Goal: Task Accomplishment & Management: Use online tool/utility

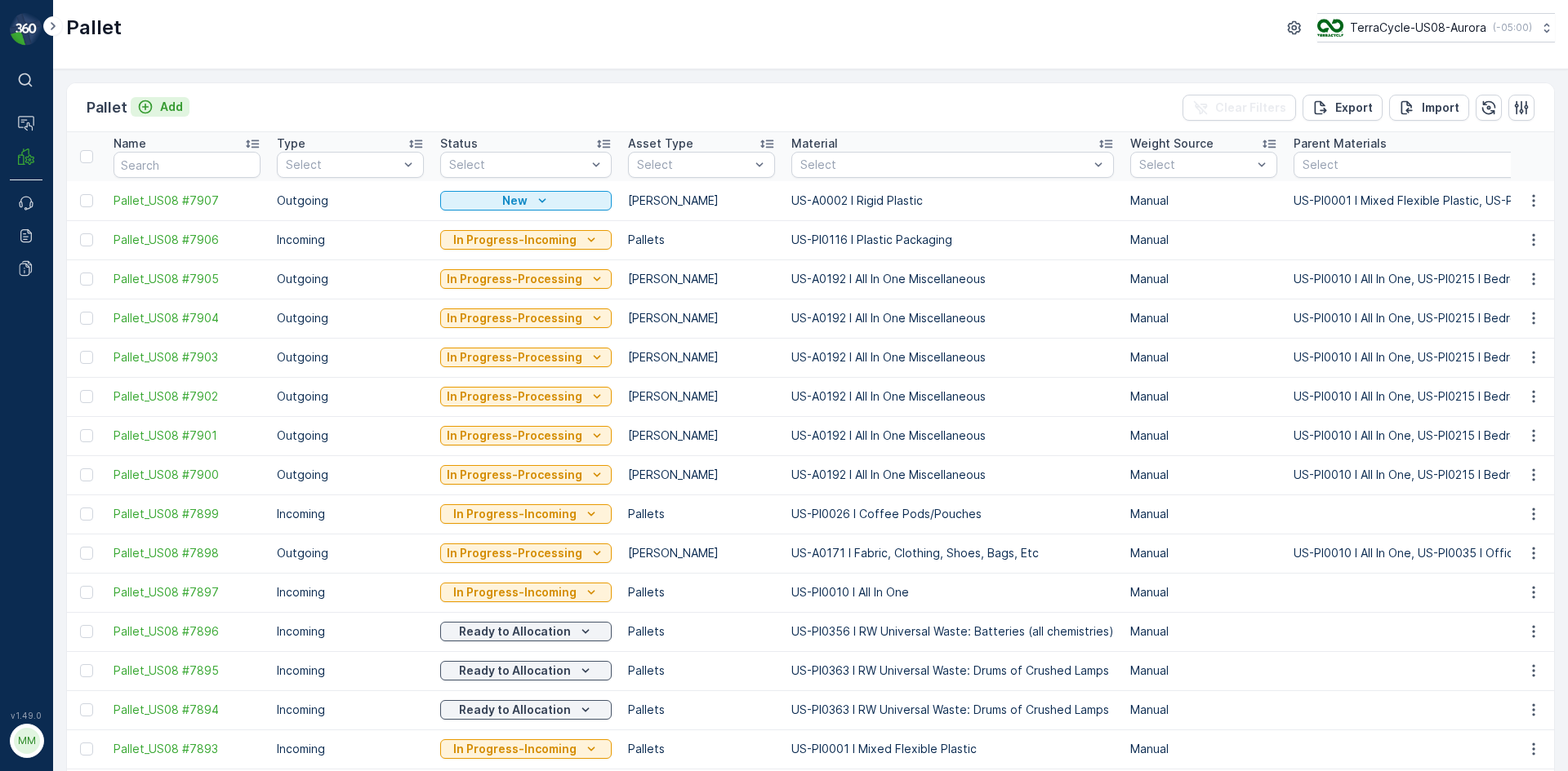
click at [171, 109] on p "Add" at bounding box center [171, 106] width 23 height 16
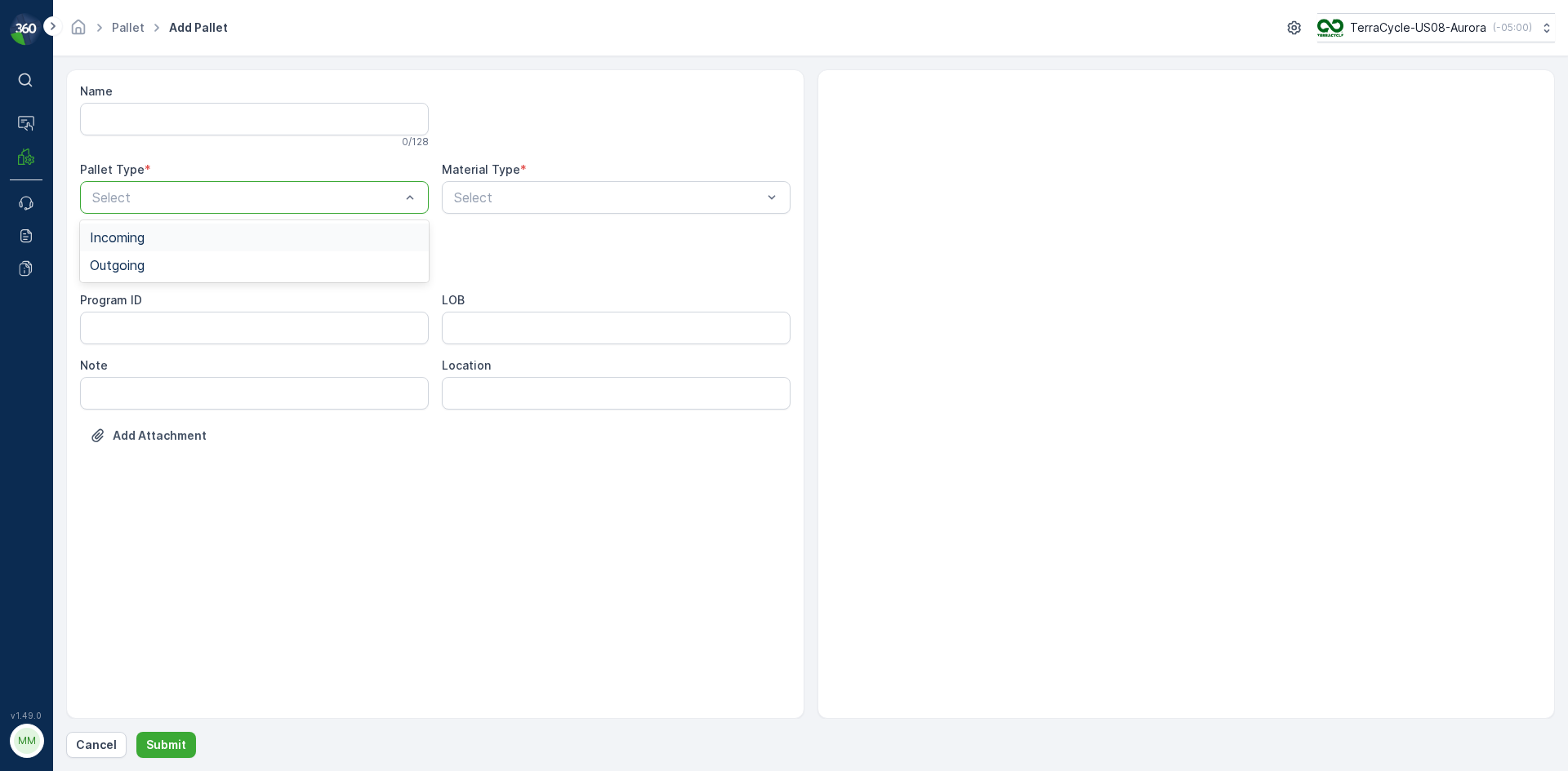
click at [212, 204] on div at bounding box center [246, 197] width 311 height 14
click at [219, 265] on div "Outgoing" at bounding box center [255, 265] width 329 height 14
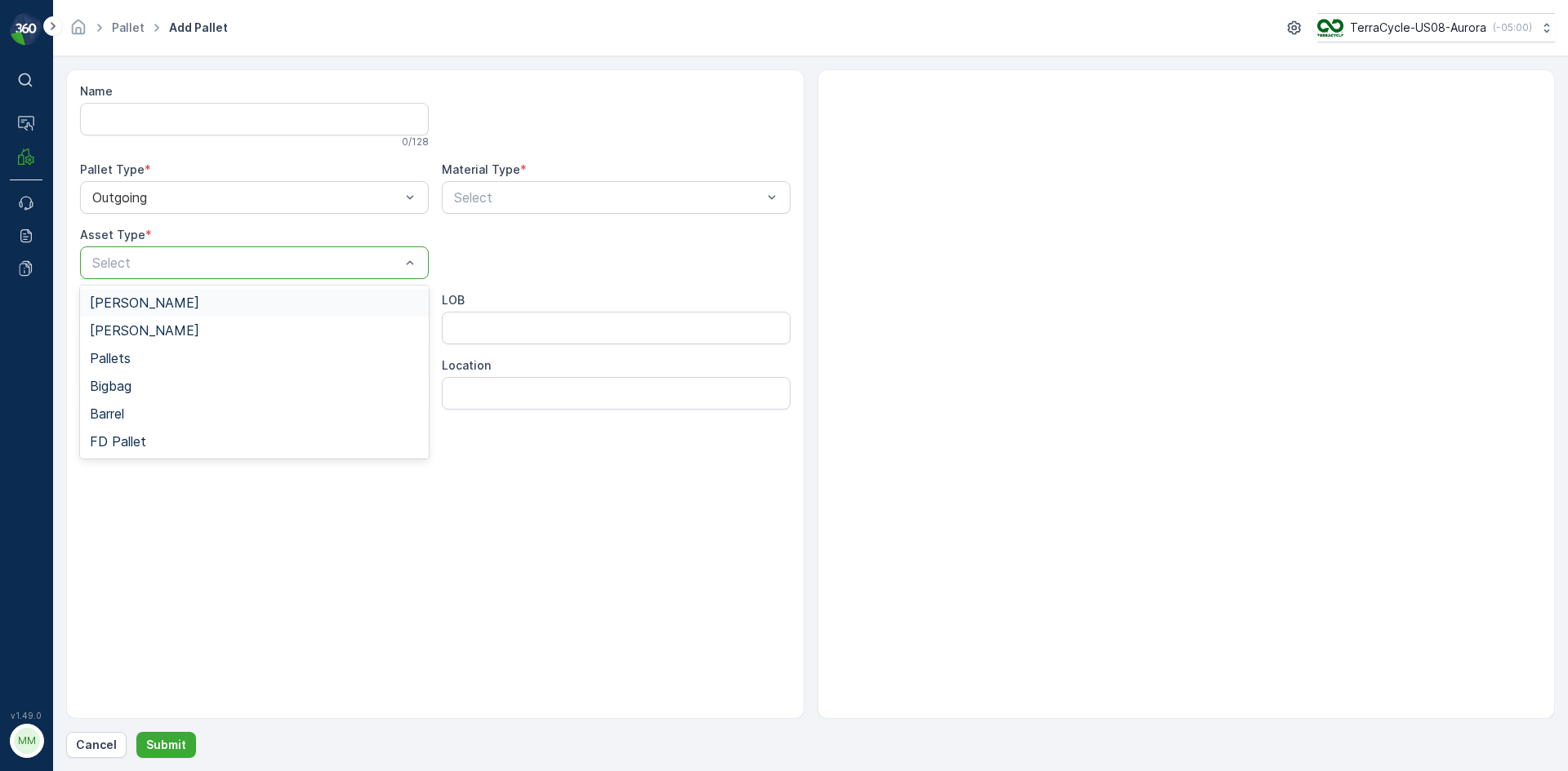
click at [219, 265] on div at bounding box center [246, 262] width 311 height 14
click at [211, 293] on div "Gaylord" at bounding box center [254, 303] width 349 height 28
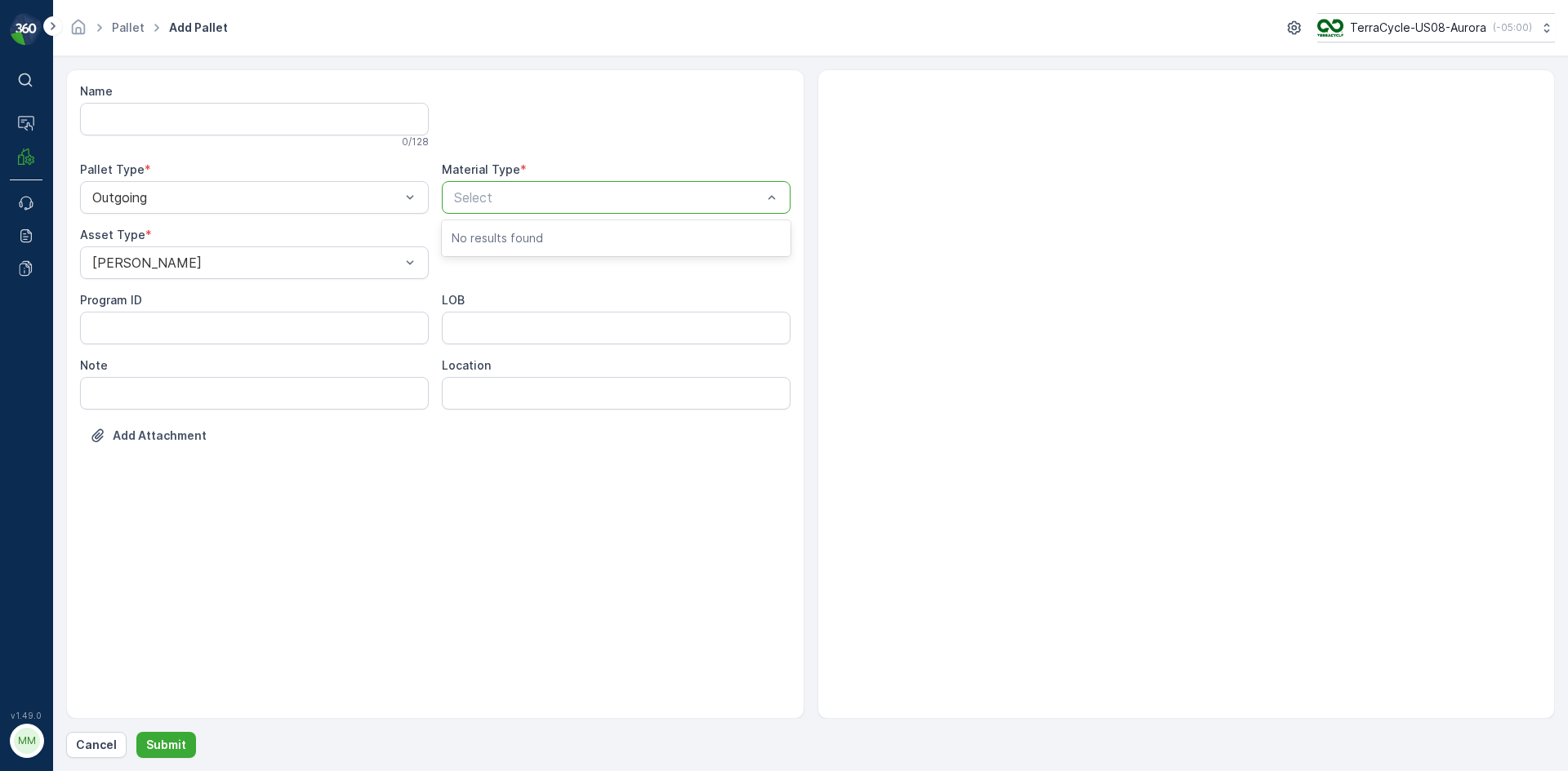
click at [481, 209] on div "Select" at bounding box center [616, 198] width 349 height 32
type input "0002"
click at [137, 732] on button "Submit" at bounding box center [166, 745] width 59 height 26
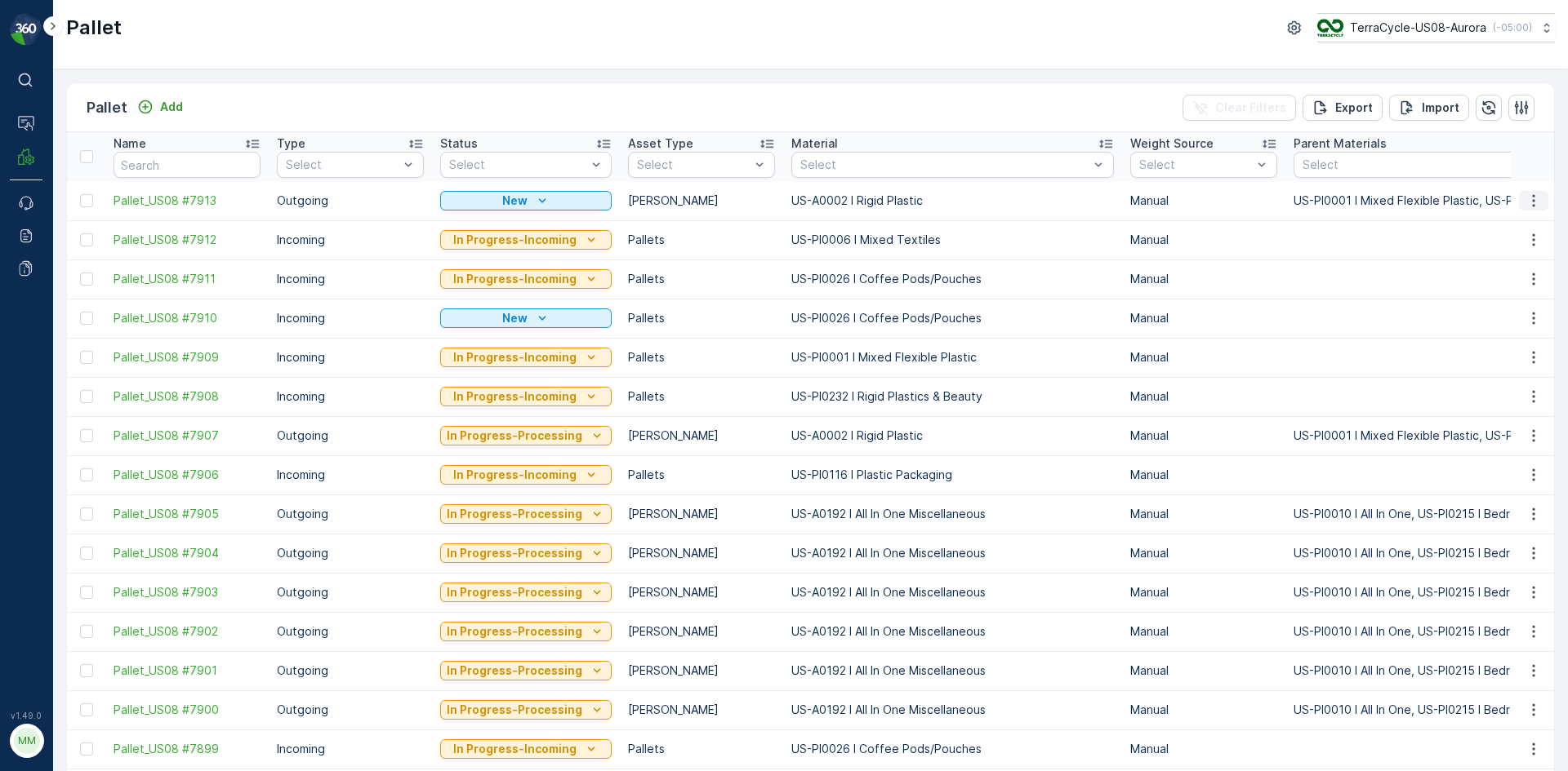
click at [1527, 200] on icon "button" at bounding box center [1533, 200] width 16 height 16
click at [1510, 316] on span "Print QR" at bounding box center [1488, 316] width 45 height 16
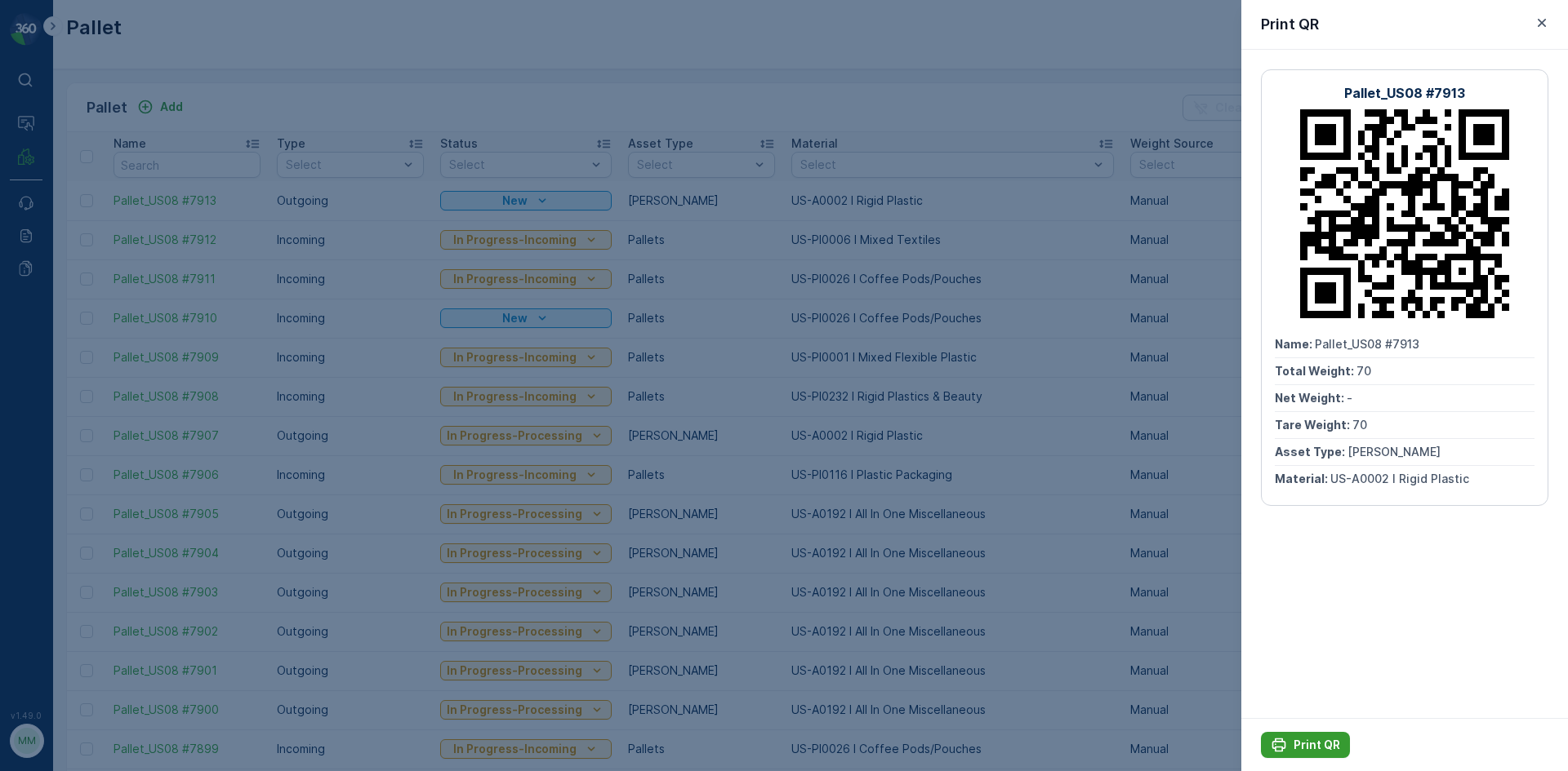
click at [1321, 752] on p "Print QR" at bounding box center [1316, 745] width 47 height 16
click at [1054, 531] on div at bounding box center [784, 385] width 1568 height 771
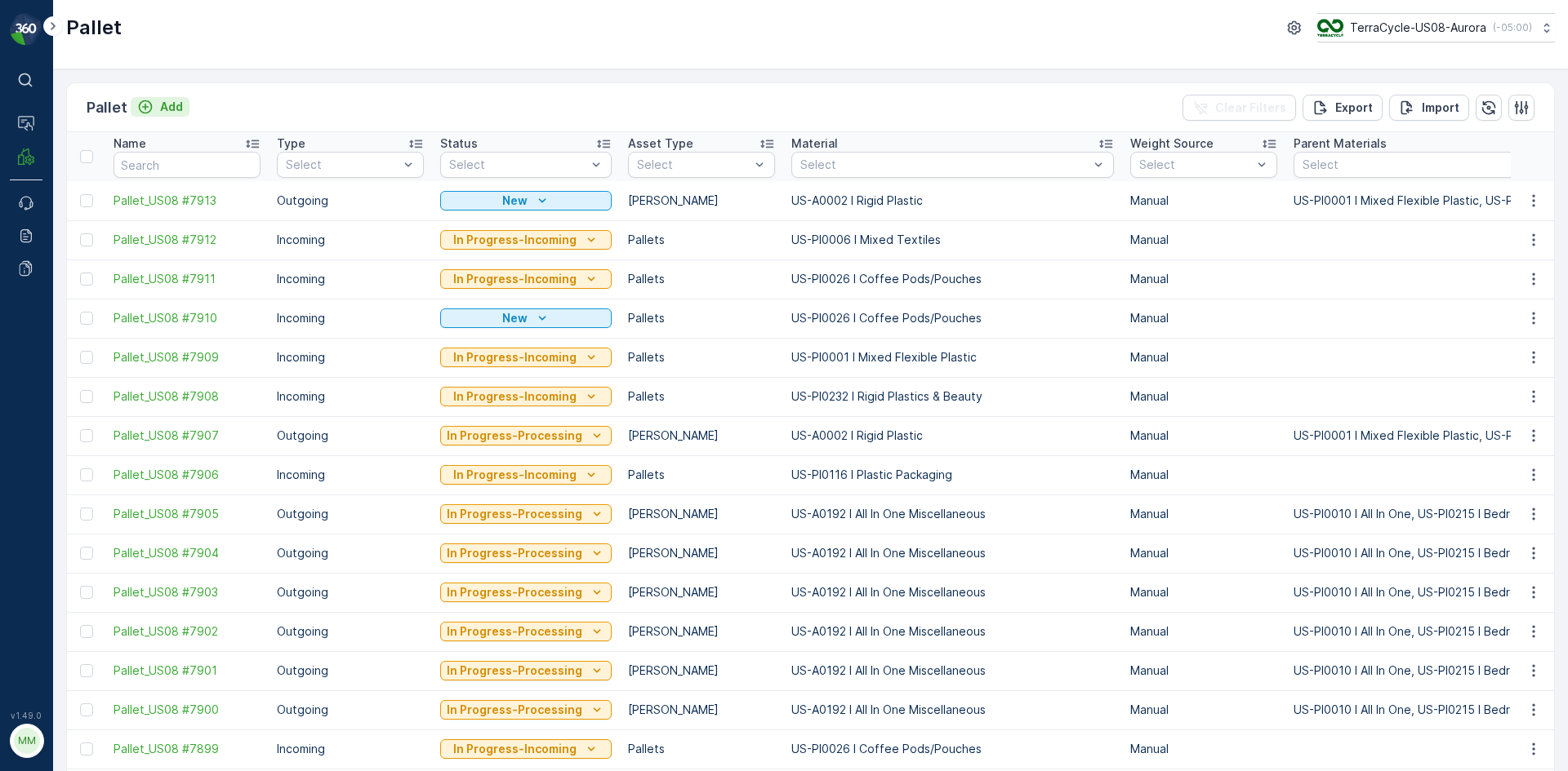
click at [153, 99] on div "Add" at bounding box center [160, 106] width 46 height 16
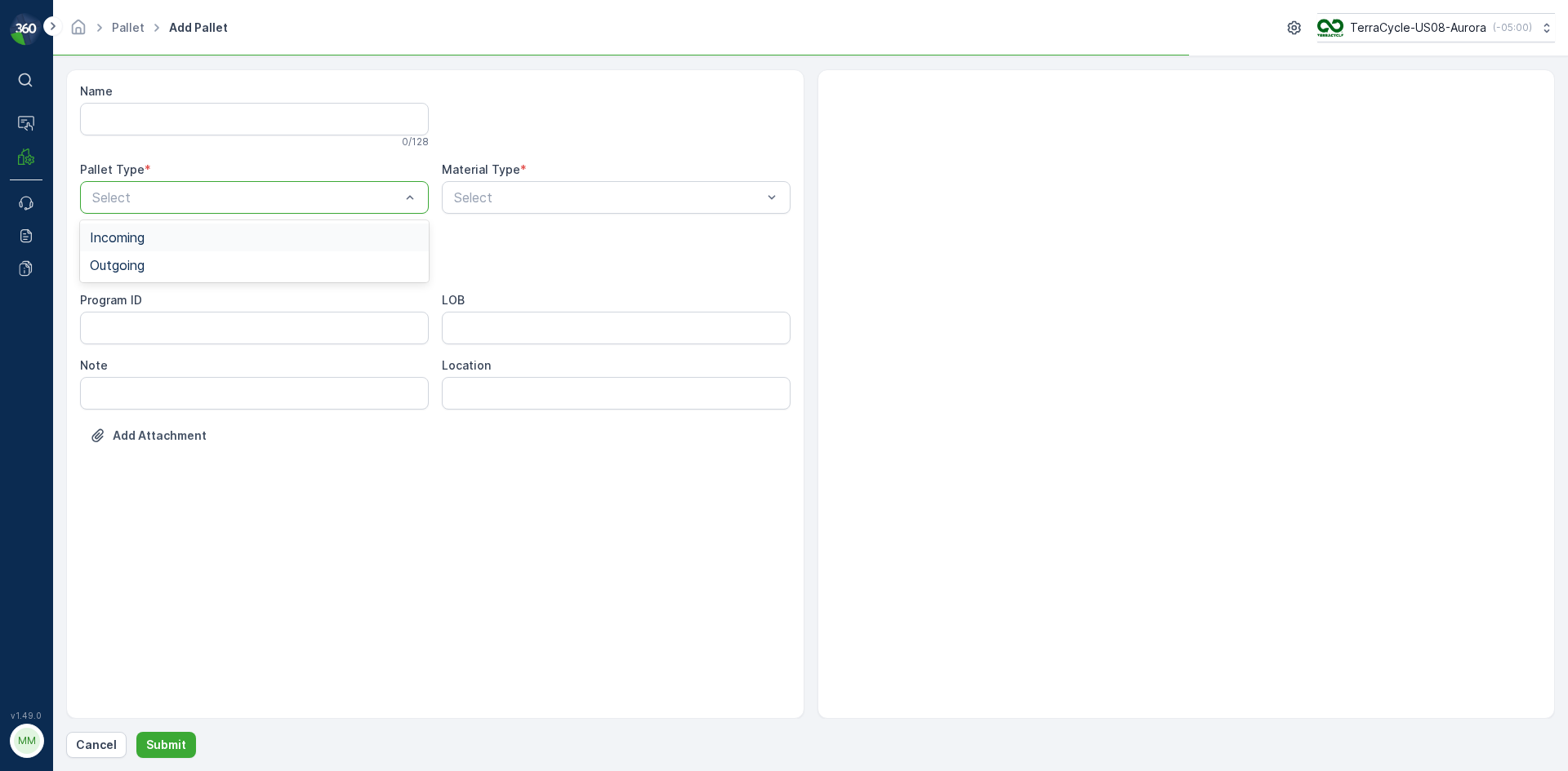
drag, startPoint x: 192, startPoint y: 182, endPoint x: 196, endPoint y: 188, distance: 7.2
click at [196, 181] on div "Pallet Type * 2 results available. Use Up and Down to choose options, press Ent…" at bounding box center [254, 188] width 349 height 53
click at [181, 255] on div "Outgoing" at bounding box center [254, 265] width 349 height 28
click at [180, 257] on div at bounding box center [246, 262] width 311 height 14
click at [148, 327] on div "Bales" at bounding box center [255, 330] width 329 height 14
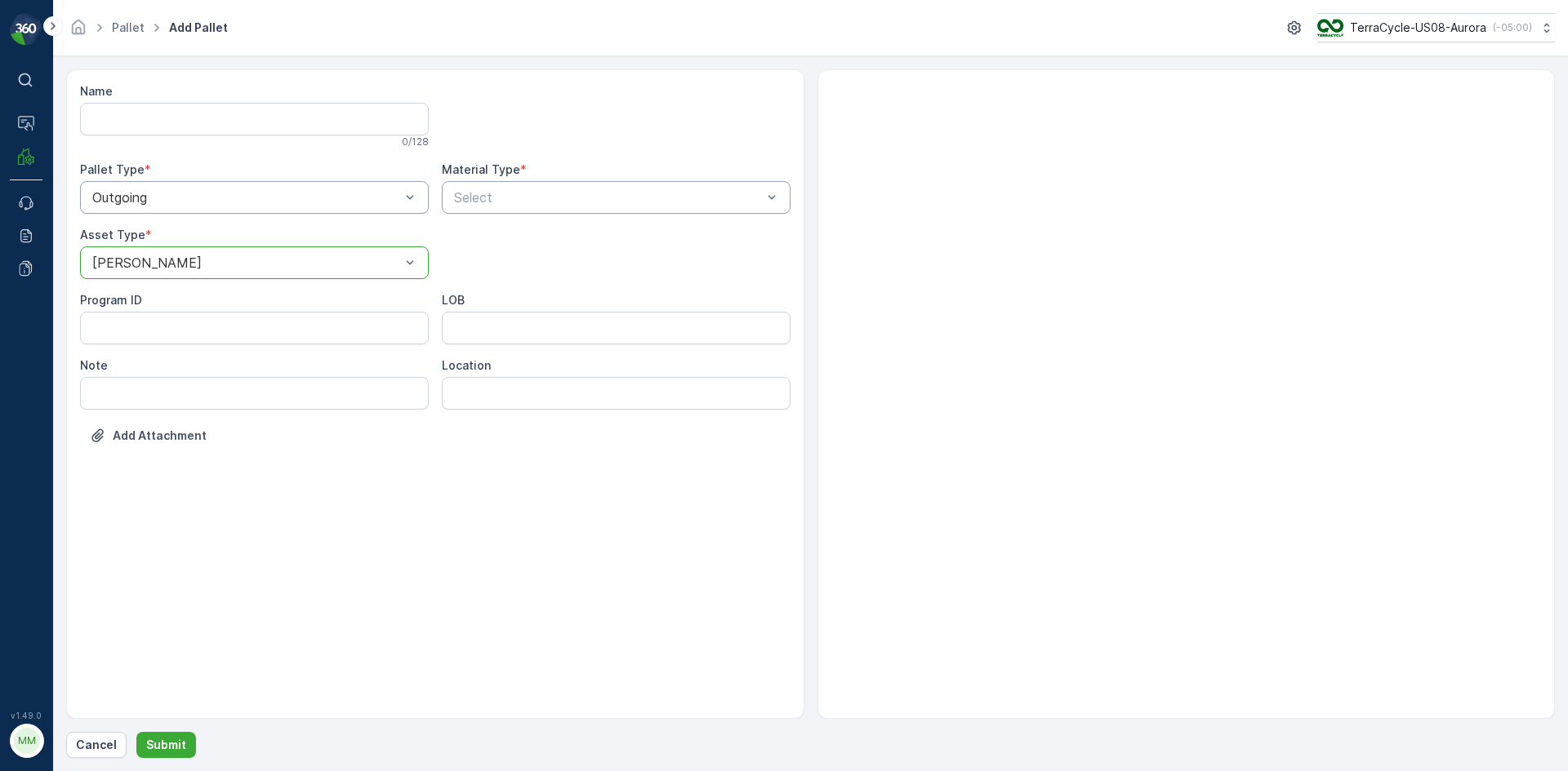
click at [530, 201] on div at bounding box center [608, 197] width 311 height 14
type input "9999"
click at [137, 732] on button "Submit" at bounding box center [166, 745] width 59 height 26
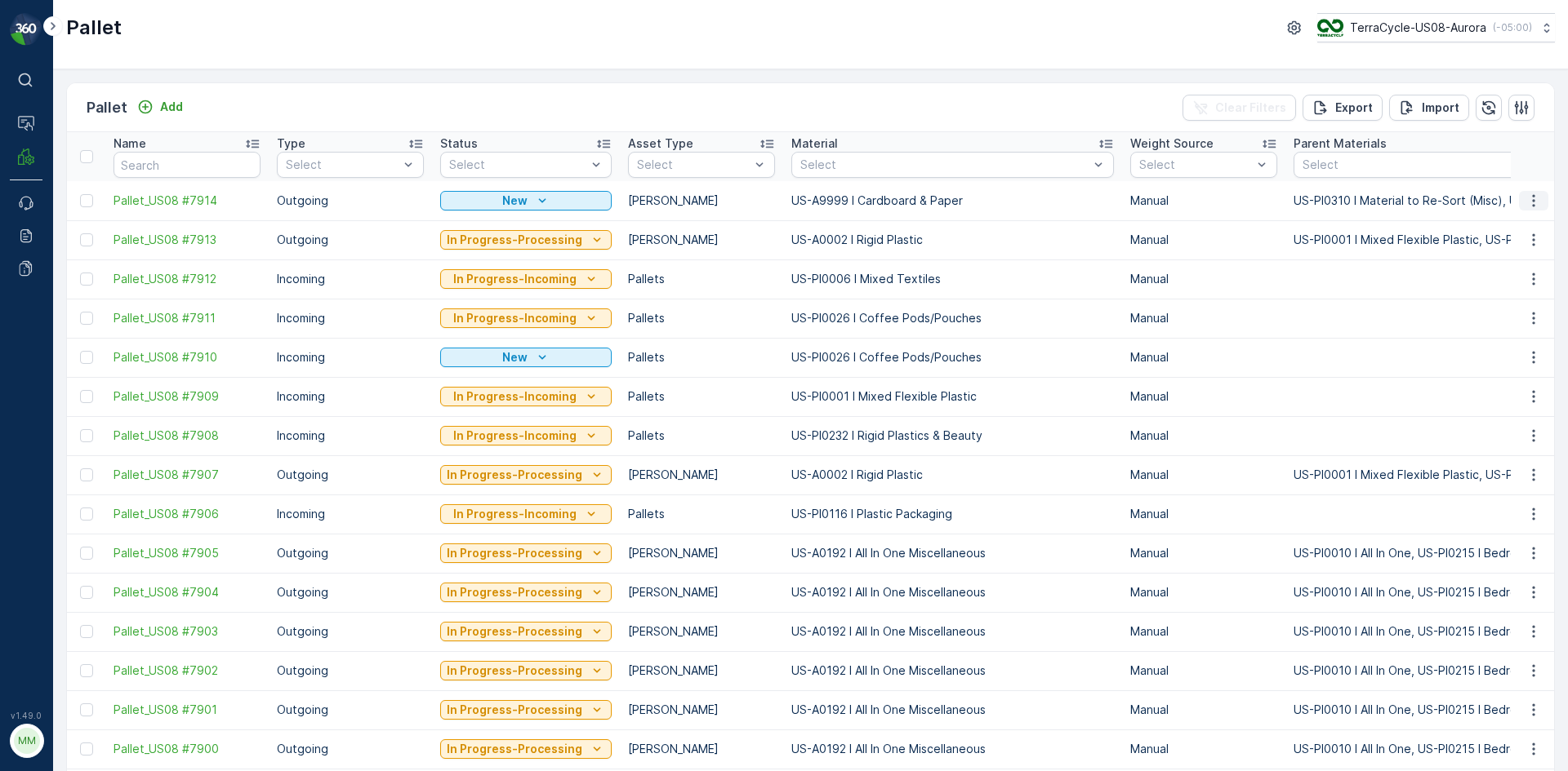
click at [1519, 194] on button "button" at bounding box center [1533, 200] width 30 height 20
click at [1490, 322] on span "Print QR" at bounding box center [1488, 316] width 45 height 16
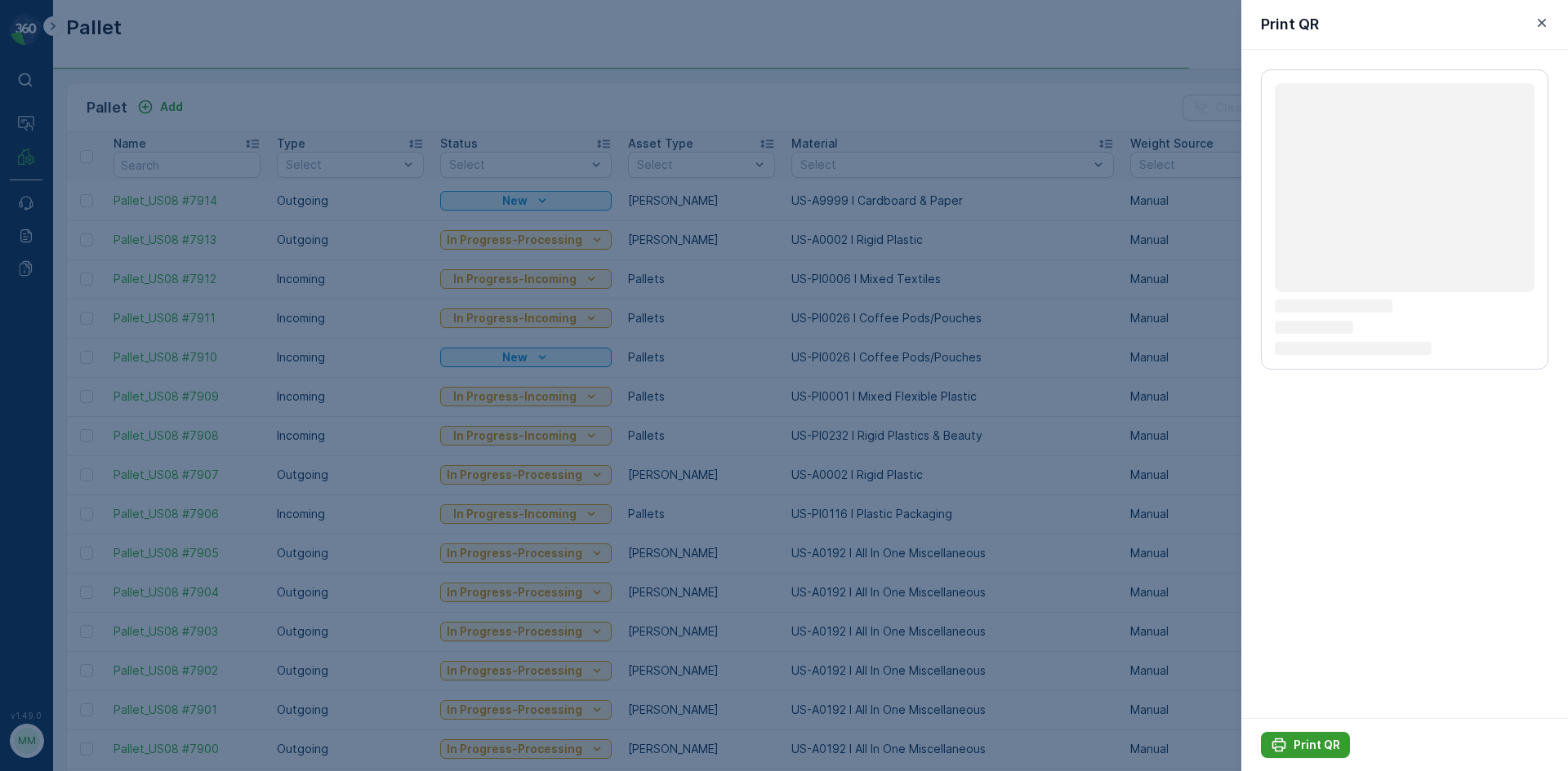
click at [1282, 735] on button "Print QR" at bounding box center [1305, 745] width 89 height 26
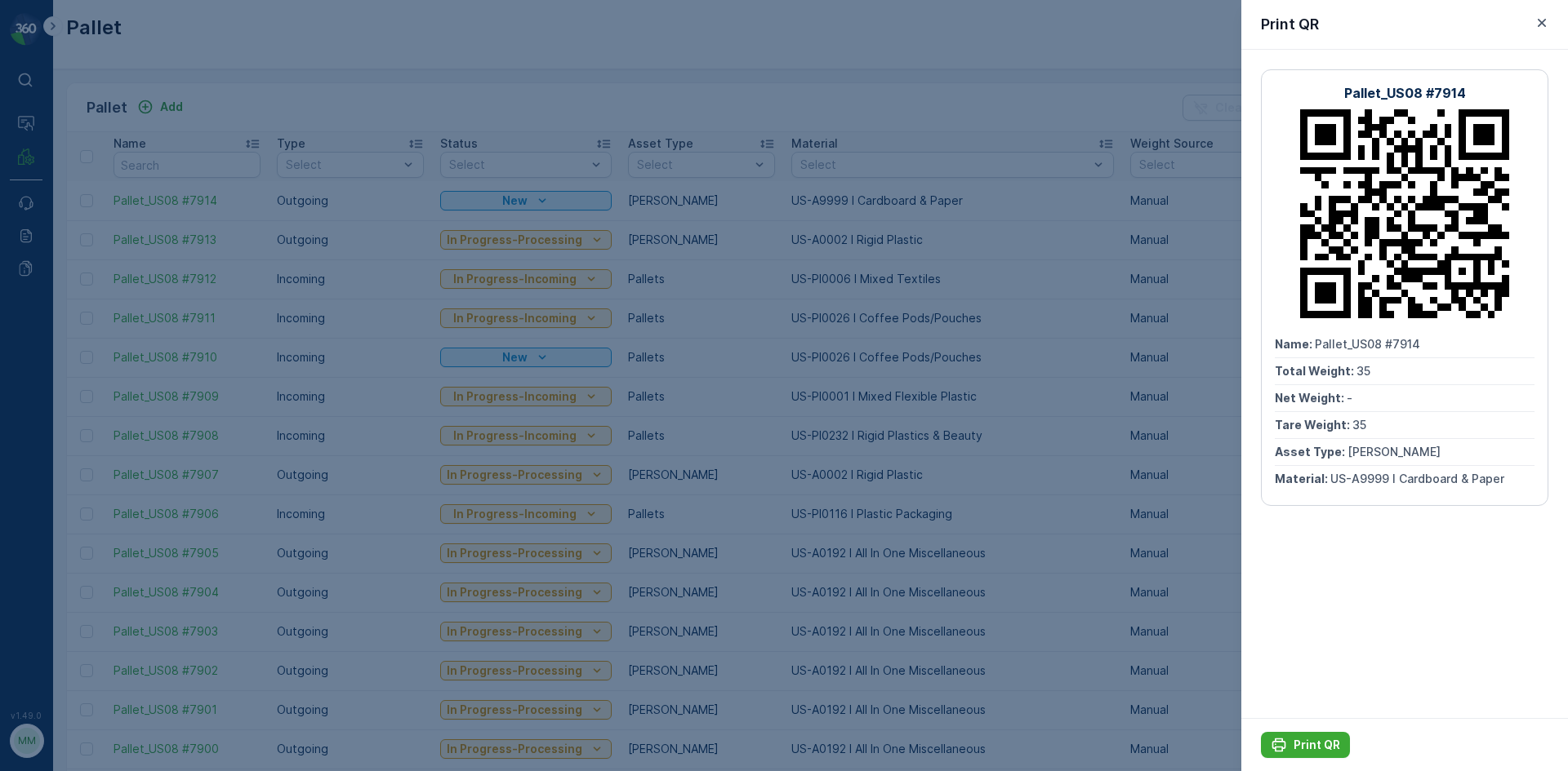
click at [1139, 501] on div at bounding box center [784, 385] width 1568 height 771
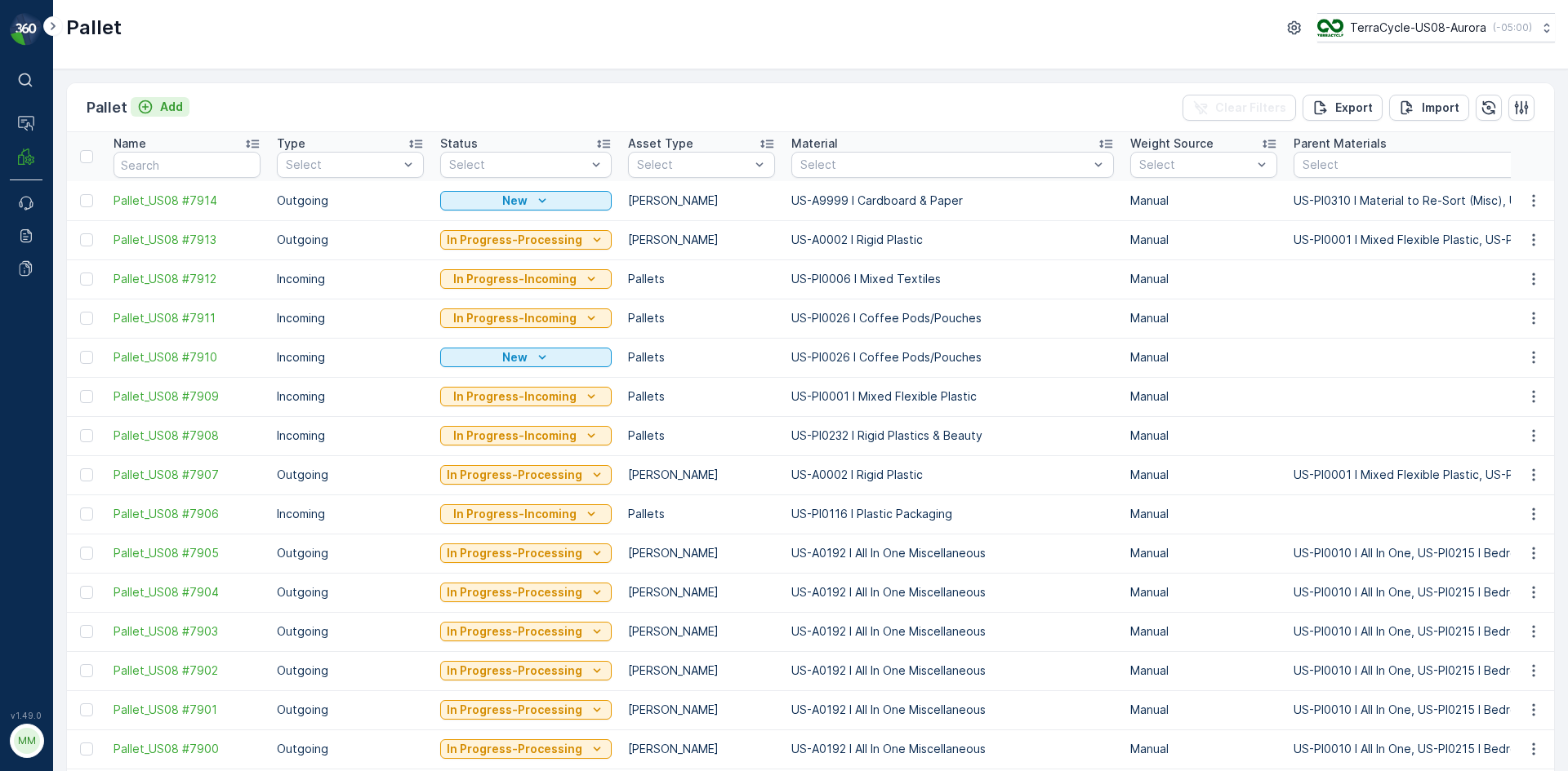
click at [172, 96] on div "Pallet Add Clear Filters Export Import" at bounding box center [810, 108] width 1487 height 49
click at [169, 105] on p "Add" at bounding box center [171, 106] width 23 height 16
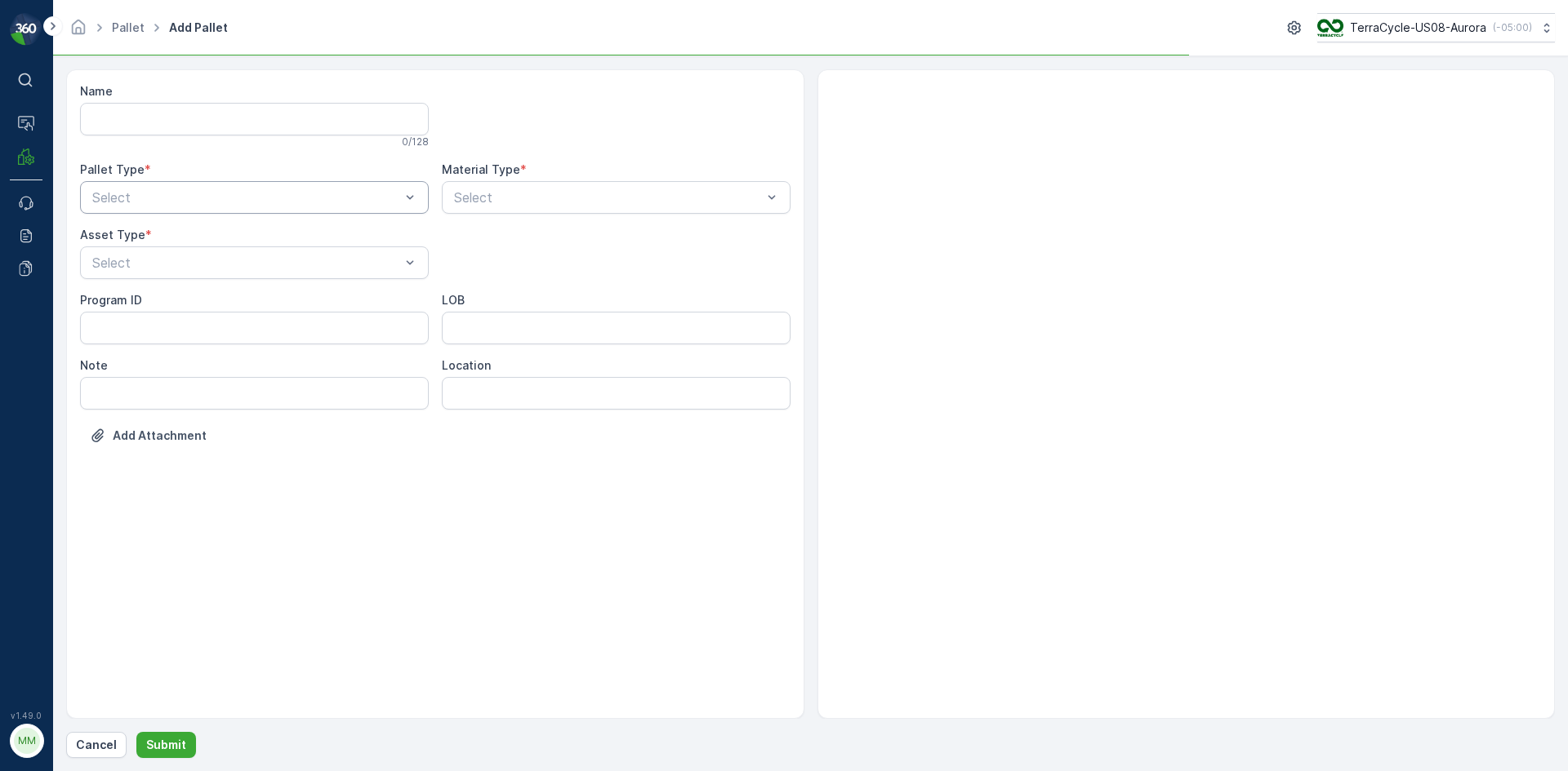
click at [199, 204] on div at bounding box center [246, 197] width 311 height 14
click at [178, 272] on div "Outgoing" at bounding box center [254, 265] width 349 height 28
drag, startPoint x: 182, startPoint y: 297, endPoint x: 204, endPoint y: 294, distance: 22.2
click at [182, 297] on div "Gaylord" at bounding box center [255, 302] width 329 height 14
click at [591, 208] on div "Select" at bounding box center [616, 198] width 349 height 32
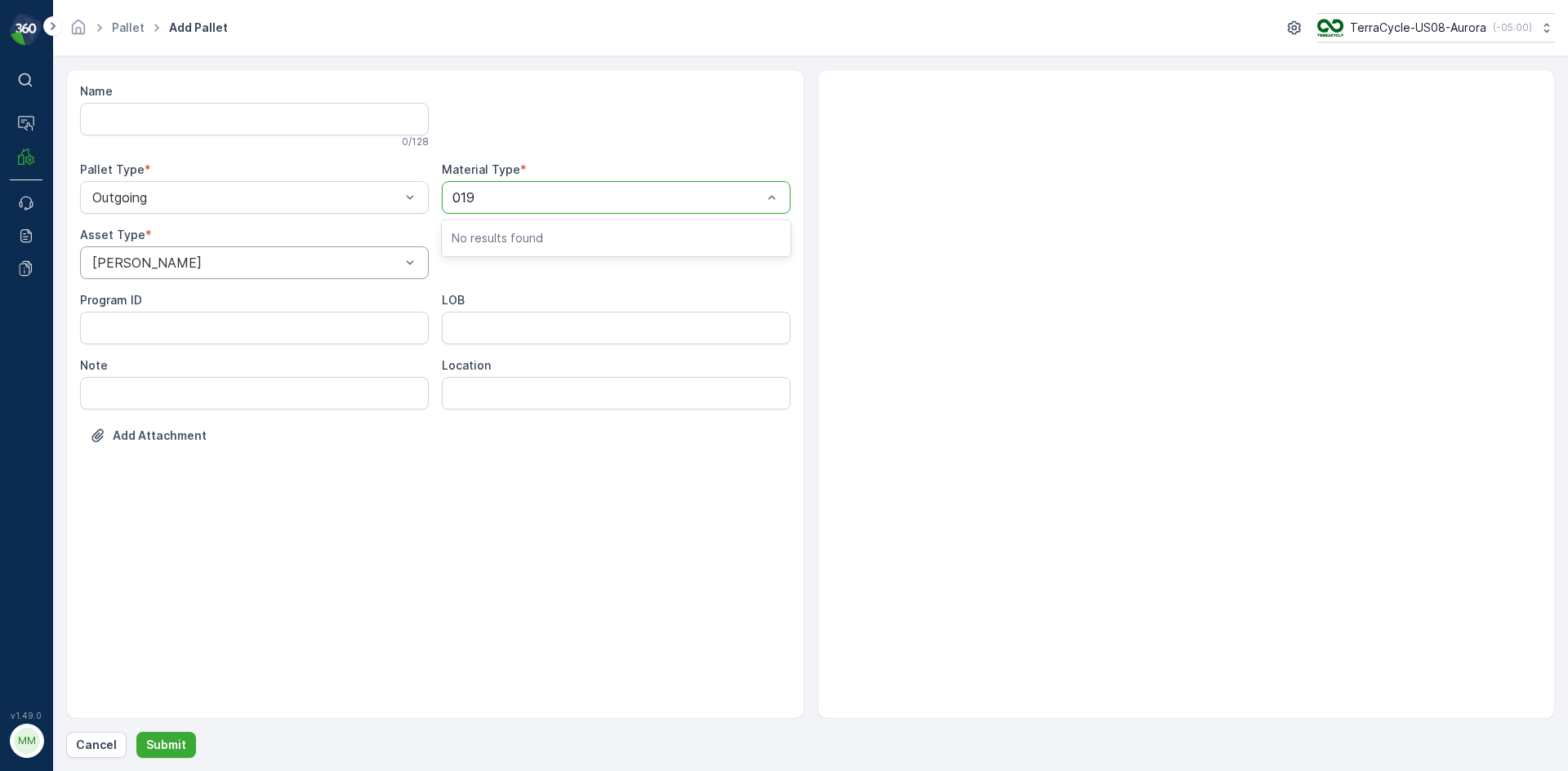
type input "0192"
click at [137, 732] on button "Submit" at bounding box center [166, 745] width 59 height 26
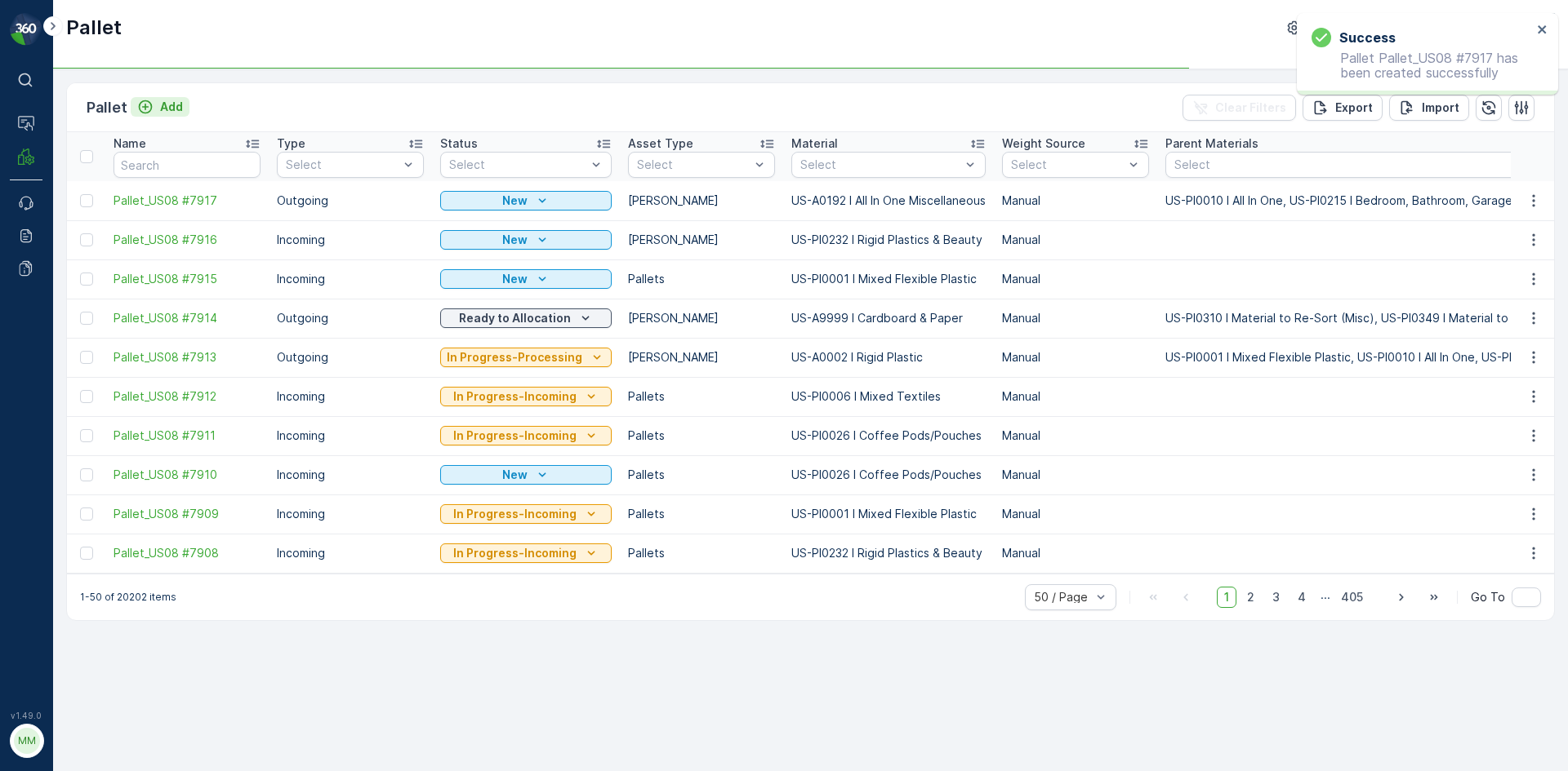
click at [194, 98] on div "Pallet Add Clear Filters Export Import" at bounding box center [810, 108] width 1487 height 49
click at [164, 103] on p "Add" at bounding box center [171, 106] width 23 height 16
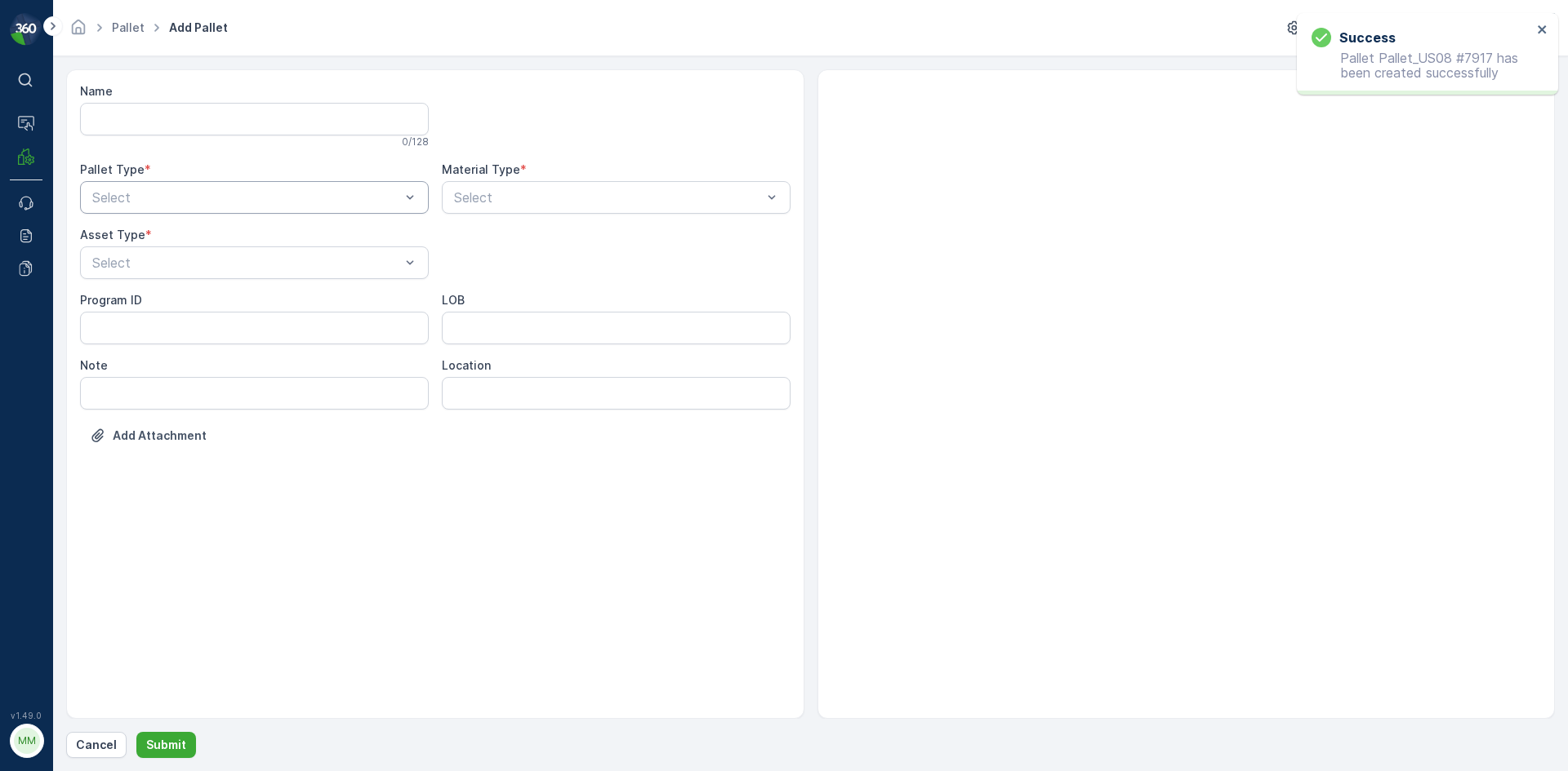
click at [224, 203] on div at bounding box center [246, 197] width 311 height 14
click at [196, 266] on div "Outgoing" at bounding box center [255, 265] width 329 height 14
click at [200, 259] on div at bounding box center [246, 262] width 311 height 14
click at [182, 307] on div "Gaylord" at bounding box center [255, 302] width 329 height 14
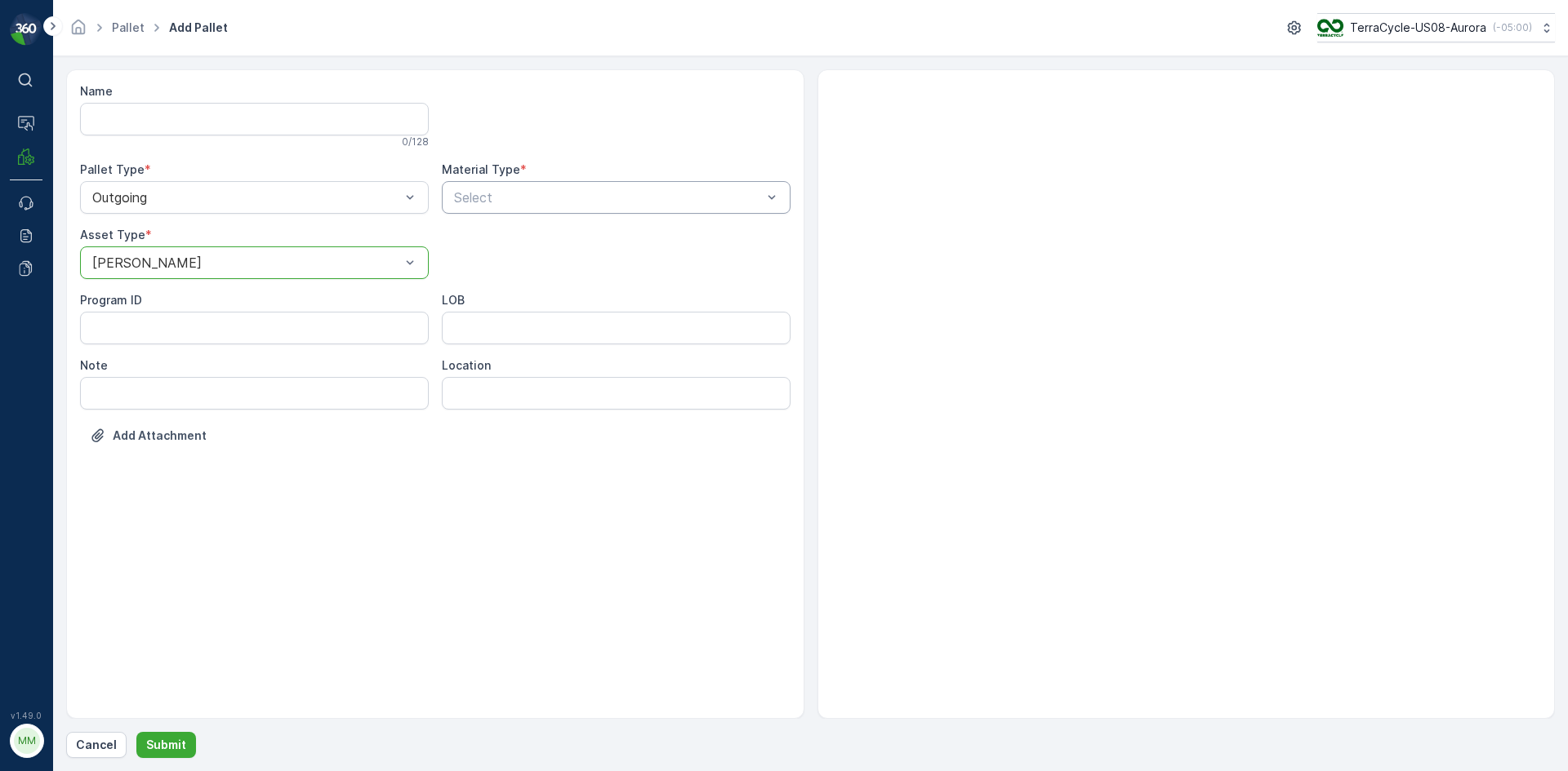
click at [510, 209] on div "Select" at bounding box center [616, 198] width 349 height 32
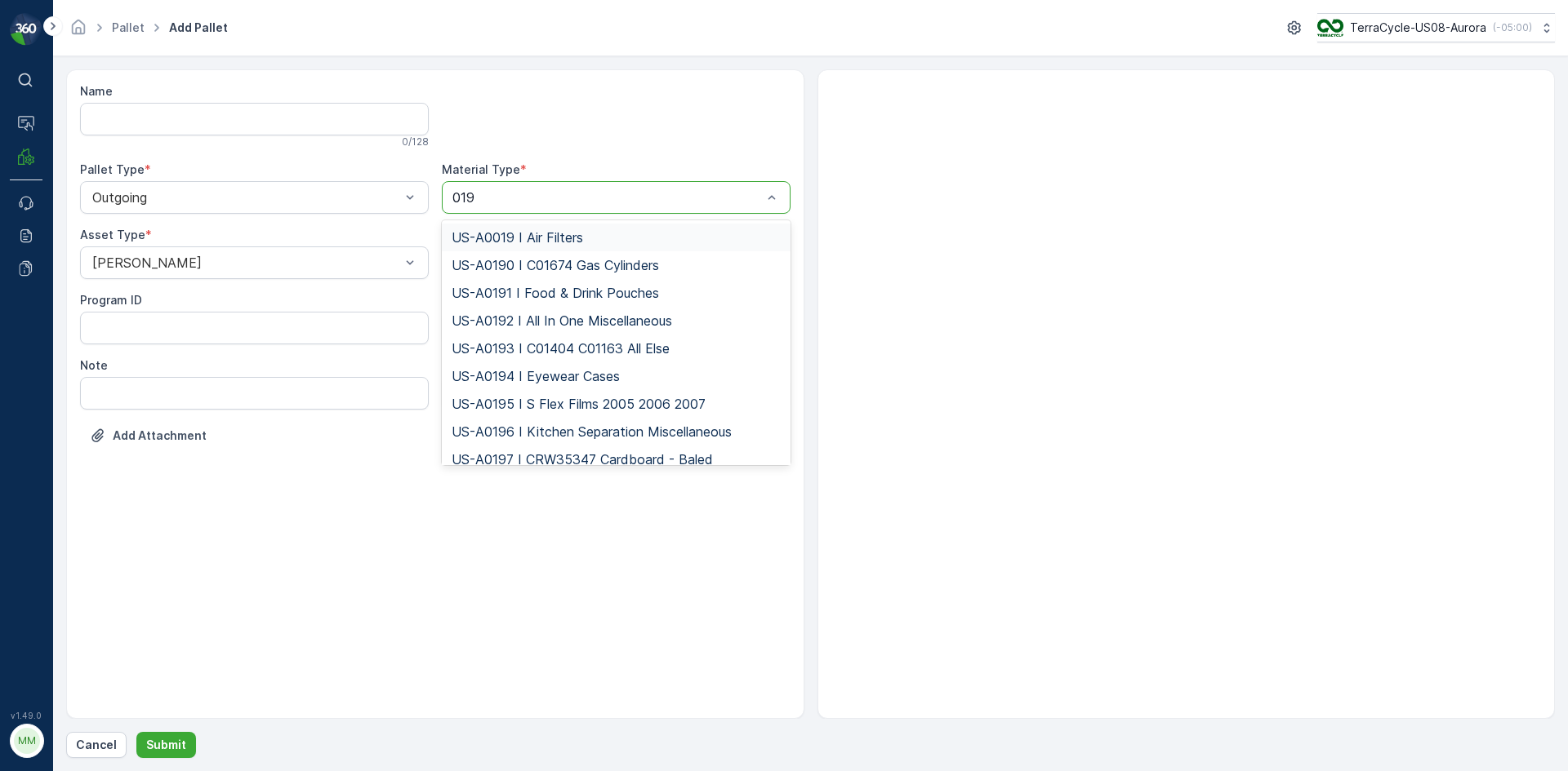
type input "0192"
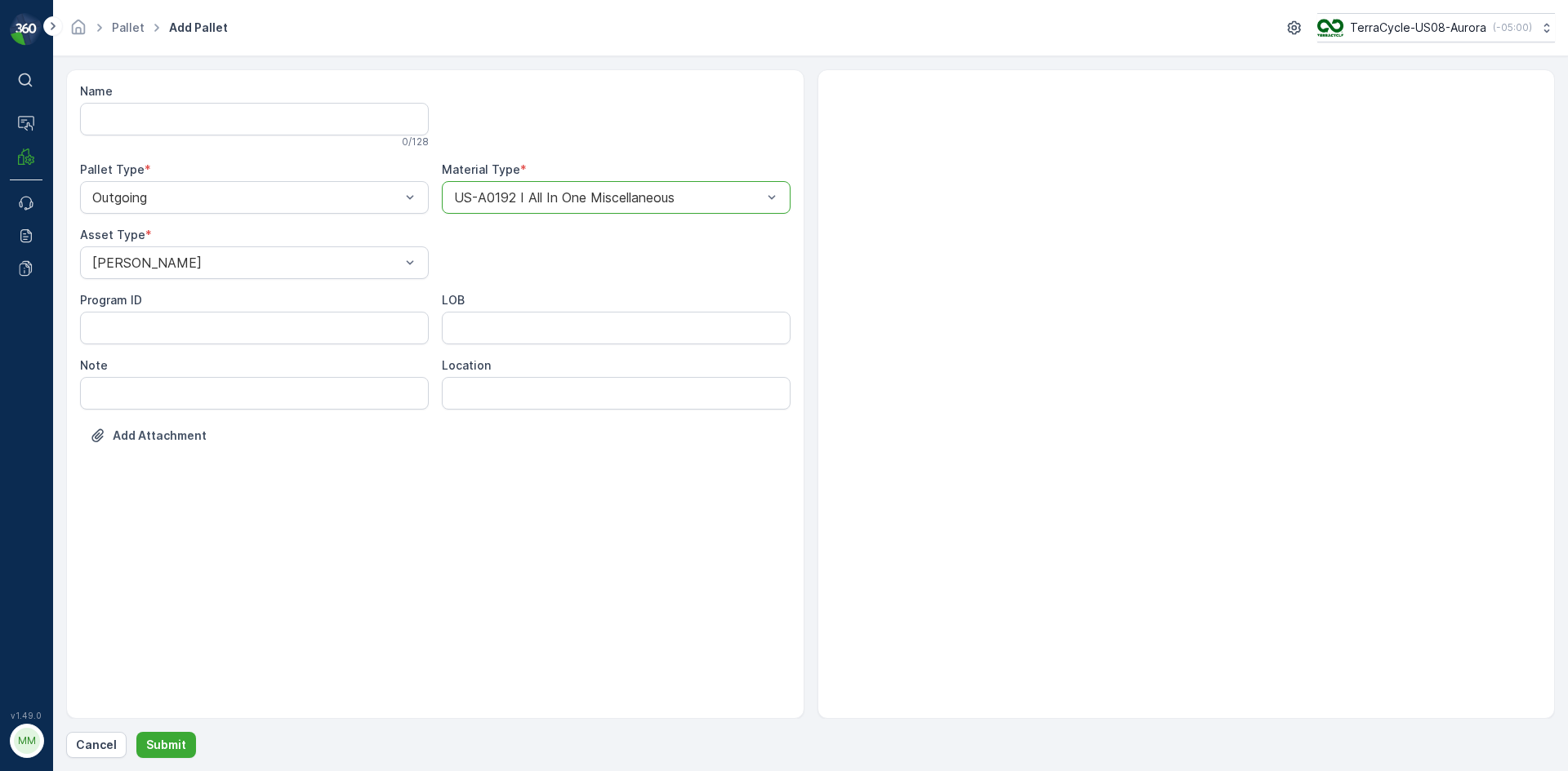
click at [137, 732] on button "Submit" at bounding box center [166, 745] width 59 height 26
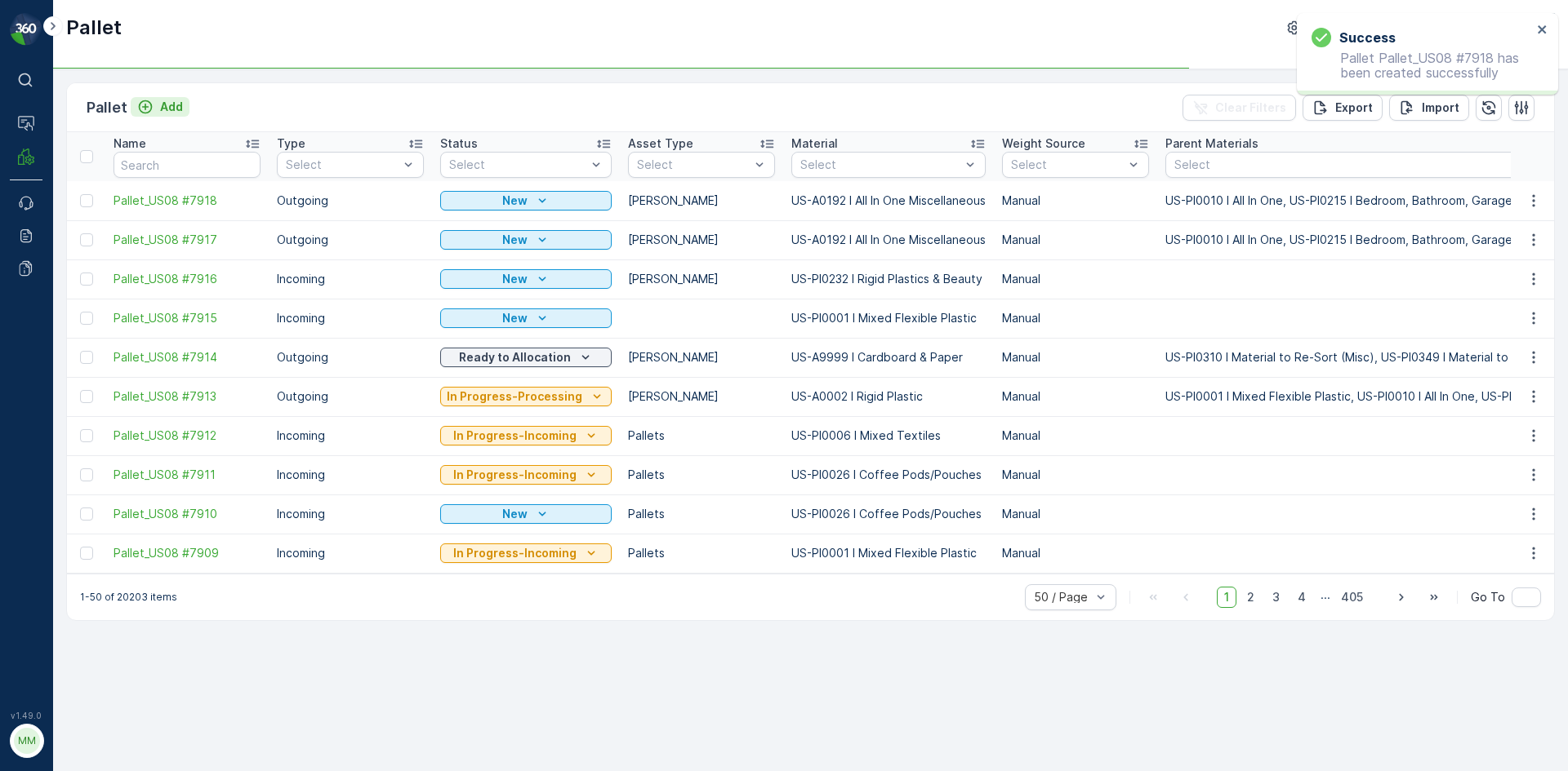
click at [164, 107] on p "Add" at bounding box center [171, 106] width 23 height 16
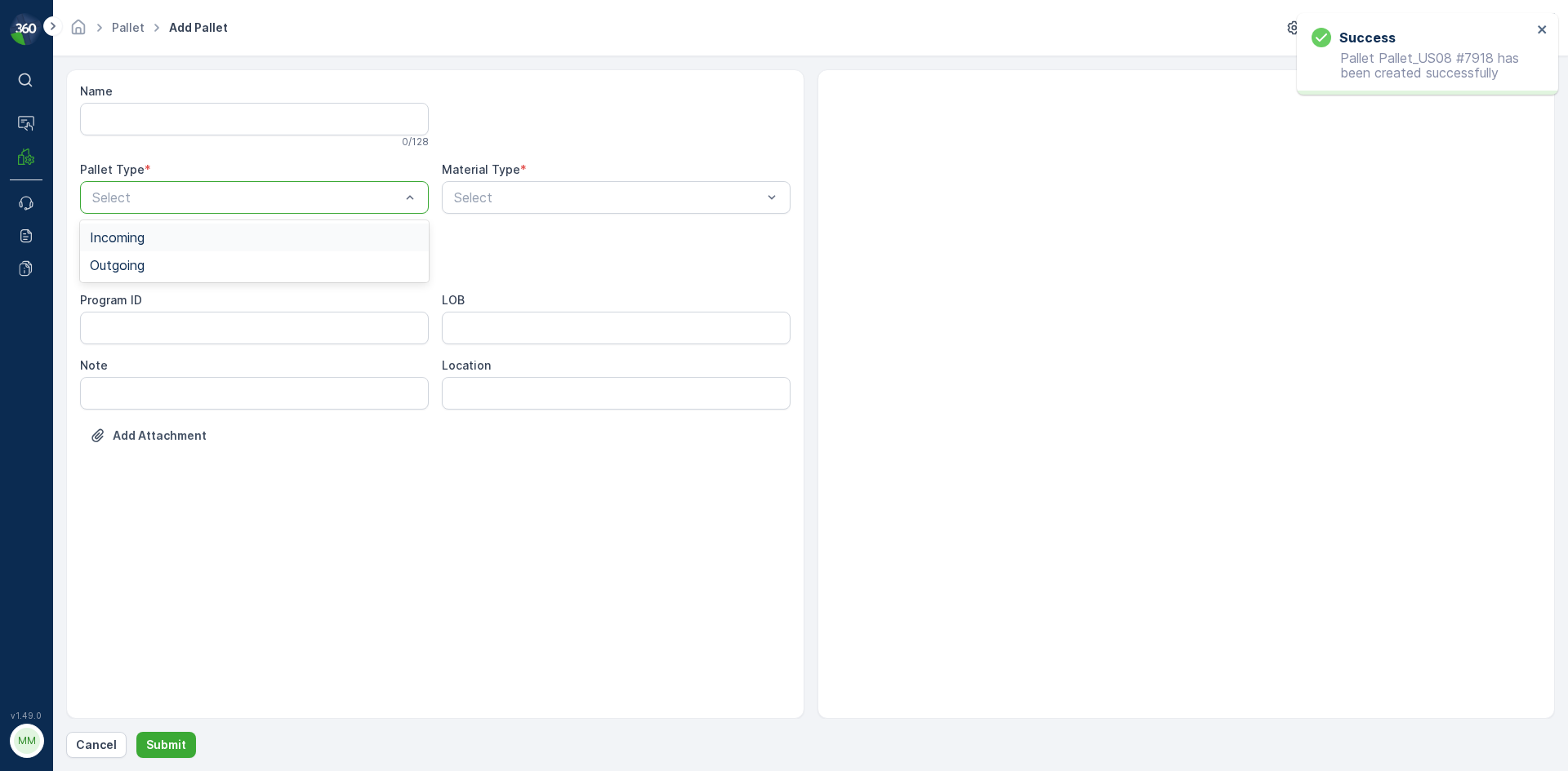
click at [229, 200] on div at bounding box center [246, 197] width 311 height 14
click at [208, 264] on div "Outgoing" at bounding box center [255, 265] width 329 height 14
click at [205, 264] on div at bounding box center [246, 262] width 311 height 14
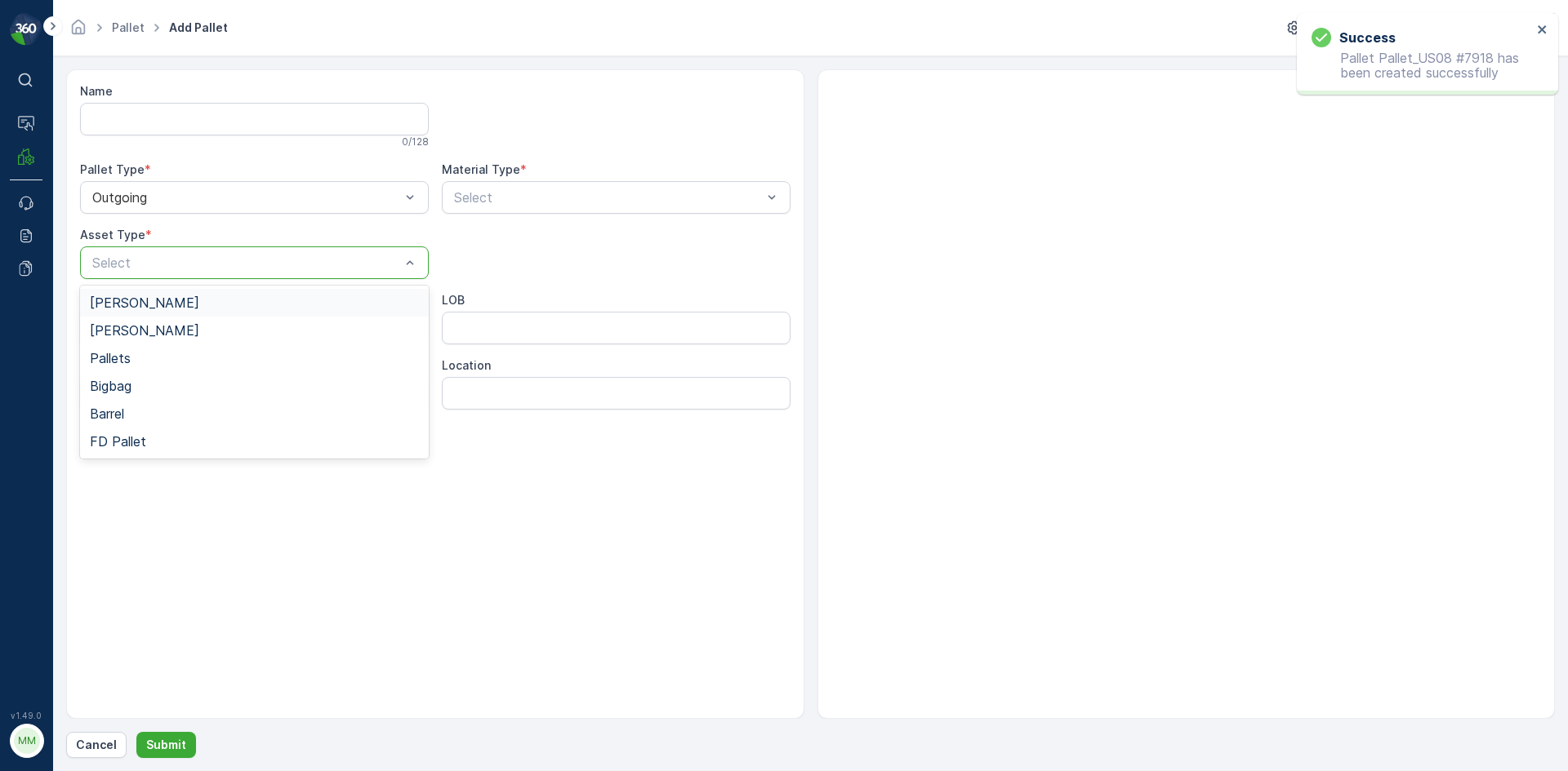
click at [186, 299] on div "Gaylord" at bounding box center [255, 302] width 329 height 14
click at [524, 204] on div at bounding box center [608, 197] width 311 height 14
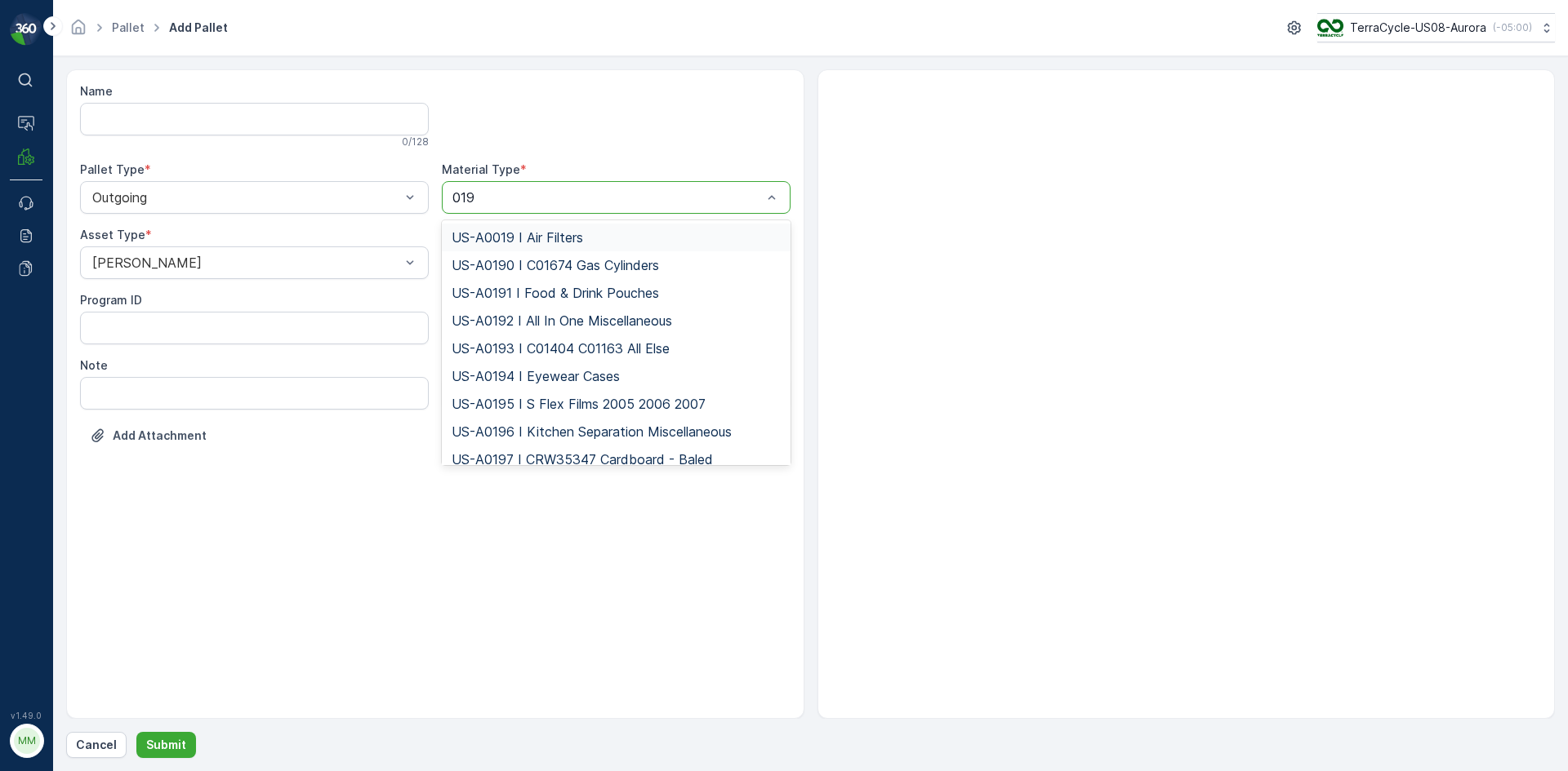
type input "0192"
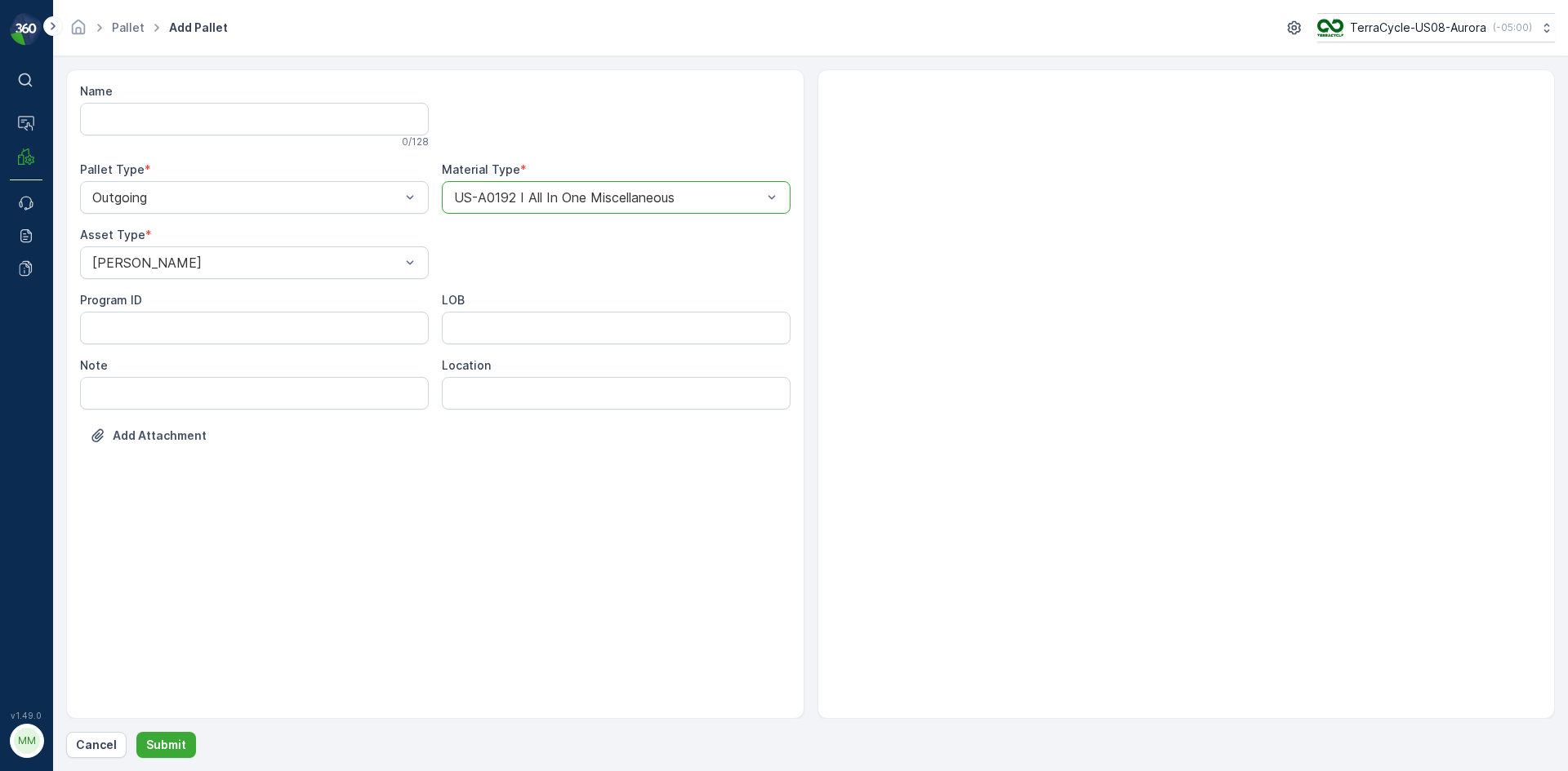
click at [137, 732] on button "Submit" at bounding box center [166, 745] width 59 height 26
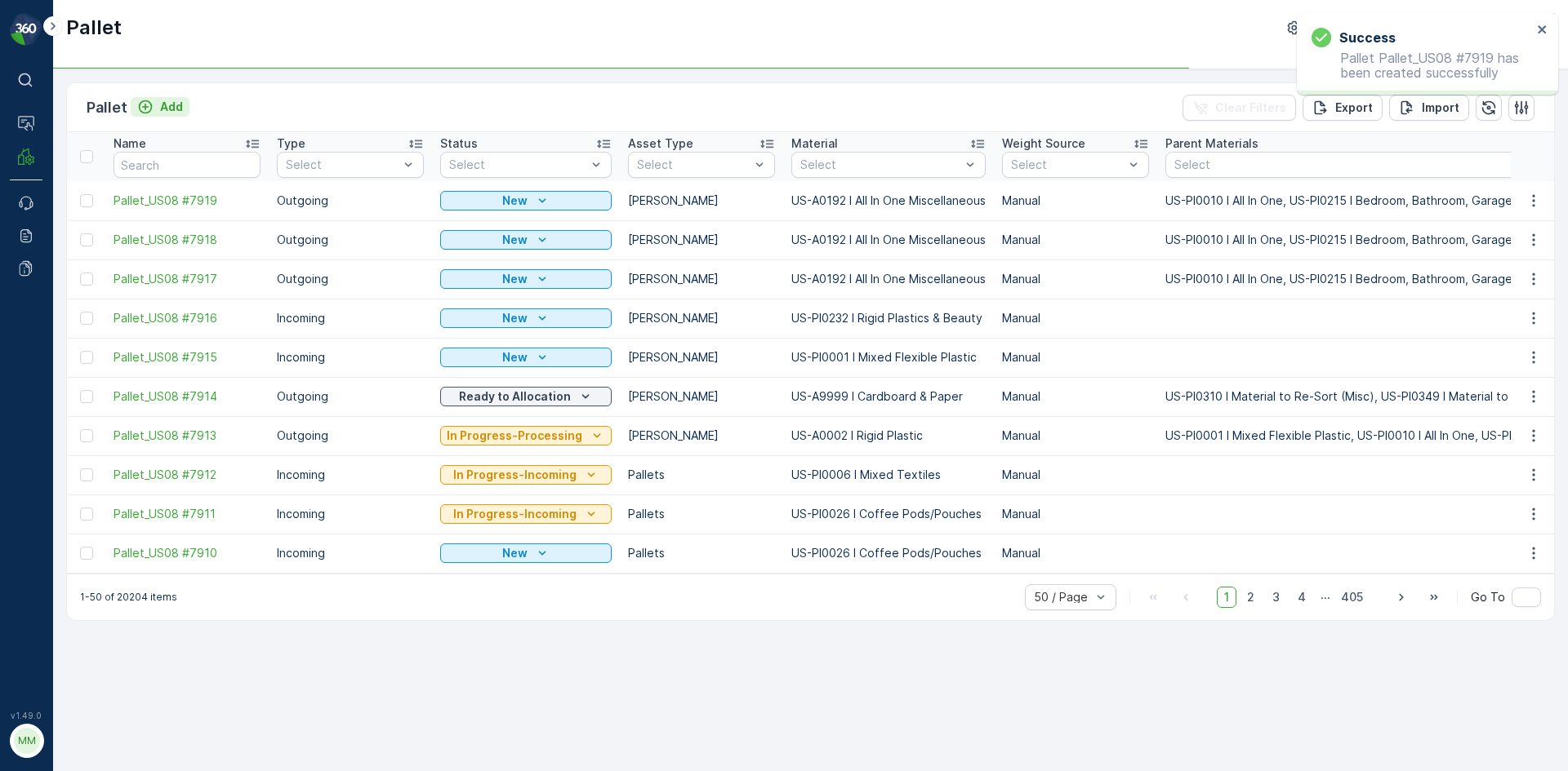
click at [152, 99] on icon "Add" at bounding box center [145, 106] width 16 height 16
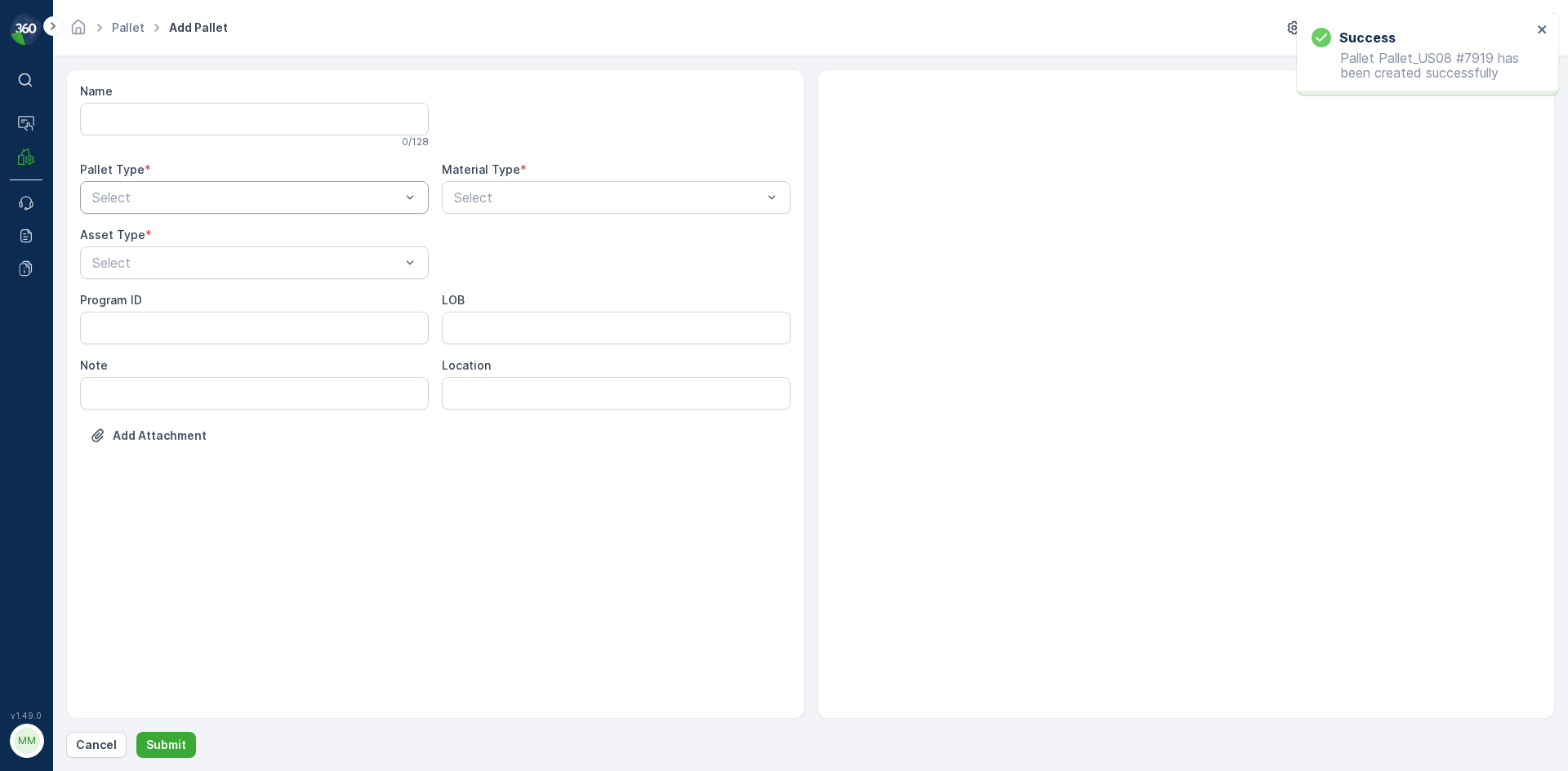
click at [222, 198] on div at bounding box center [246, 197] width 311 height 14
click at [193, 265] on div "Outgoing" at bounding box center [255, 265] width 329 height 14
click at [193, 265] on div at bounding box center [246, 262] width 311 height 14
click at [168, 305] on div "Gaylord" at bounding box center [255, 302] width 329 height 14
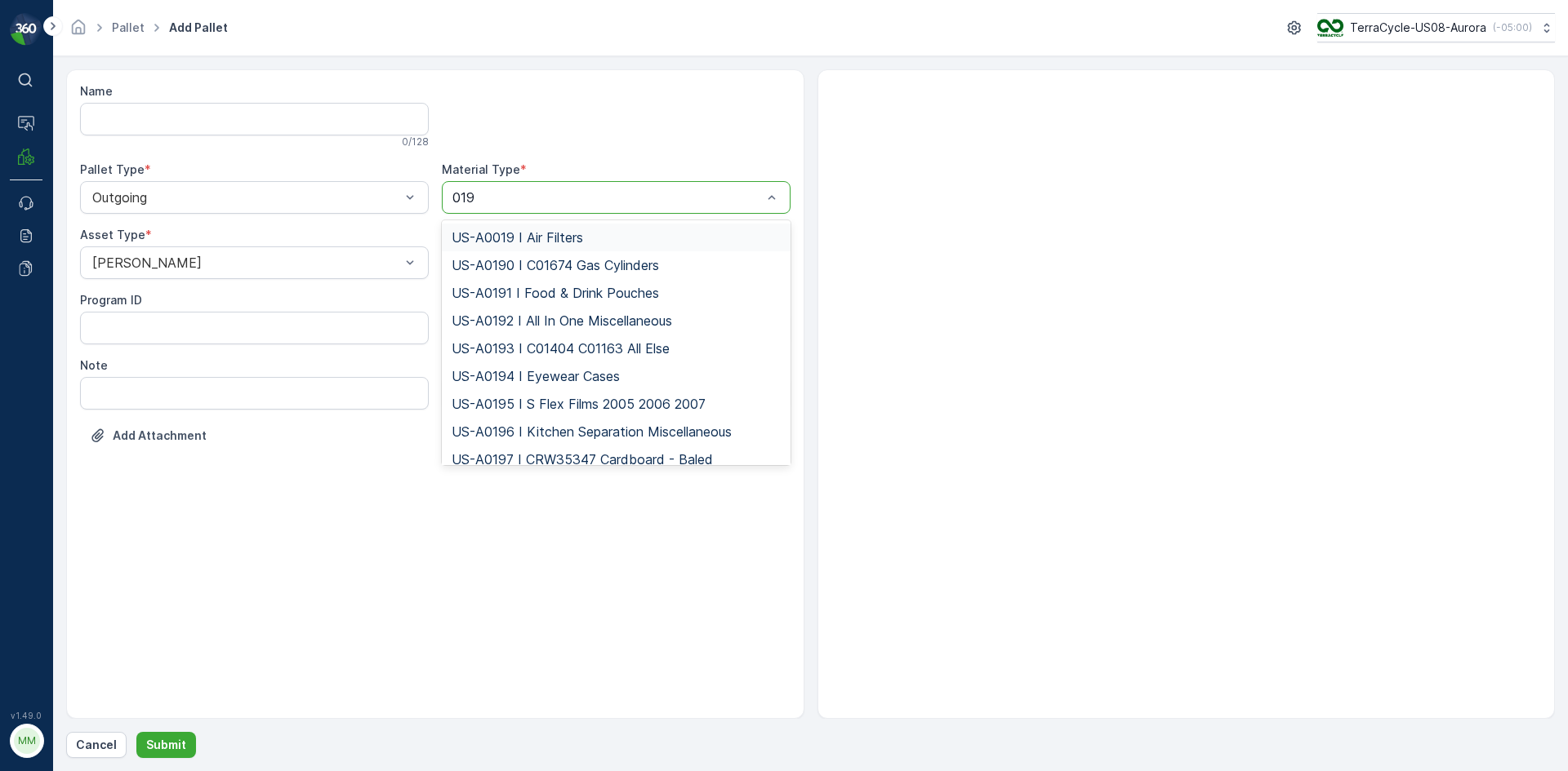
type input "0192"
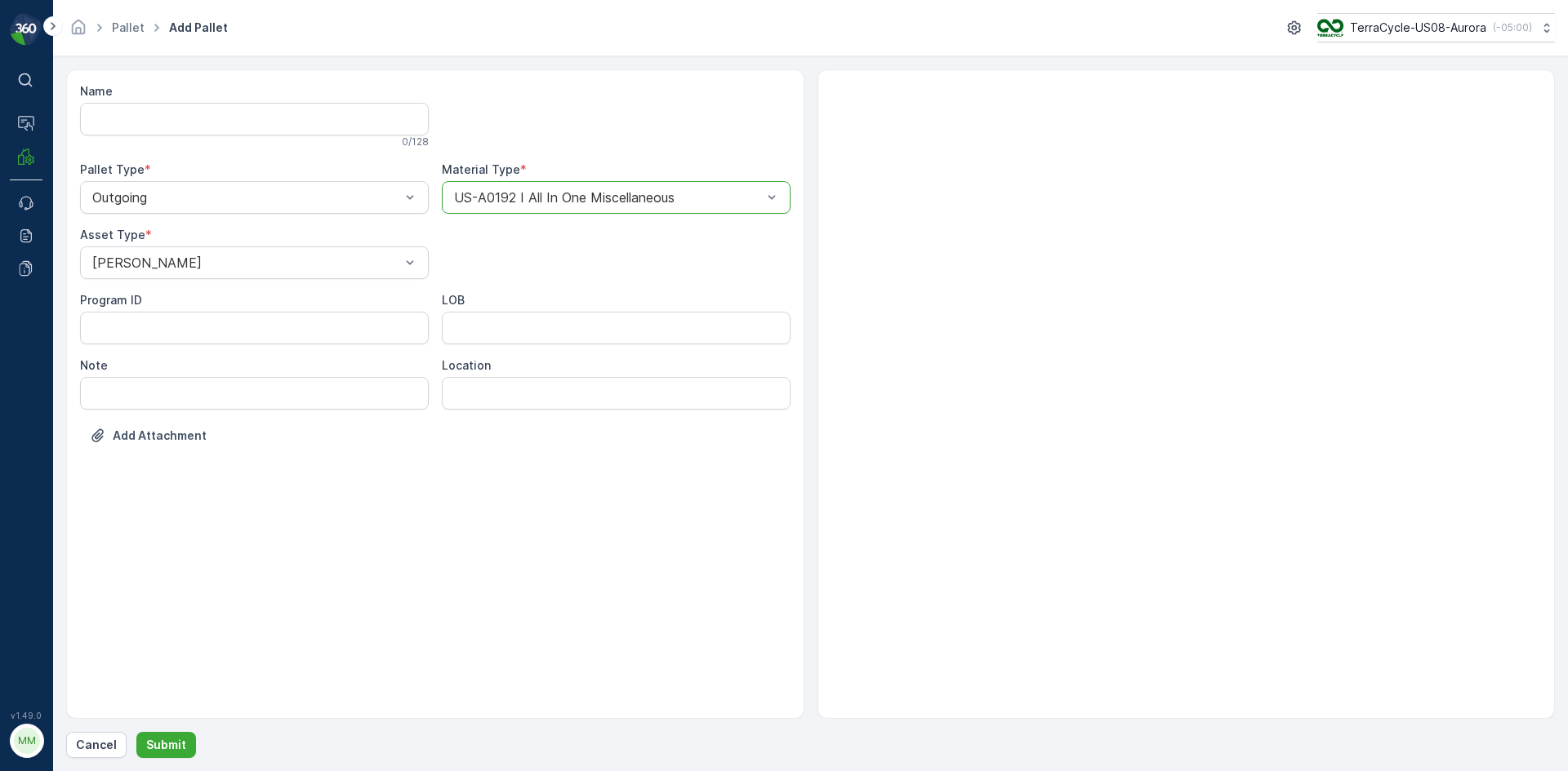
click at [137, 732] on button "Submit" at bounding box center [166, 745] width 59 height 26
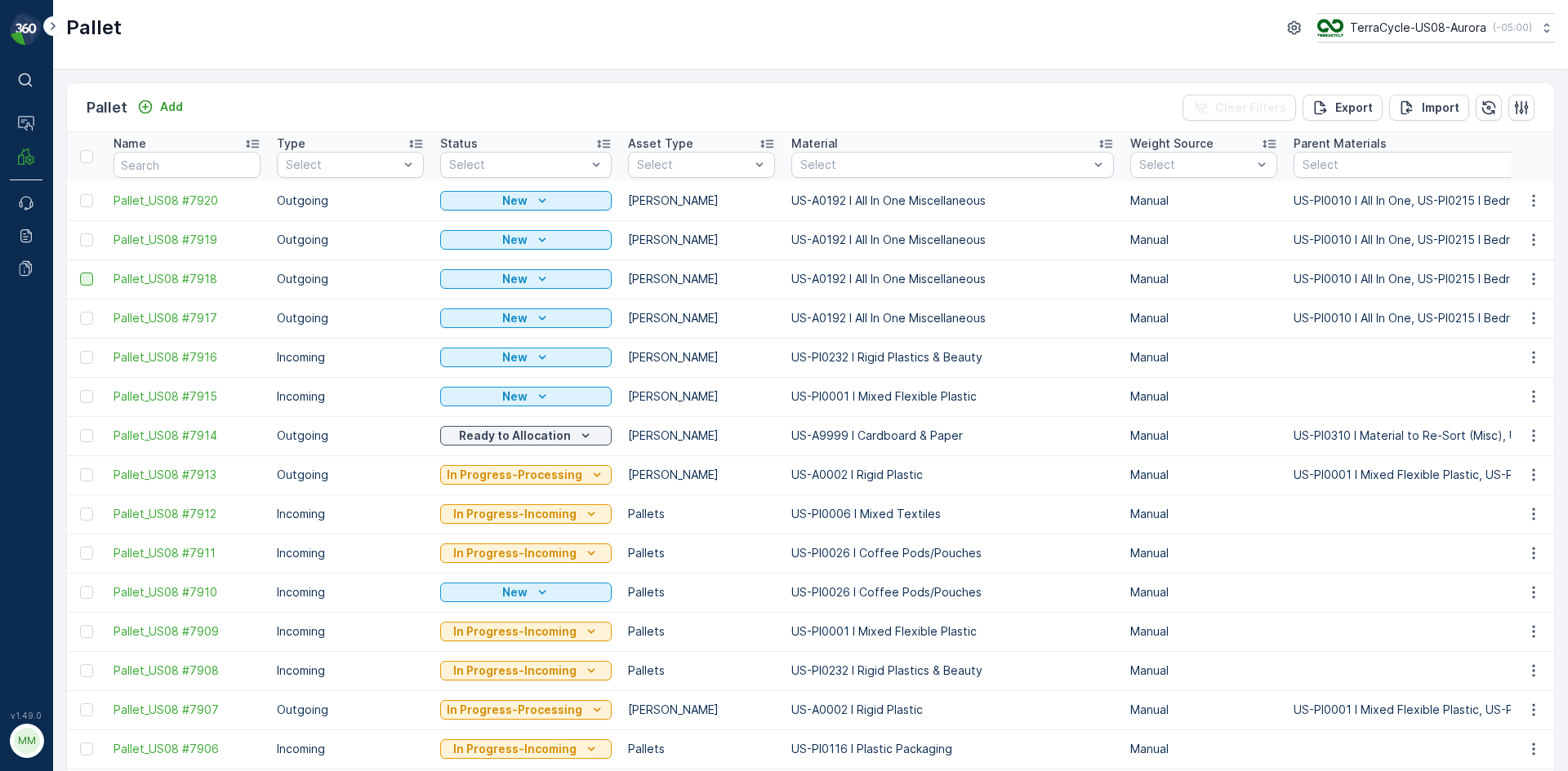
drag, startPoint x: 87, startPoint y: 318, endPoint x: 92, endPoint y: 285, distance: 33.4
click at [87, 318] on div at bounding box center [86, 318] width 13 height 13
click at [80, 312] on input "checkbox" at bounding box center [80, 312] width 0 height 0
click at [87, 279] on div at bounding box center [86, 278] width 13 height 13
click at [80, 272] on input "checkbox" at bounding box center [80, 272] width 0 height 0
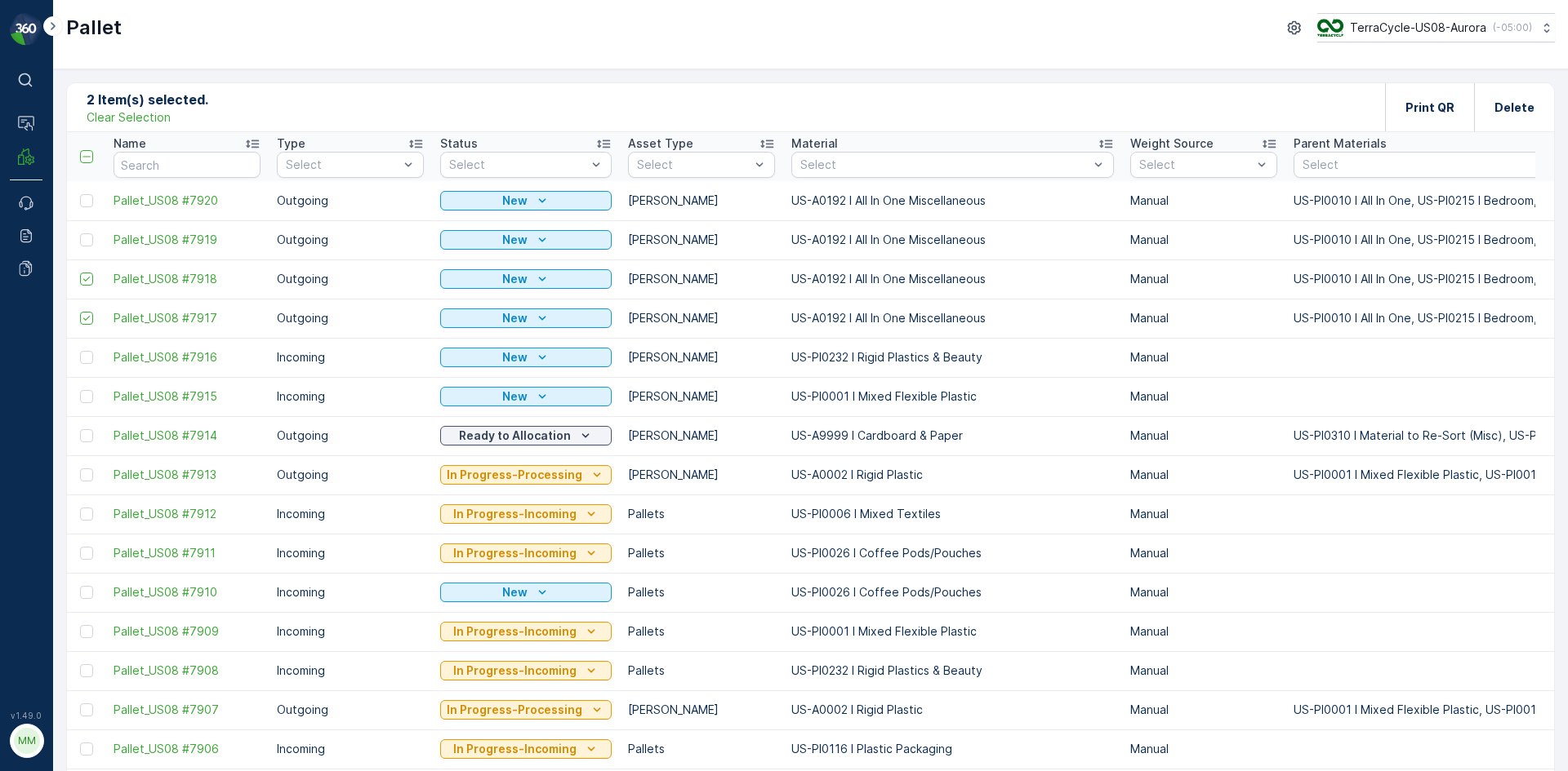
click at [88, 237] on div at bounding box center [86, 239] width 13 height 13
click at [80, 233] on input "checkbox" at bounding box center [80, 233] width 0 height 0
click at [87, 206] on div at bounding box center [86, 200] width 13 height 13
click at [80, 194] on input "checkbox" at bounding box center [80, 194] width 0 height 0
click at [1443, 110] on p "Print QR" at bounding box center [1430, 107] width 49 height 16
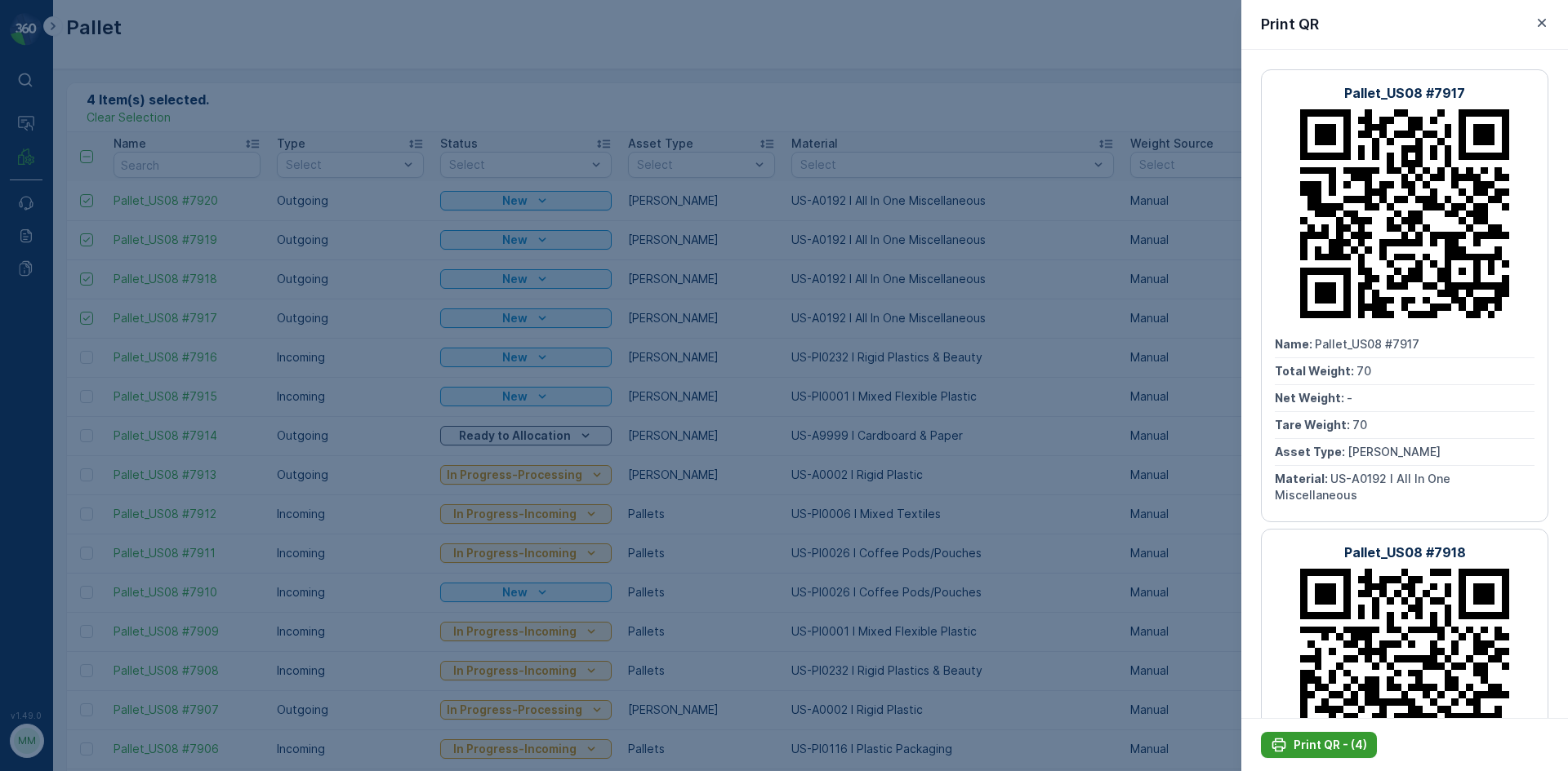
click at [1336, 741] on p "Print QR - (4)" at bounding box center [1330, 745] width 74 height 16
click at [988, 375] on div at bounding box center [784, 385] width 1568 height 771
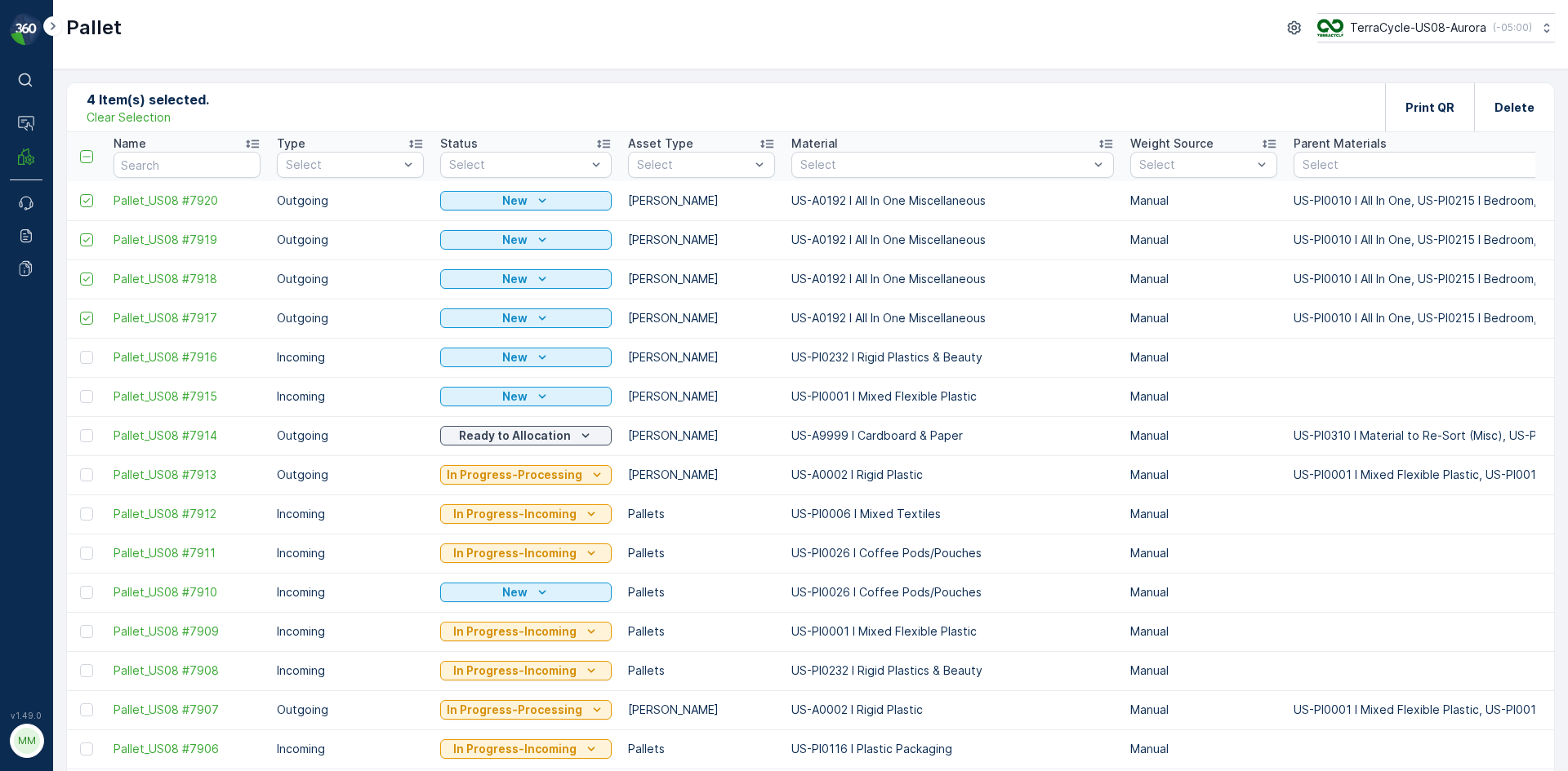
click at [145, 122] on p "Clear Selection" at bounding box center [128, 117] width 84 height 16
click at [511, 90] on div "Pallet Add Clear Filters Export Import" at bounding box center [810, 108] width 1487 height 49
click at [166, 103] on p "Add" at bounding box center [171, 106] width 23 height 16
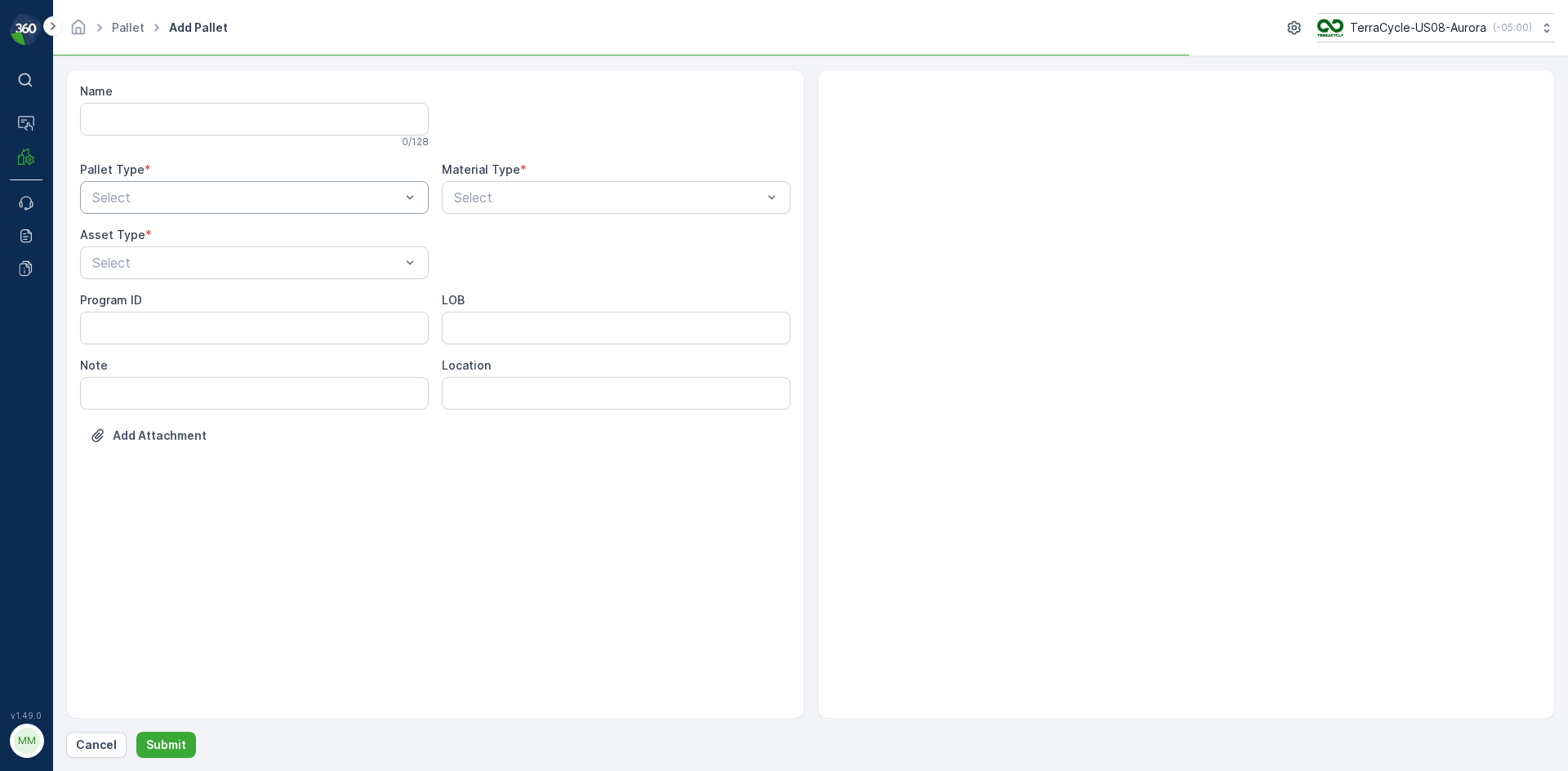
click at [188, 190] on div at bounding box center [246, 197] width 311 height 14
click at [160, 265] on div "Outgoing" at bounding box center [255, 265] width 329 height 14
click at [160, 265] on div at bounding box center [246, 262] width 311 height 14
click at [153, 299] on div "Gaylord" at bounding box center [255, 302] width 329 height 14
click at [570, 196] on div at bounding box center [608, 197] width 311 height 14
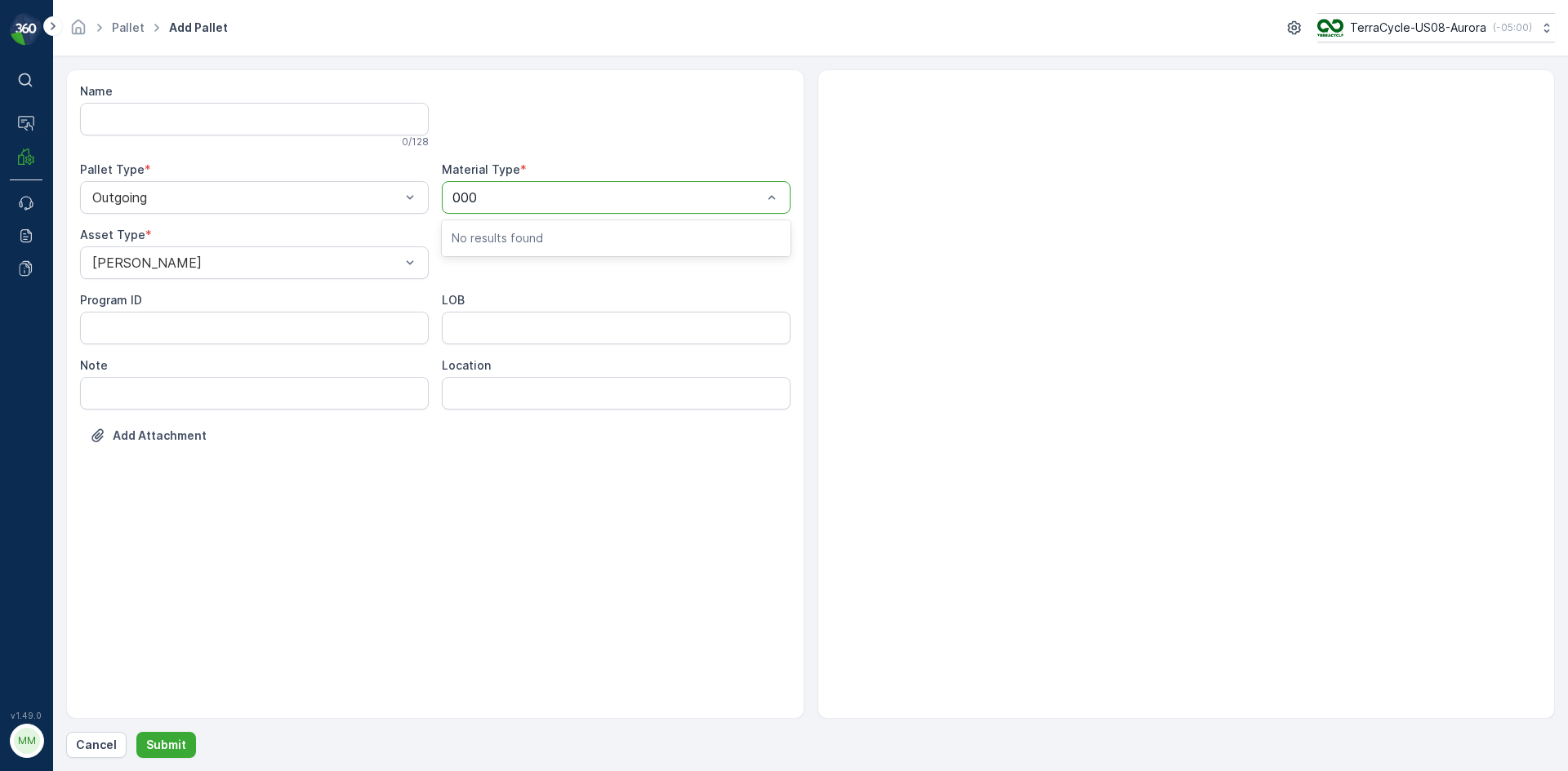
type input "0002"
click at [137, 732] on button "Submit" at bounding box center [166, 745] width 59 height 26
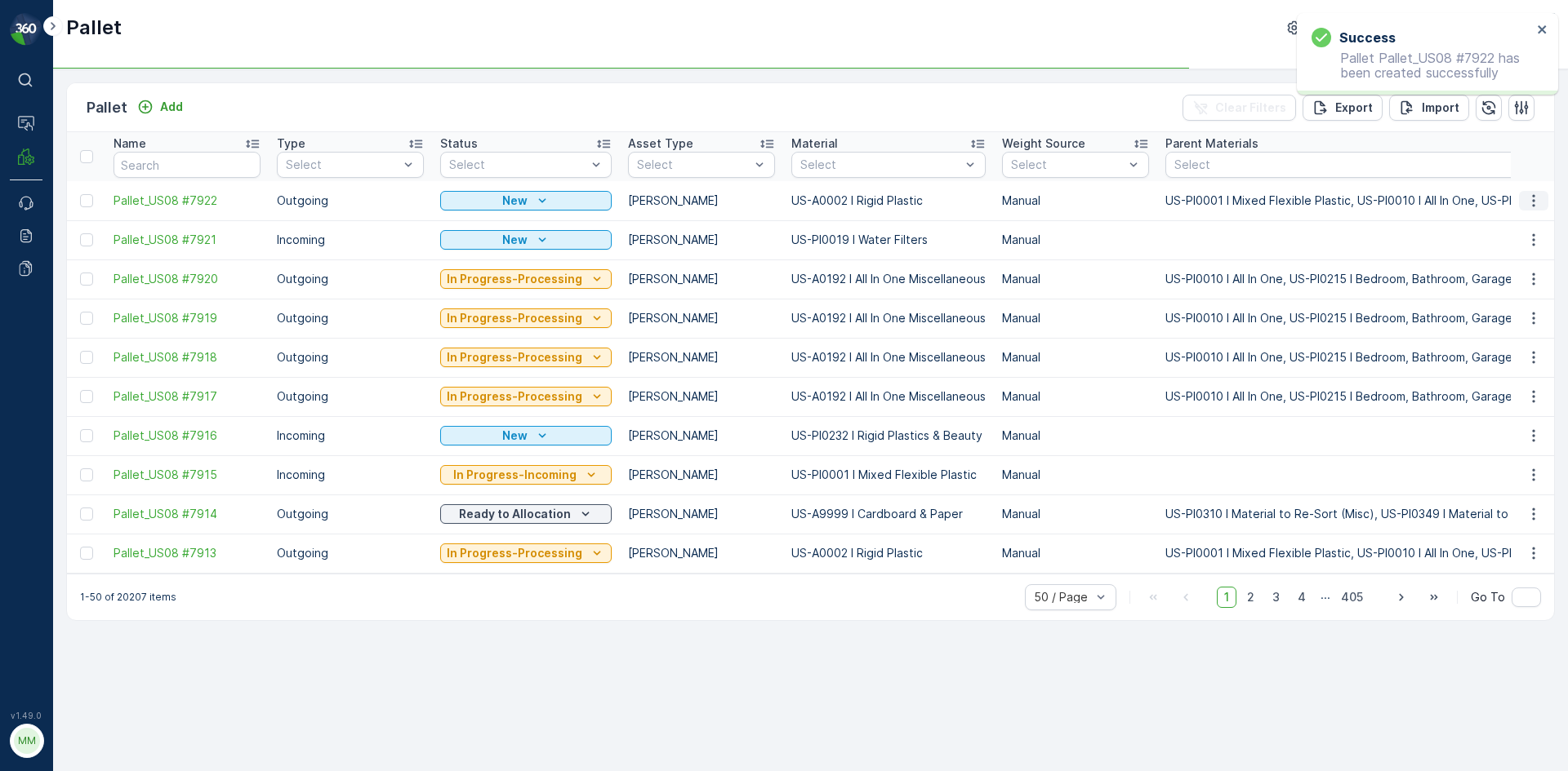
click at [1536, 199] on icon "button" at bounding box center [1533, 200] width 16 height 16
click at [1497, 318] on span "Print QR" at bounding box center [1488, 316] width 45 height 16
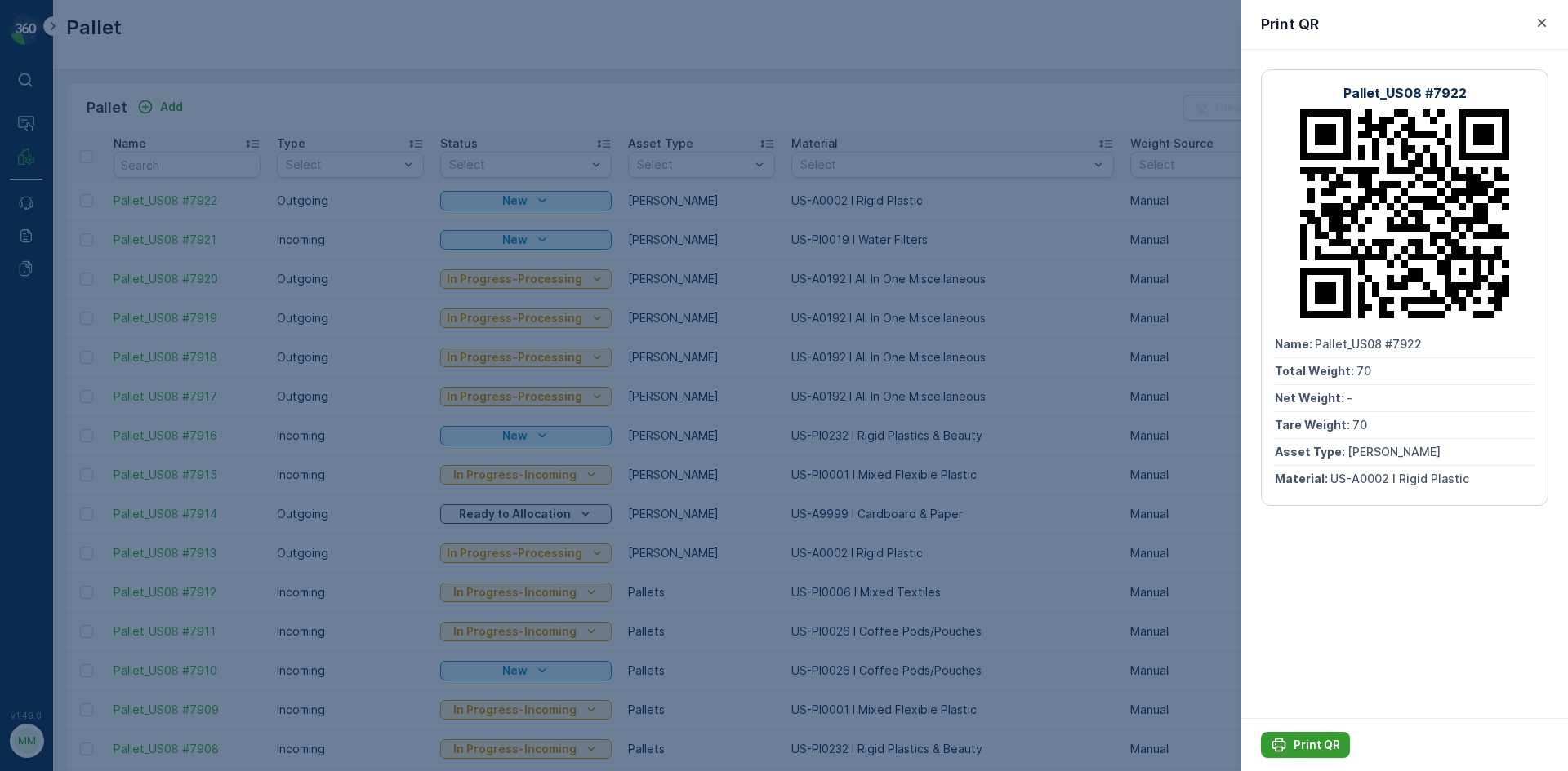
click at [1301, 737] on p "Print QR" at bounding box center [1316, 745] width 47 height 16
click at [958, 383] on div at bounding box center [784, 385] width 1568 height 771
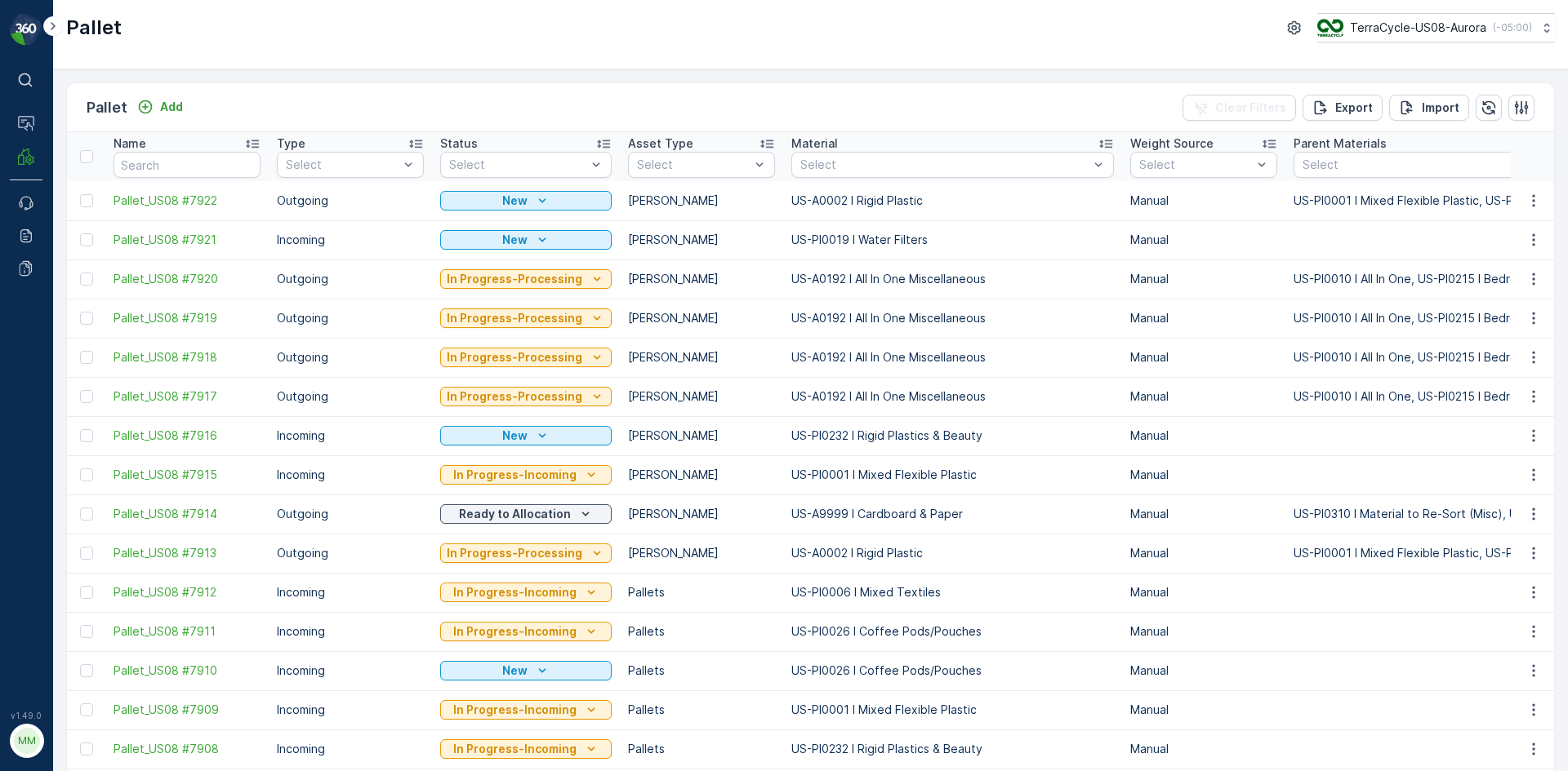
click at [141, 120] on div "Pallet Add Clear Filters Export Import" at bounding box center [810, 108] width 1487 height 49
click at [165, 103] on p "Add" at bounding box center [171, 106] width 23 height 16
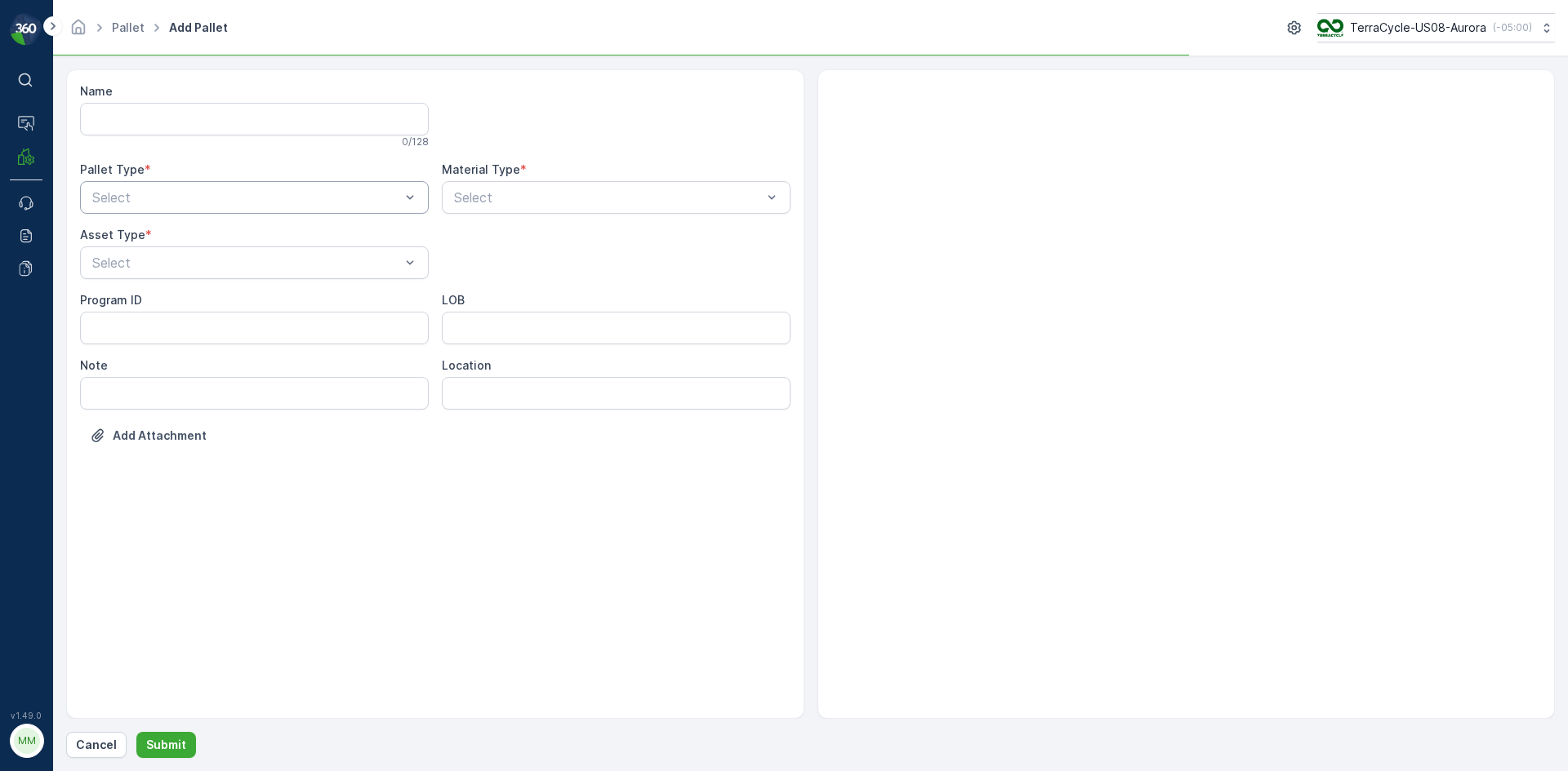
click at [220, 197] on div at bounding box center [246, 197] width 311 height 14
click at [211, 271] on div "Outgoing" at bounding box center [255, 265] width 329 height 14
drag, startPoint x: 195, startPoint y: 302, endPoint x: 392, endPoint y: 258, distance: 201.9
click at [196, 302] on div "Gaylord" at bounding box center [255, 302] width 329 height 14
click at [510, 198] on div at bounding box center [608, 197] width 311 height 14
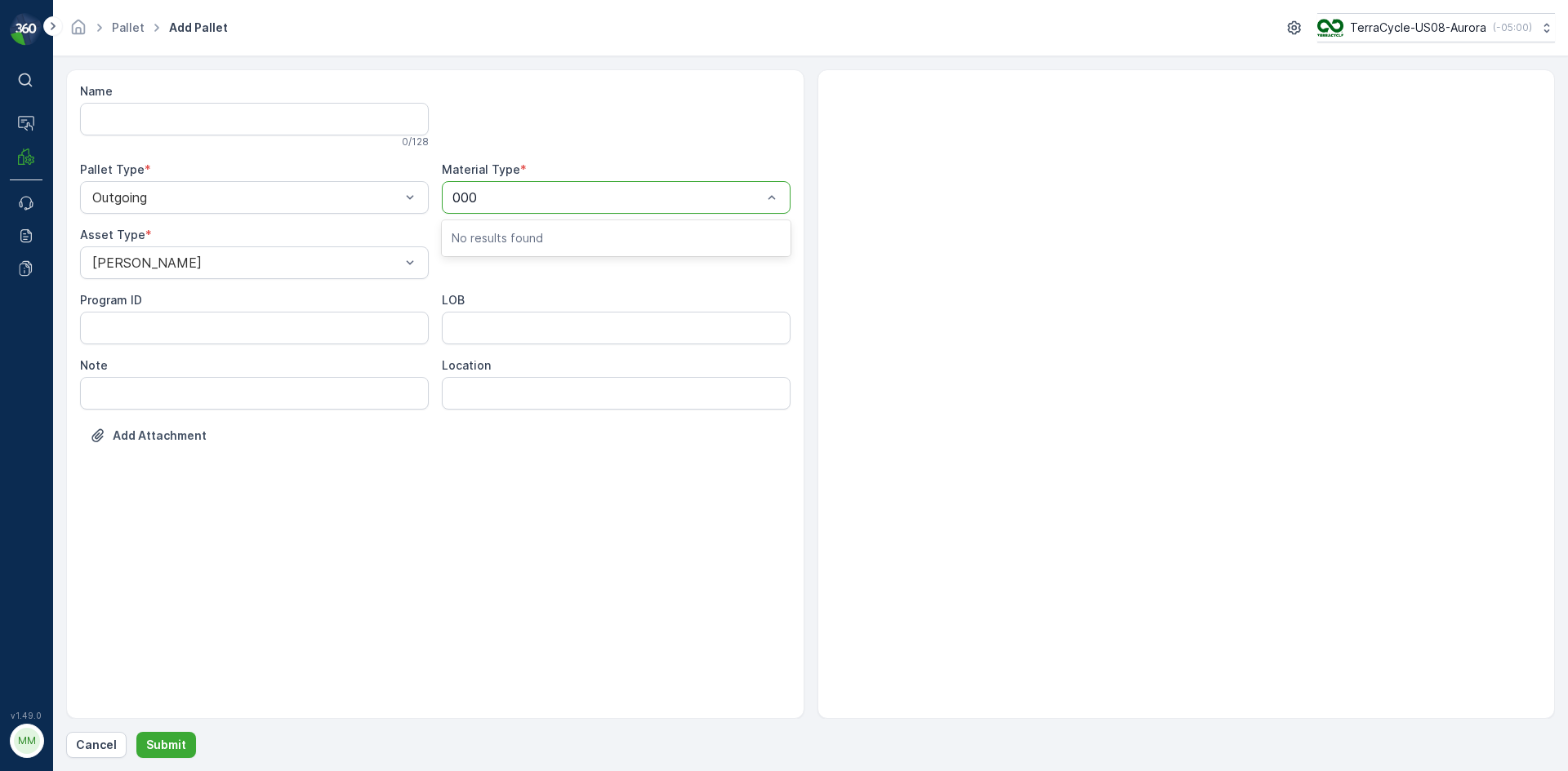
type input "0002"
click at [137, 732] on button "Submit" at bounding box center [166, 745] width 59 height 26
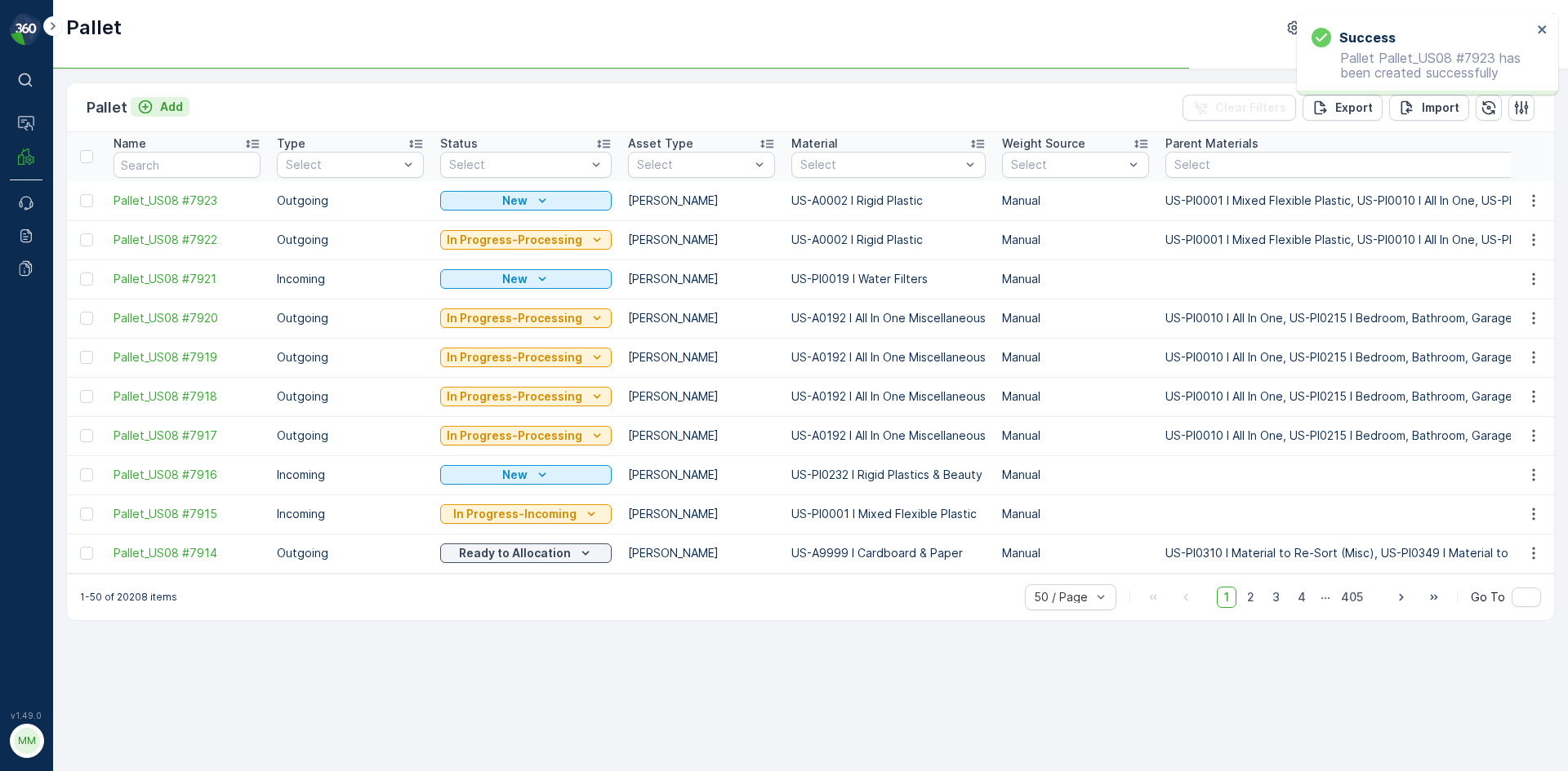
drag, startPoint x: 137, startPoint y: 115, endPoint x: 170, endPoint y: 108, distance: 33.7
click at [170, 108] on div "Add" at bounding box center [160, 106] width 46 height 16
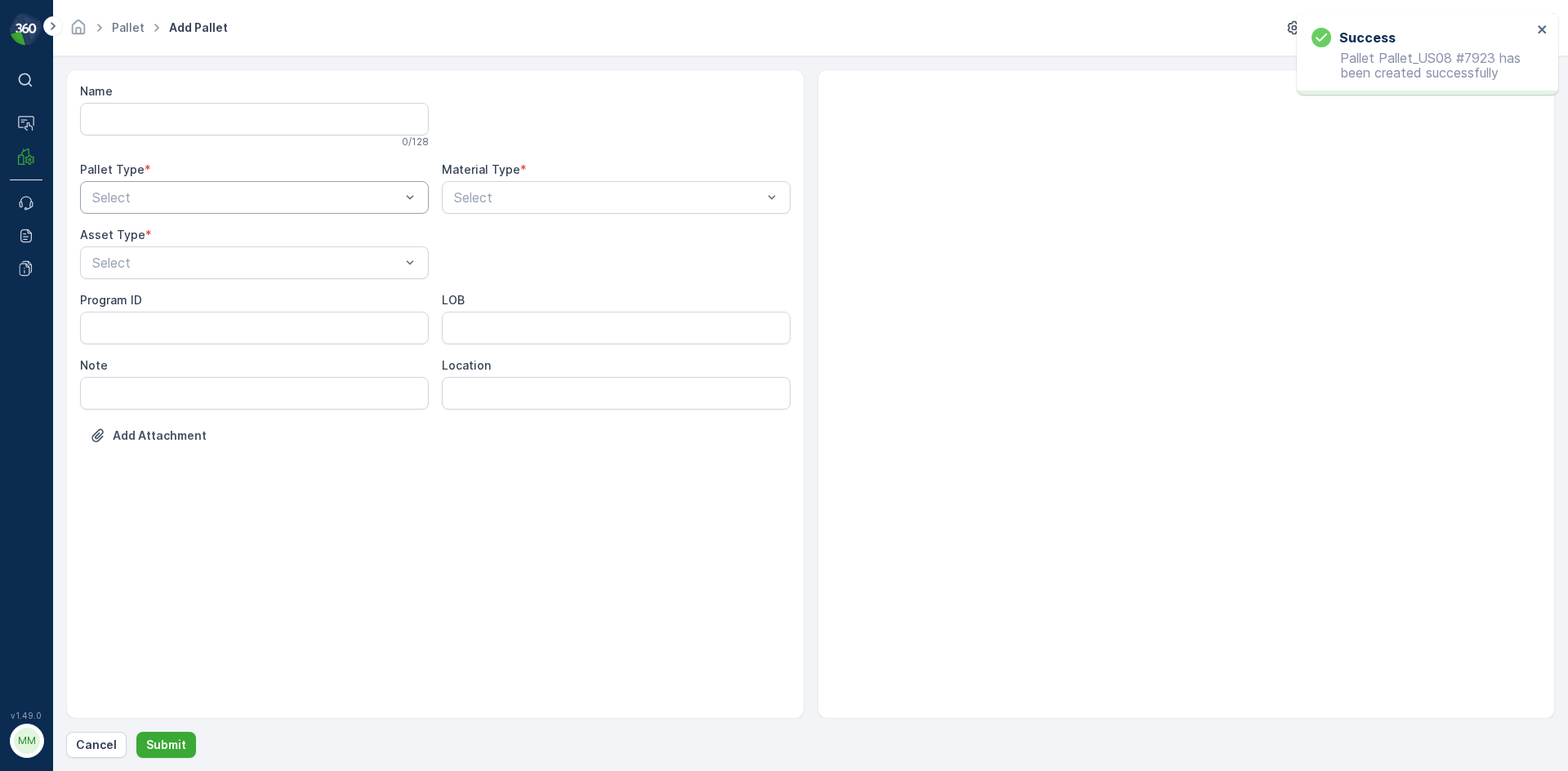
click at [183, 192] on div at bounding box center [246, 197] width 311 height 14
click at [171, 261] on div "Outgoing" at bounding box center [255, 265] width 329 height 14
click at [171, 261] on div at bounding box center [246, 262] width 311 height 14
click at [174, 299] on div "Gaylord" at bounding box center [255, 302] width 329 height 14
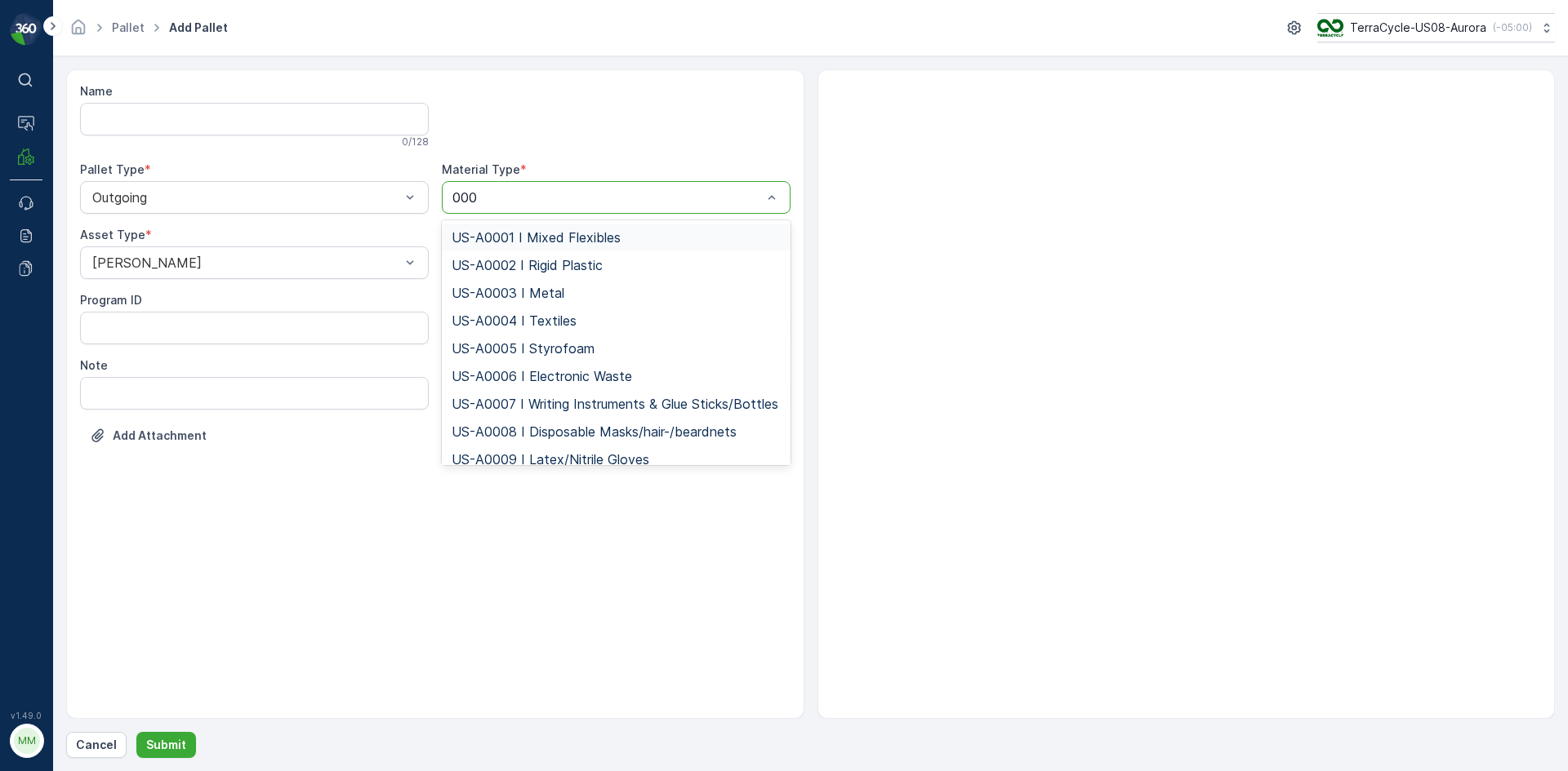
type input "0002"
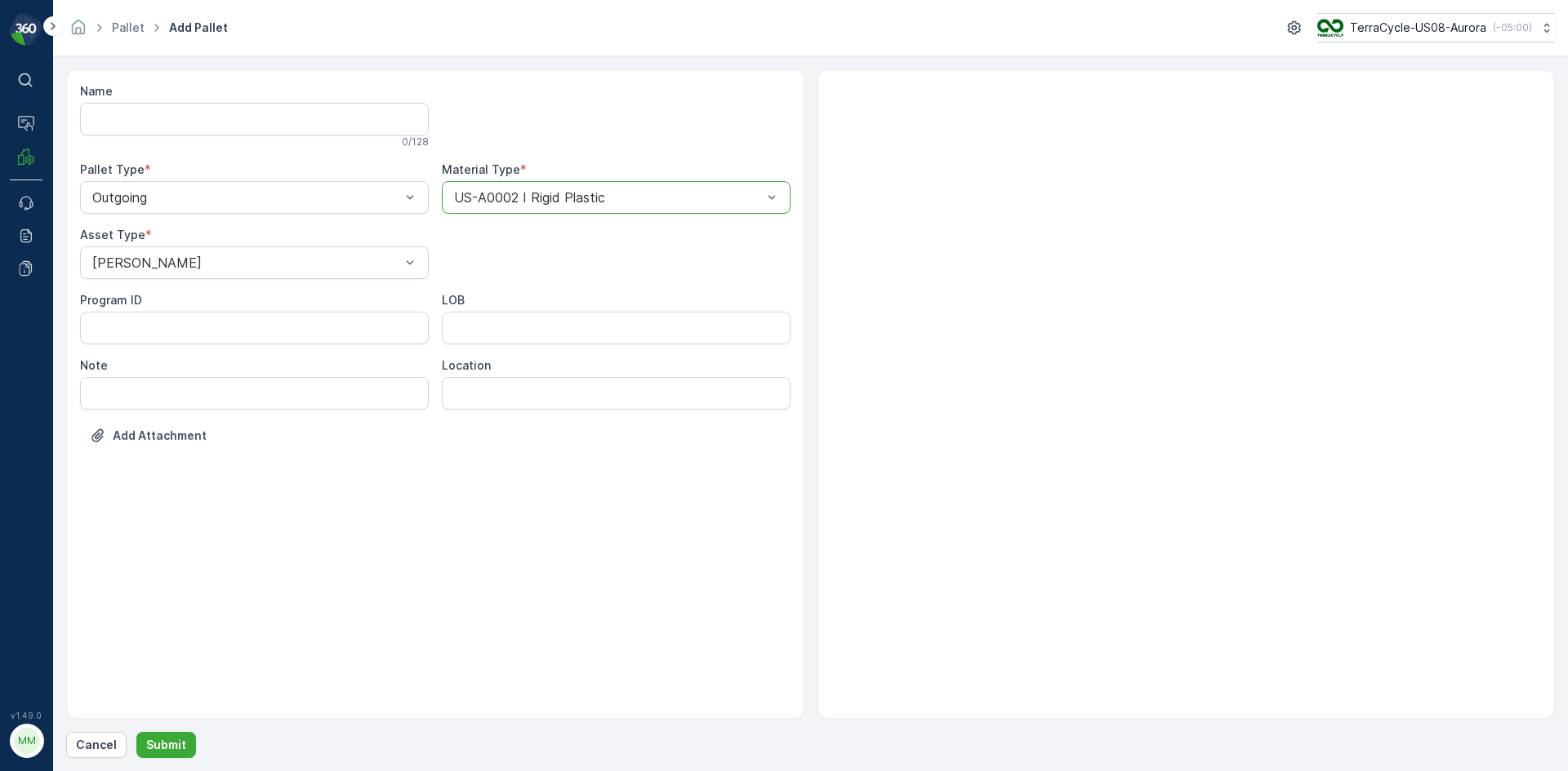
click at [137, 732] on button "Submit" at bounding box center [166, 745] width 59 height 26
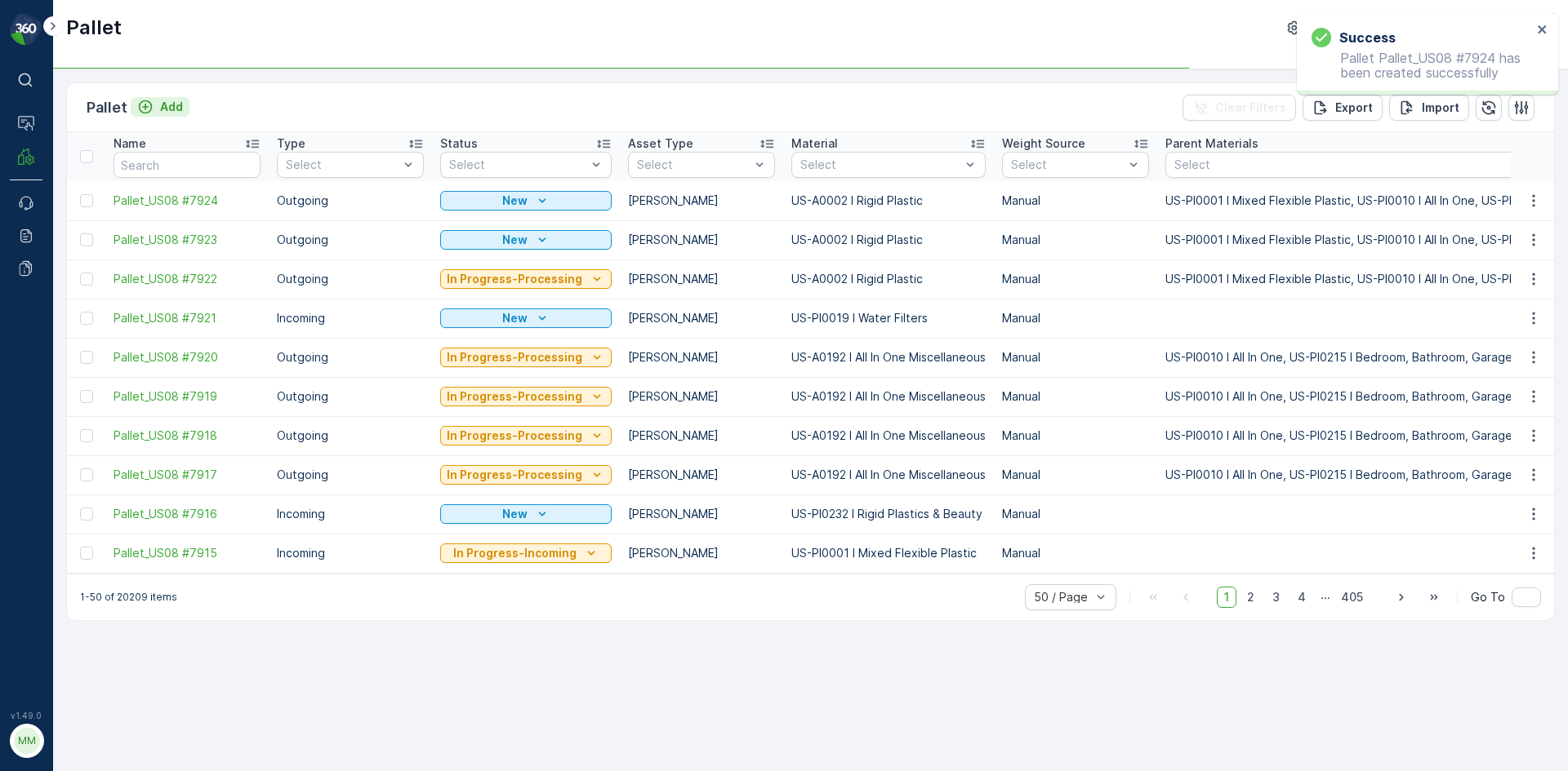
click at [171, 110] on p "Add" at bounding box center [171, 106] width 23 height 16
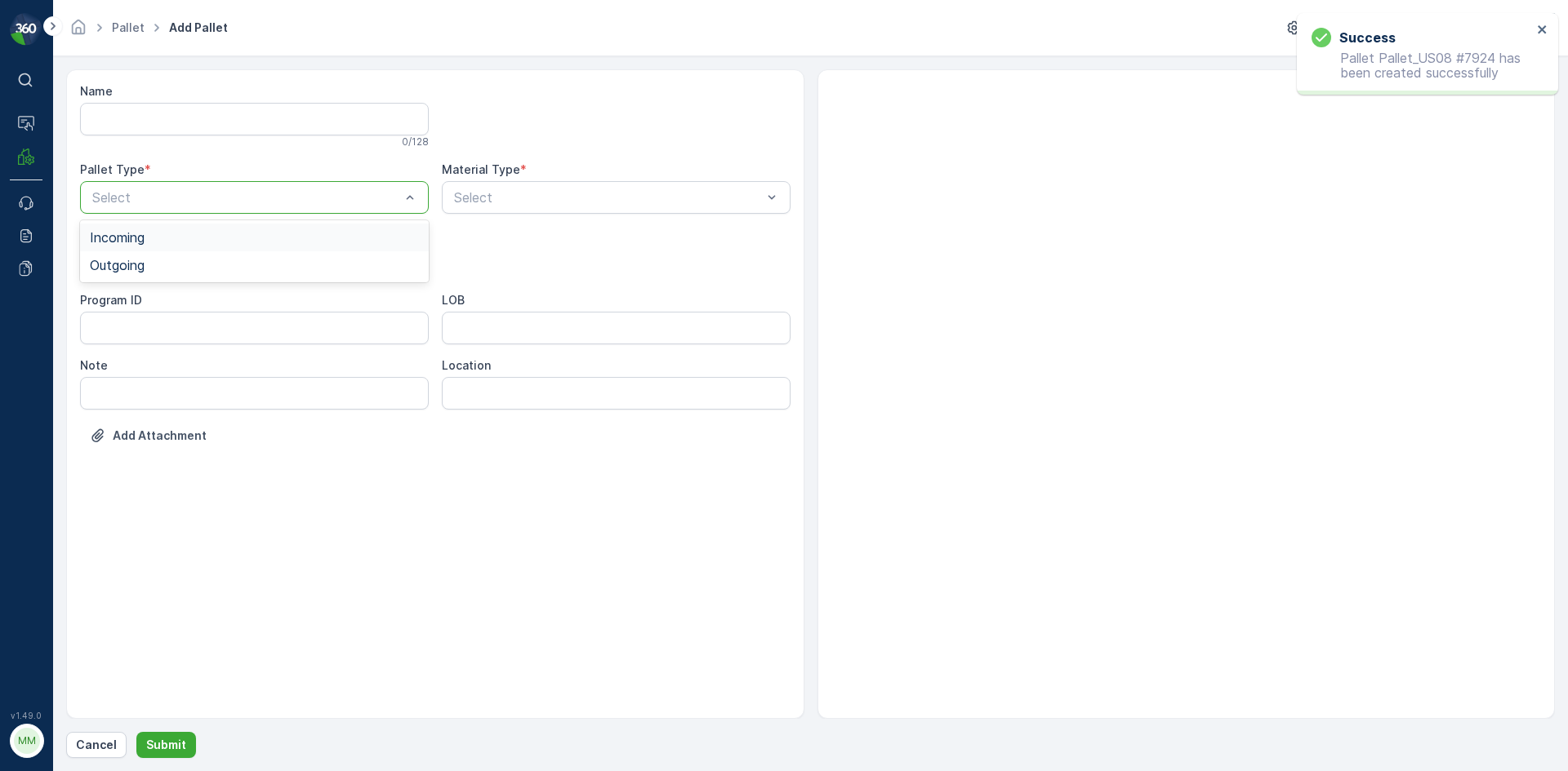
click at [203, 193] on div at bounding box center [246, 197] width 311 height 14
click at [166, 265] on div "Outgoing" at bounding box center [255, 265] width 329 height 14
click at [166, 265] on div at bounding box center [246, 262] width 311 height 14
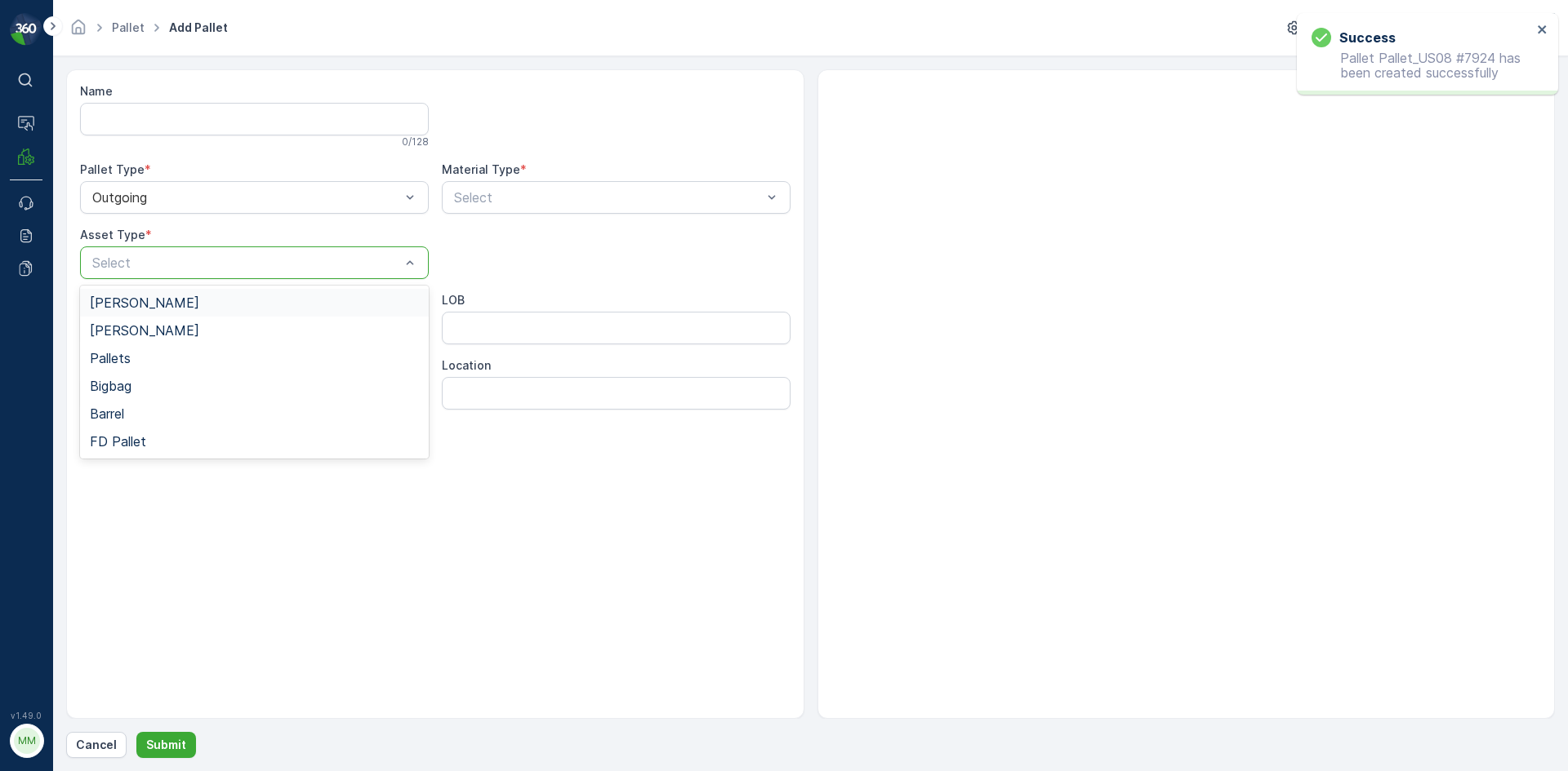
click at [165, 304] on div "Gaylord" at bounding box center [255, 302] width 329 height 14
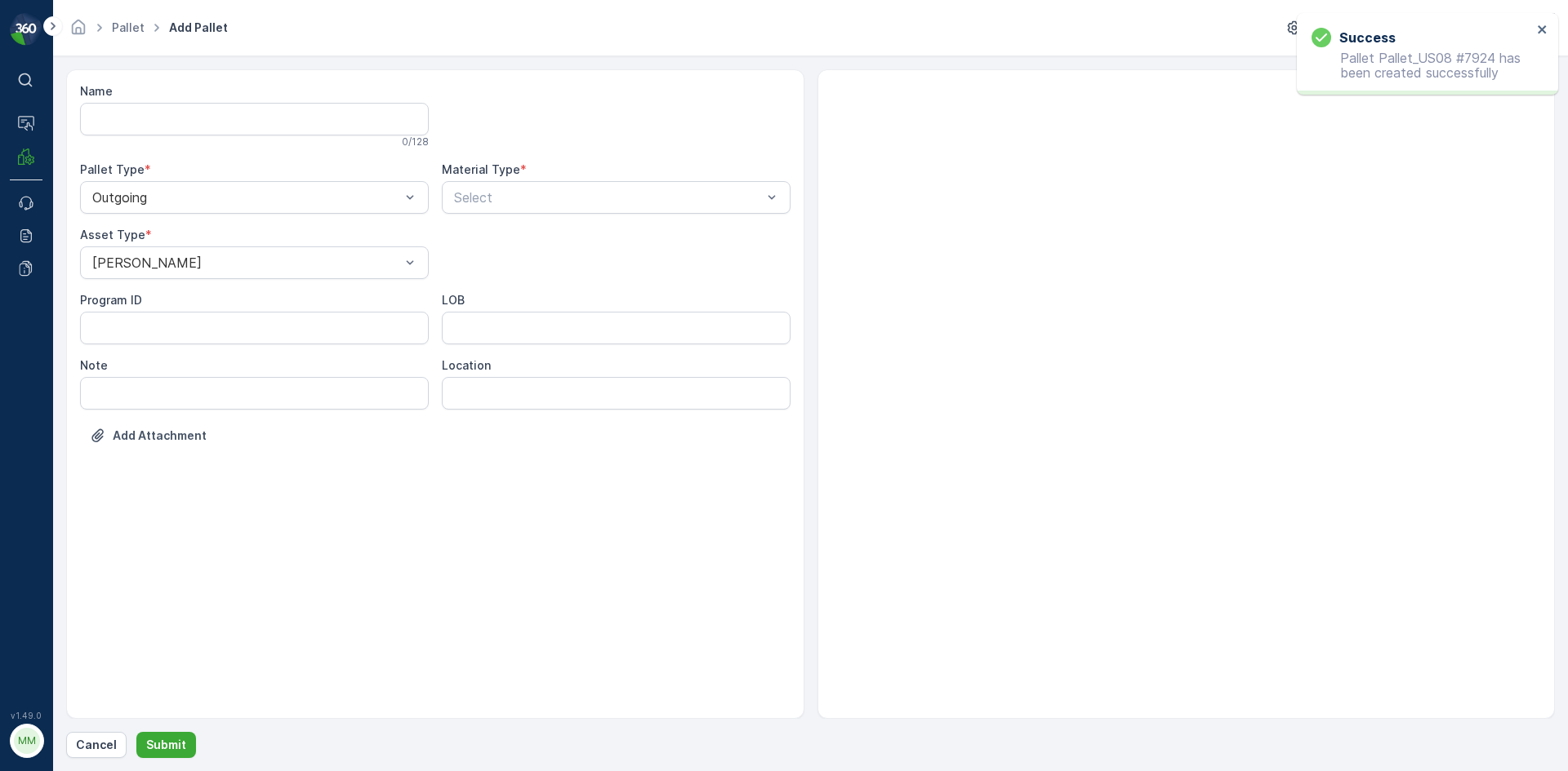
click at [511, 176] on label "Material Type" at bounding box center [481, 170] width 78 height 14
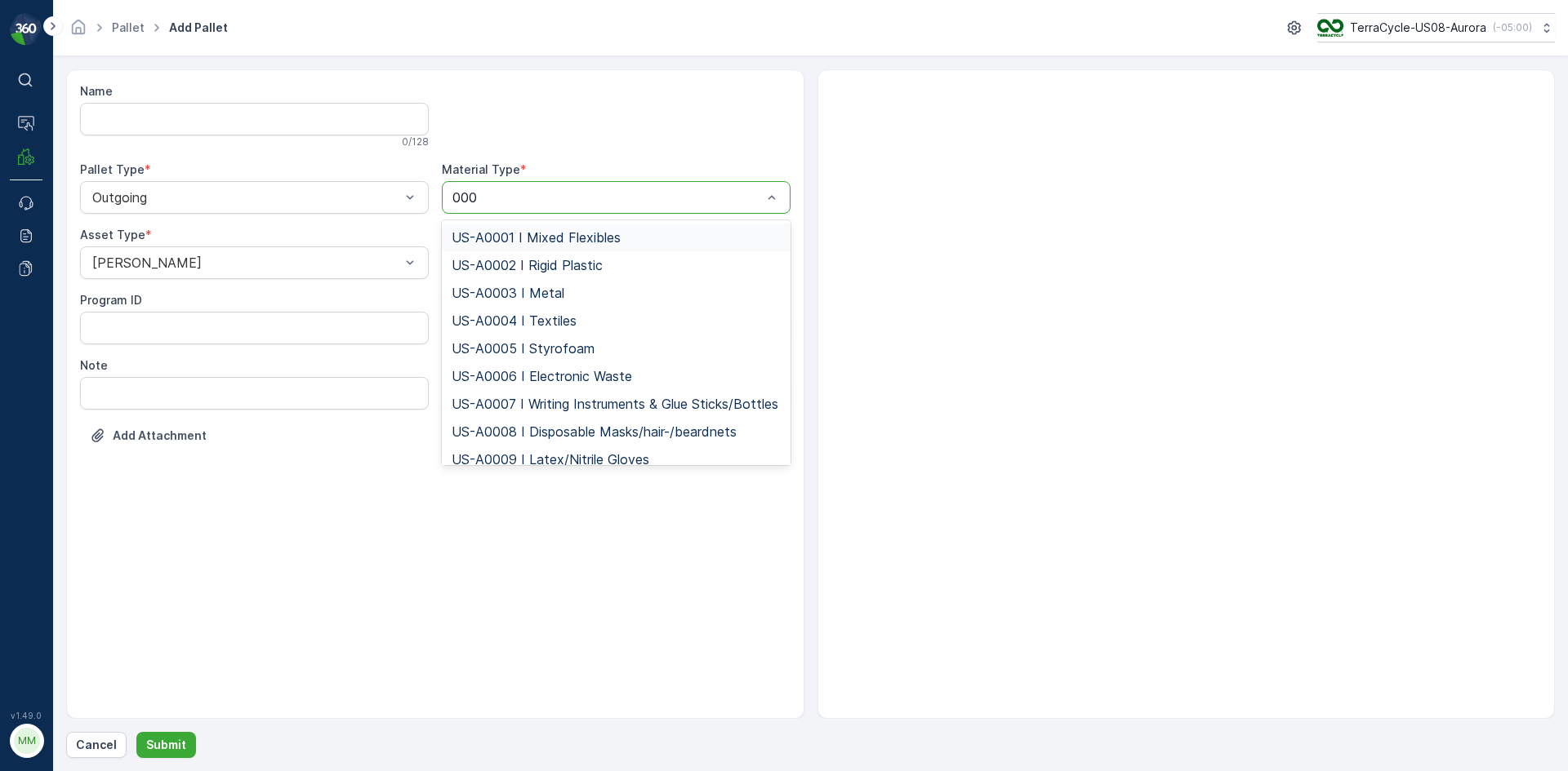
type input "0002"
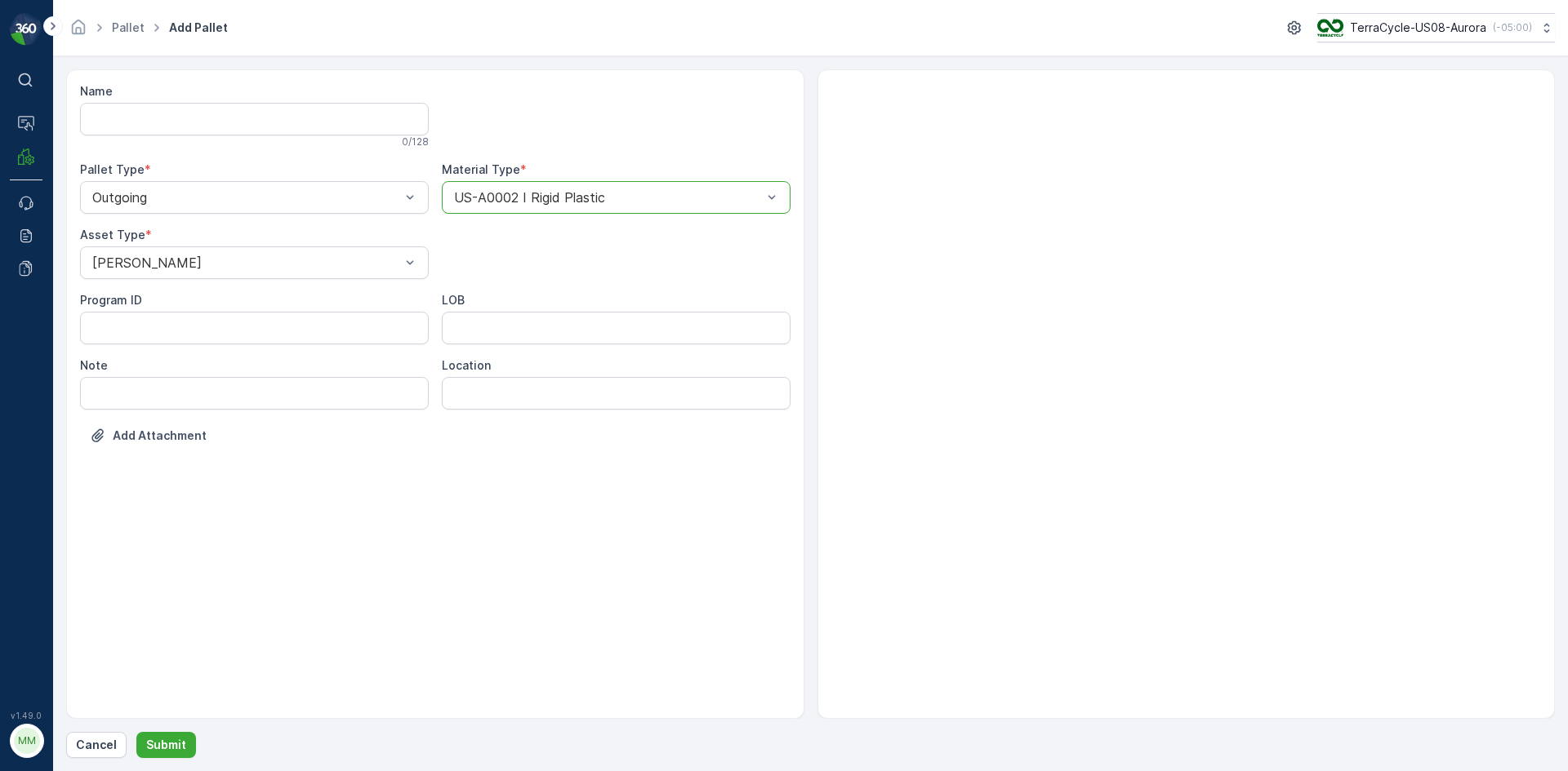
click at [137, 732] on button "Submit" at bounding box center [166, 745] width 59 height 26
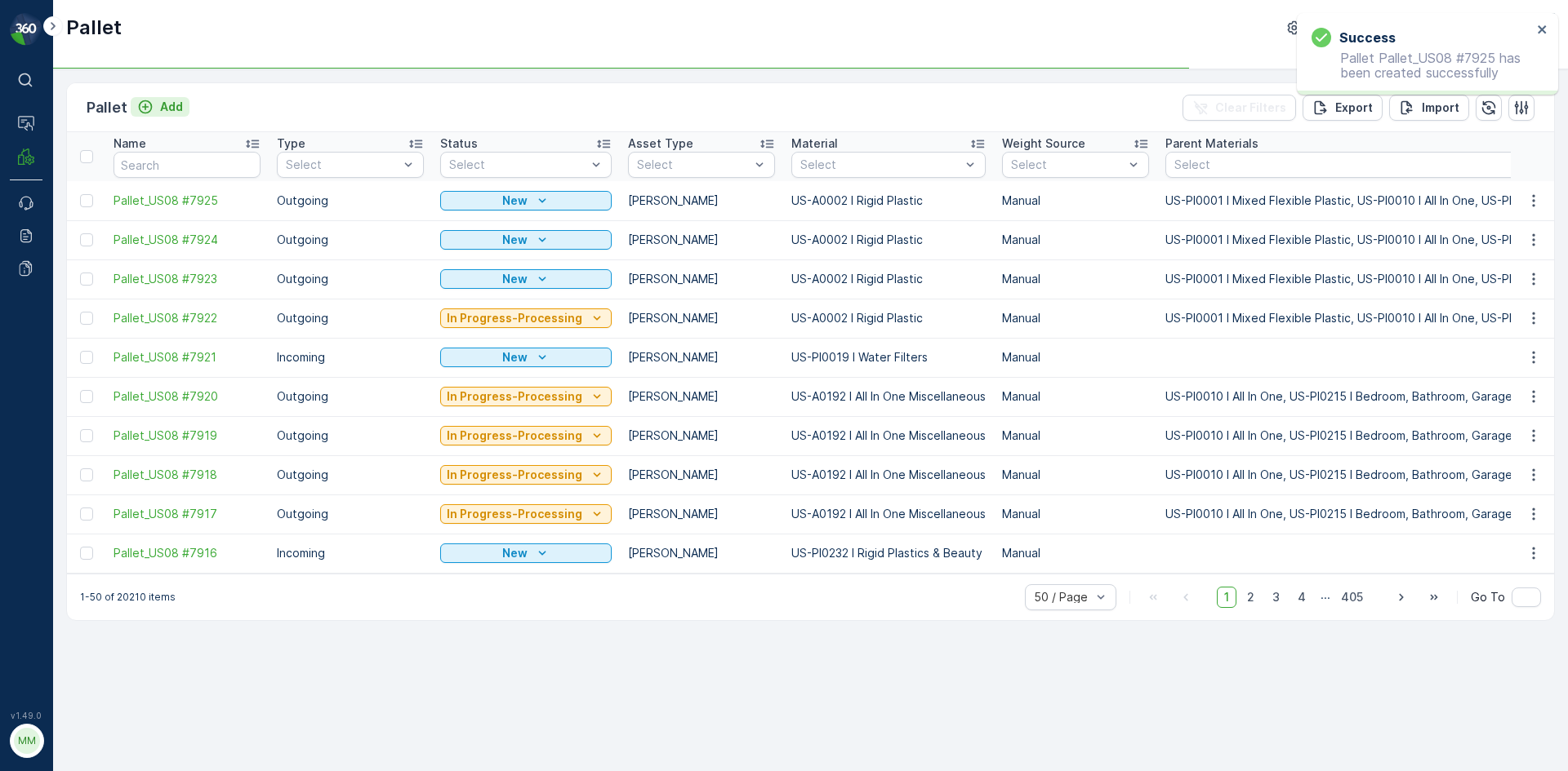
click at [158, 107] on div "Add" at bounding box center [160, 106] width 46 height 16
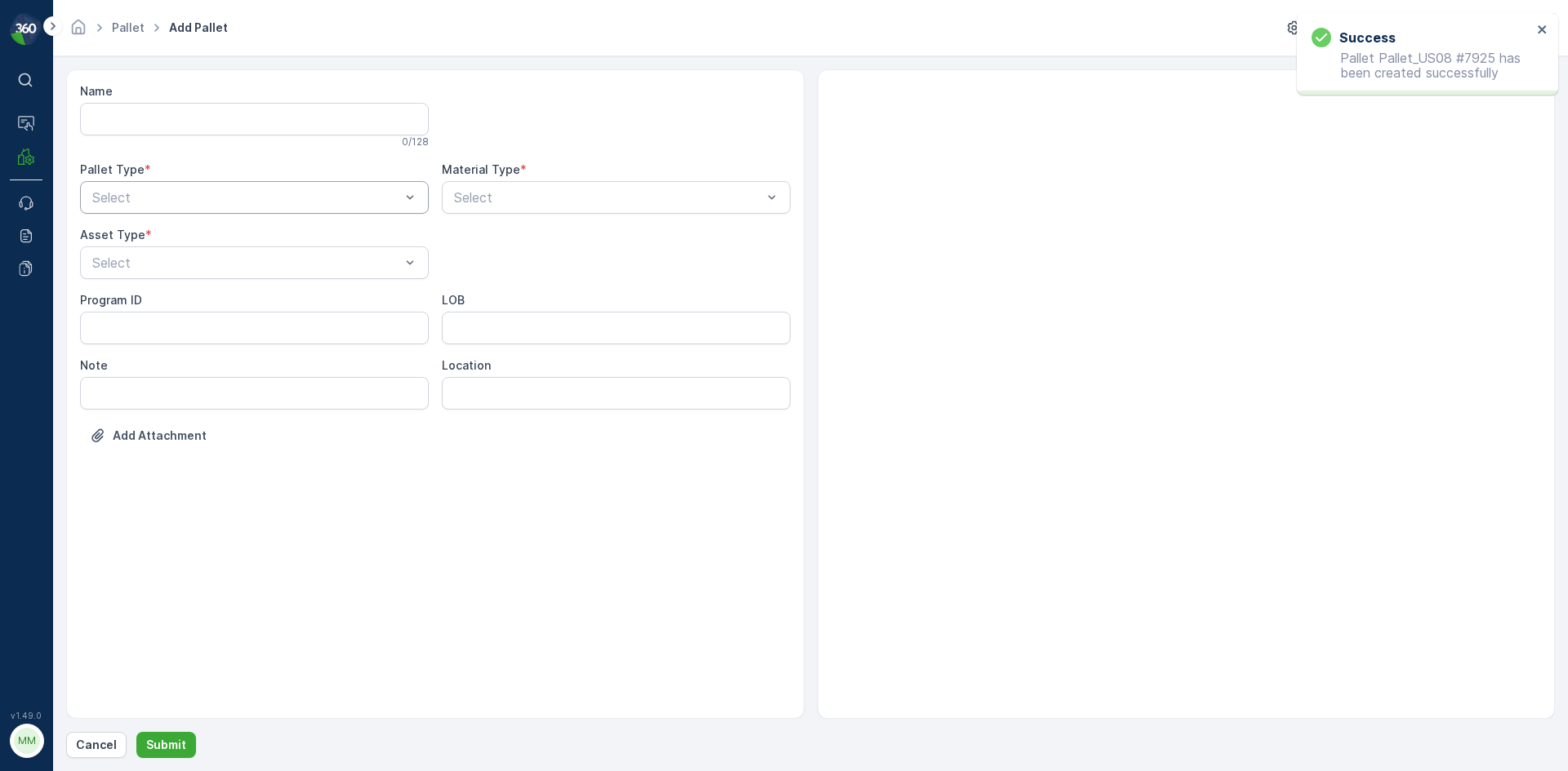
click at [217, 199] on div at bounding box center [246, 197] width 311 height 14
click at [206, 265] on div "Outgoing" at bounding box center [255, 265] width 329 height 14
click at [207, 265] on div at bounding box center [246, 262] width 311 height 14
click at [195, 290] on div "Gaylord" at bounding box center [254, 303] width 349 height 28
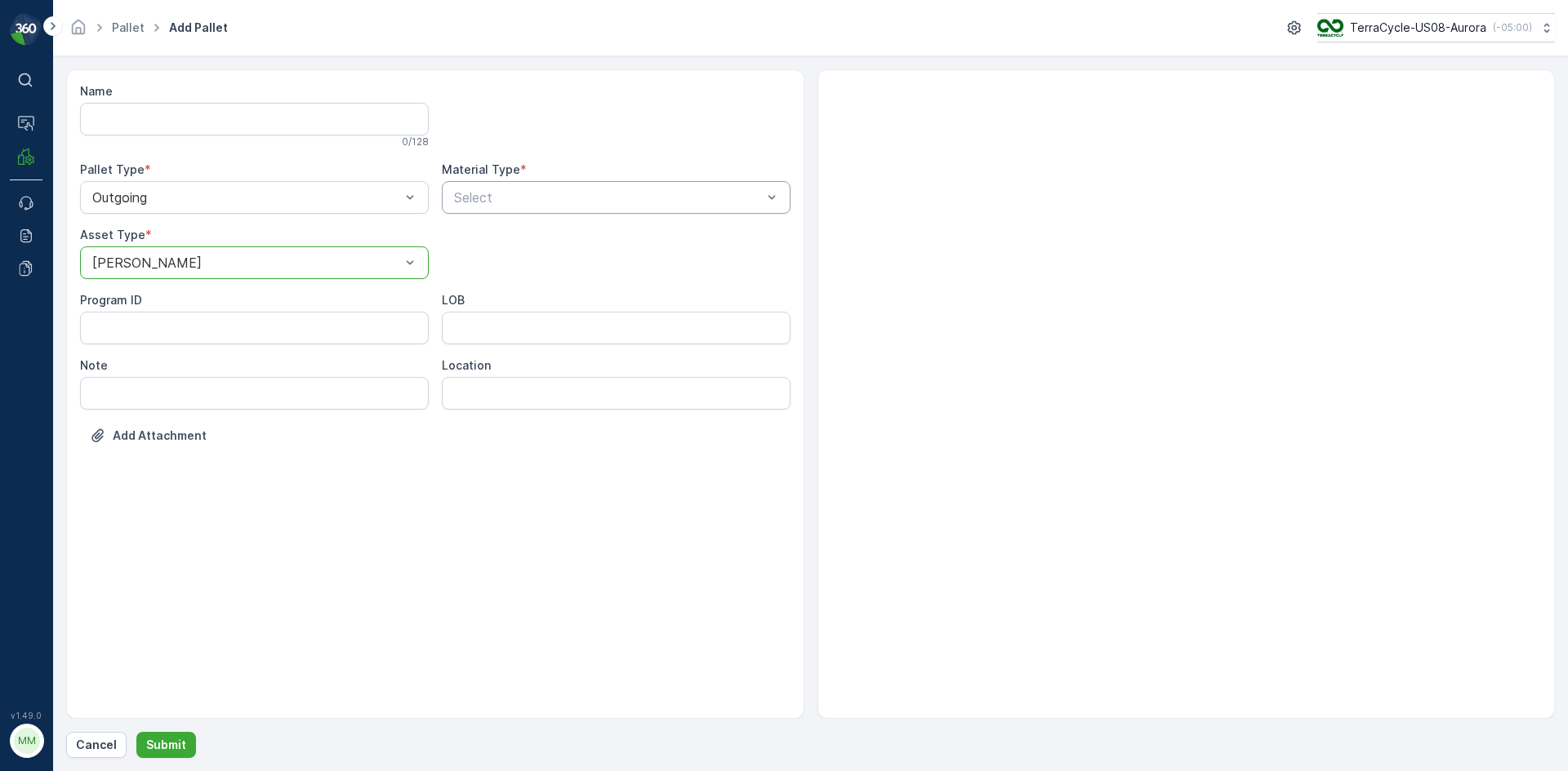
click at [494, 198] on div at bounding box center [608, 197] width 311 height 14
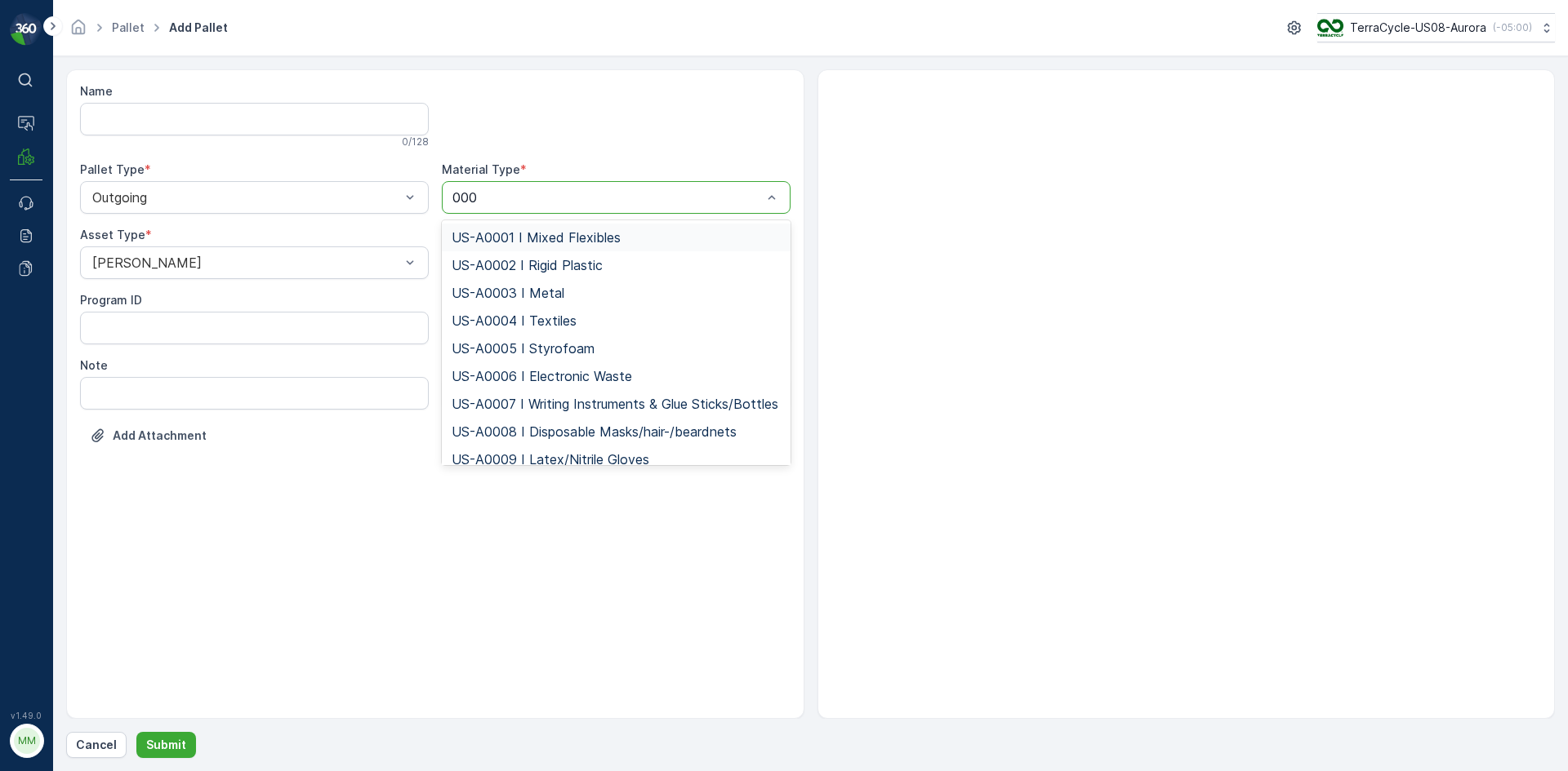
type input "0002"
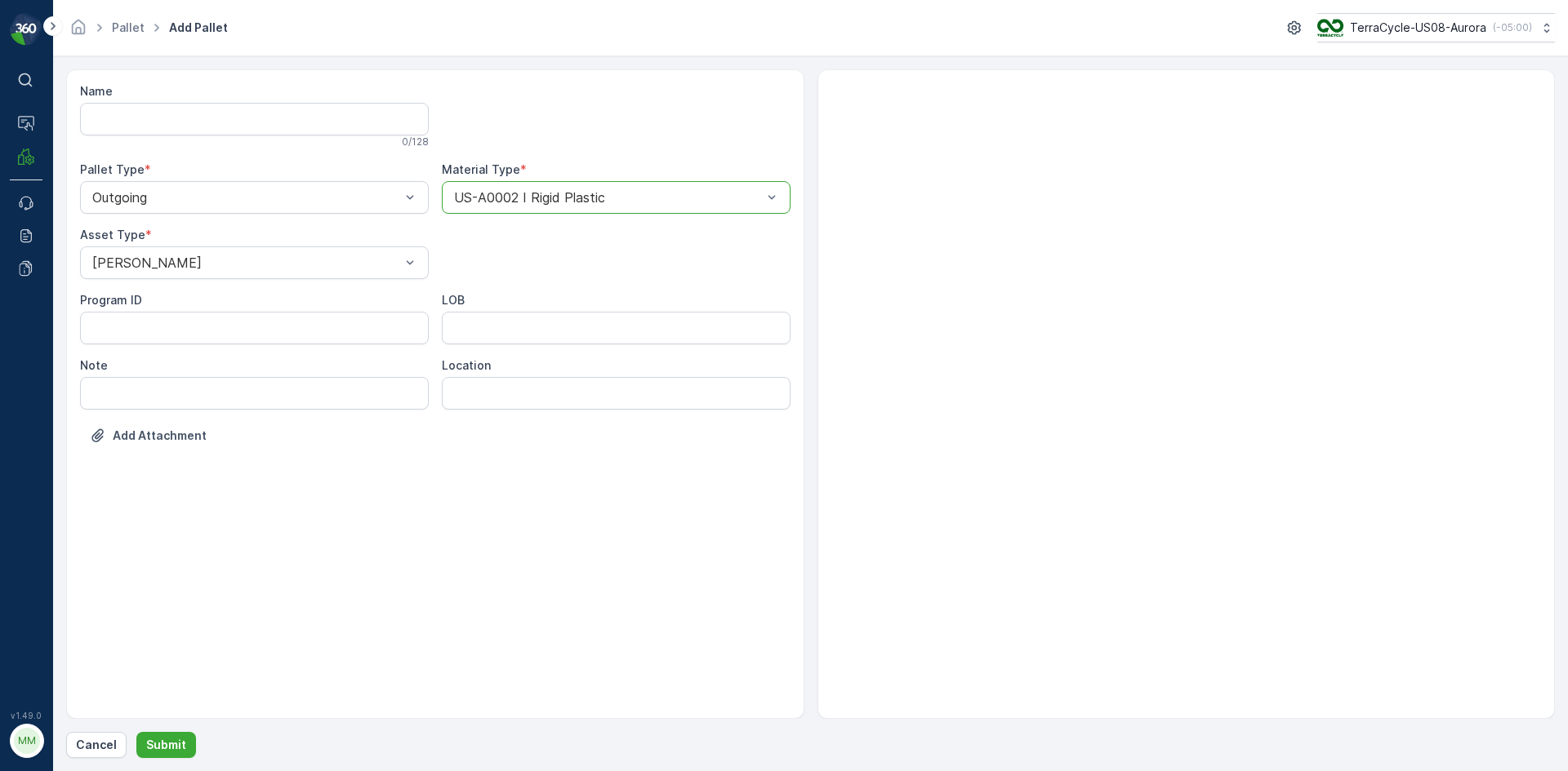
click at [137, 732] on button "Submit" at bounding box center [166, 745] width 59 height 26
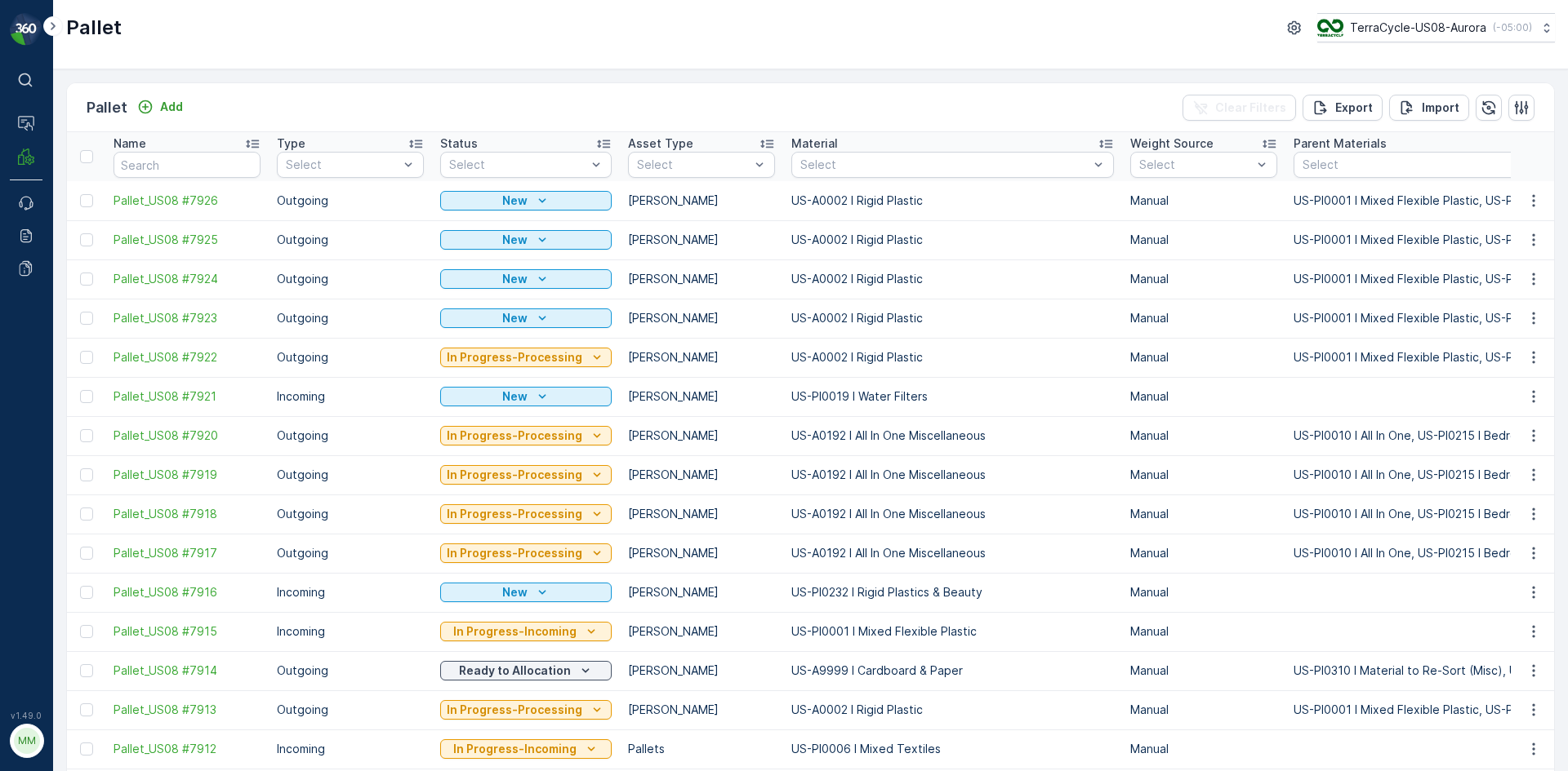
click at [87, 322] on div at bounding box center [86, 318] width 13 height 13
click at [80, 312] on input "checkbox" at bounding box center [80, 312] width 0 height 0
click at [90, 279] on div at bounding box center [86, 278] width 13 height 13
click at [80, 272] on input "checkbox" at bounding box center [80, 272] width 0 height 0
click at [90, 242] on div at bounding box center [86, 239] width 13 height 13
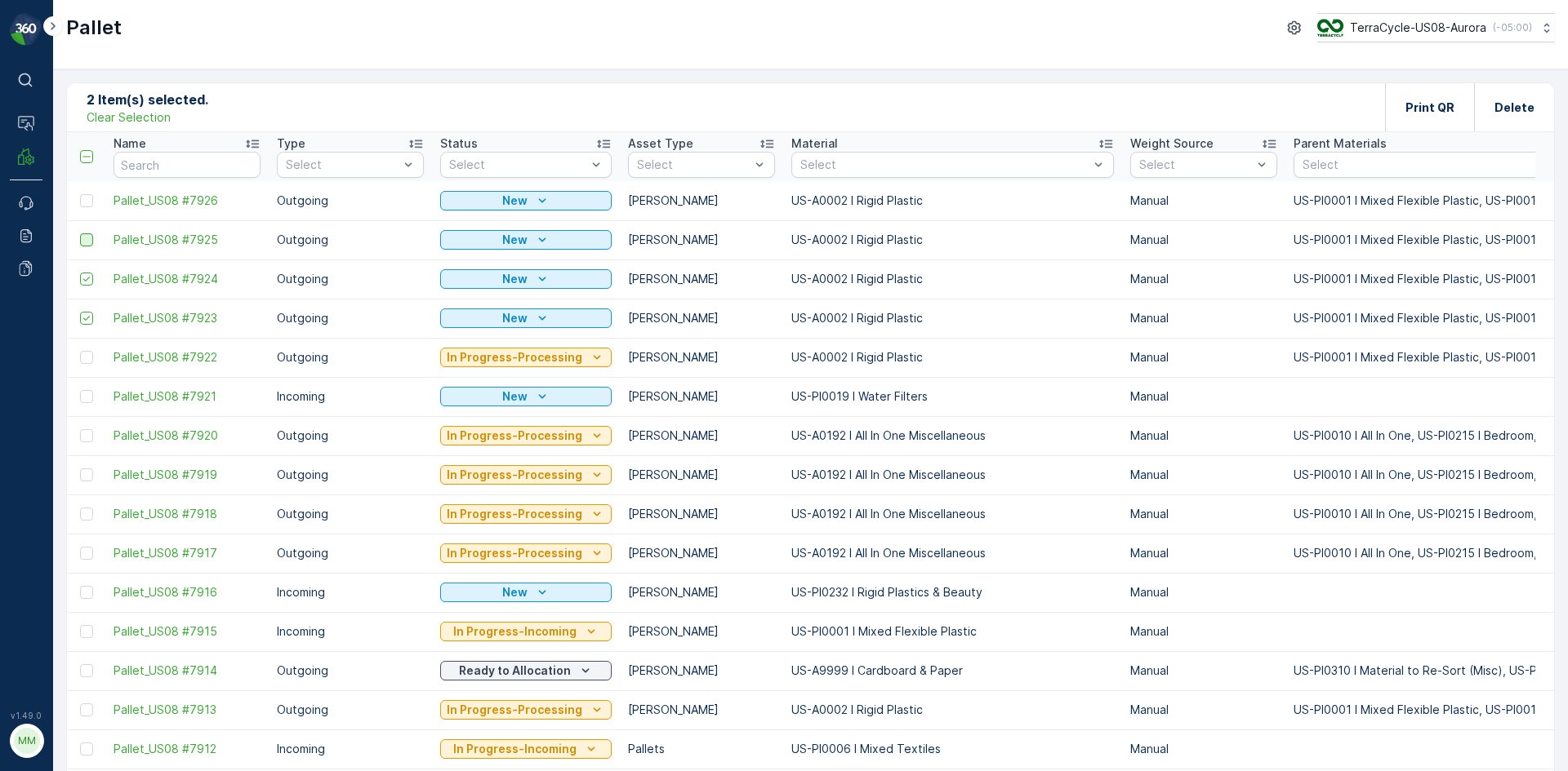
click at [80, 233] on input "checkbox" at bounding box center [80, 233] width 0 height 0
click at [89, 201] on div at bounding box center [86, 200] width 13 height 13
click at [80, 194] on input "checkbox" at bounding box center [80, 194] width 0 height 0
click at [1436, 99] on p "Print QR" at bounding box center [1430, 107] width 49 height 16
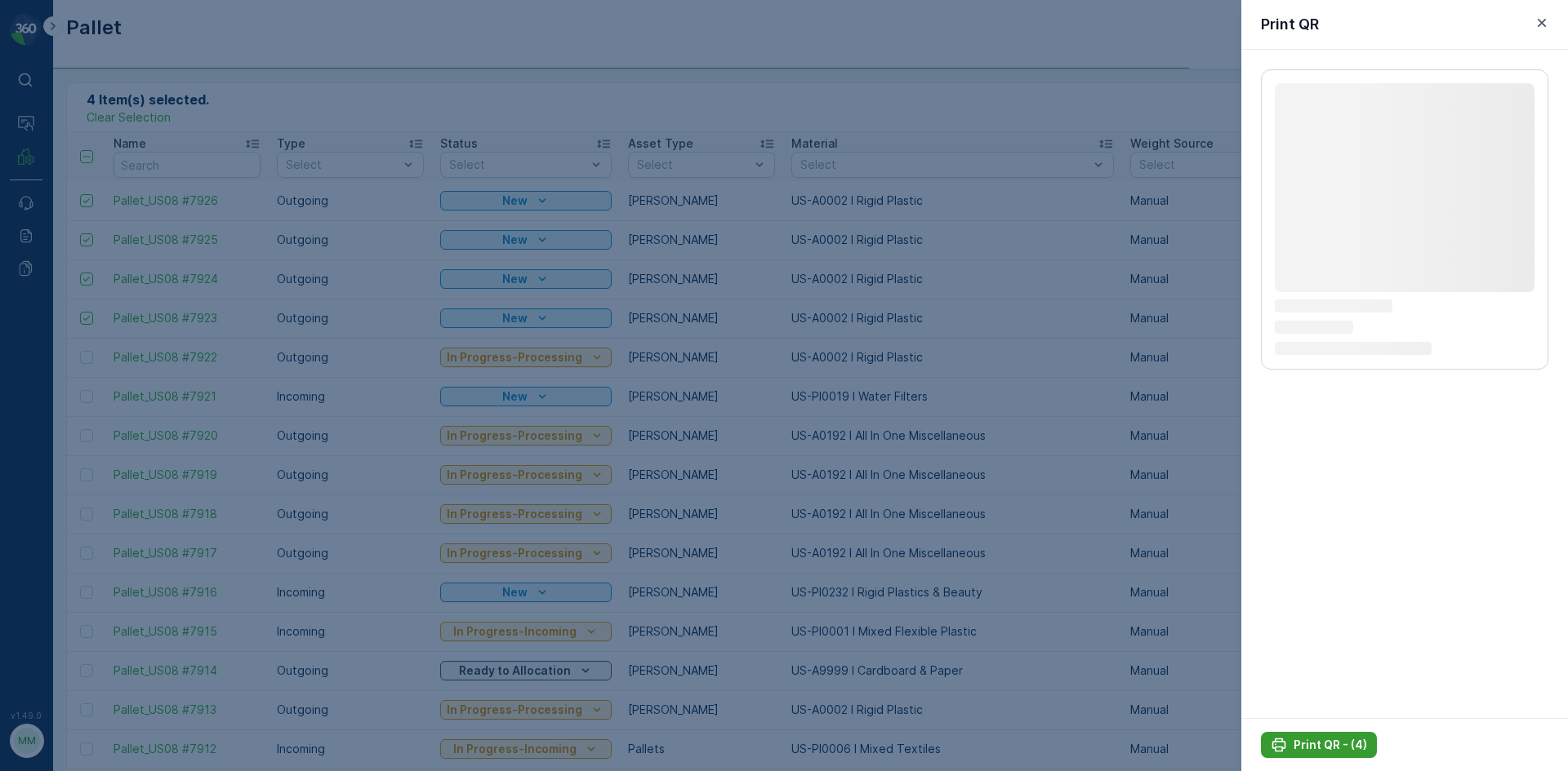
click at [1304, 734] on button "Print QR - (4)" at bounding box center [1319, 745] width 116 height 26
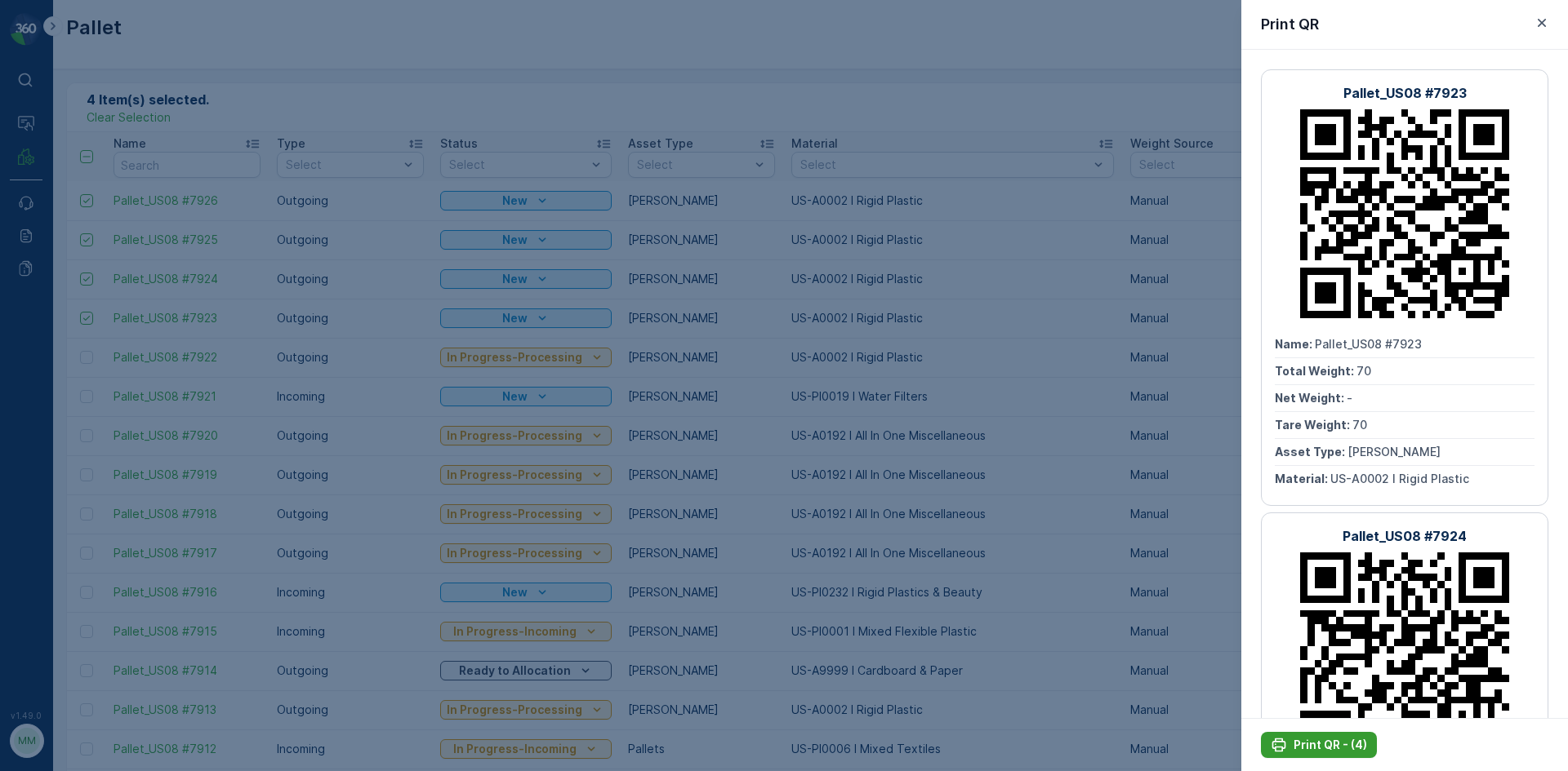
click at [1344, 748] on p "Print QR - (4)" at bounding box center [1330, 745] width 74 height 16
drag, startPoint x: 1207, startPoint y: 665, endPoint x: 1044, endPoint y: 340, distance: 363.6
click at [1045, 340] on div at bounding box center [784, 385] width 1568 height 771
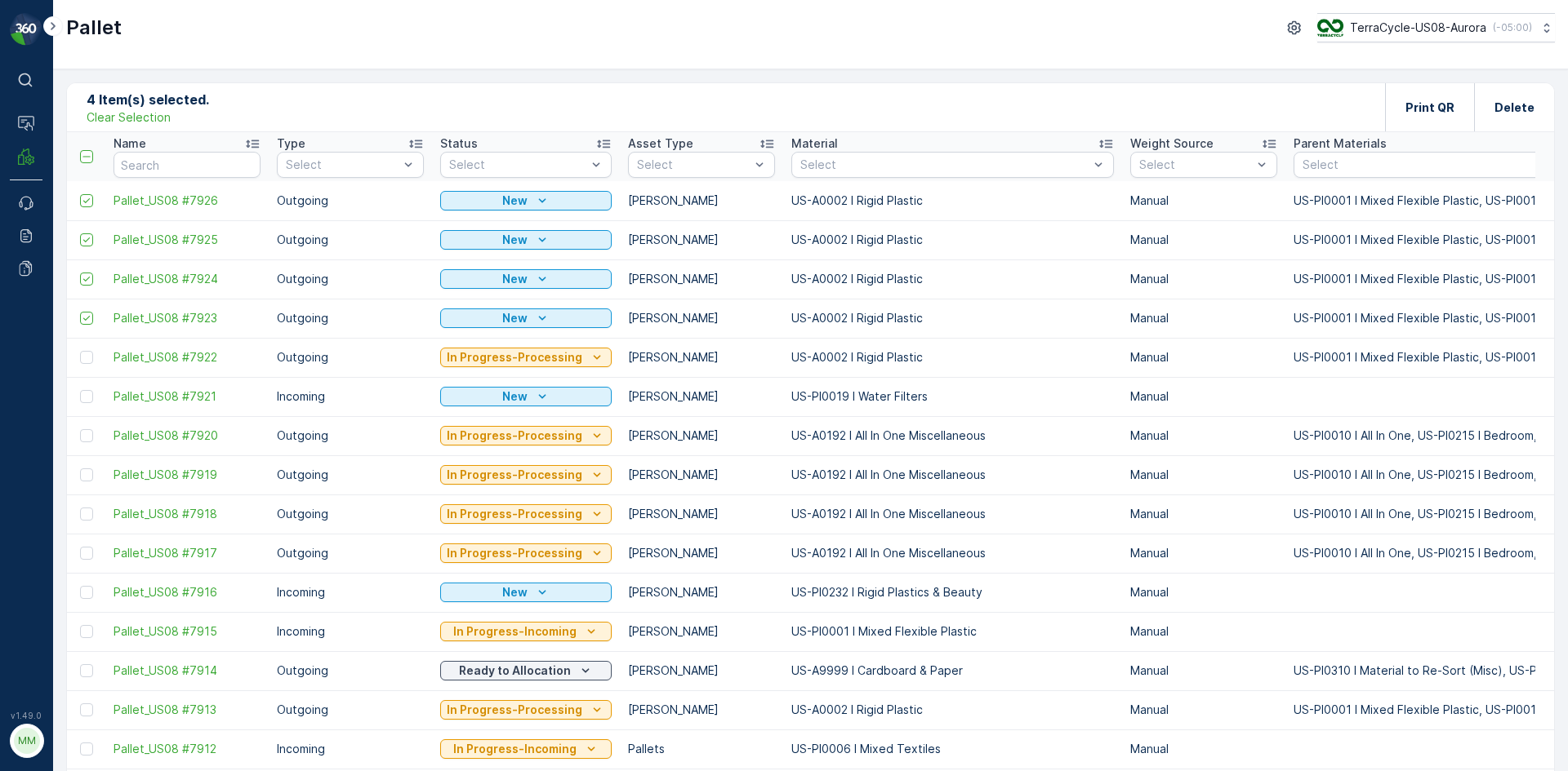
click at [158, 118] on p "Clear Selection" at bounding box center [128, 117] width 84 height 16
click at [158, 109] on div "Add" at bounding box center [160, 106] width 46 height 16
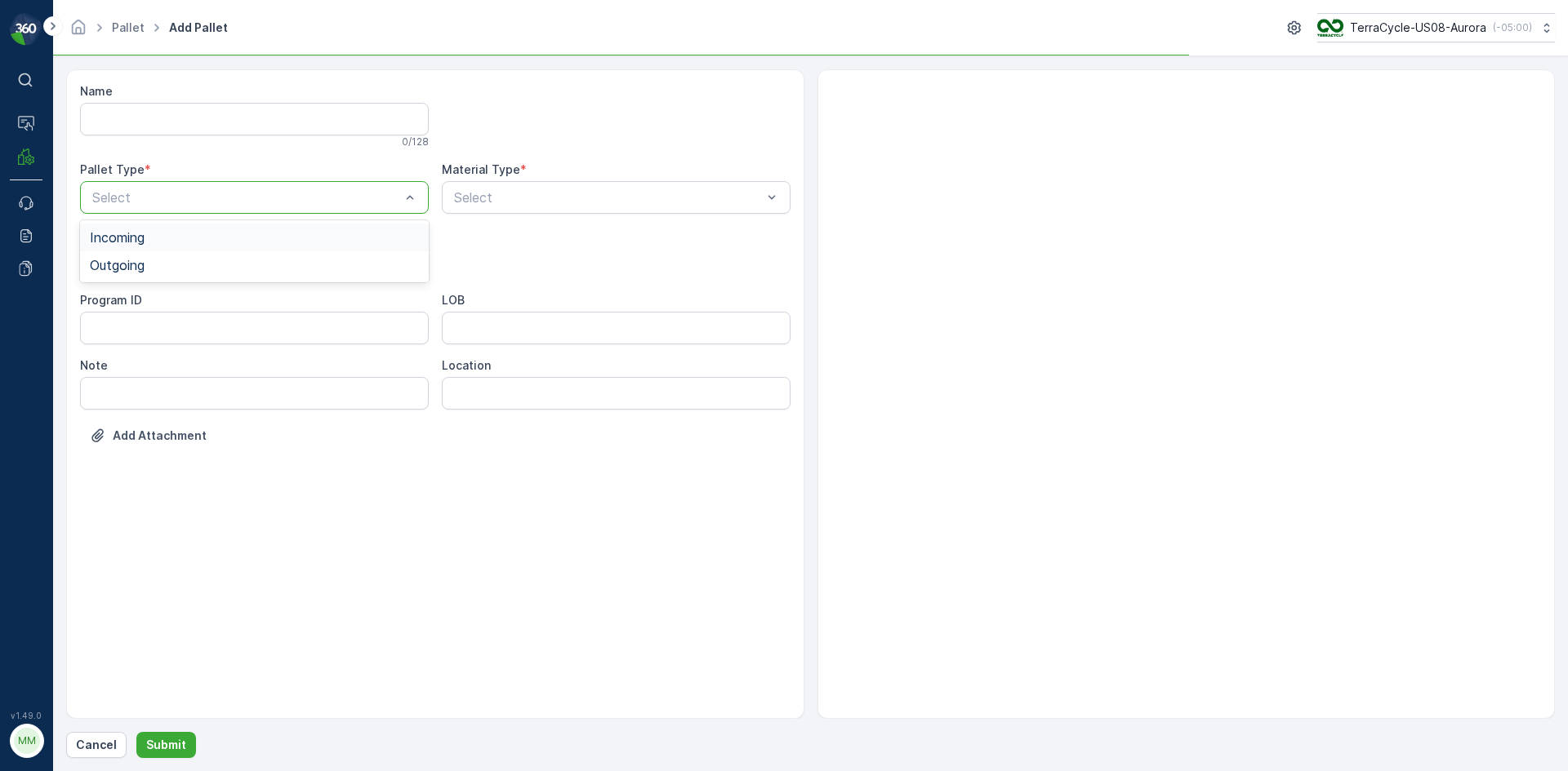
click at [200, 194] on div at bounding box center [246, 197] width 311 height 14
click at [193, 261] on div "Outgoing" at bounding box center [255, 265] width 329 height 14
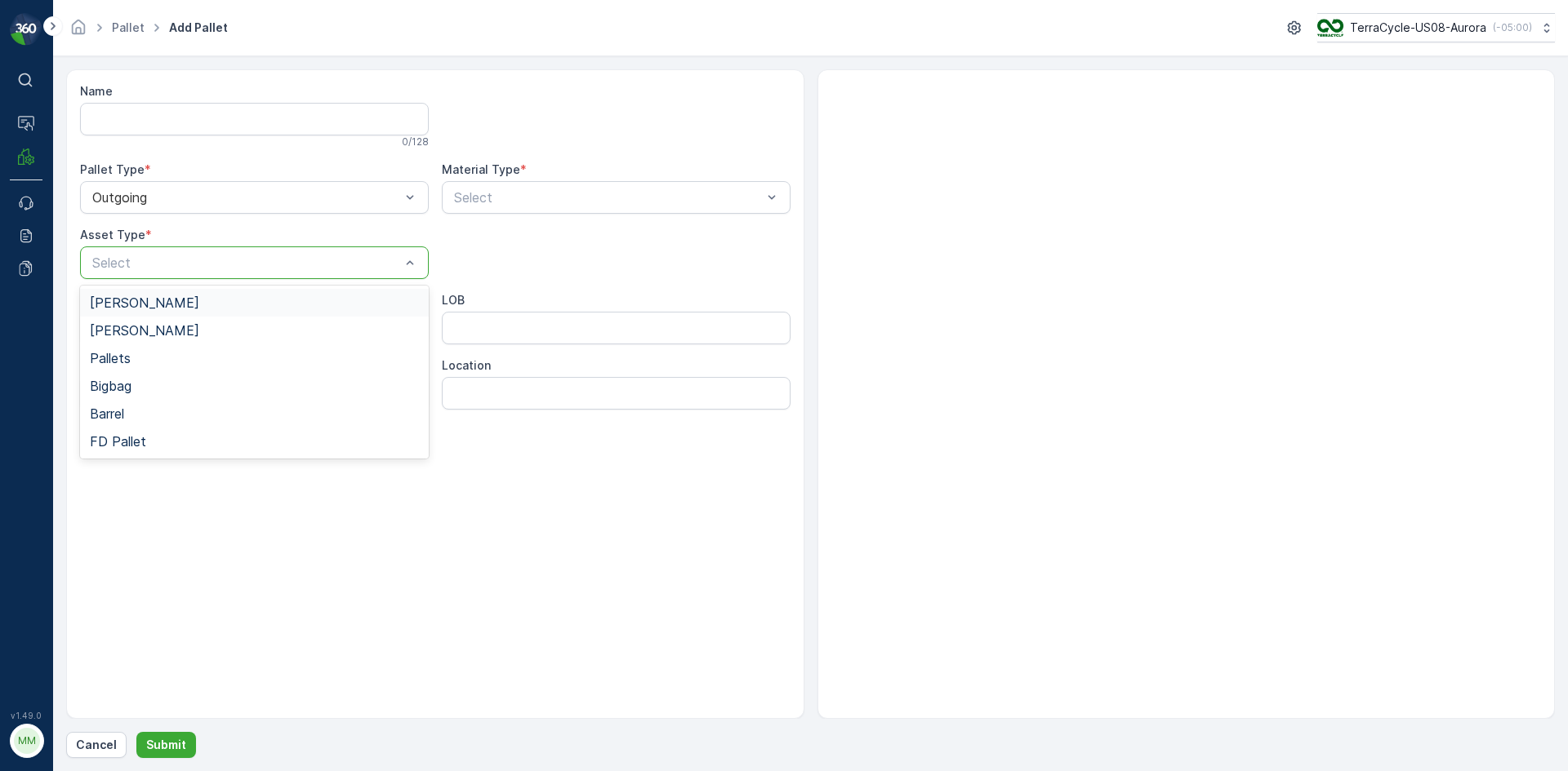
click at [192, 261] on div at bounding box center [246, 262] width 311 height 14
drag, startPoint x: 169, startPoint y: 286, endPoint x: 173, endPoint y: 300, distance: 14.6
click at [173, 300] on div "Gaylord Bales Pallets Bigbag Barrel FD Pallet" at bounding box center [254, 372] width 349 height 173
click at [173, 300] on div "Gaylord" at bounding box center [255, 302] width 329 height 14
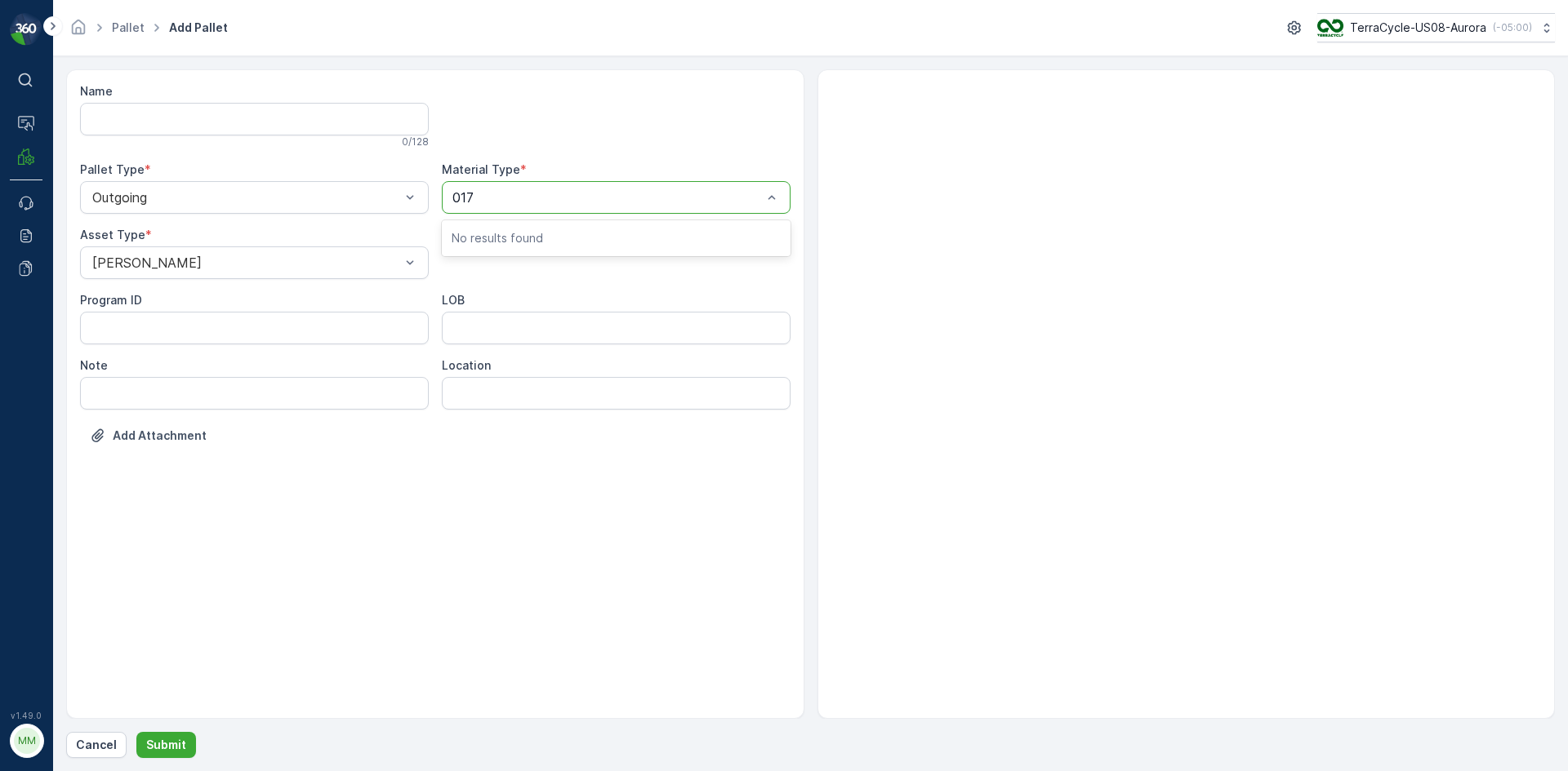
type input "0171"
click at [137, 732] on button "Submit" at bounding box center [166, 745] width 59 height 26
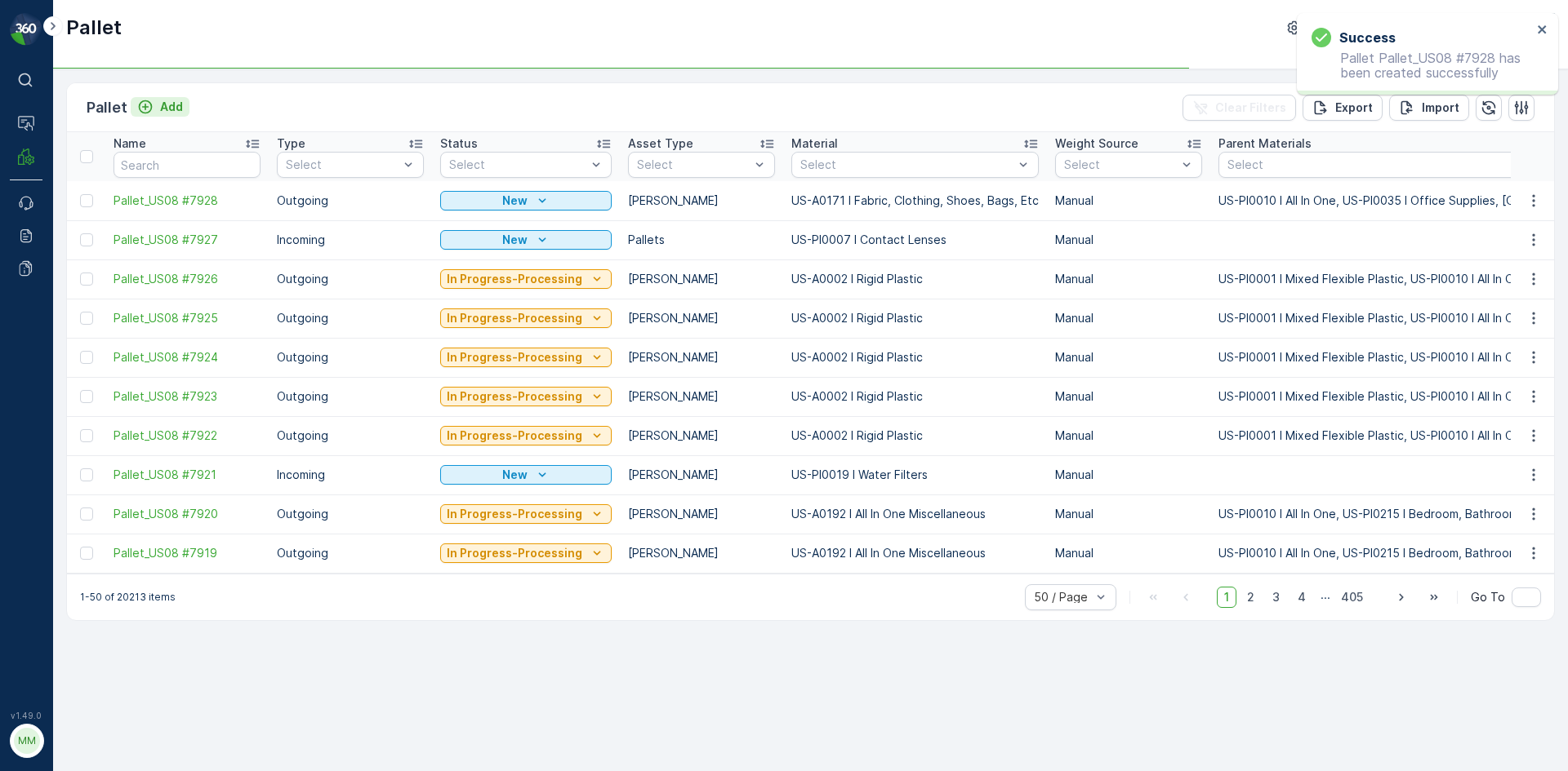
click at [155, 111] on div "Add" at bounding box center [160, 106] width 46 height 16
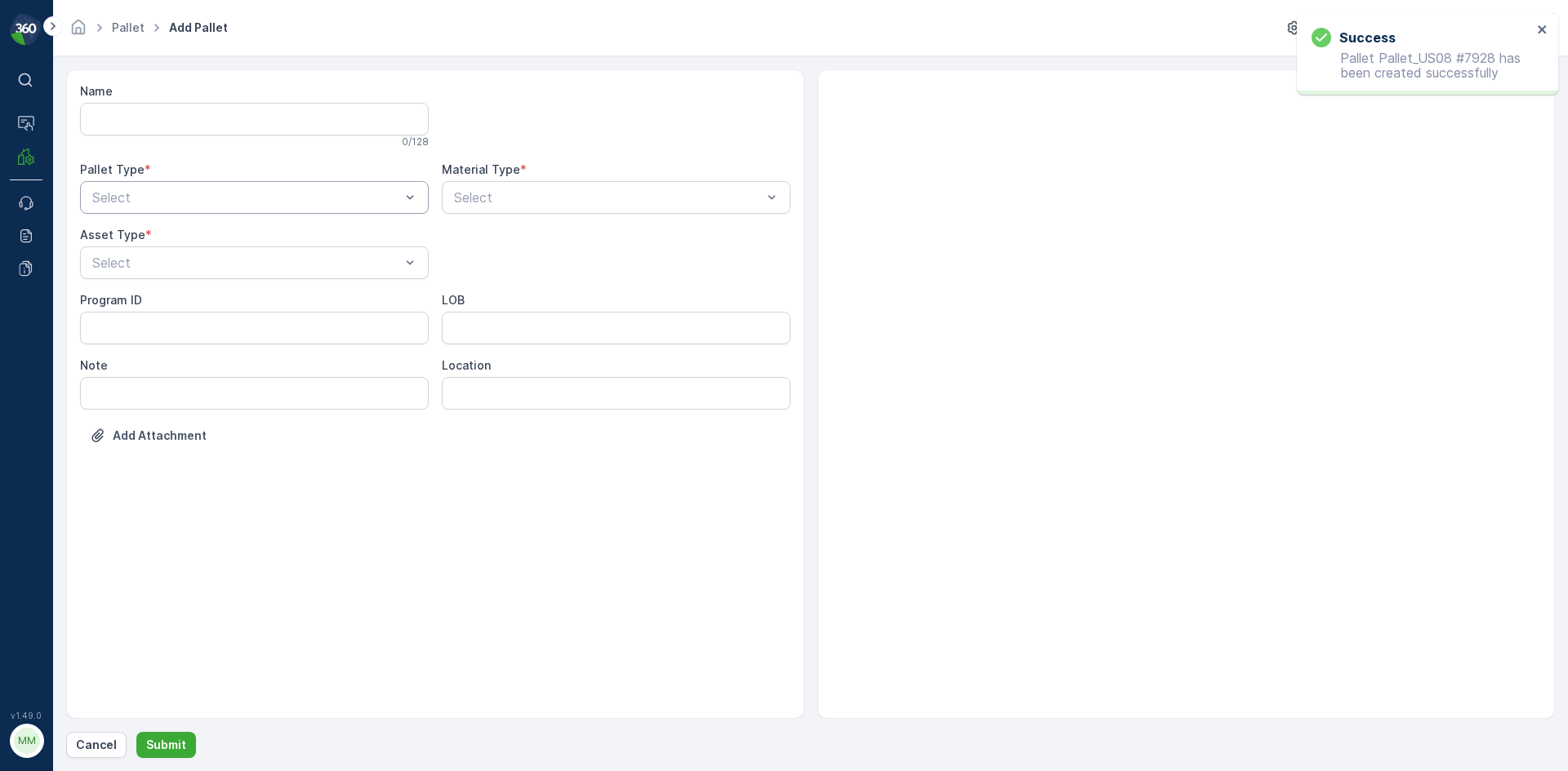
click at [252, 195] on div at bounding box center [246, 197] width 311 height 14
click at [236, 271] on div "Outgoing" at bounding box center [255, 265] width 329 height 14
click at [223, 305] on div "Gaylord" at bounding box center [255, 302] width 329 height 14
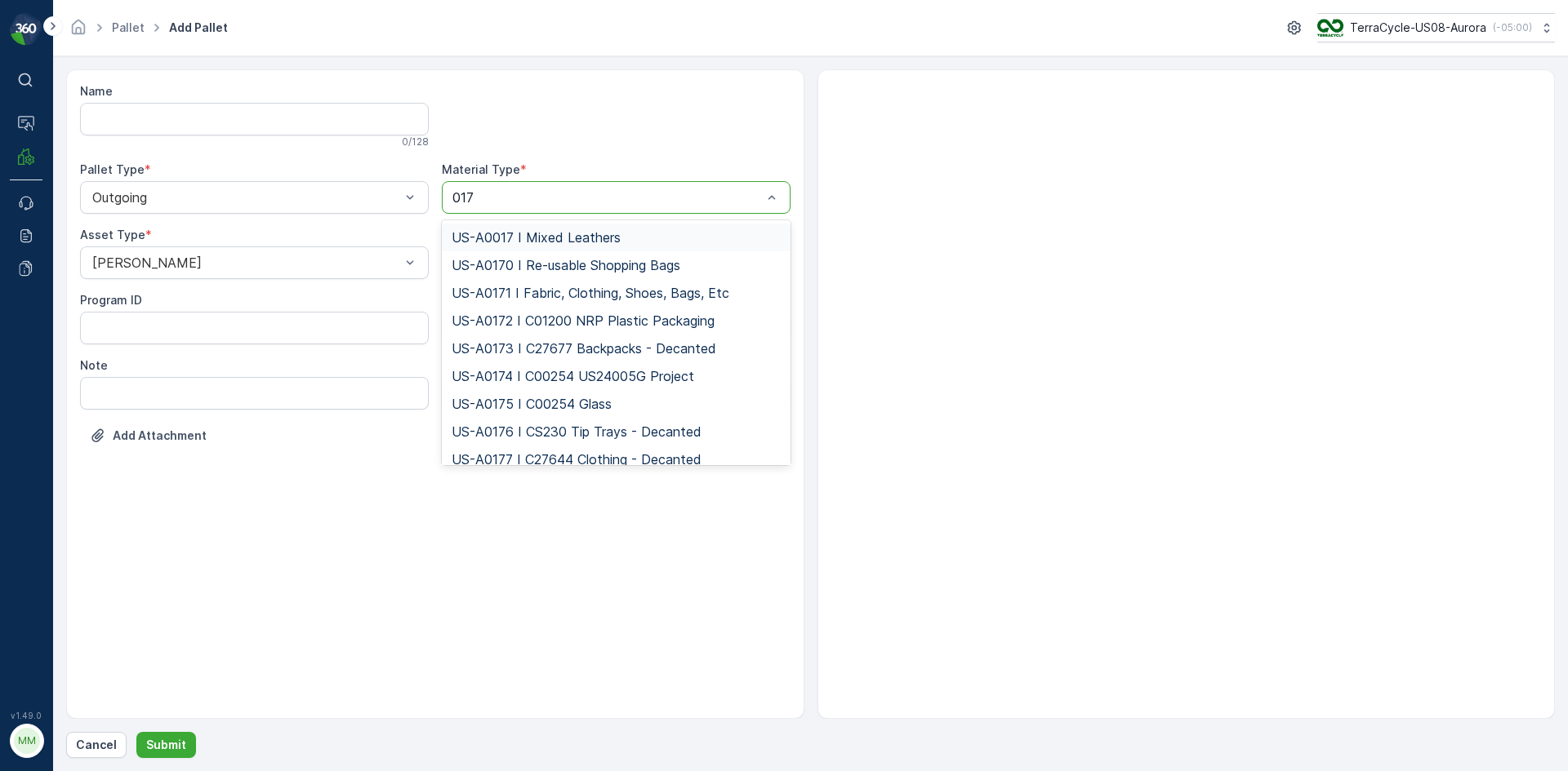
type input "0171"
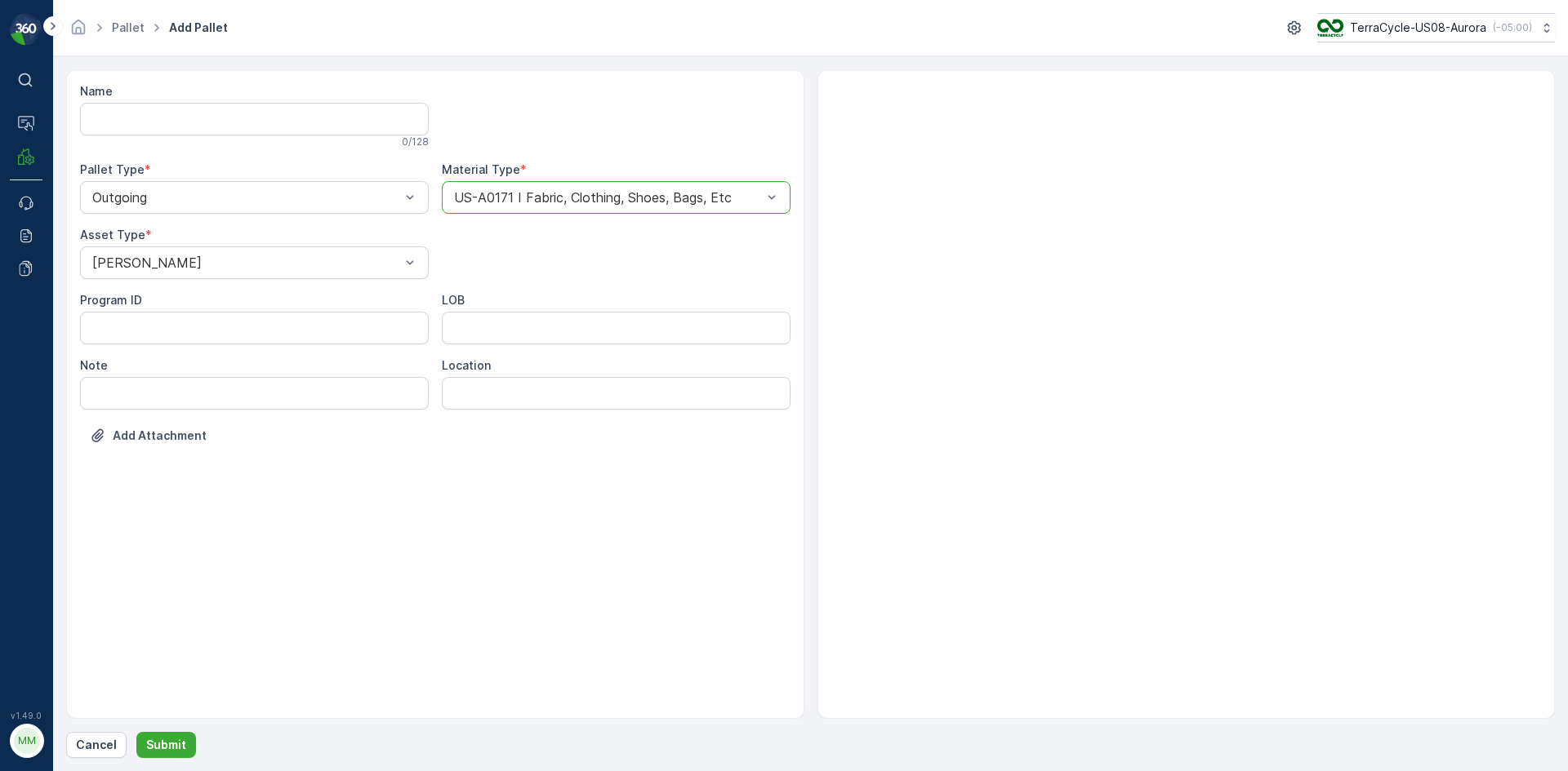
click at [137, 732] on button "Submit" at bounding box center [166, 745] width 59 height 26
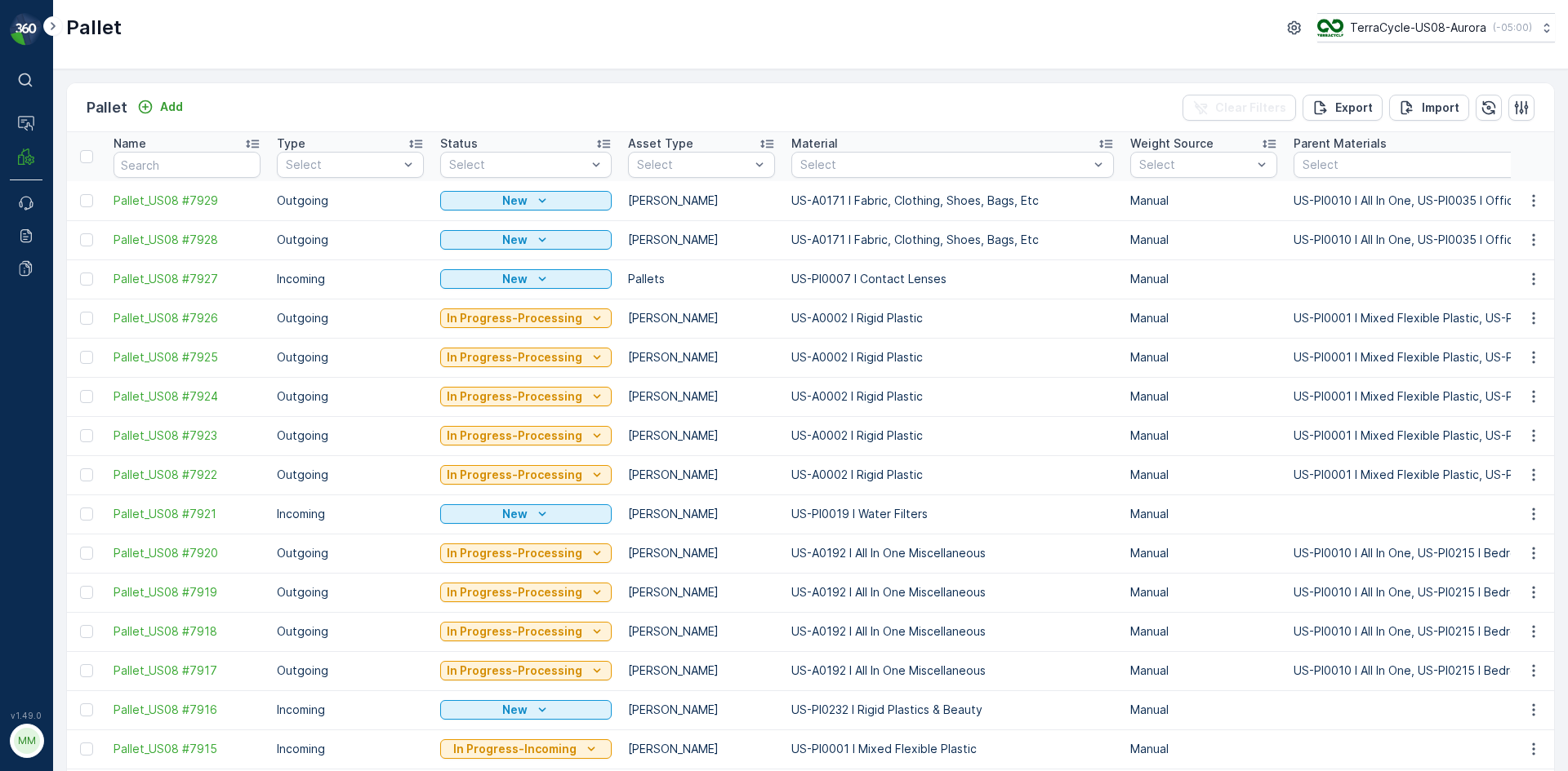
drag, startPoint x: 546, startPoint y: 205, endPoint x: 85, endPoint y: 240, distance: 462.3
click at [85, 240] on div at bounding box center [86, 239] width 13 height 13
click at [80, 233] on input "checkbox" at bounding box center [80, 233] width 0 height 0
click at [89, 204] on div at bounding box center [86, 200] width 13 height 13
click at [80, 194] on input "checkbox" at bounding box center [80, 194] width 0 height 0
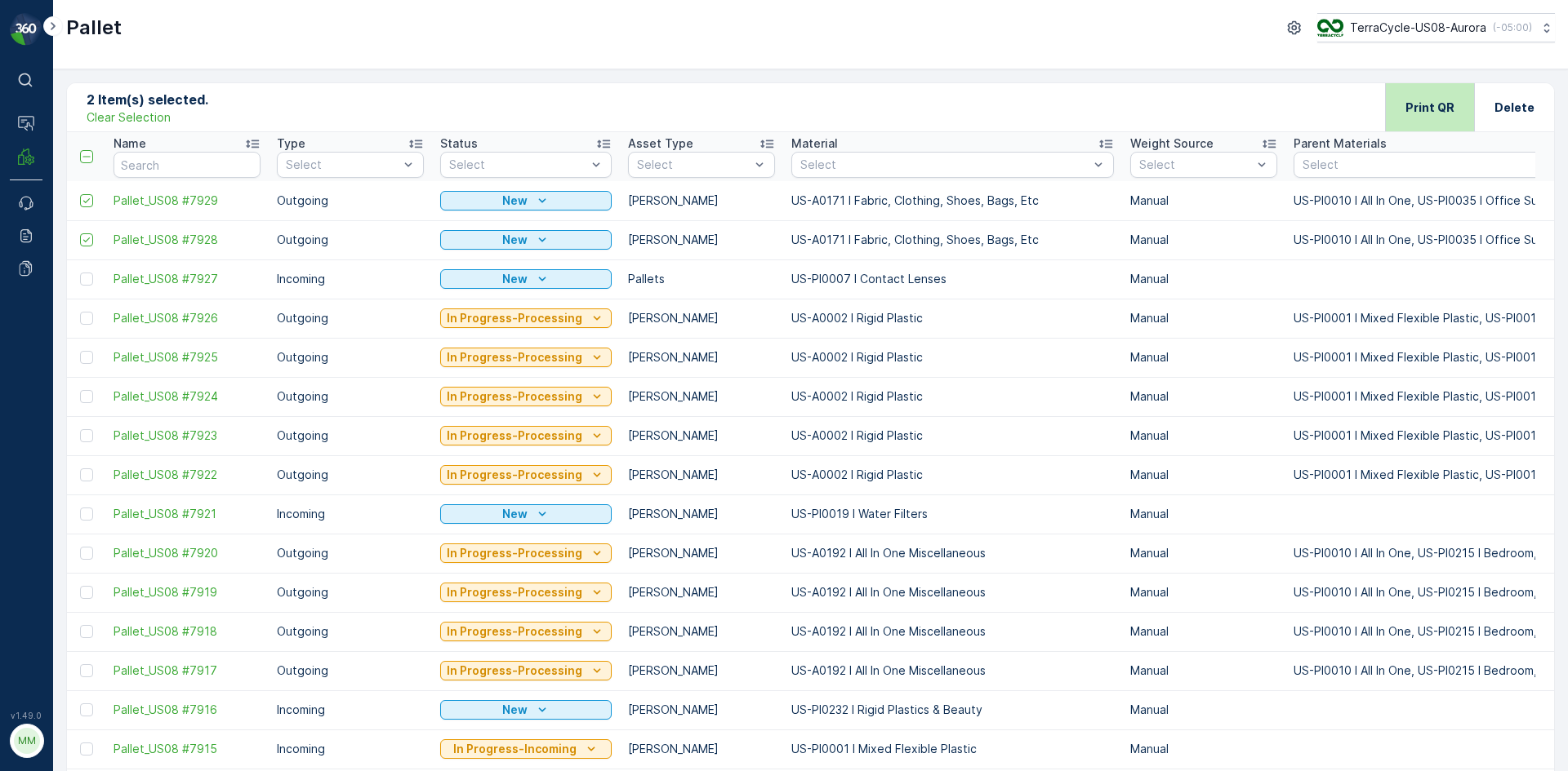
click at [1424, 98] on div "Print QR" at bounding box center [1430, 107] width 49 height 48
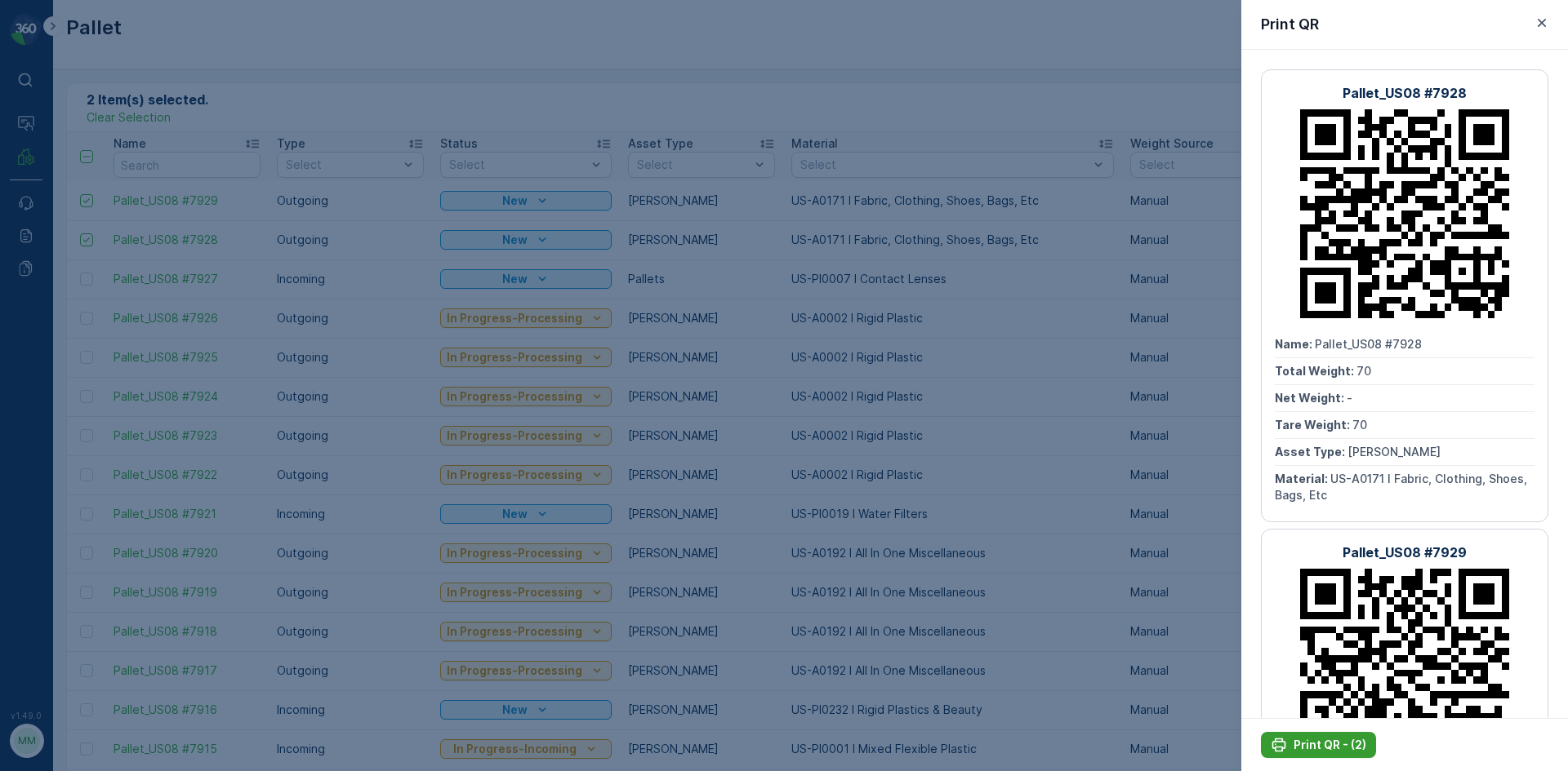
click at [1323, 742] on p "Print QR - (2)" at bounding box center [1330, 745] width 73 height 16
click at [751, 102] on div at bounding box center [784, 385] width 1568 height 771
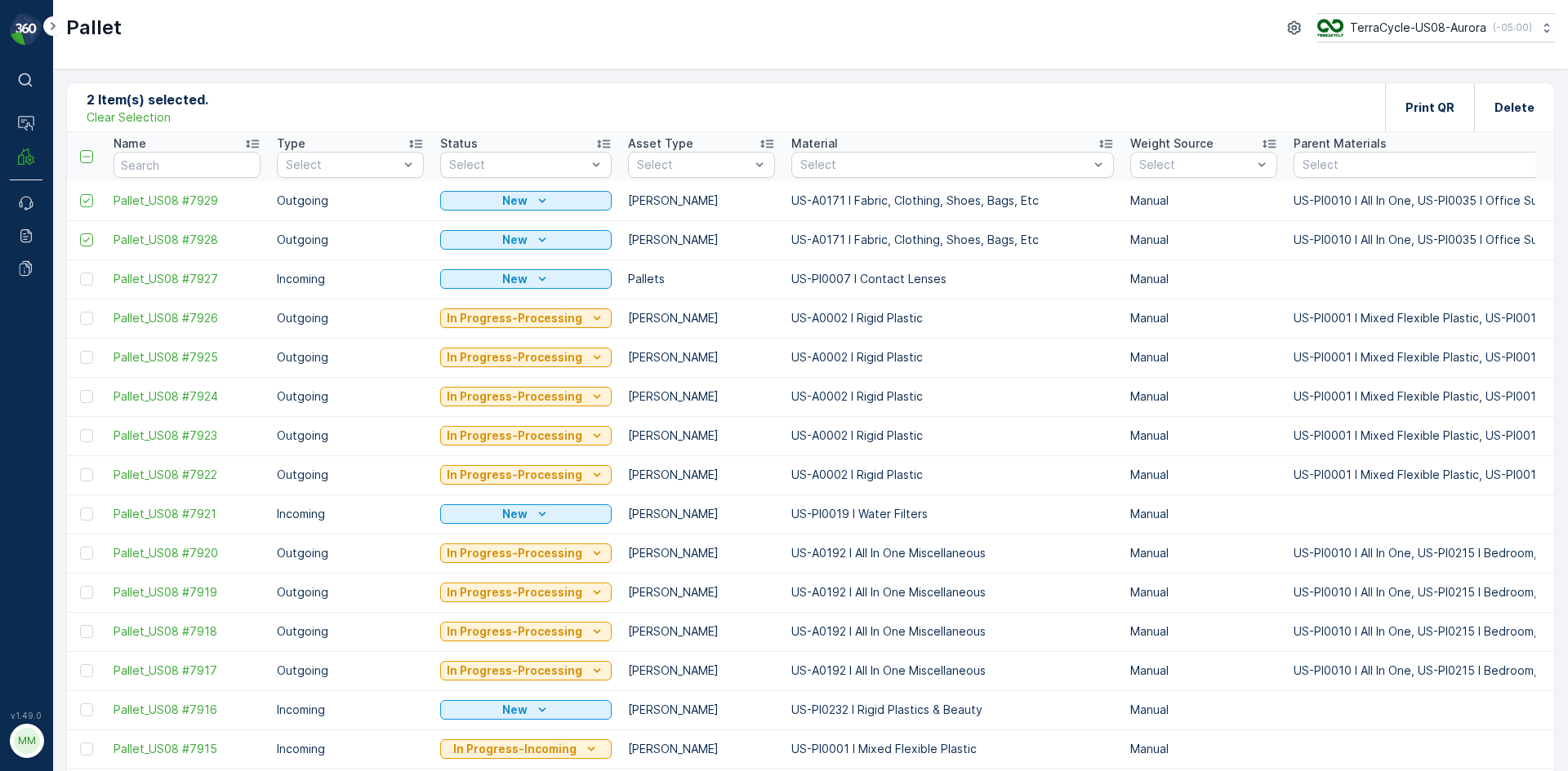
click at [159, 120] on p "Clear Selection" at bounding box center [128, 117] width 84 height 16
click at [125, 104] on p "Pallet" at bounding box center [107, 108] width 41 height 23
click at [150, 103] on icon "Add" at bounding box center [145, 106] width 16 height 16
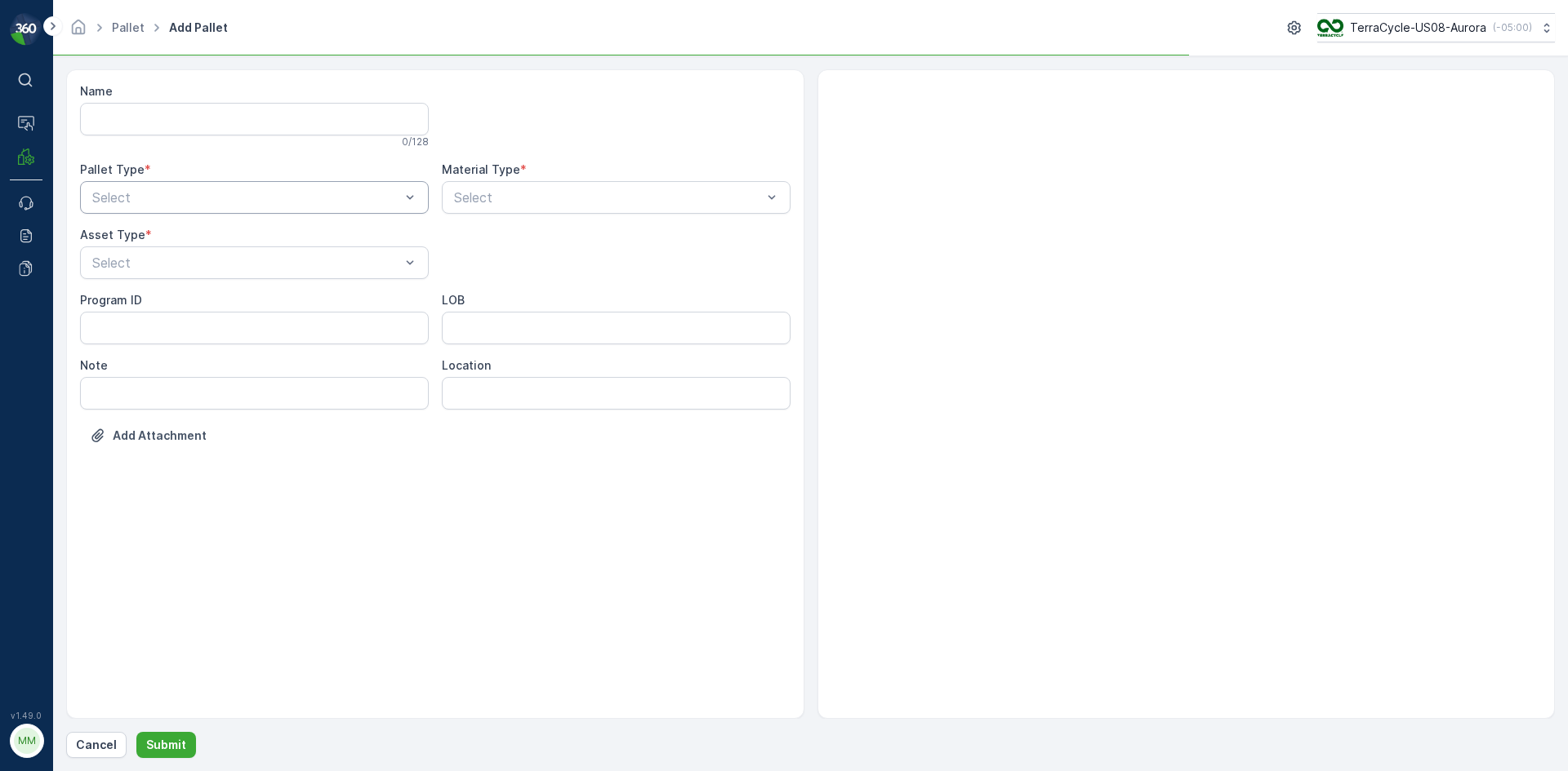
click at [283, 194] on div at bounding box center [246, 197] width 311 height 14
click at [266, 265] on div "Outgoing" at bounding box center [255, 265] width 329 height 14
click at [266, 265] on div at bounding box center [246, 262] width 311 height 14
click at [260, 306] on div "Gaylord" at bounding box center [255, 302] width 329 height 14
click at [582, 196] on div at bounding box center [608, 197] width 311 height 14
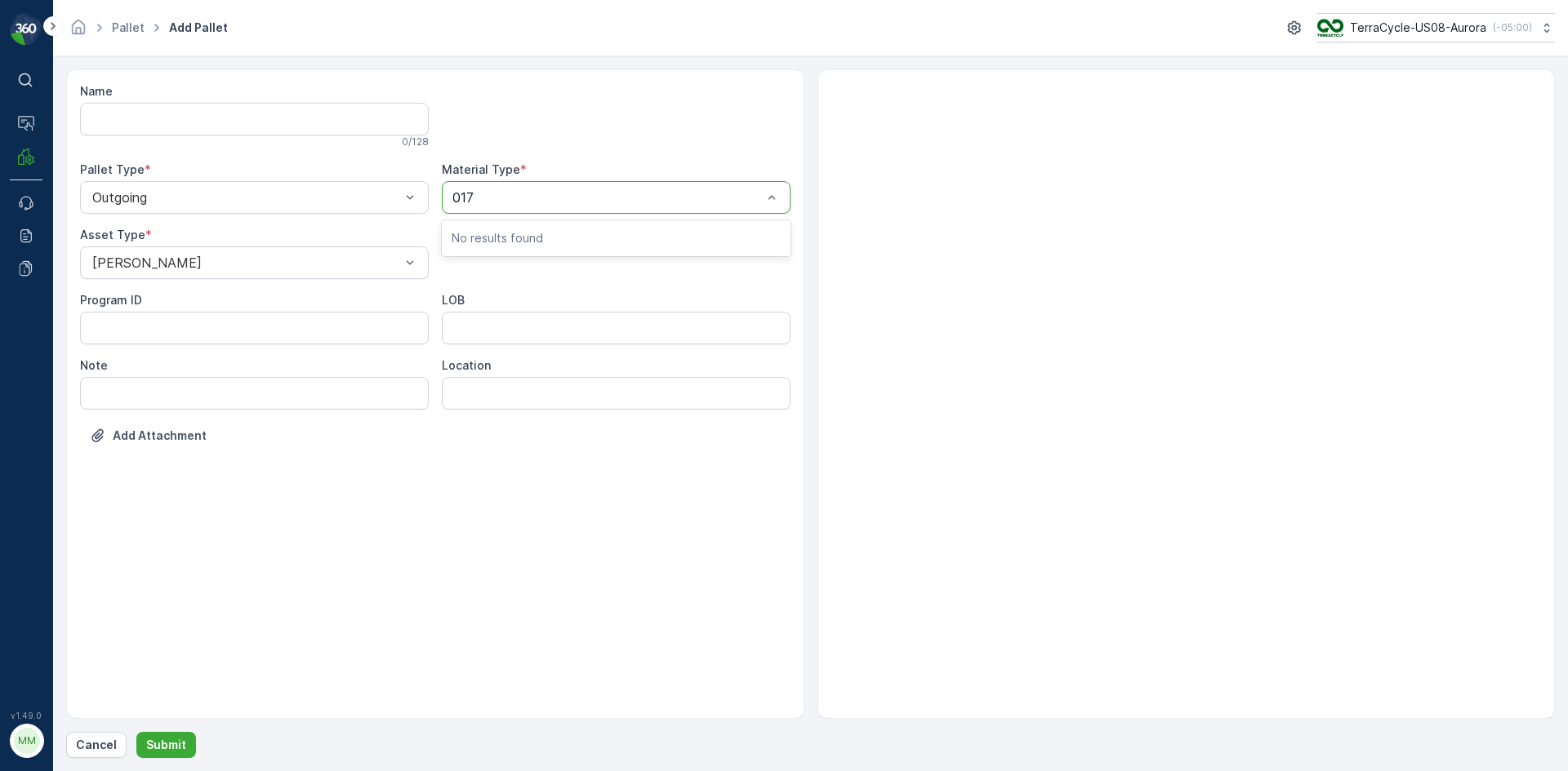
type input "0171"
click at [137, 732] on button "Submit" at bounding box center [166, 745] width 59 height 26
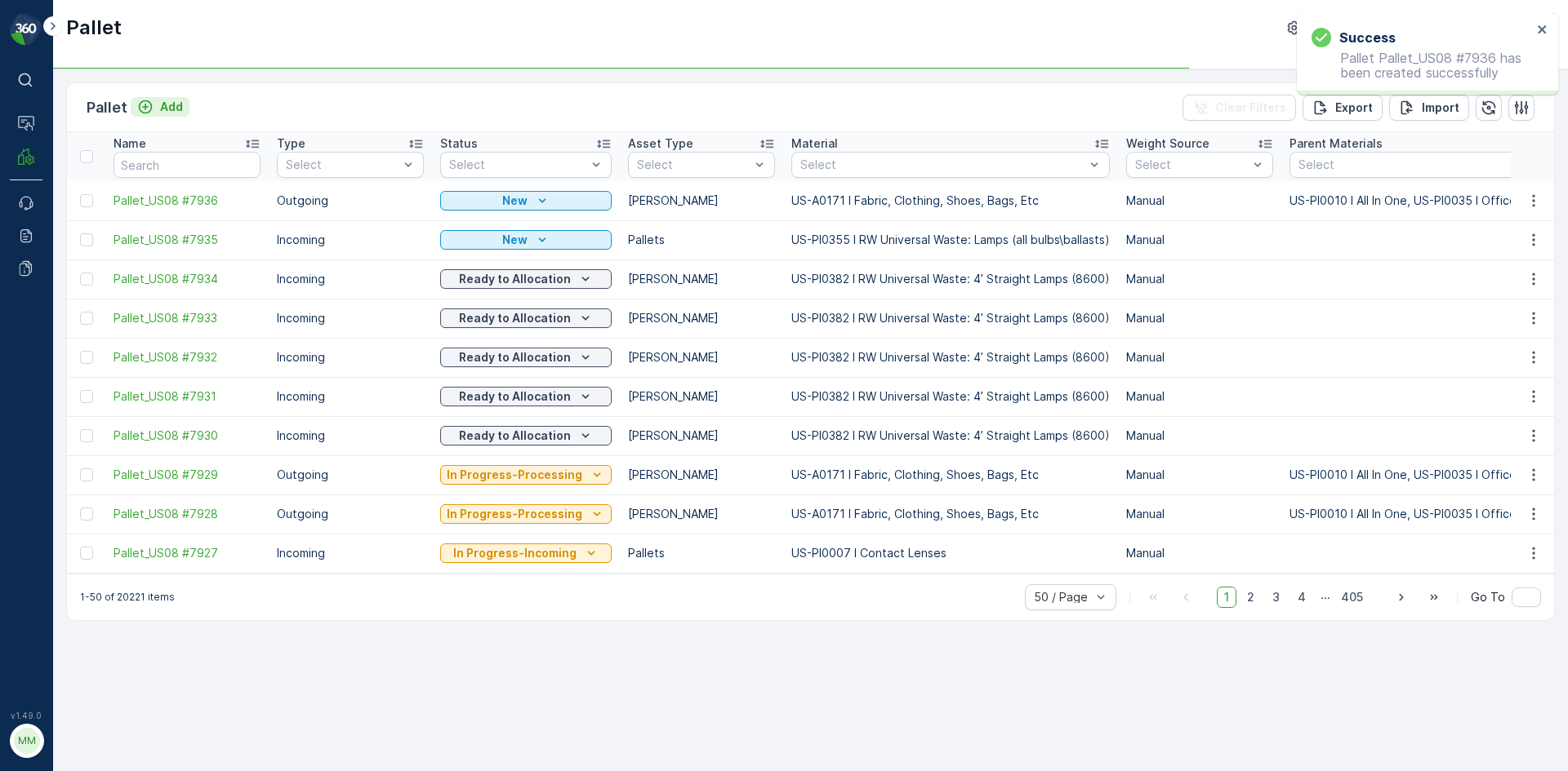
click at [172, 103] on p "Add" at bounding box center [171, 106] width 23 height 16
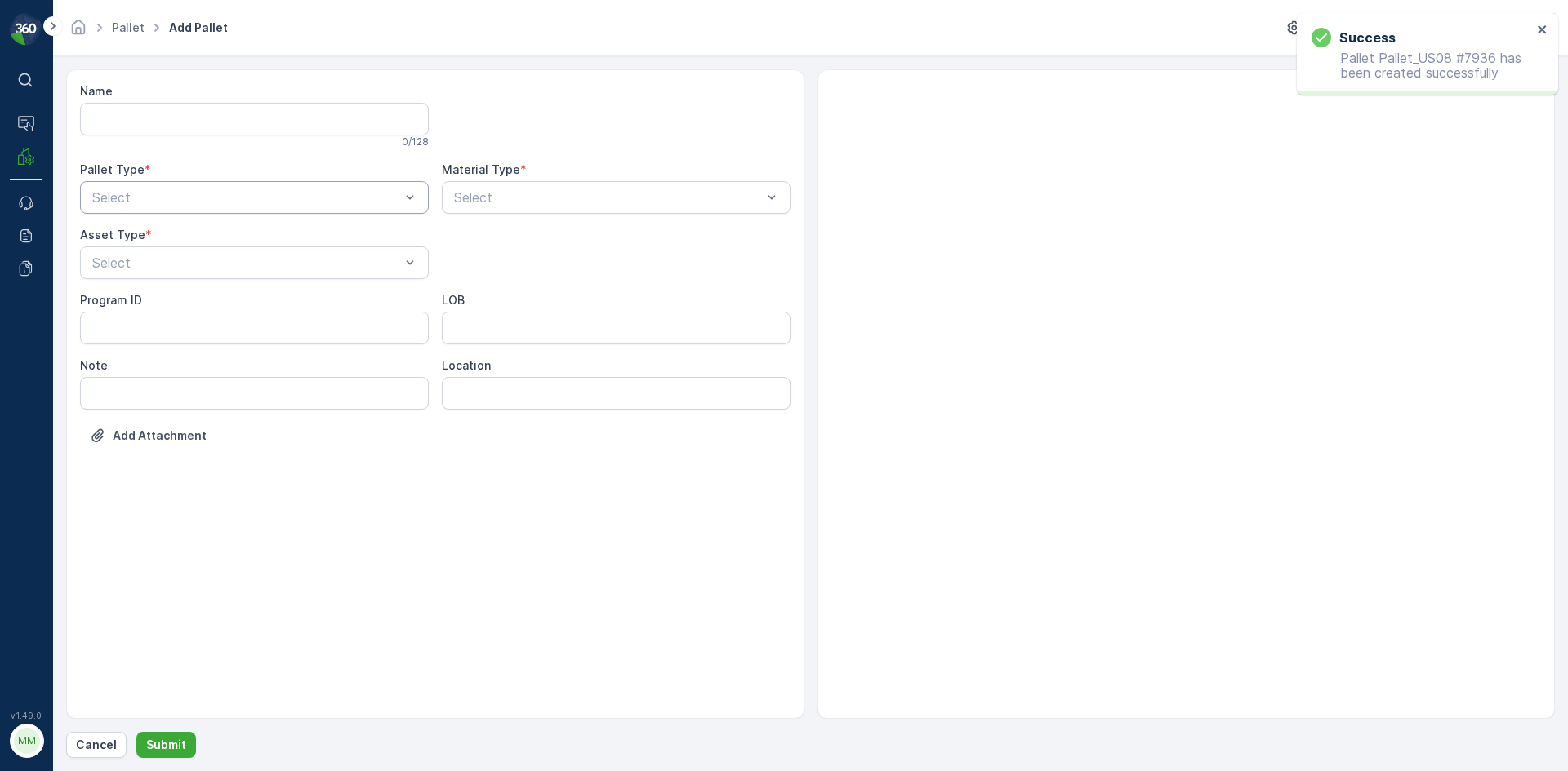
click at [194, 204] on div at bounding box center [246, 197] width 311 height 14
click at [177, 271] on div "Outgoing" at bounding box center [255, 265] width 329 height 14
click at [182, 263] on div at bounding box center [246, 262] width 311 height 14
click at [174, 297] on div "Gaylord" at bounding box center [255, 302] width 329 height 14
click at [524, 204] on div at bounding box center [608, 197] width 311 height 14
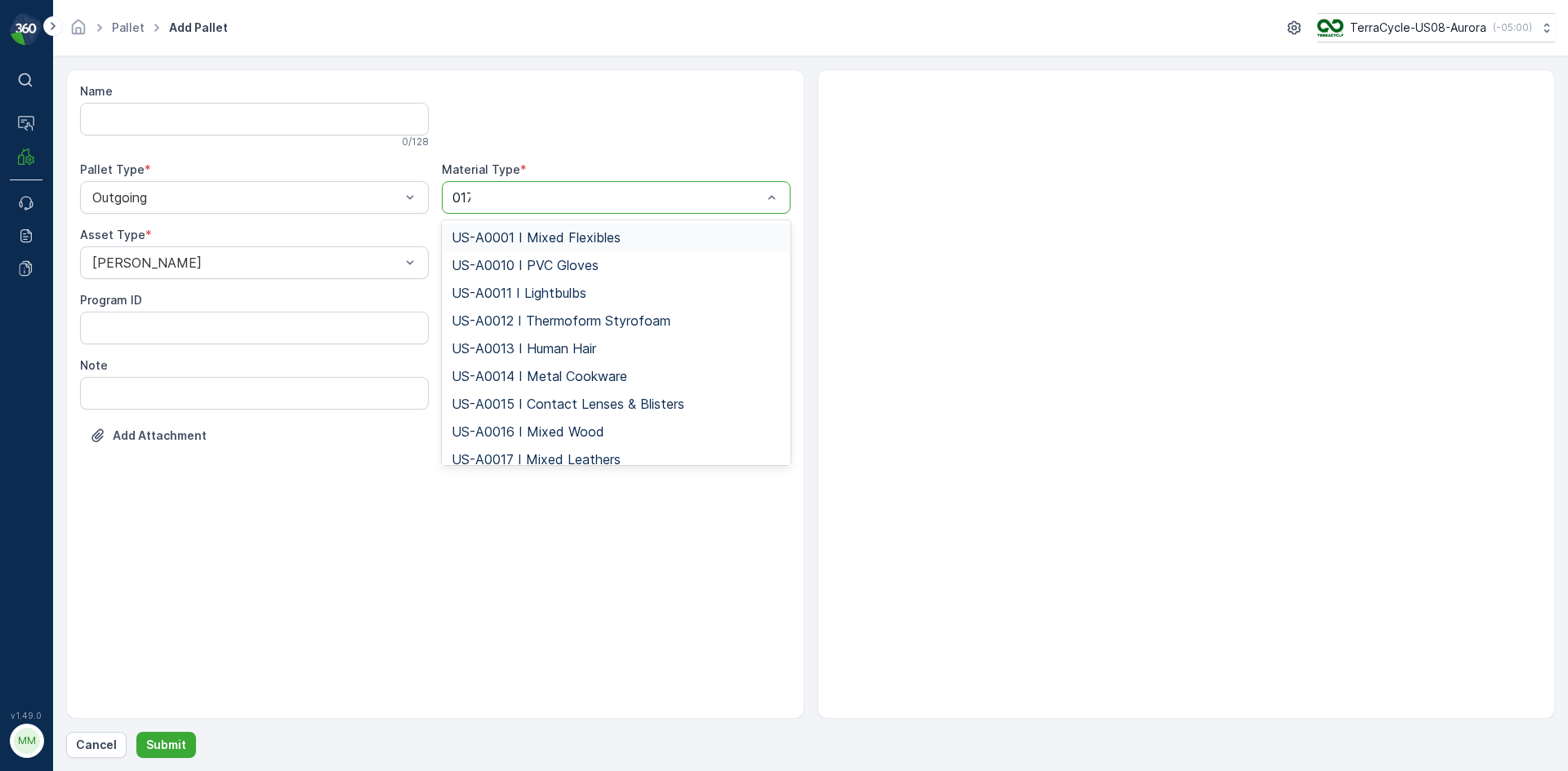
type input "0171"
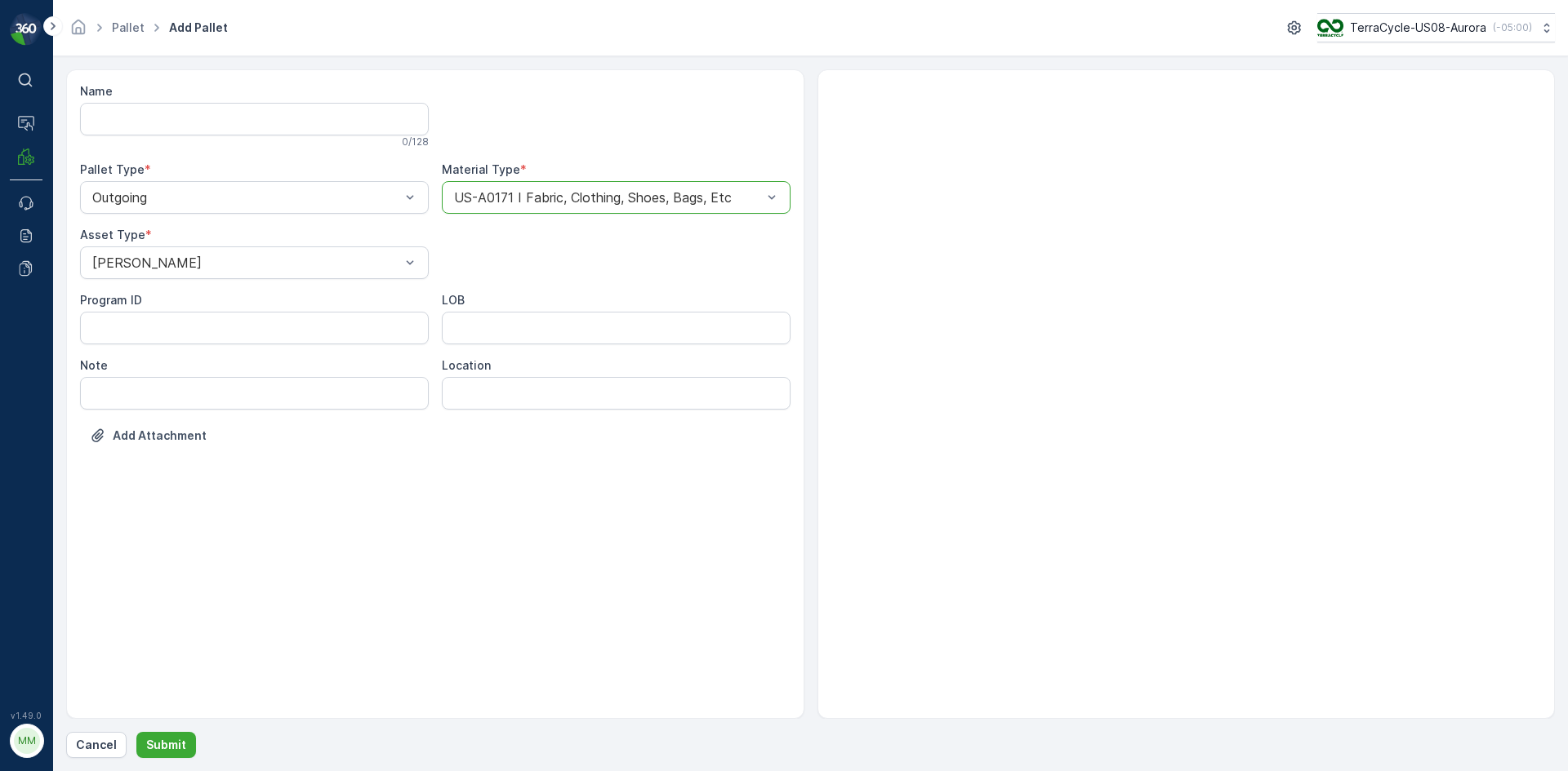
click at [137, 732] on button "Submit" at bounding box center [166, 745] width 59 height 26
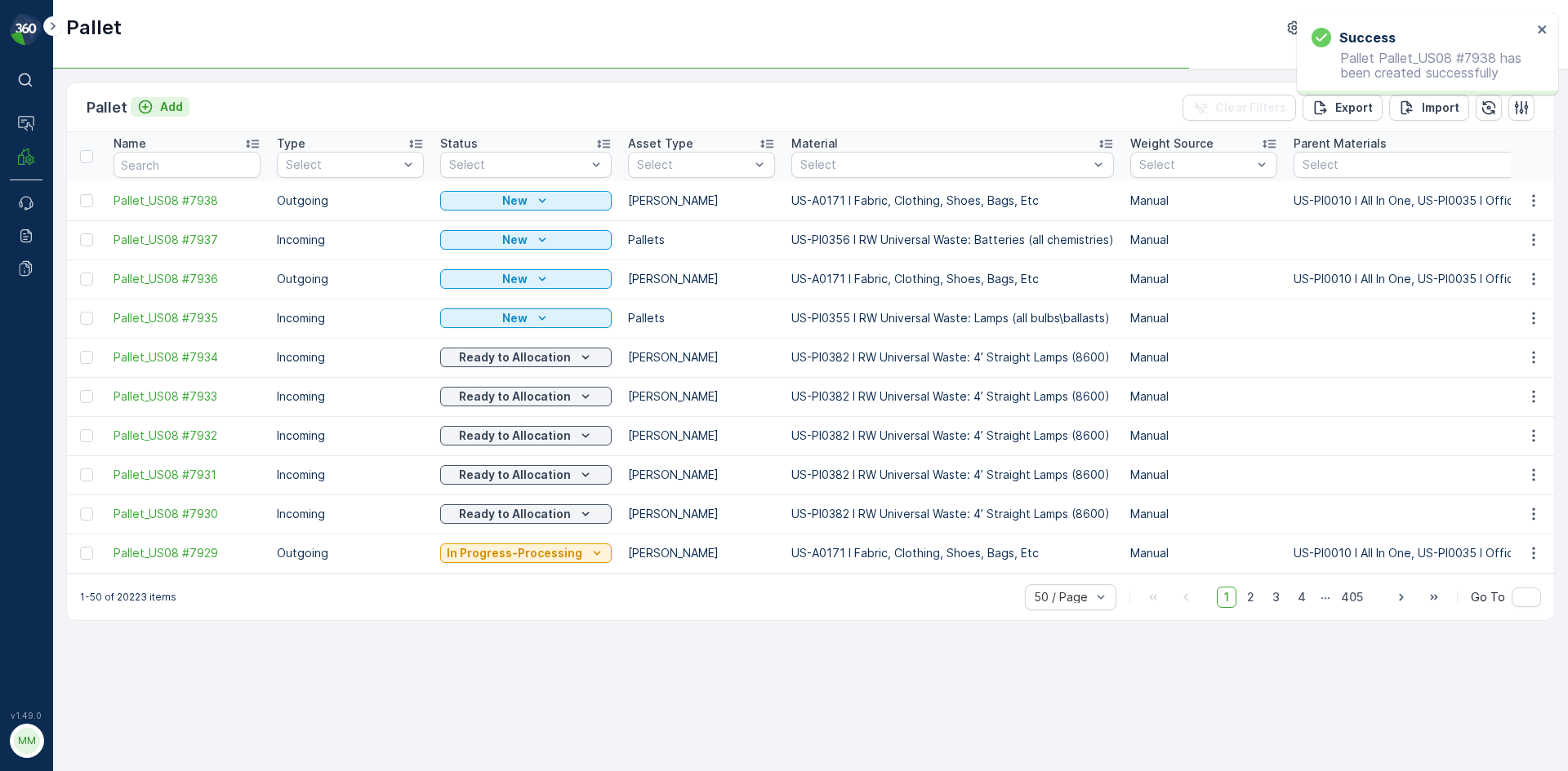
click at [172, 98] on button "Add" at bounding box center [160, 107] width 59 height 20
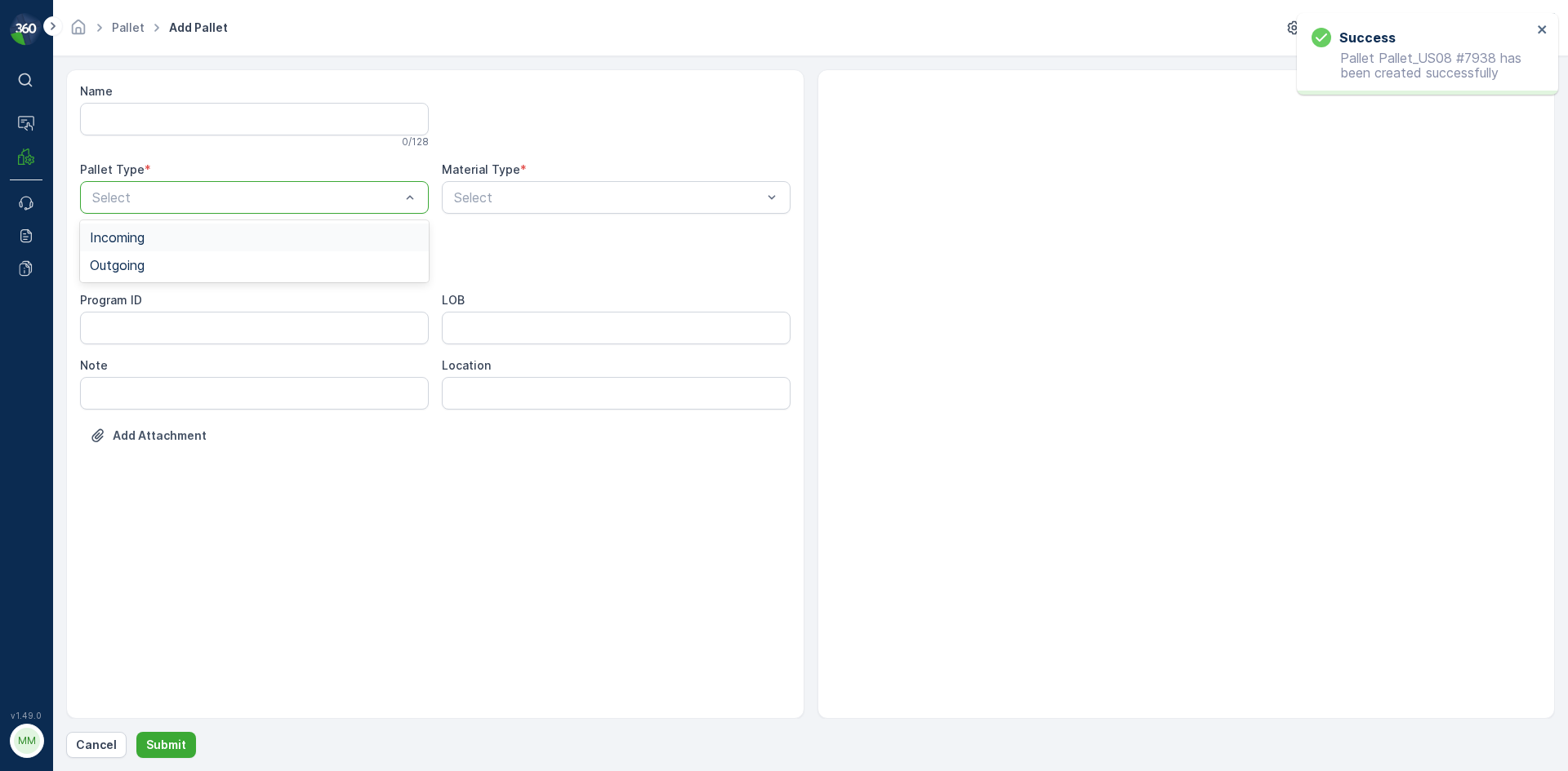
drag, startPoint x: 243, startPoint y: 206, endPoint x: 231, endPoint y: 231, distance: 27.7
click at [221, 260] on div "Outgoing" at bounding box center [255, 265] width 329 height 14
click at [221, 261] on div at bounding box center [246, 262] width 311 height 14
click at [201, 306] on div "Gaylord" at bounding box center [255, 302] width 329 height 14
click at [493, 211] on div "Select" at bounding box center [616, 198] width 349 height 32
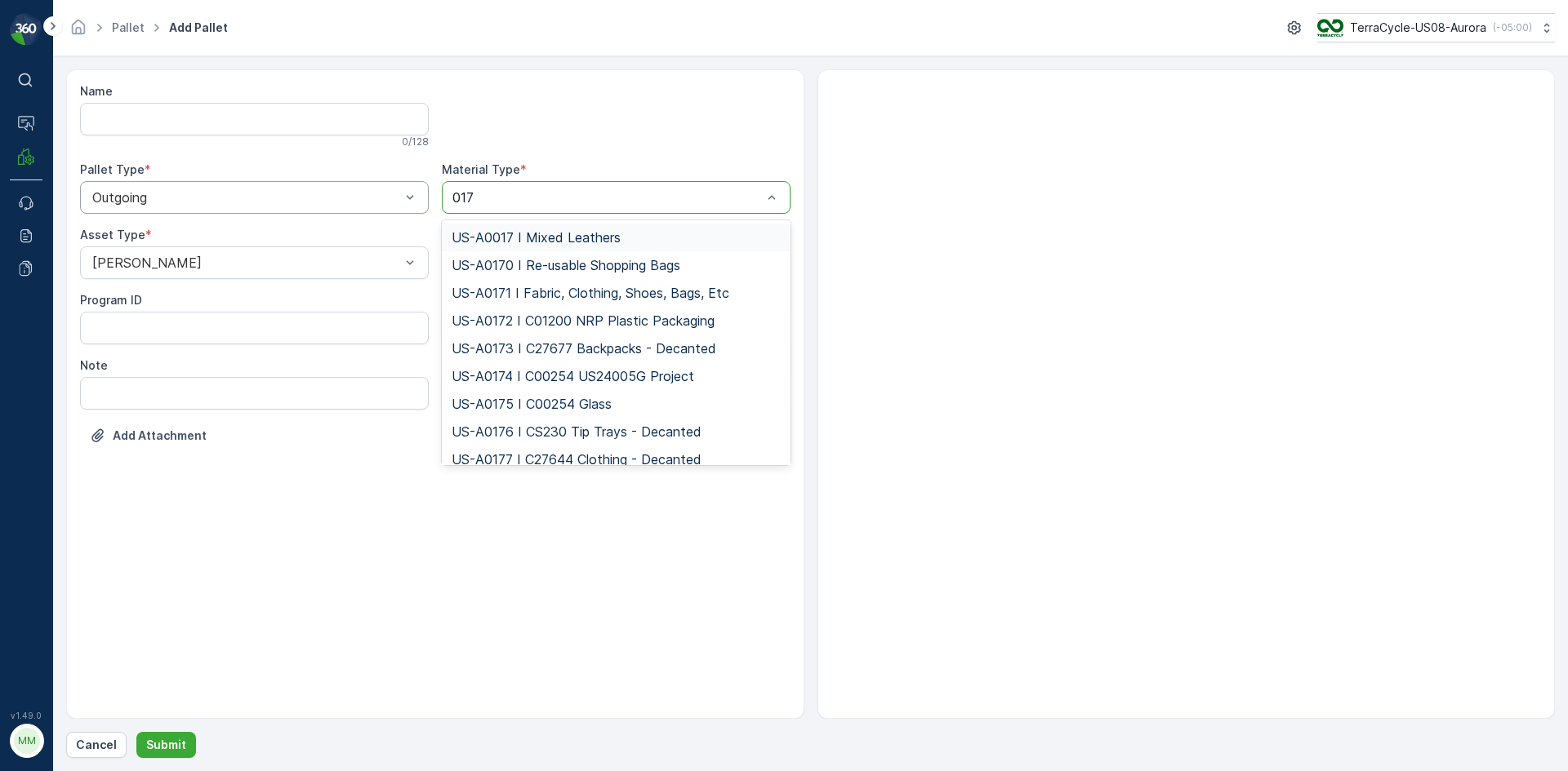
type input "0171"
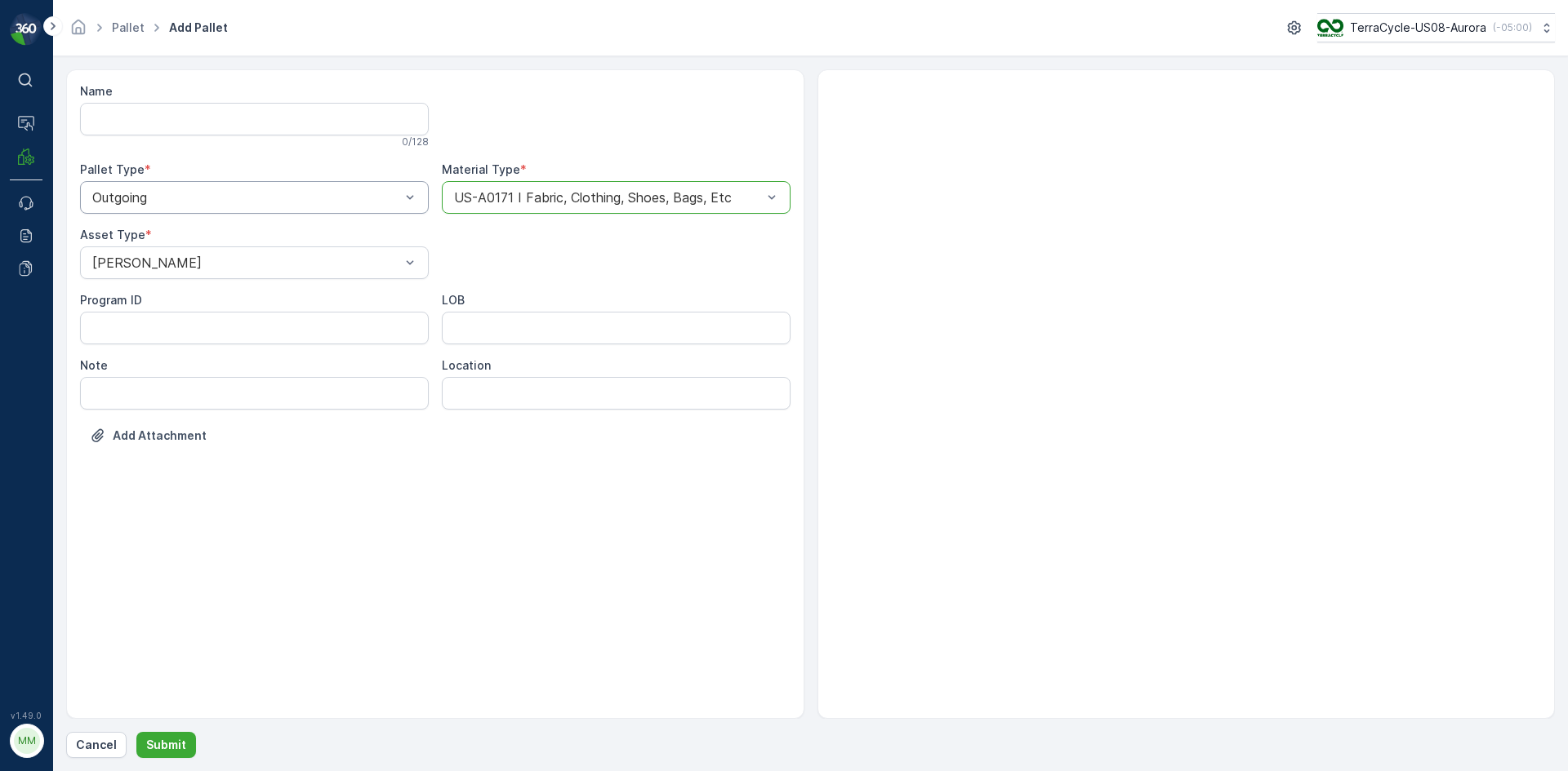
click at [137, 732] on button "Submit" at bounding box center [166, 745] width 59 height 26
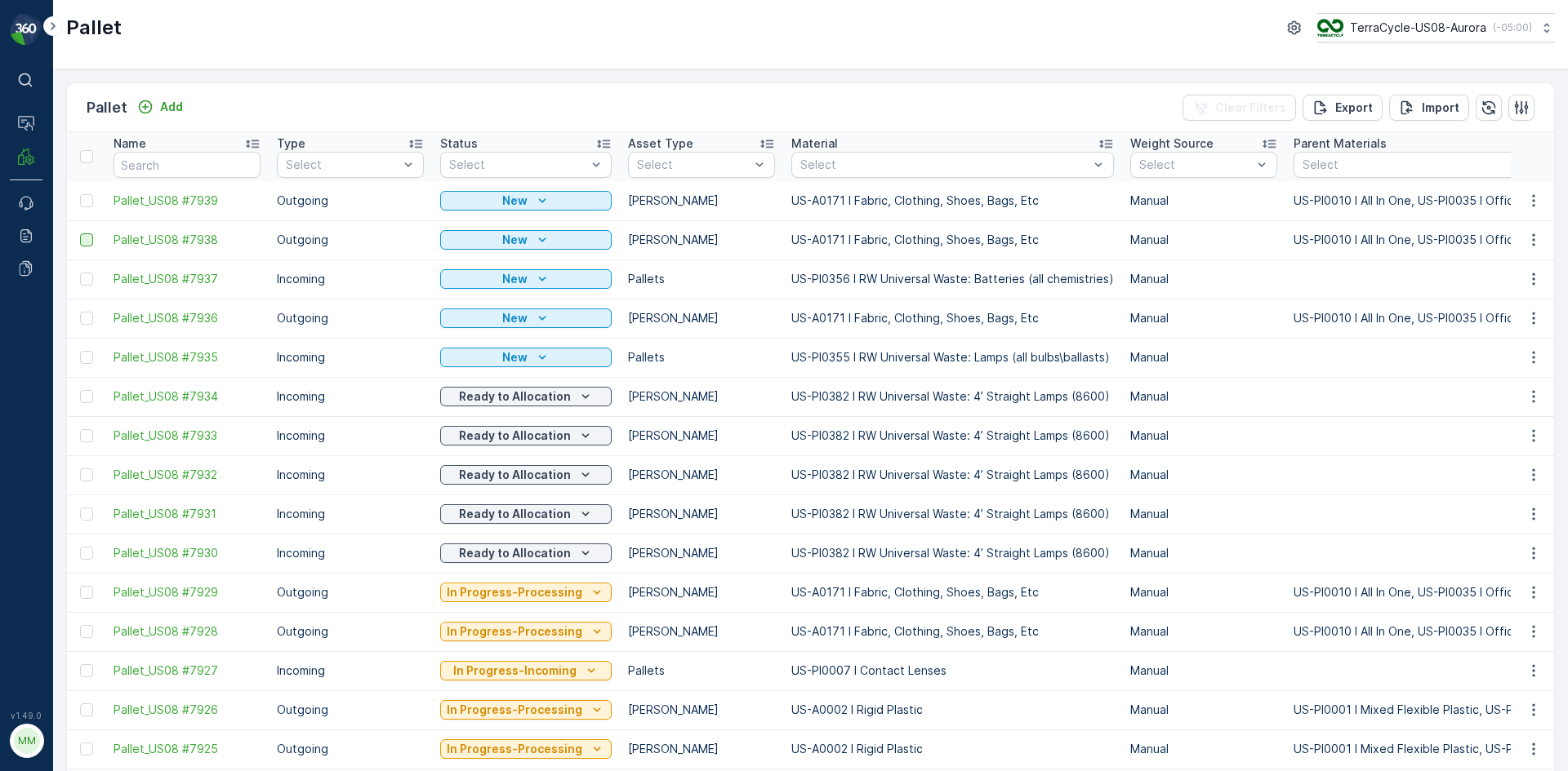
click at [90, 243] on div at bounding box center [86, 239] width 13 height 13
click at [80, 233] on input "checkbox" at bounding box center [80, 233] width 0 height 0
click at [89, 204] on div at bounding box center [86, 200] width 13 height 13
click at [80, 194] on input "checkbox" at bounding box center [80, 194] width 0 height 0
click at [1425, 111] on p "Print QR" at bounding box center [1430, 107] width 49 height 16
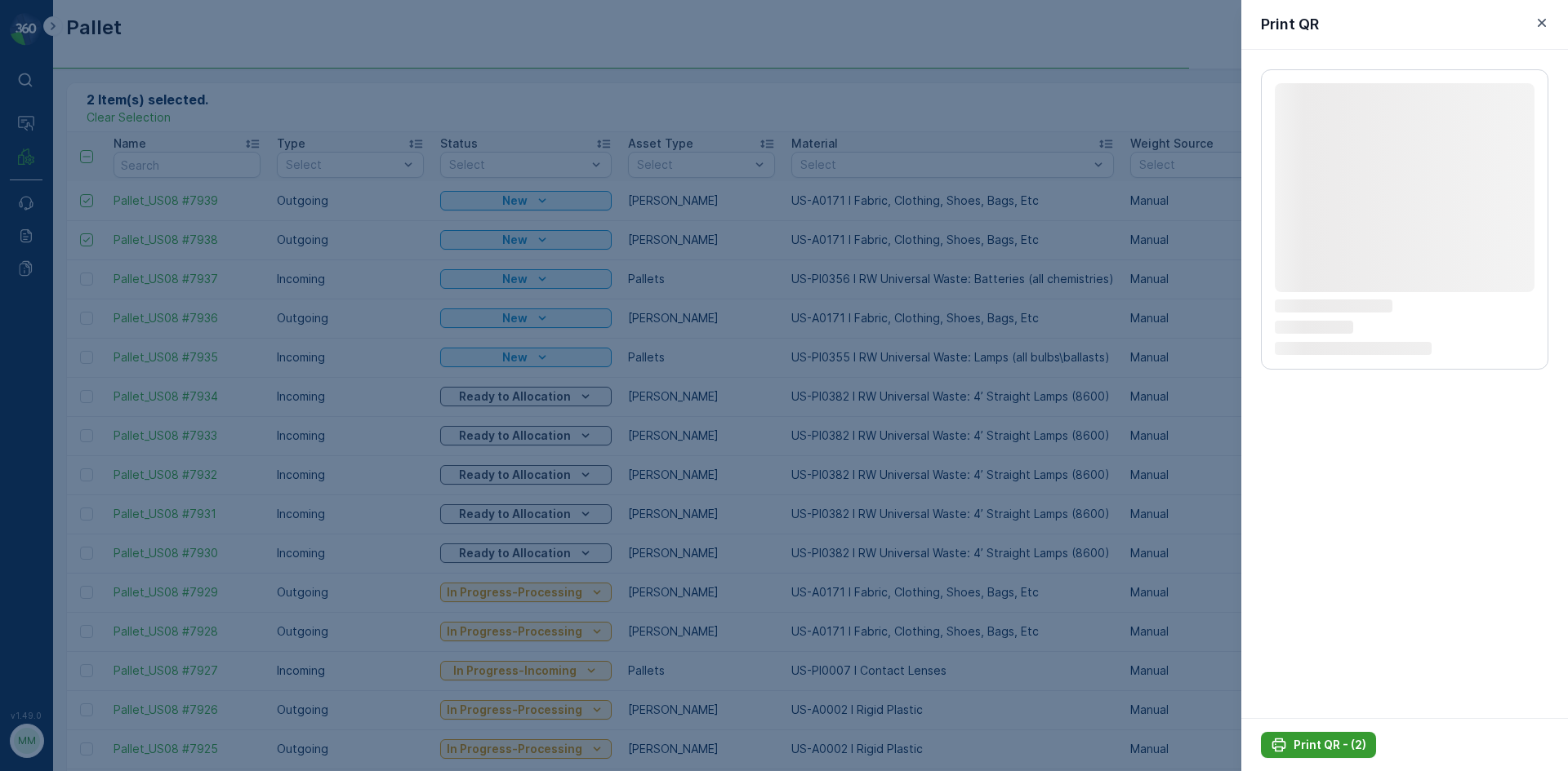
click at [1289, 739] on div "Print QR - (2)" at bounding box center [1318, 745] width 96 height 16
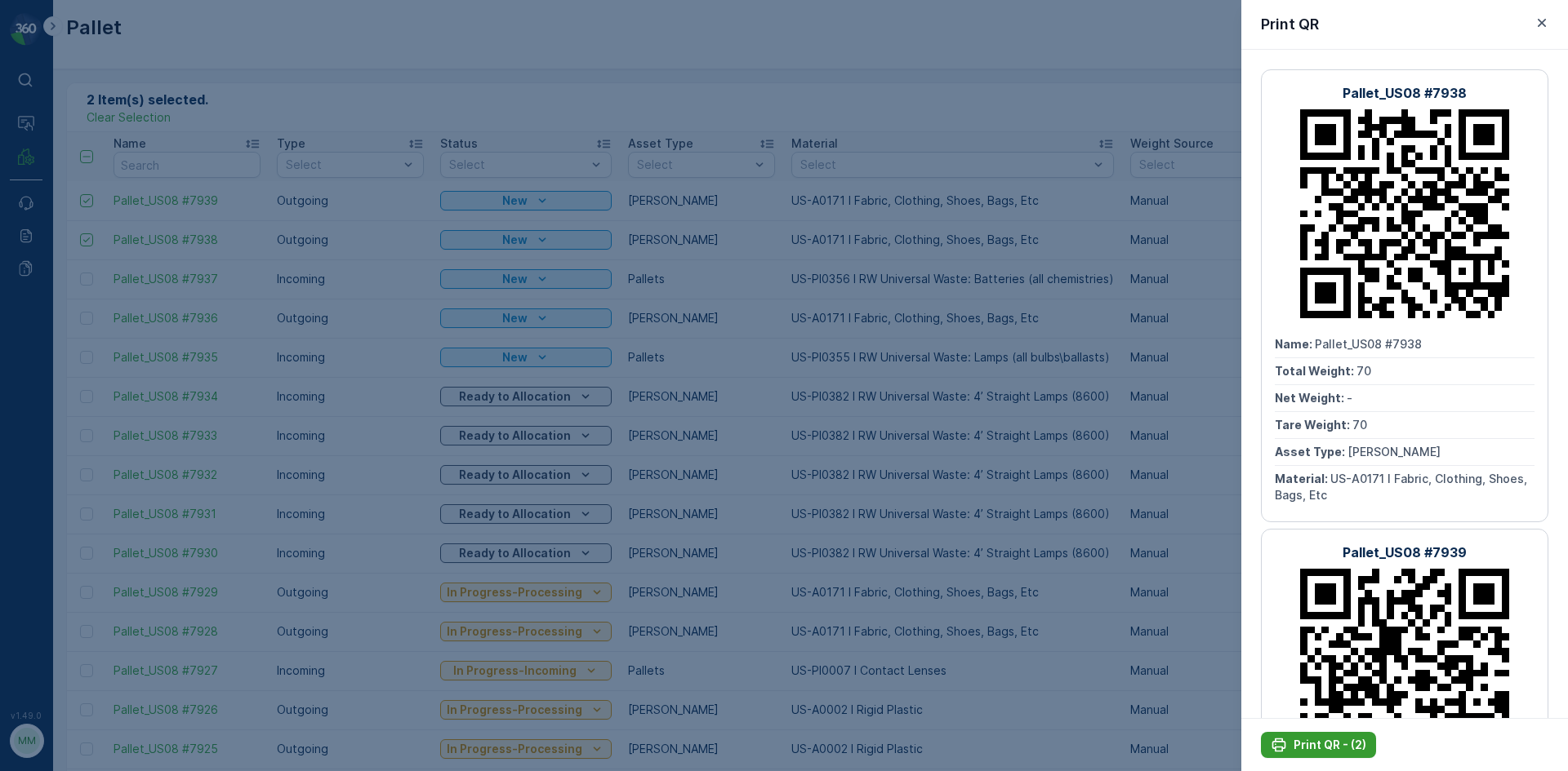
click at [1296, 741] on p "Print QR - (2)" at bounding box center [1330, 745] width 73 height 16
click at [1126, 621] on div at bounding box center [784, 385] width 1568 height 771
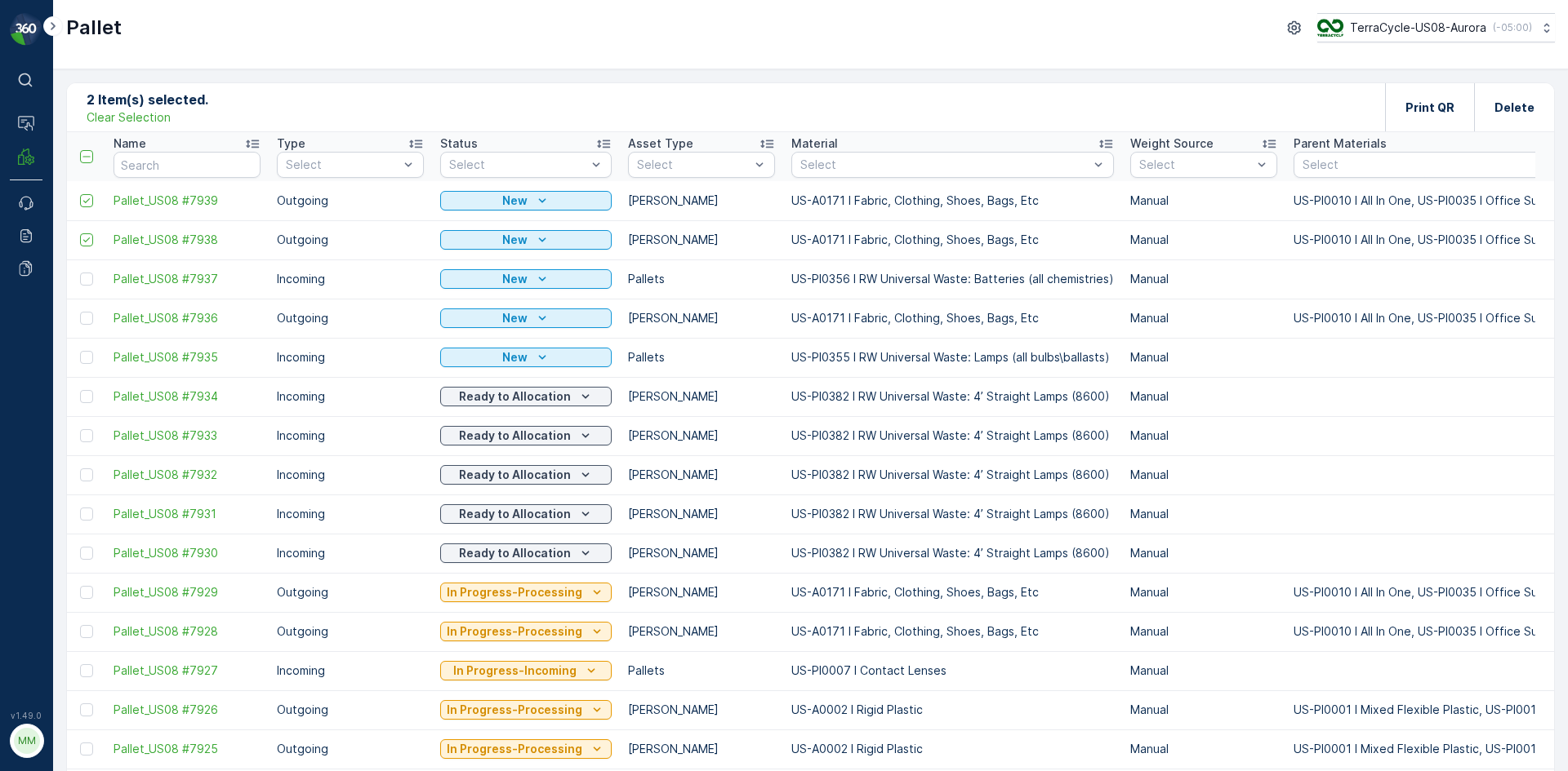
click at [986, 64] on div "Pallet TerraCycle-US08-Aurora ( -05:00 )" at bounding box center [810, 35] width 1515 height 70
click at [99, 120] on p "Clear Selection" at bounding box center [128, 117] width 84 height 16
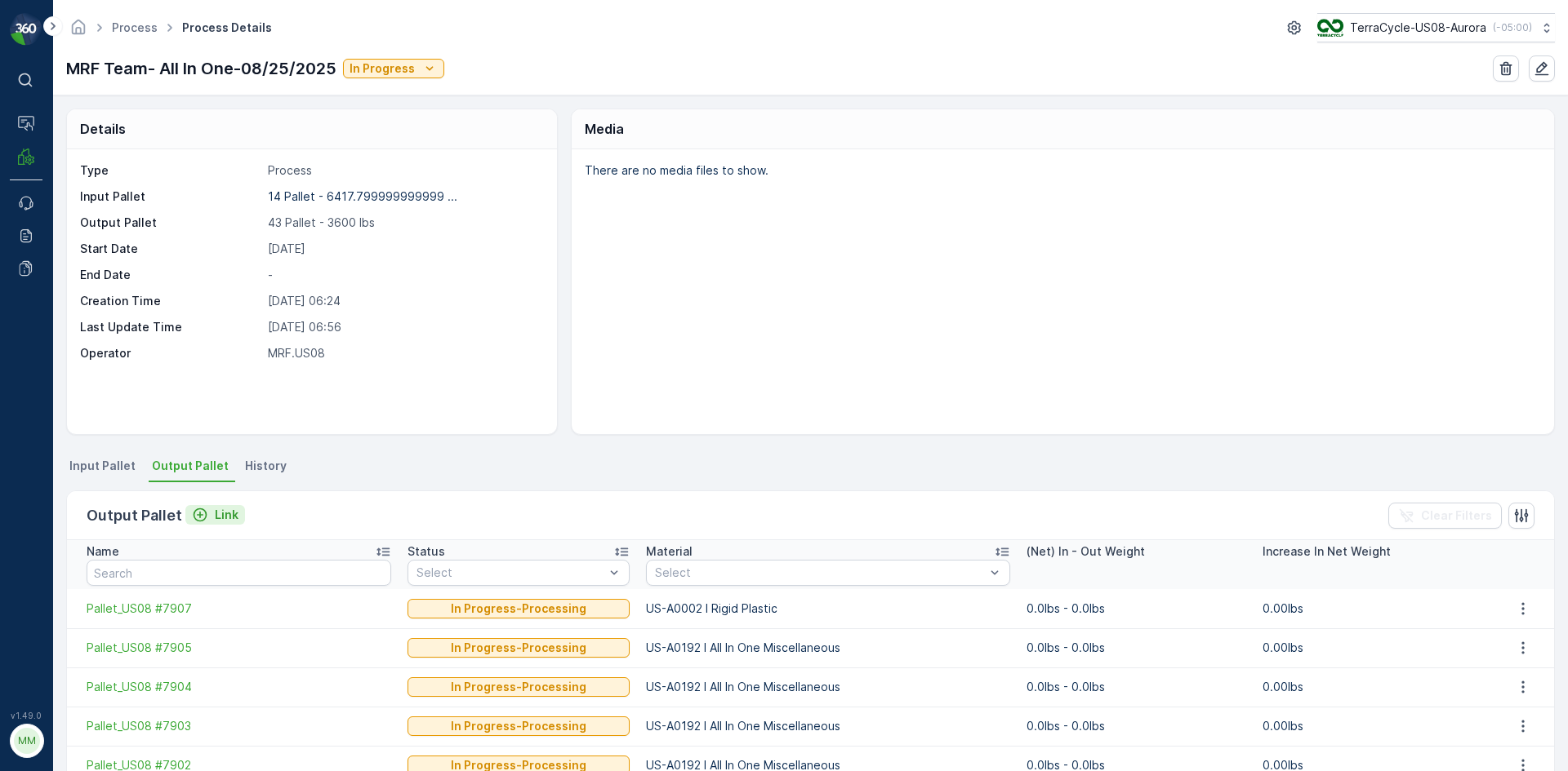
click at [220, 520] on p "Link" at bounding box center [227, 515] width 24 height 16
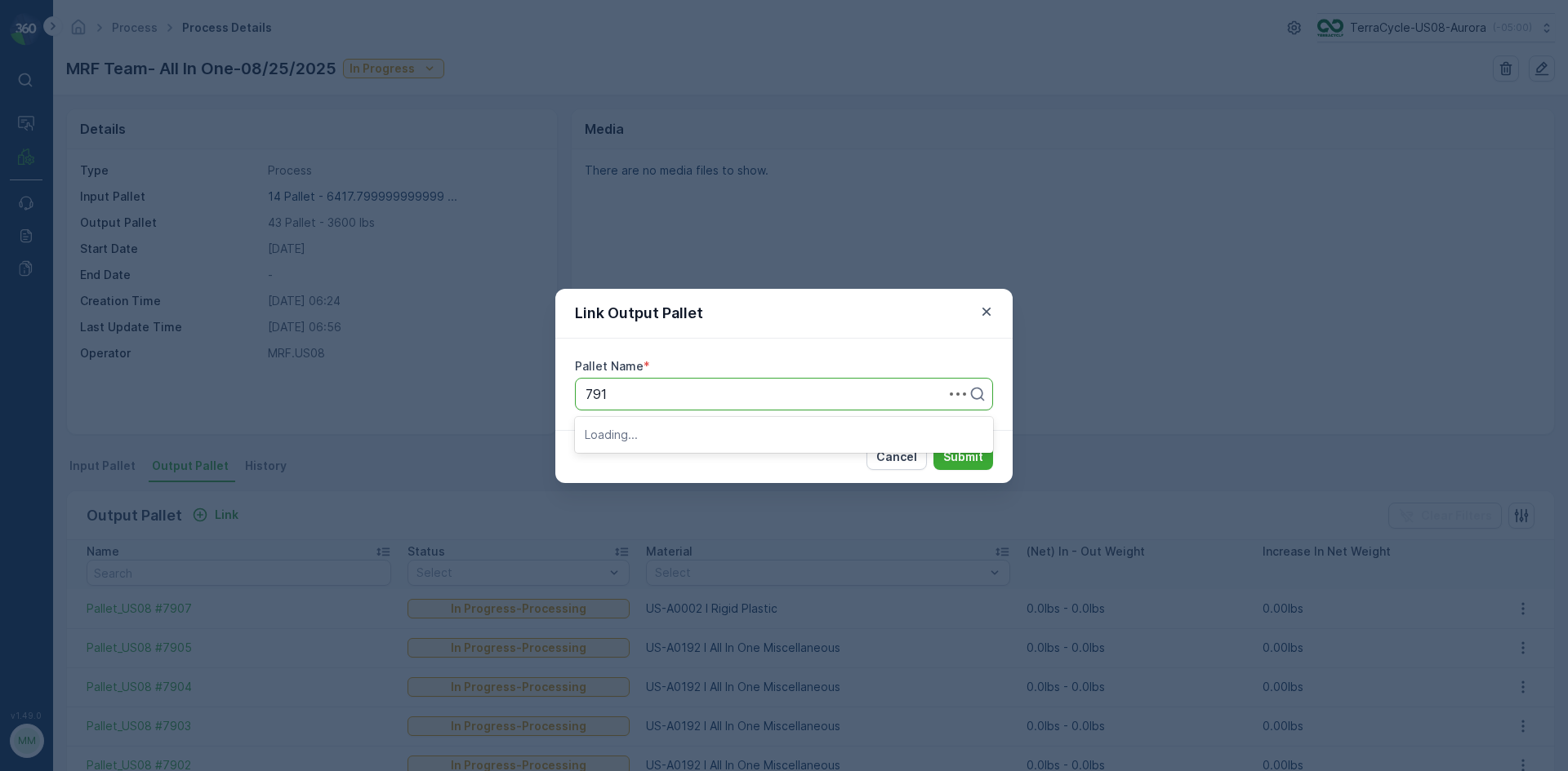
type input "7913"
click at [933, 444] on button "Submit" at bounding box center [963, 457] width 59 height 26
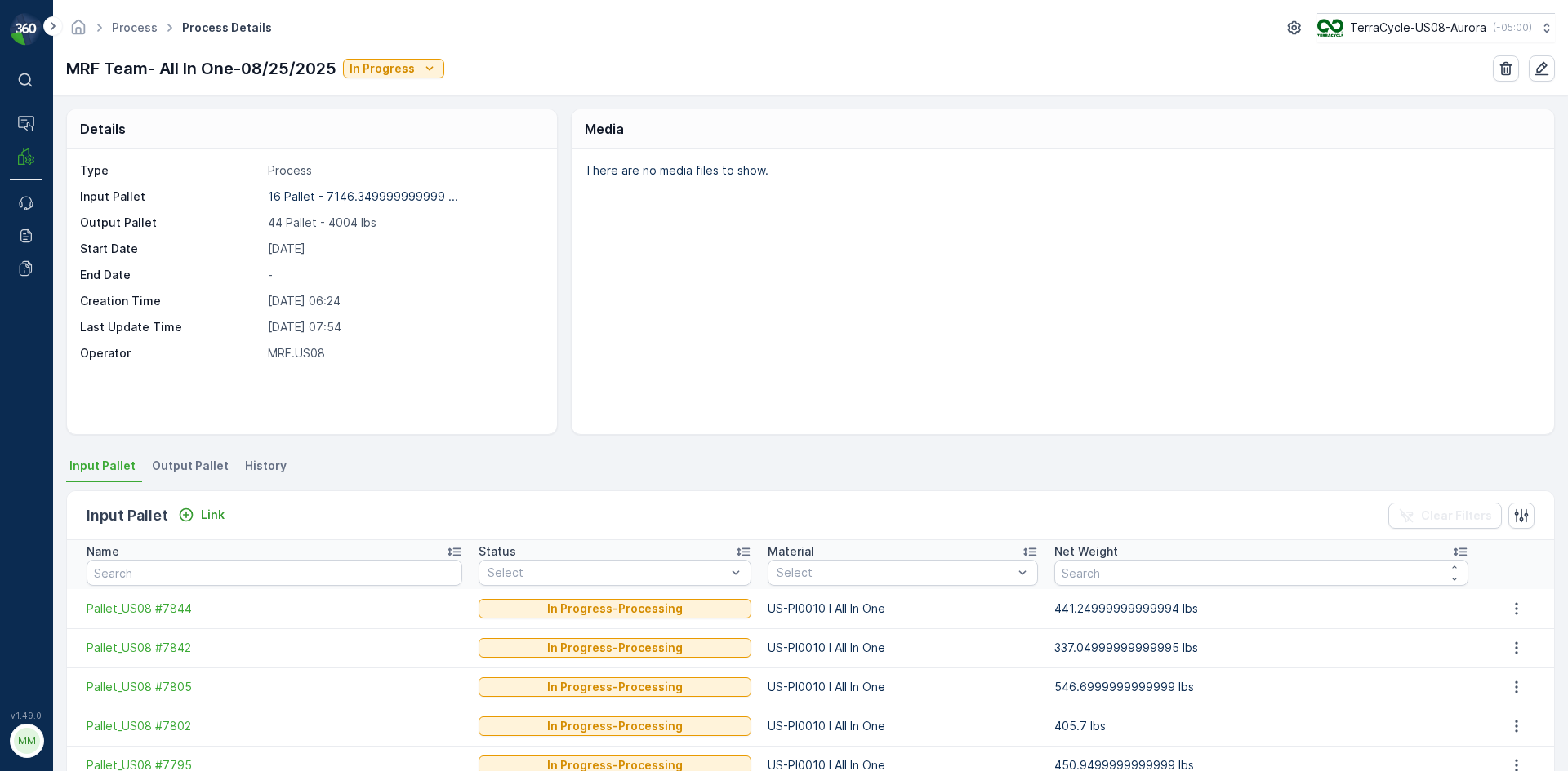
click at [197, 467] on span "Output Pallet" at bounding box center [190, 466] width 76 height 16
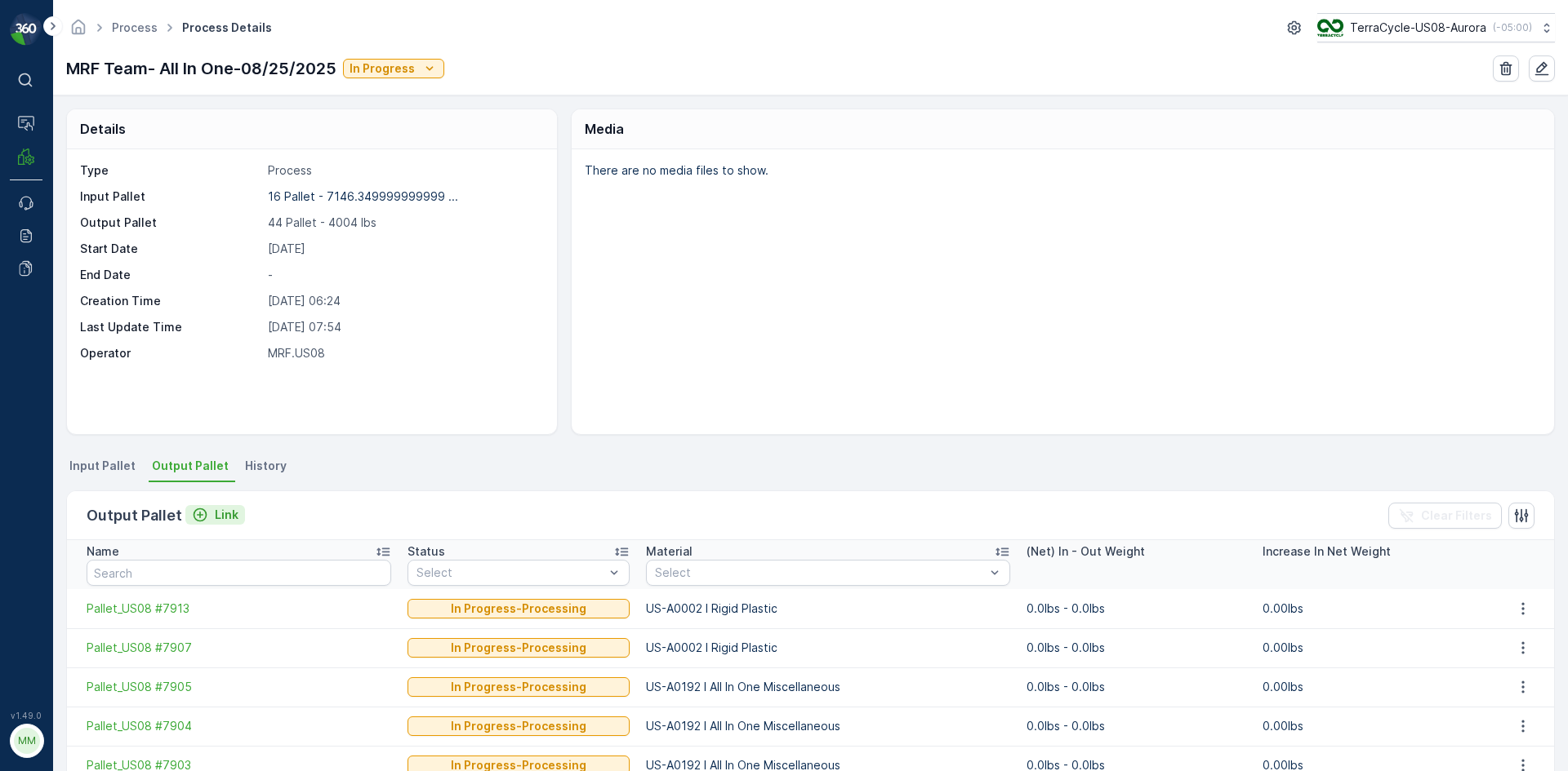
click at [226, 514] on p "Link" at bounding box center [227, 515] width 24 height 16
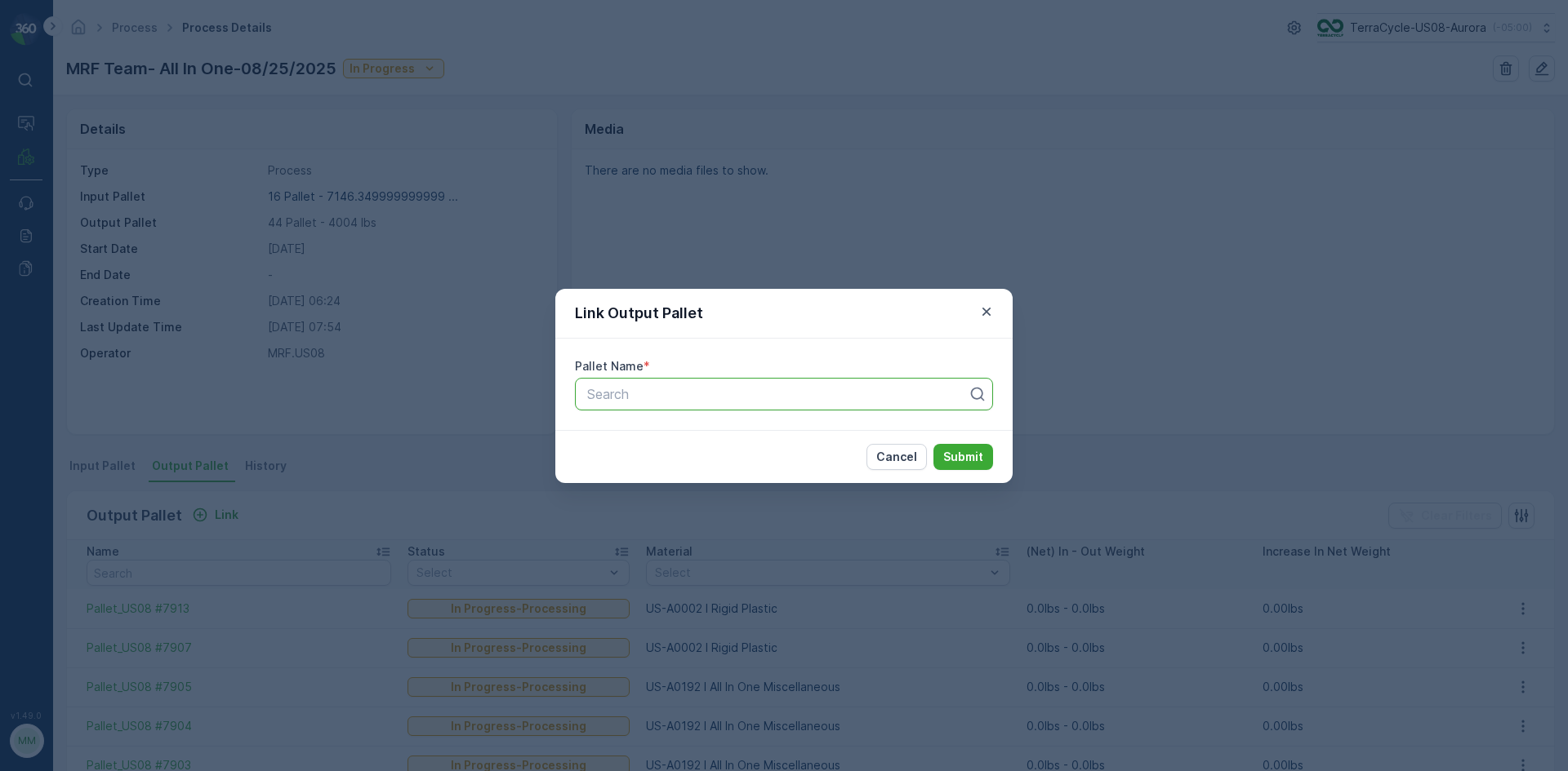
click at [792, 399] on div at bounding box center [777, 394] width 384 height 14
type input "7917"
click at [933, 444] on button "Submit" at bounding box center [963, 457] width 59 height 26
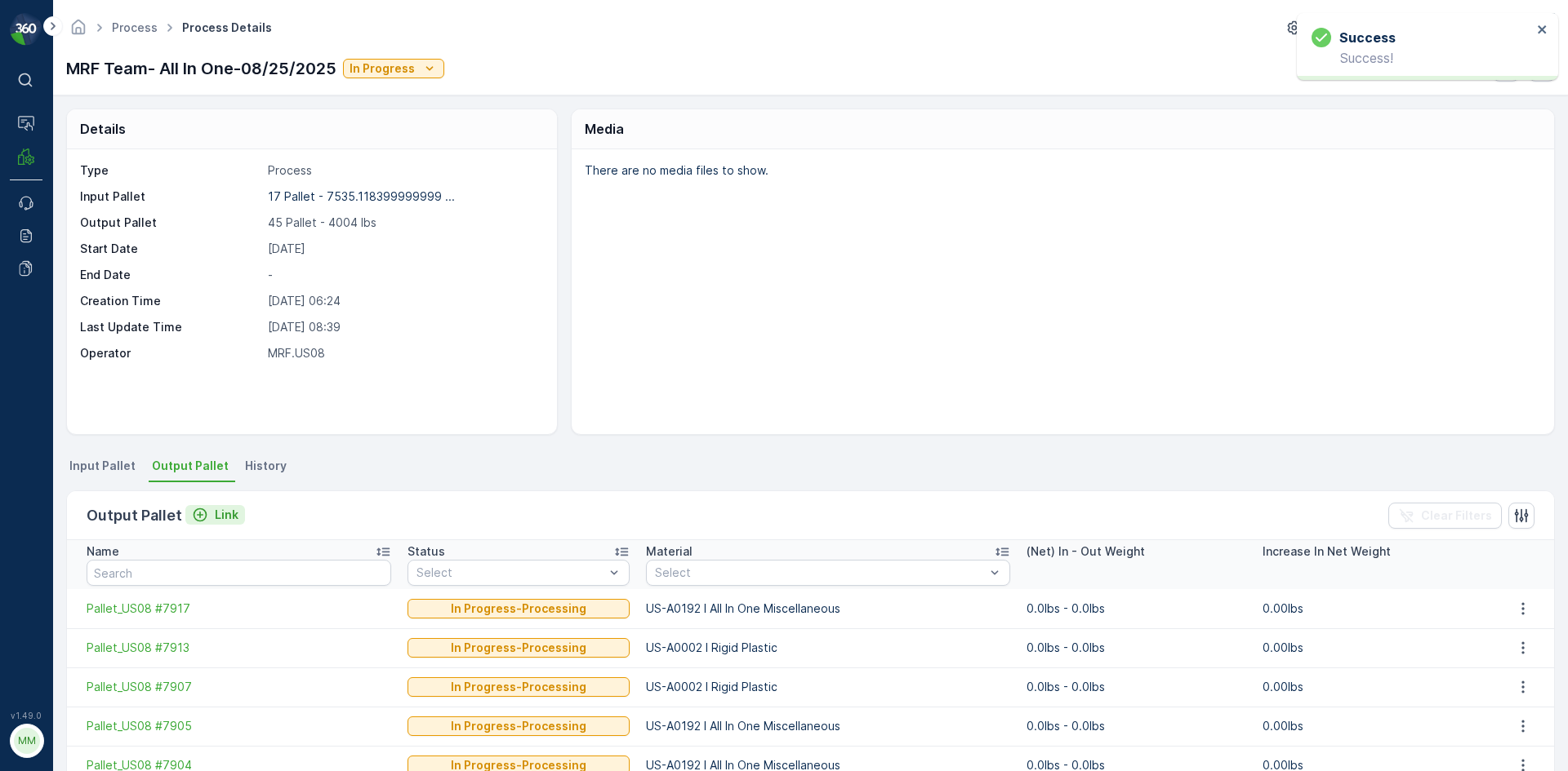
click at [229, 515] on p "Link" at bounding box center [227, 515] width 24 height 16
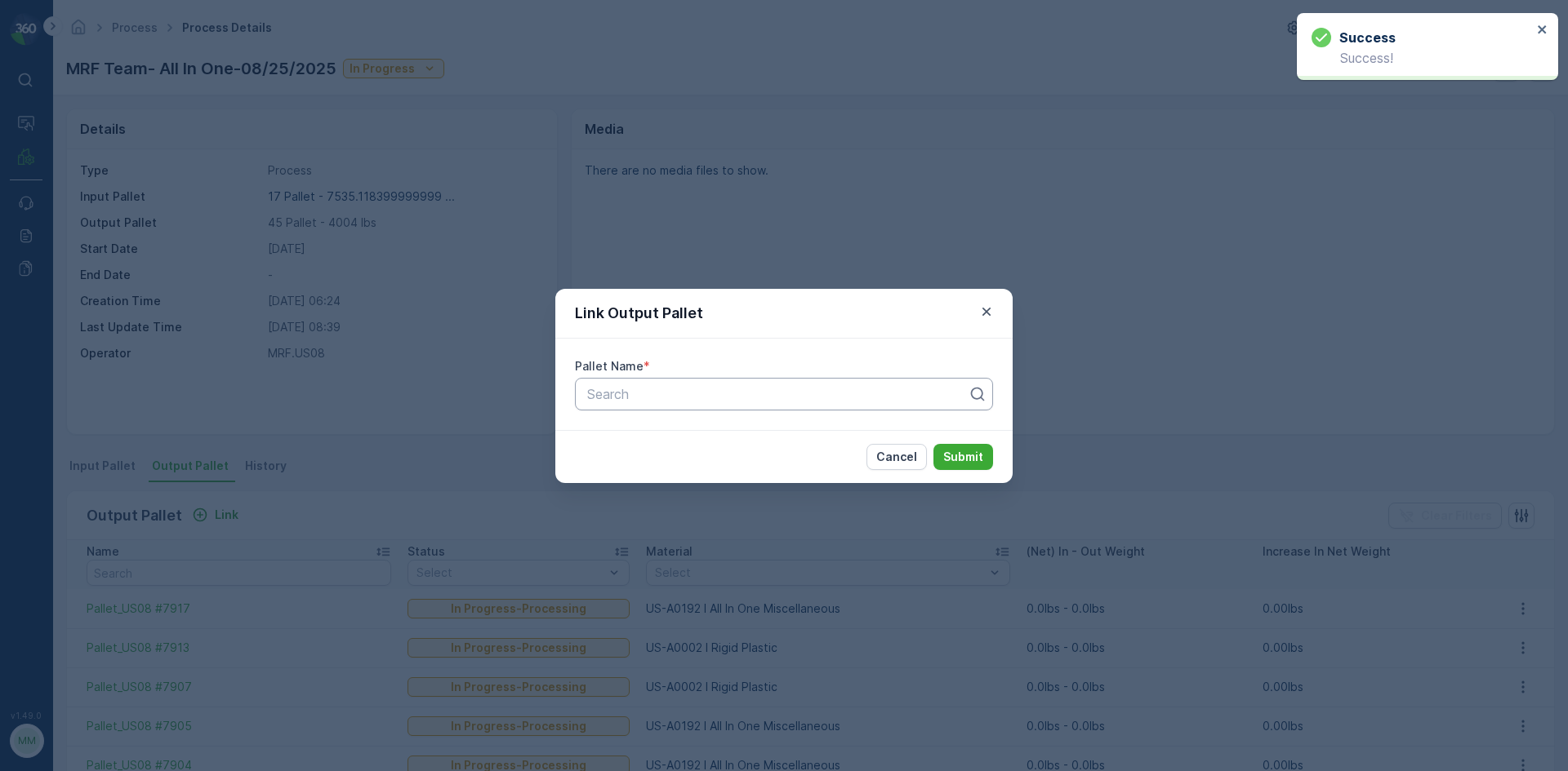
click at [627, 399] on div at bounding box center [777, 394] width 384 height 14
type input "7918"
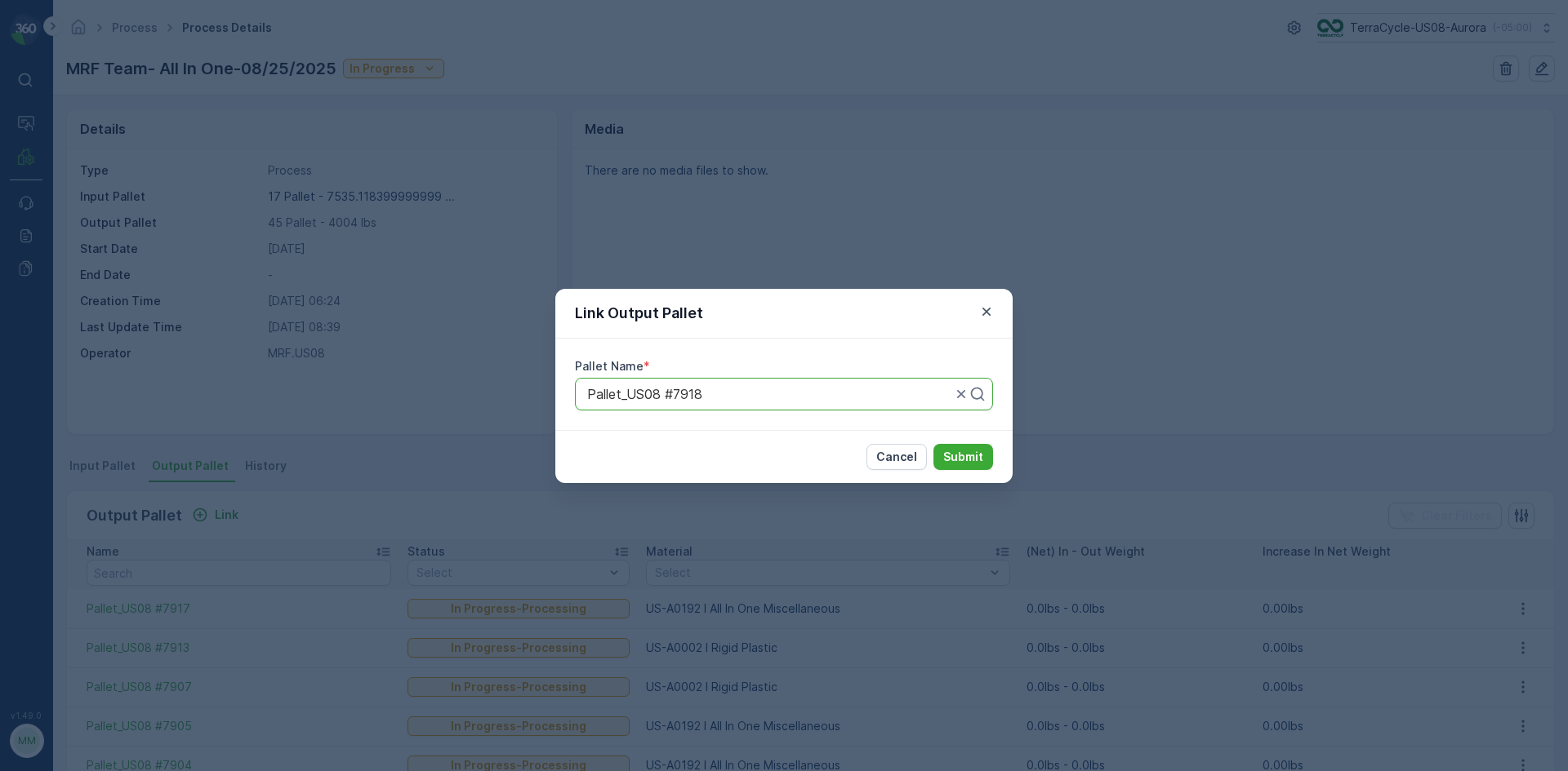
click at [933, 444] on button "Submit" at bounding box center [963, 457] width 59 height 26
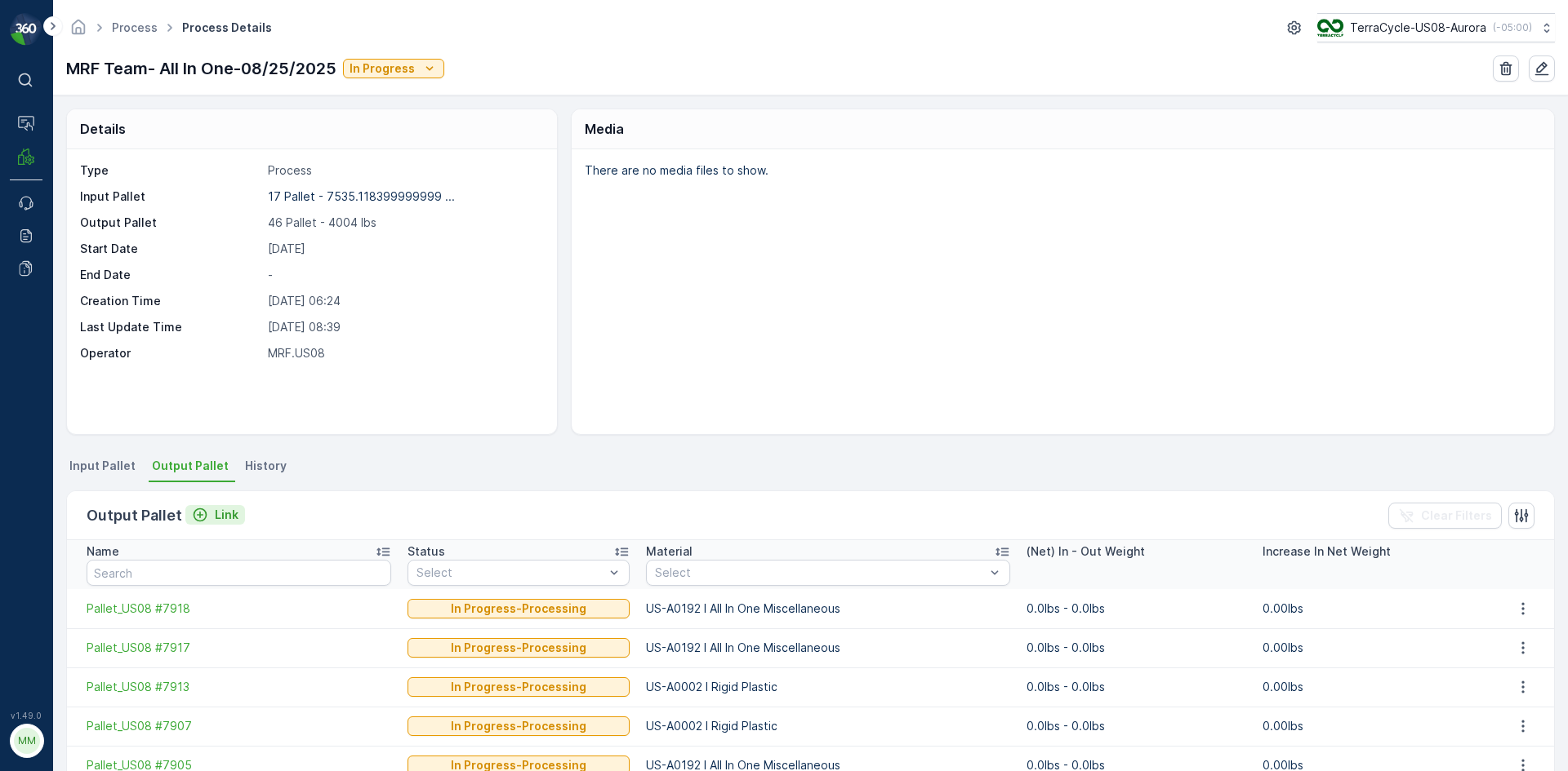
click at [228, 517] on p "Link" at bounding box center [227, 515] width 24 height 16
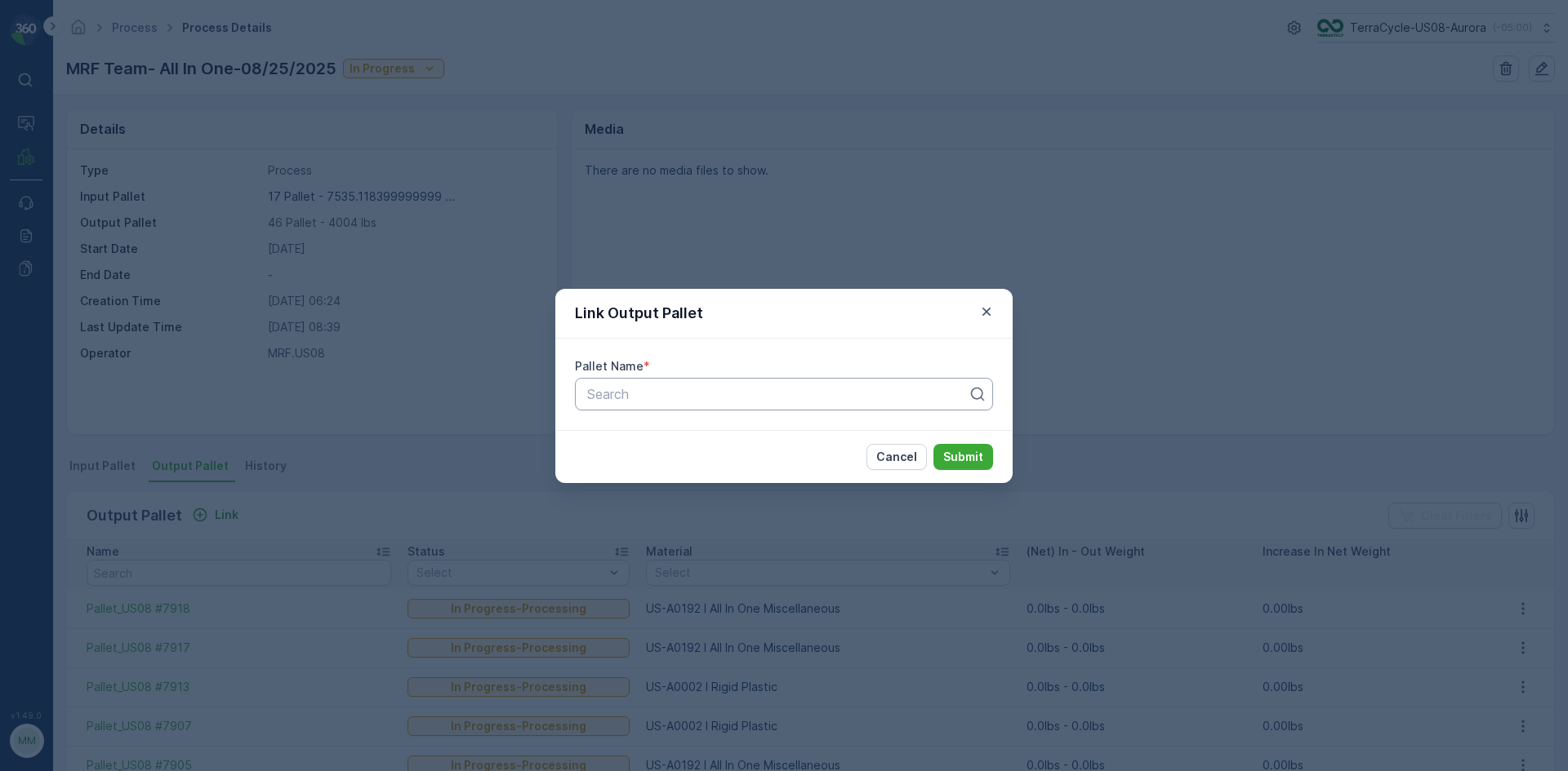
click at [597, 399] on div at bounding box center [777, 394] width 384 height 14
type input "7919"
click at [933, 444] on button "Submit" at bounding box center [963, 457] width 59 height 26
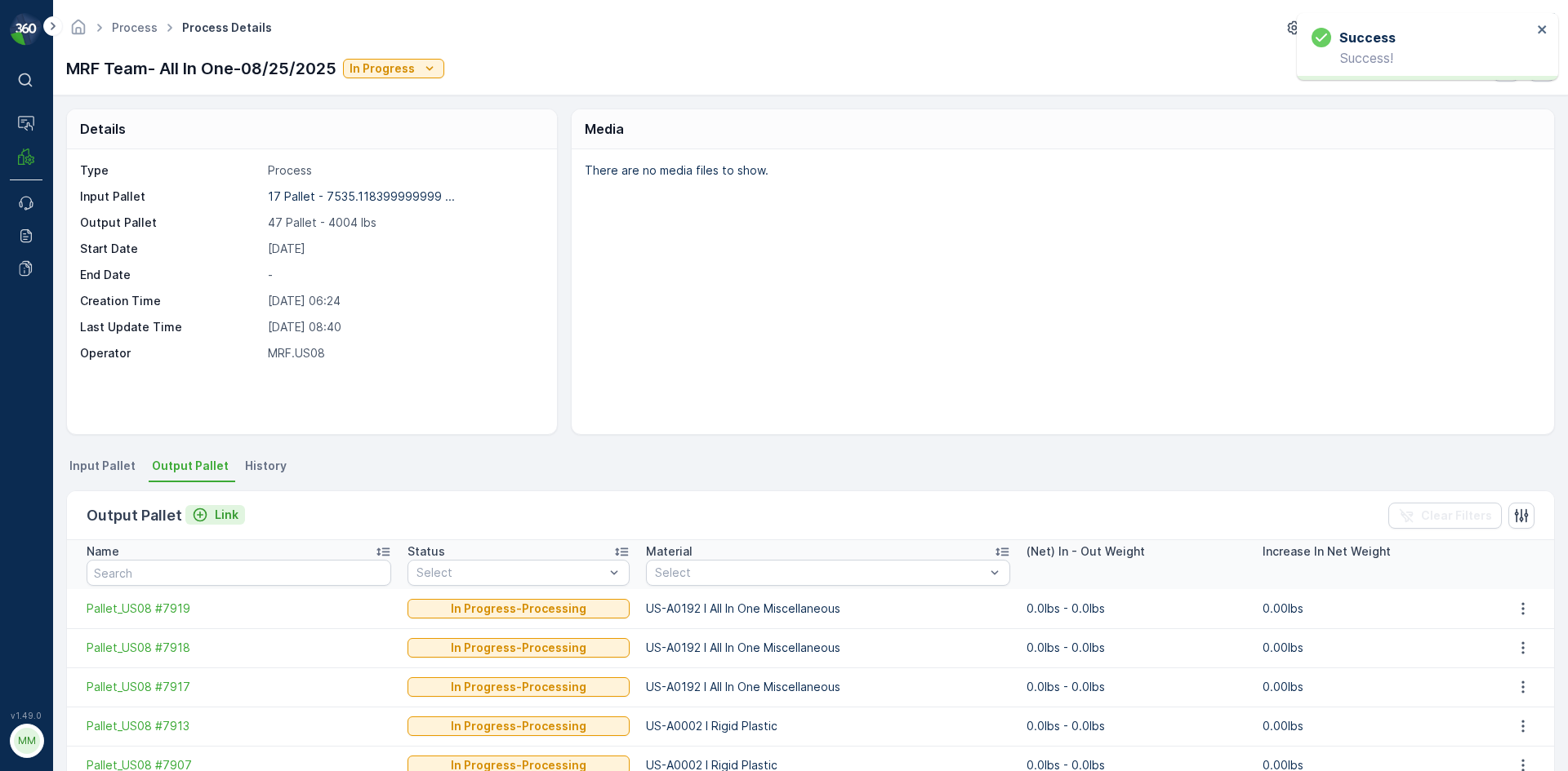
click at [237, 513] on button "Link" at bounding box center [215, 515] width 59 height 20
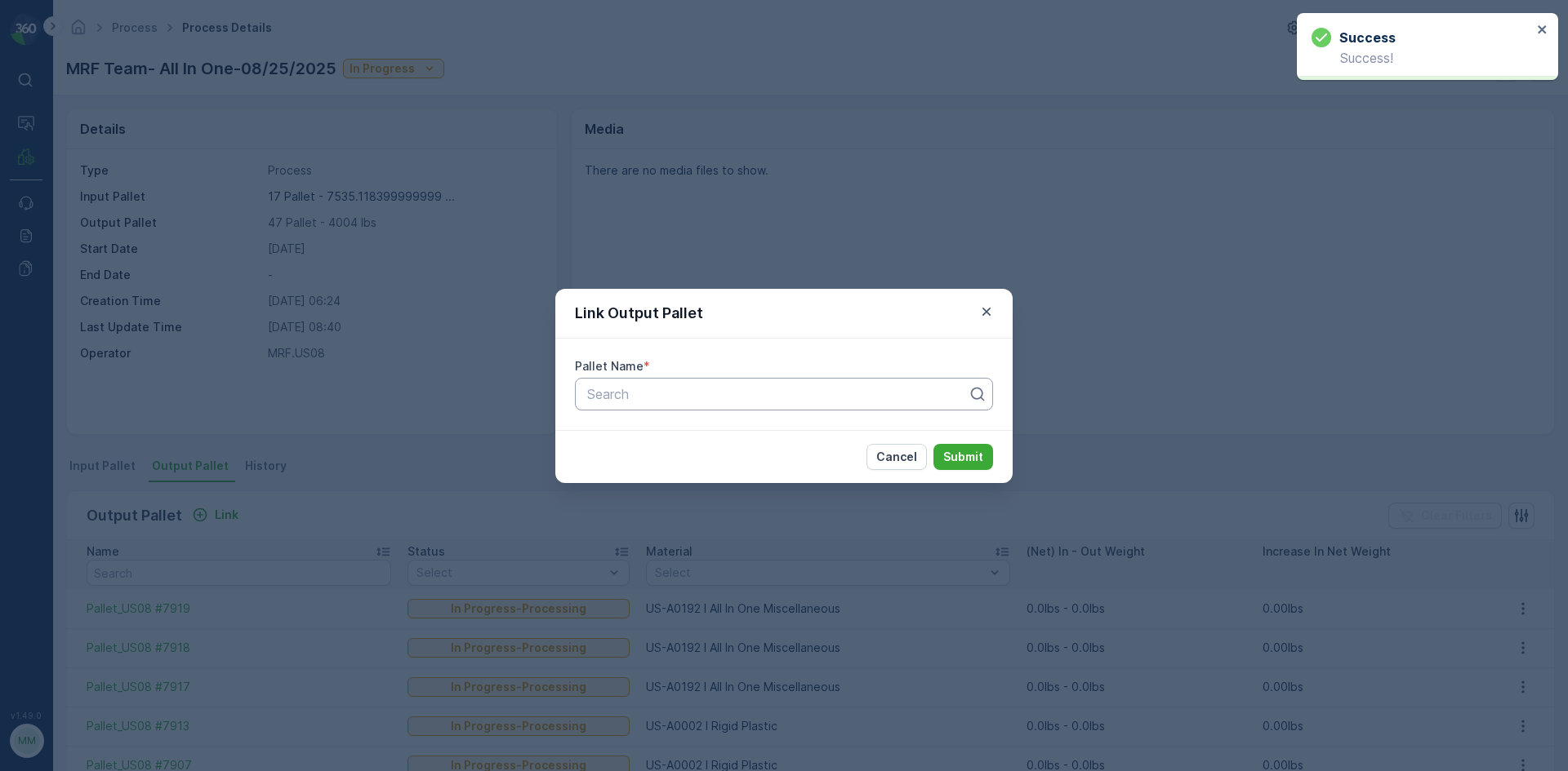
click at [735, 397] on div at bounding box center [777, 394] width 384 height 14
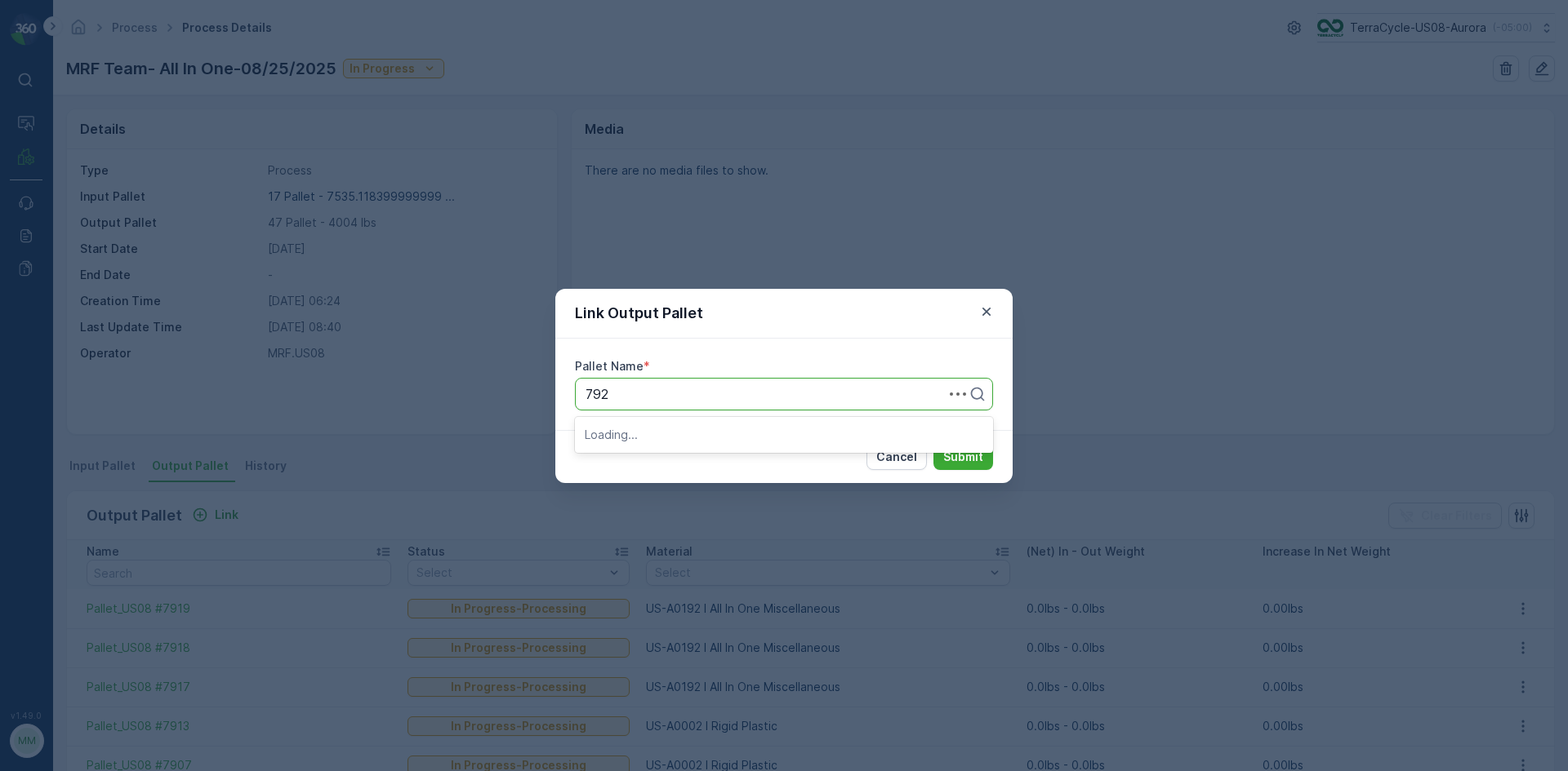
type input "7920"
click at [933, 444] on button "Submit" at bounding box center [963, 457] width 59 height 26
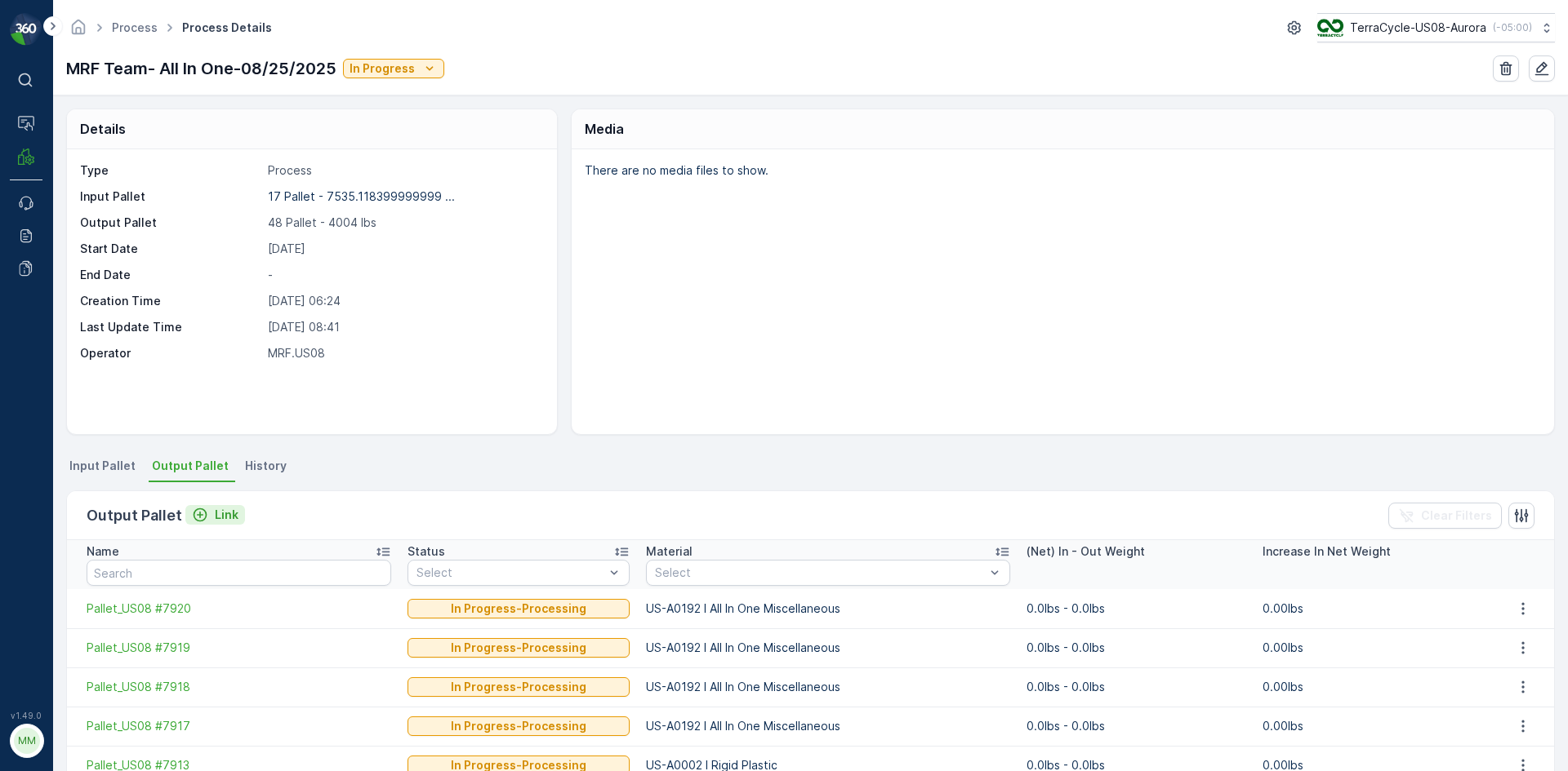
click at [224, 516] on p "Link" at bounding box center [227, 515] width 24 height 16
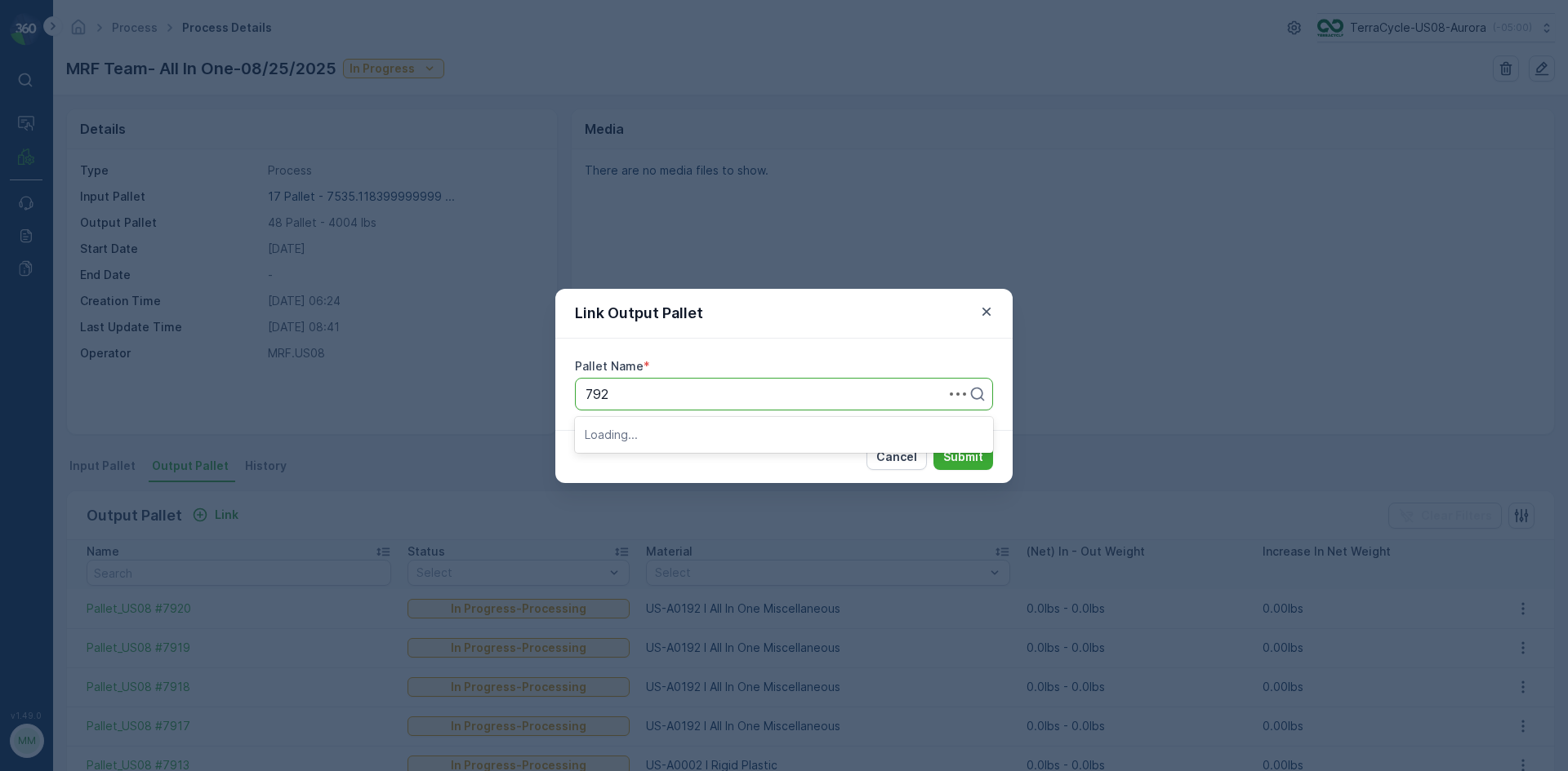
type input "7922"
click at [933, 444] on button "Submit" at bounding box center [963, 457] width 59 height 26
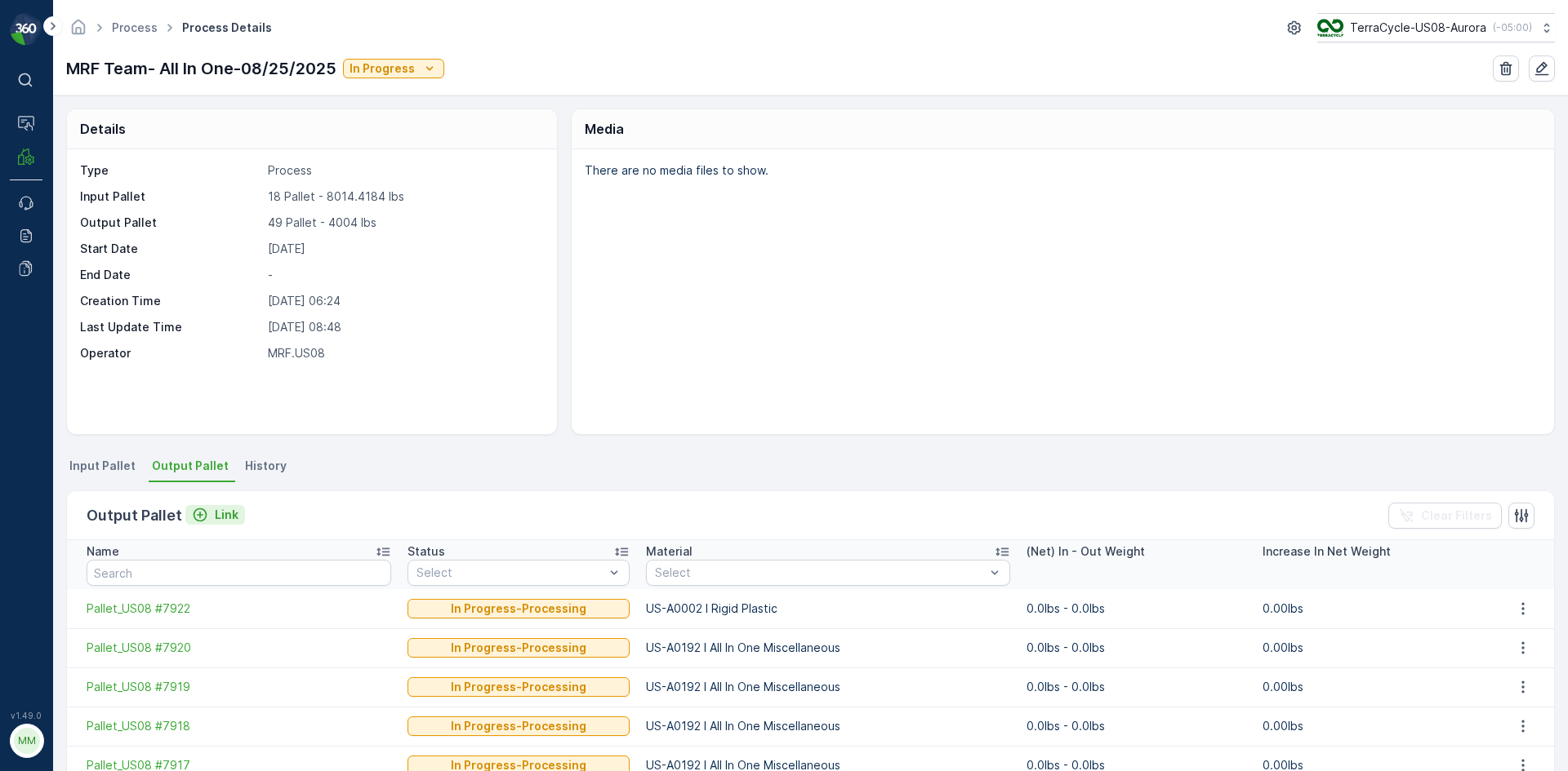
click at [231, 522] on p "Link" at bounding box center [227, 515] width 24 height 16
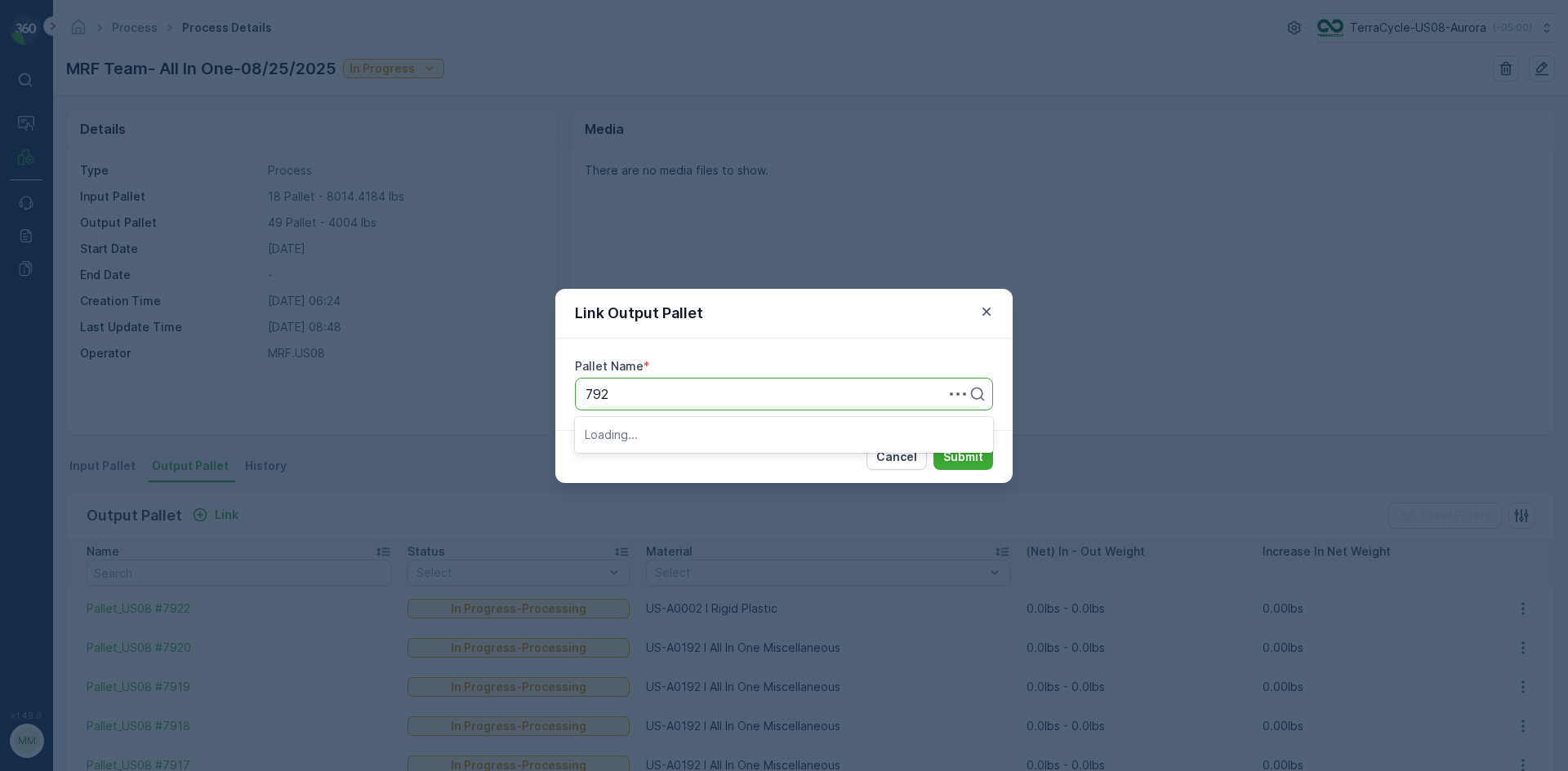
type input "7923"
click at [933, 444] on button "Submit" at bounding box center [963, 457] width 59 height 26
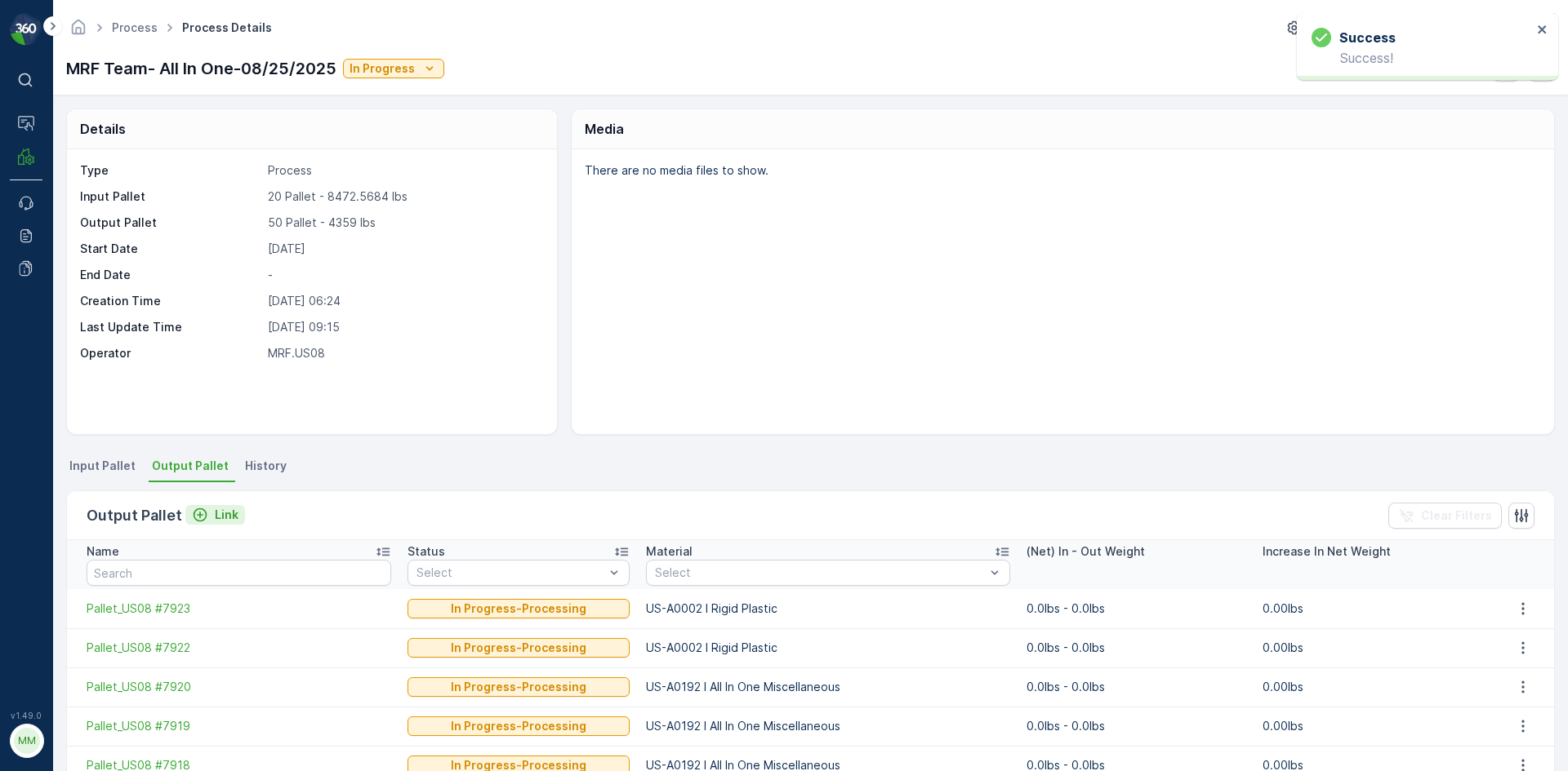
click at [232, 524] on button "Link" at bounding box center [215, 515] width 59 height 20
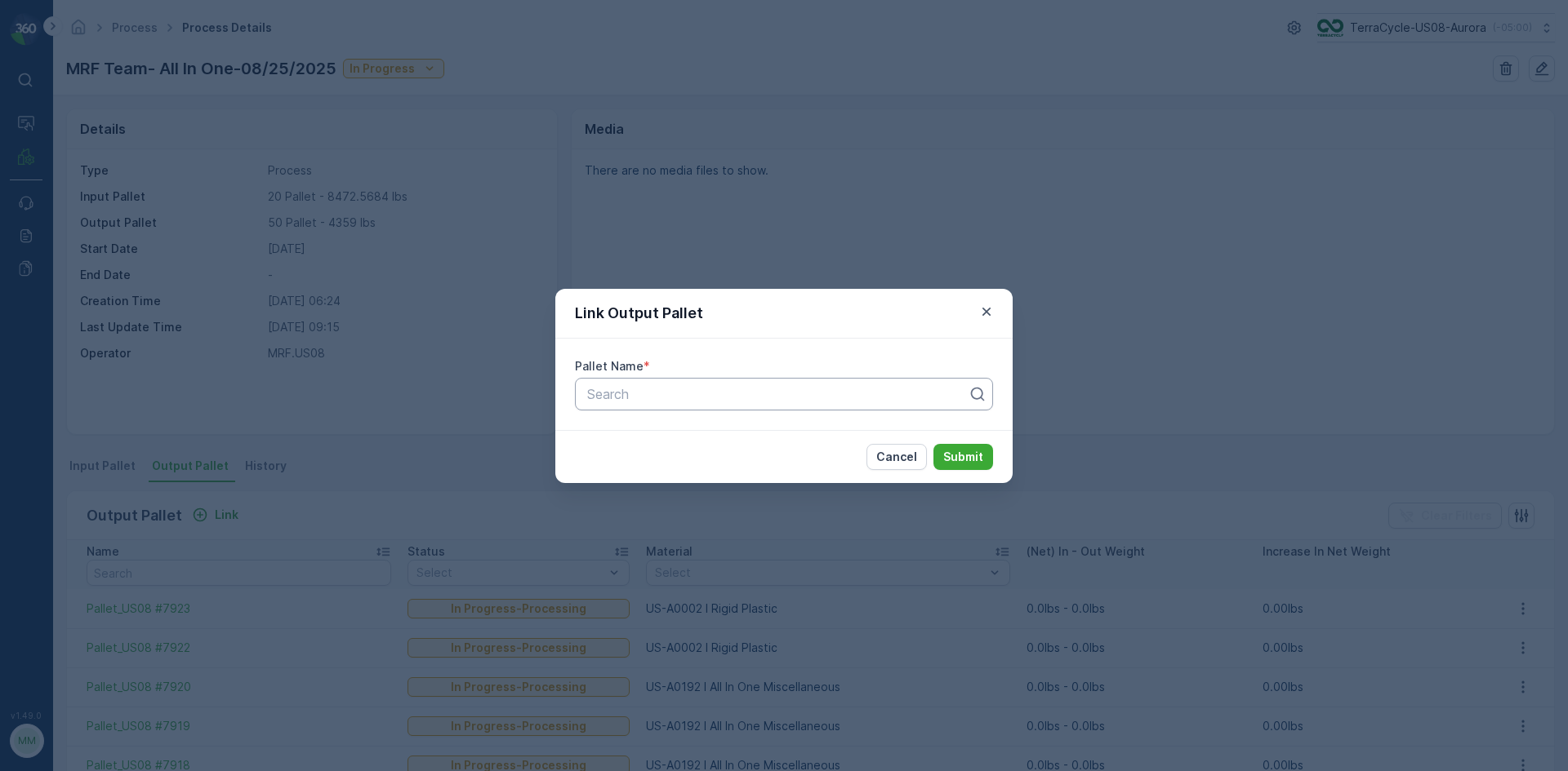
click at [804, 388] on div at bounding box center [777, 394] width 384 height 14
type input "7924"
click at [933, 444] on button "Submit" at bounding box center [963, 457] width 59 height 26
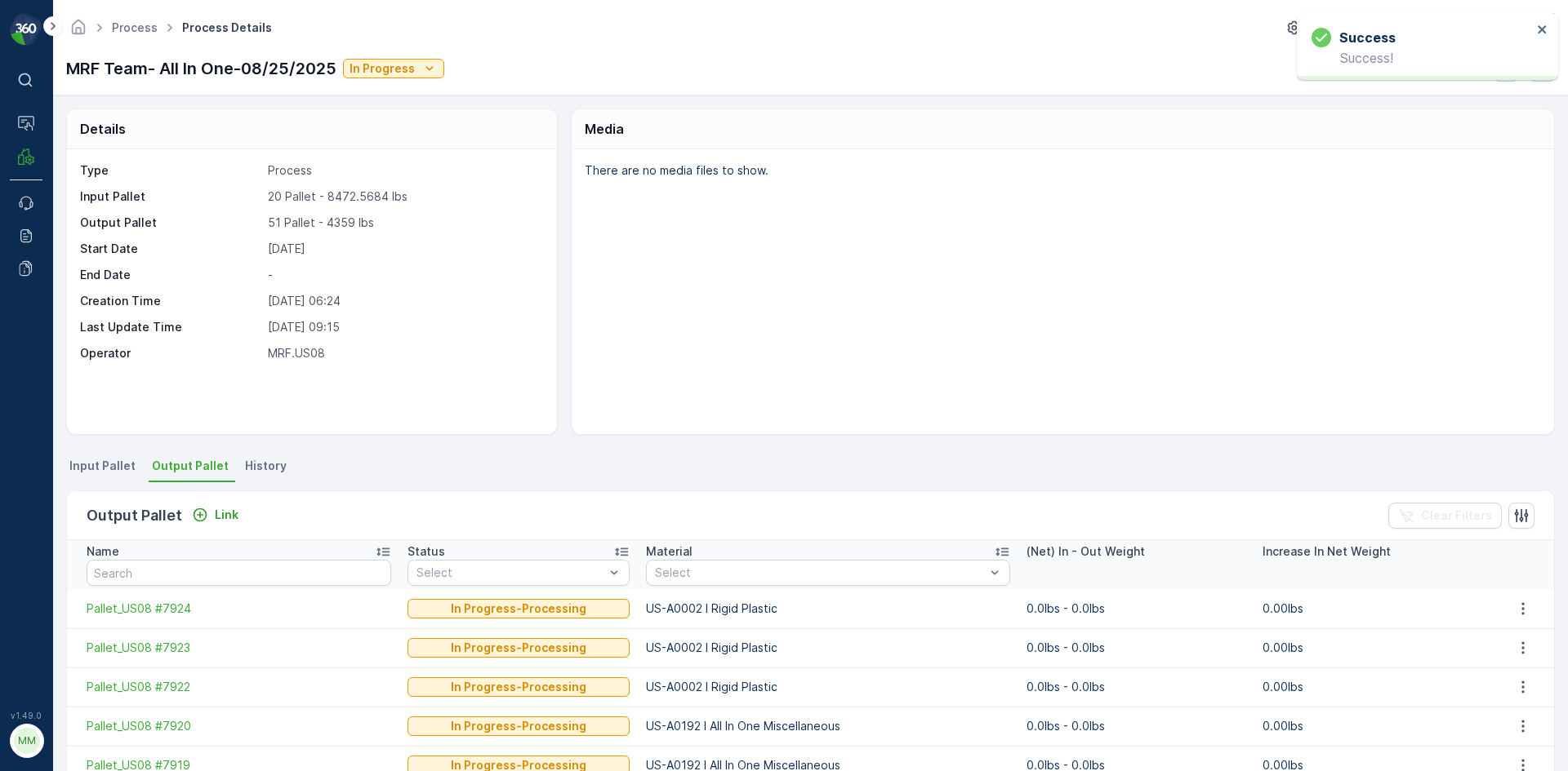
click at [242, 517] on div "Output Pallet Link Clear Filters" at bounding box center [810, 516] width 1487 height 49
click at [231, 517] on p "Link" at bounding box center [227, 515] width 24 height 16
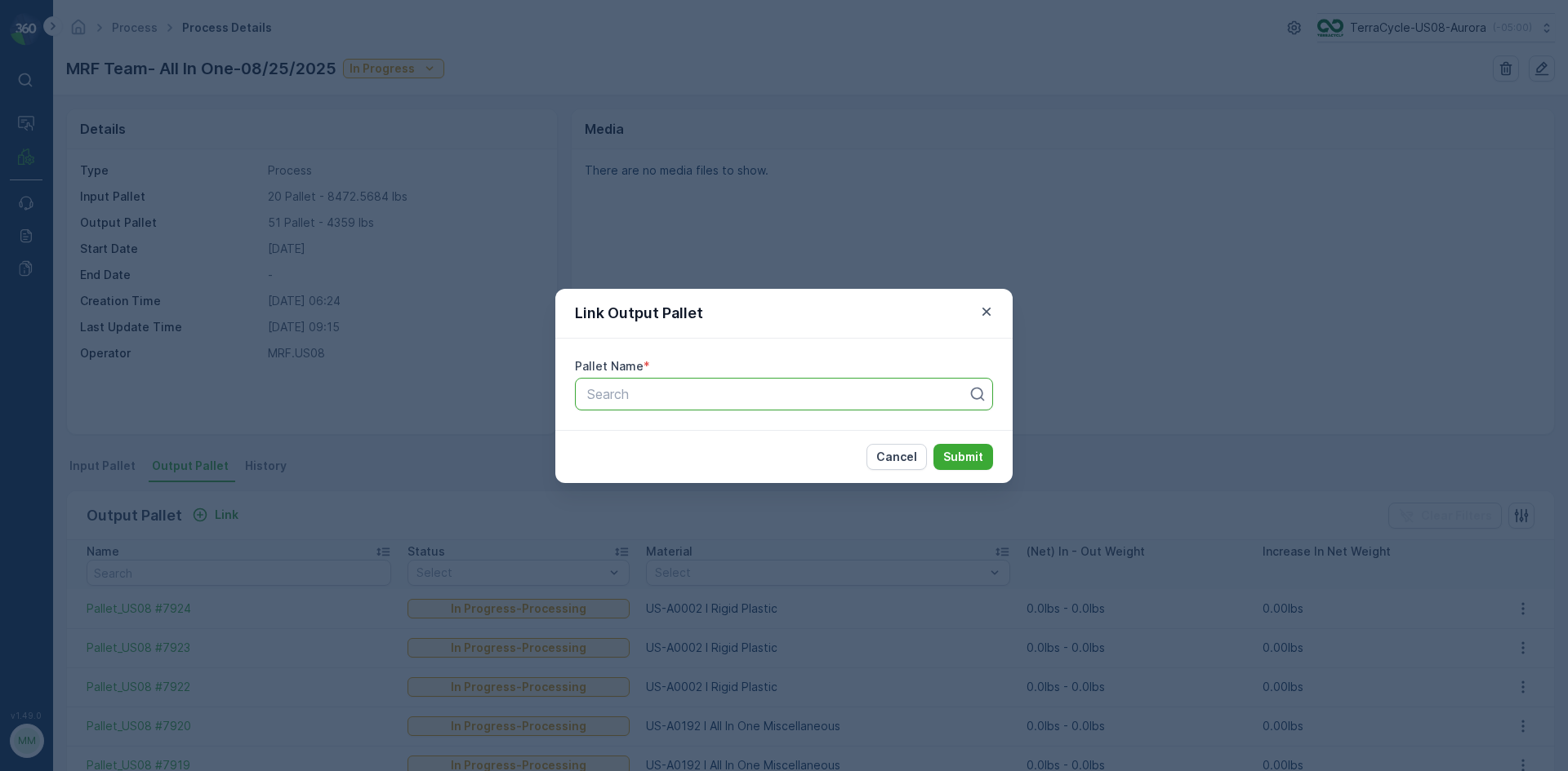
click at [723, 397] on div at bounding box center [777, 394] width 384 height 14
type input "7926"
click at [933, 444] on button "Submit" at bounding box center [963, 457] width 59 height 26
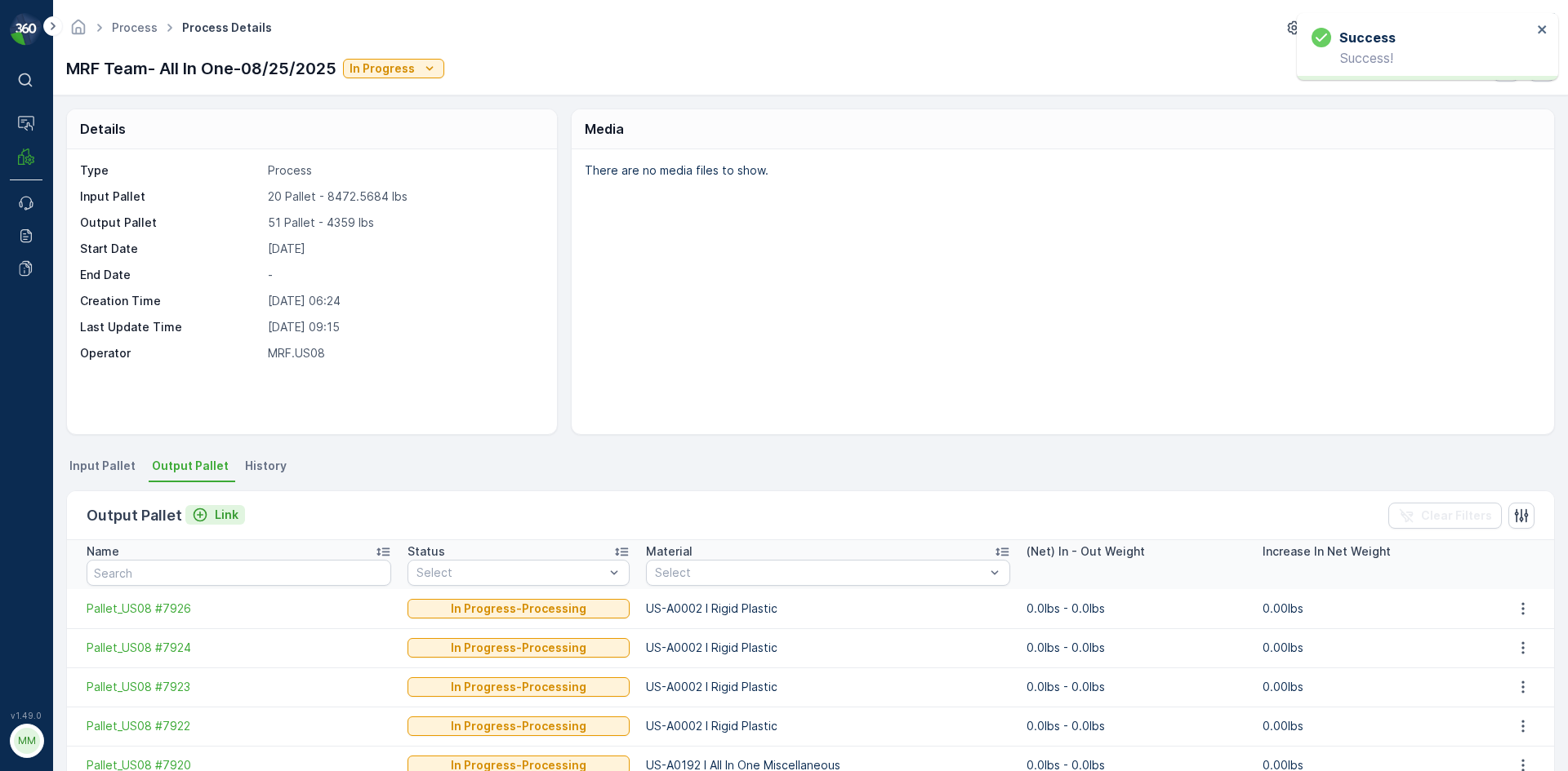
click at [215, 516] on p "Link" at bounding box center [227, 515] width 24 height 16
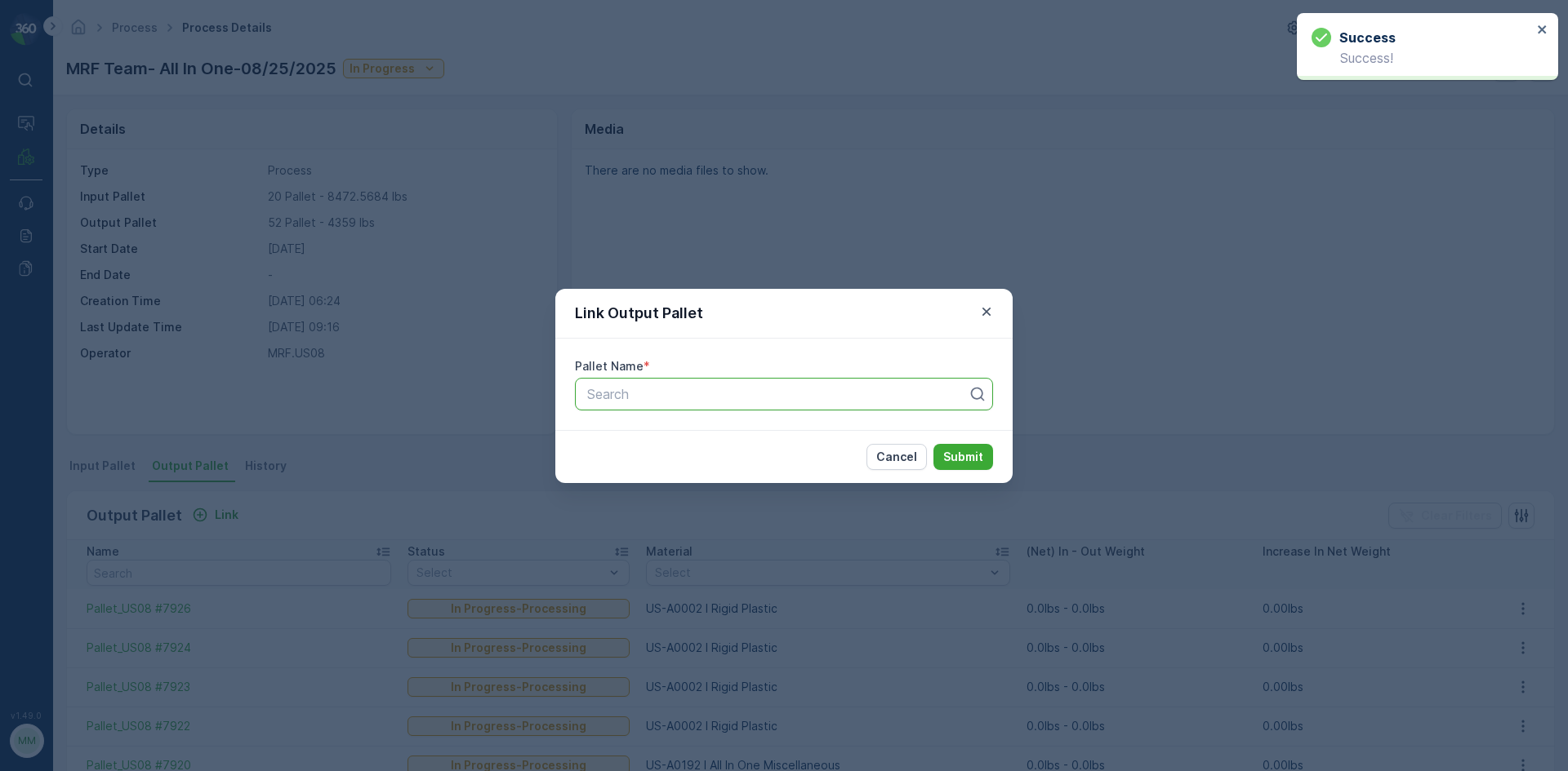
click at [706, 394] on div at bounding box center [777, 394] width 384 height 14
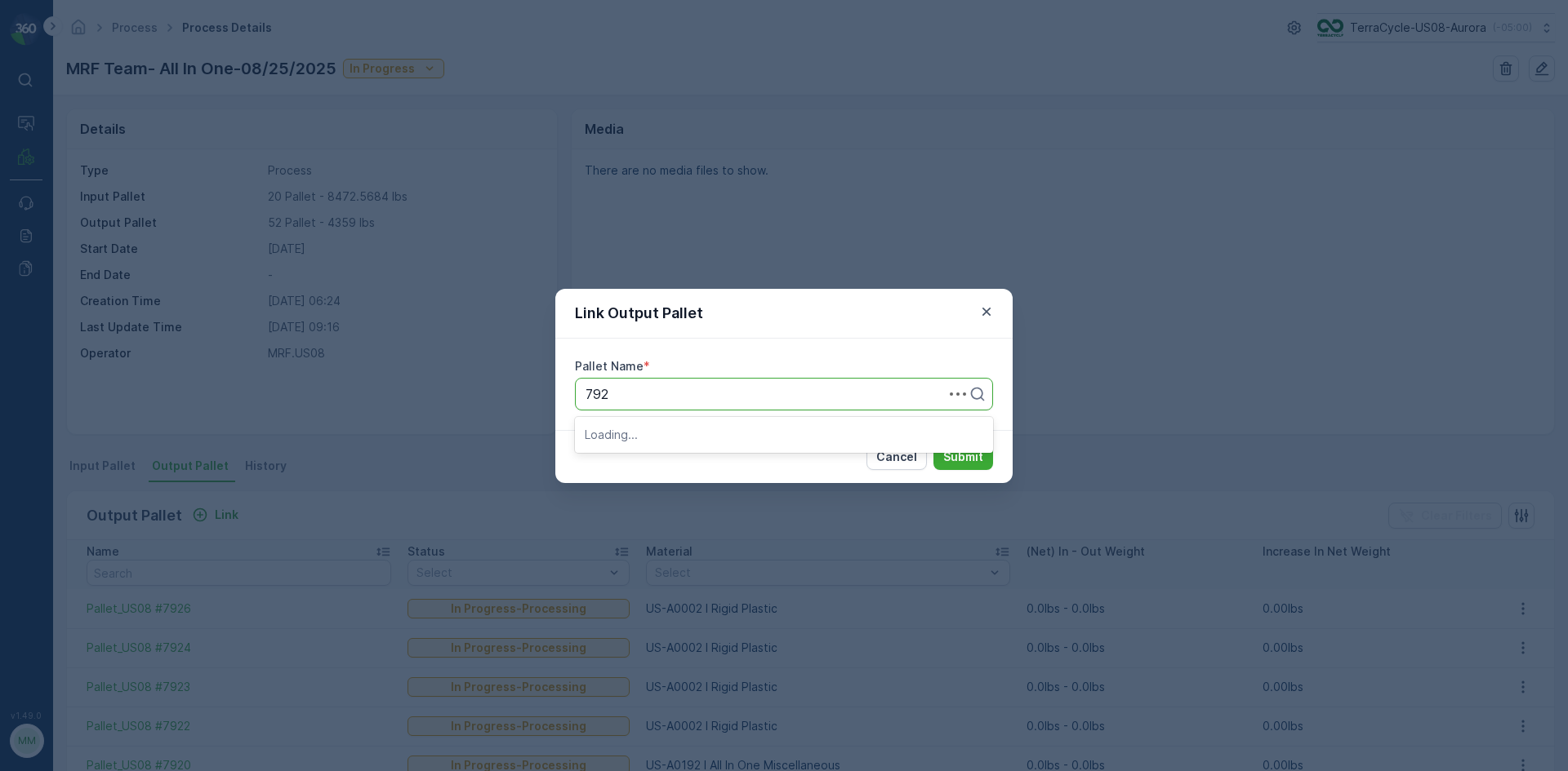
type input "7927"
click at [933, 444] on button "Submit" at bounding box center [963, 457] width 59 height 26
click at [722, 387] on div at bounding box center [769, 394] width 367 height 14
type input "7925"
click at [933, 444] on button "Submit" at bounding box center [963, 457] width 59 height 26
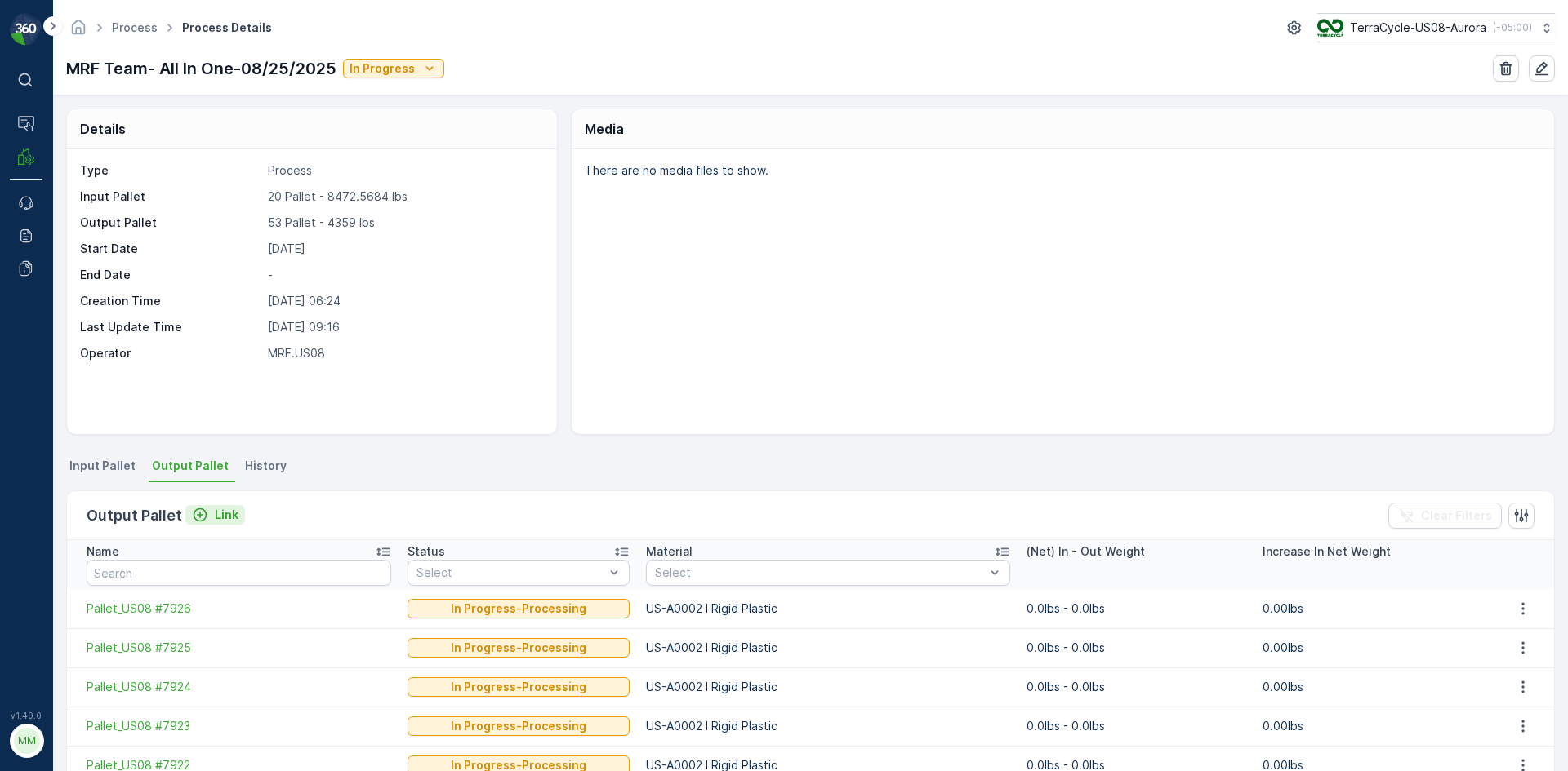
click at [228, 514] on p "Link" at bounding box center [227, 515] width 24 height 16
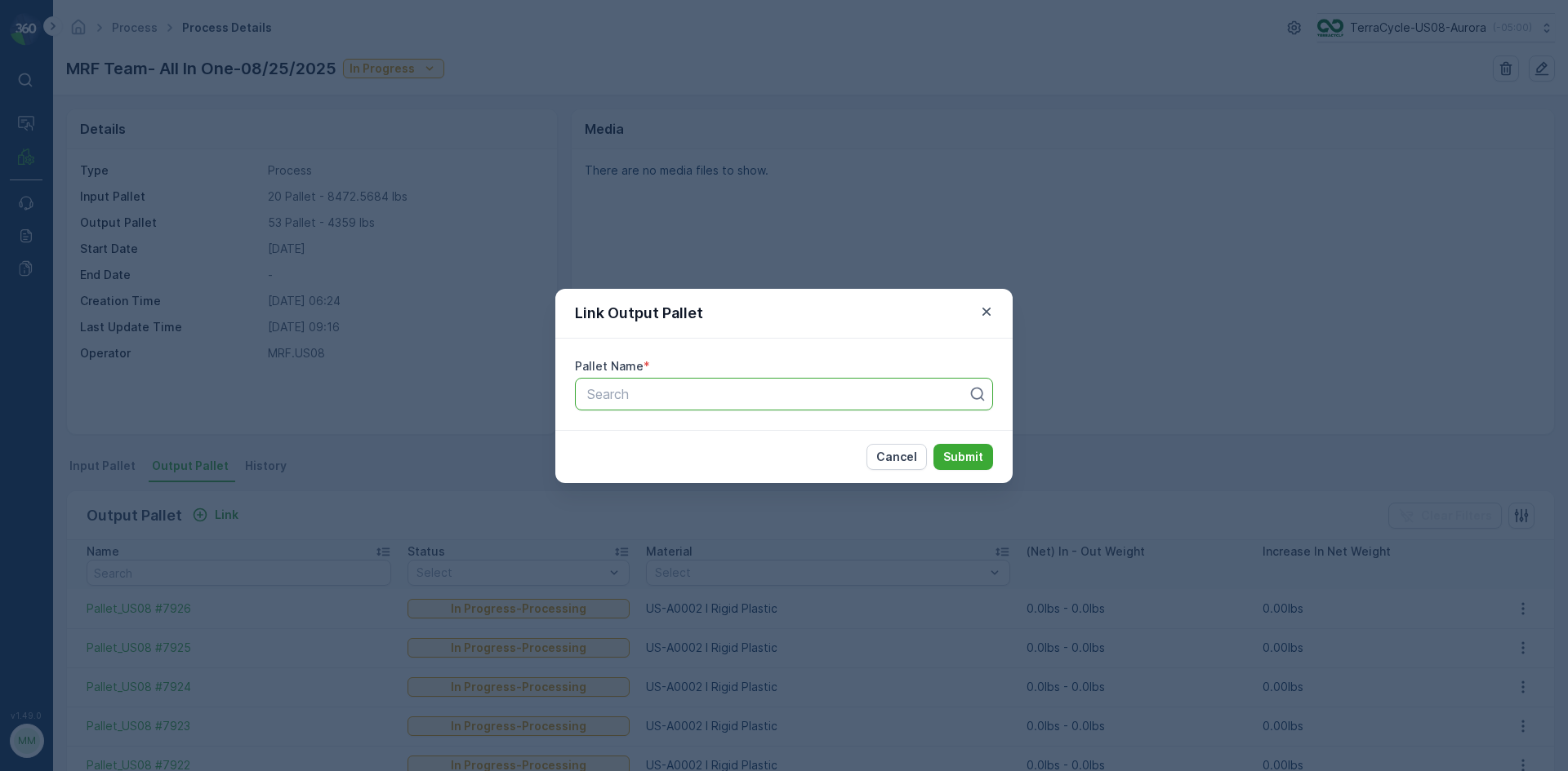
click at [617, 405] on div "Search" at bounding box center [784, 394] width 418 height 32
type input "7928"
click at [933, 444] on button "Submit" at bounding box center [963, 457] width 59 height 26
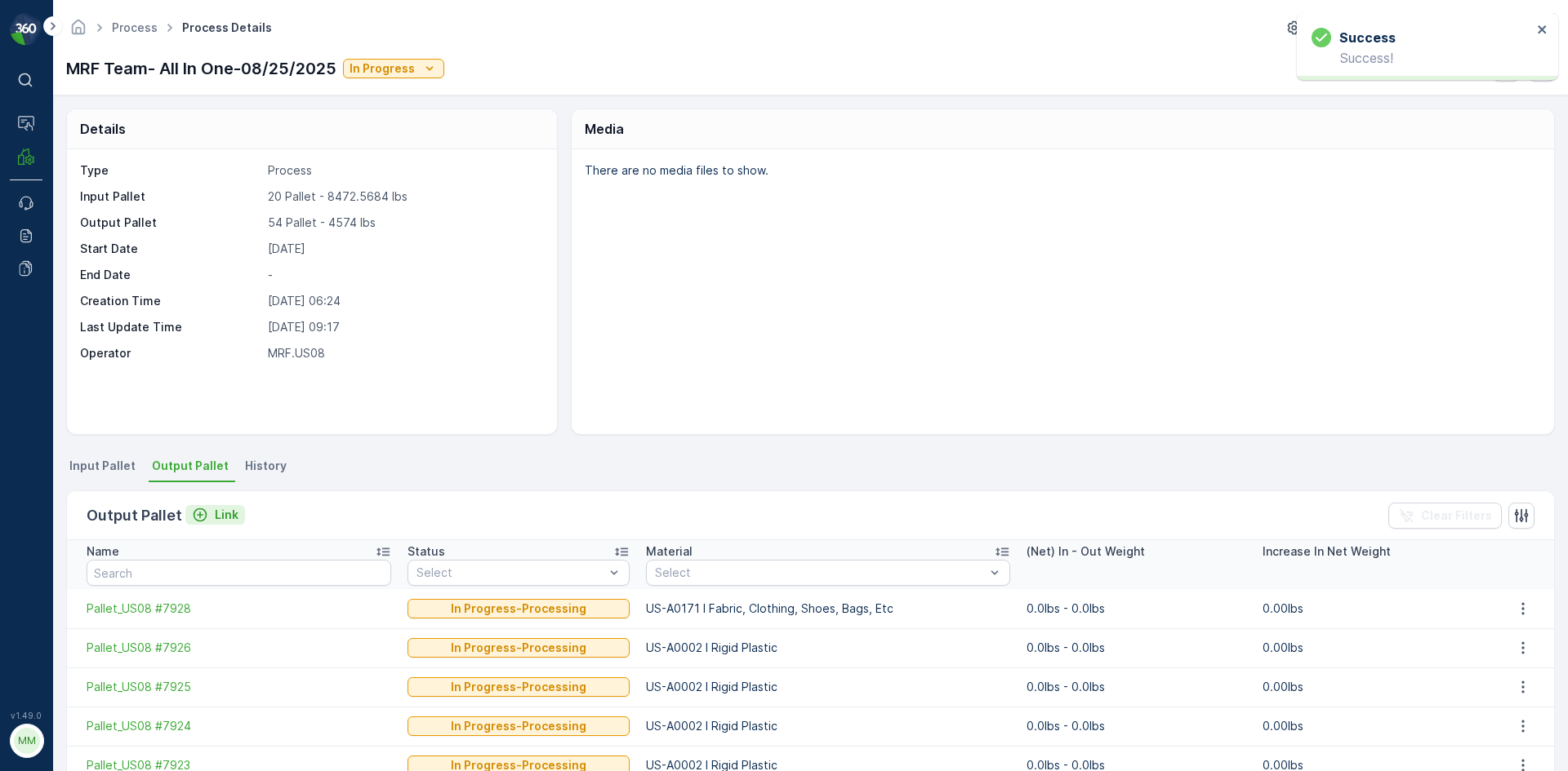
click at [219, 513] on p "Link" at bounding box center [227, 515] width 24 height 16
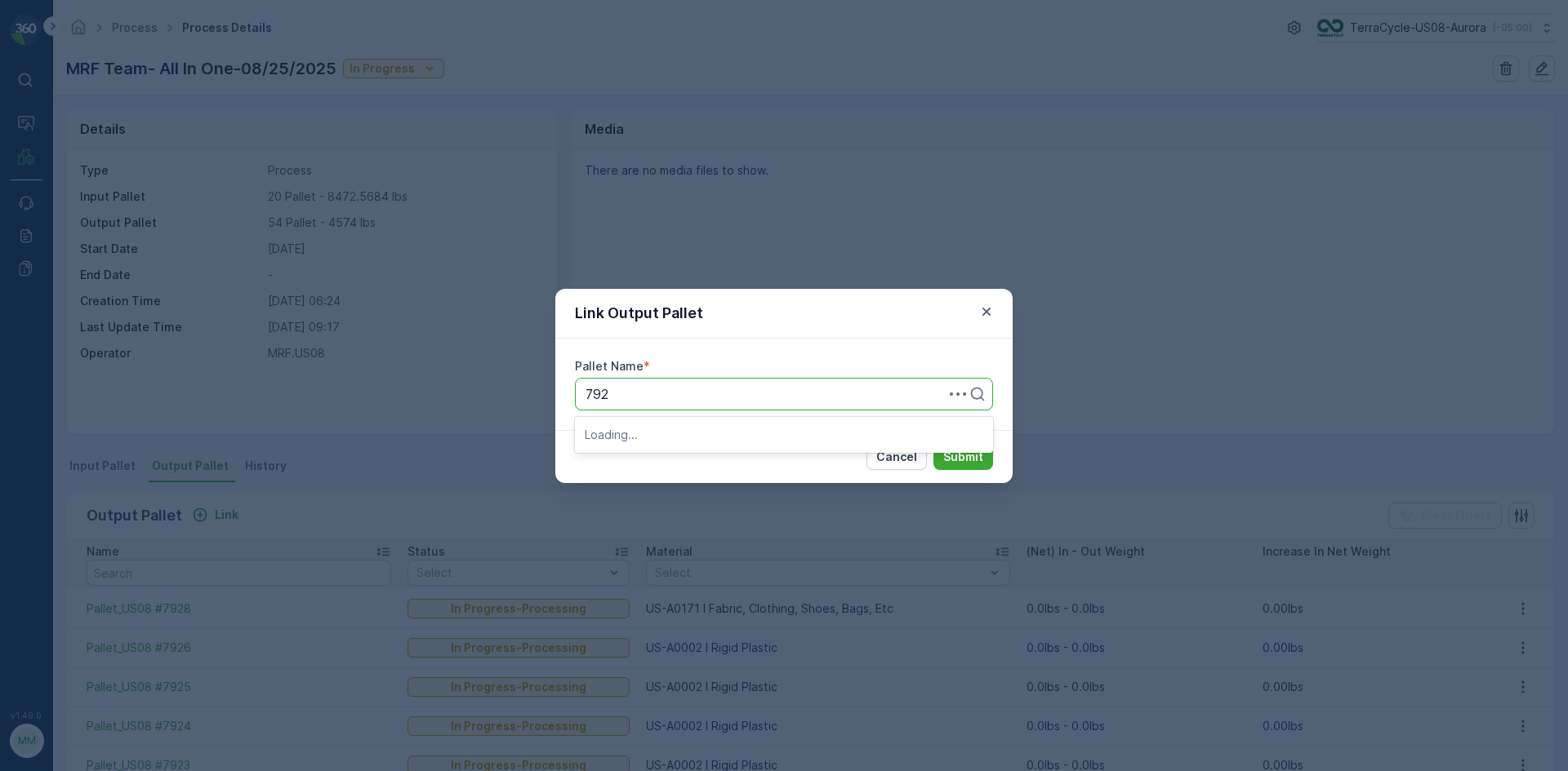
type input "7929"
click at [933, 444] on button "Submit" at bounding box center [963, 457] width 59 height 26
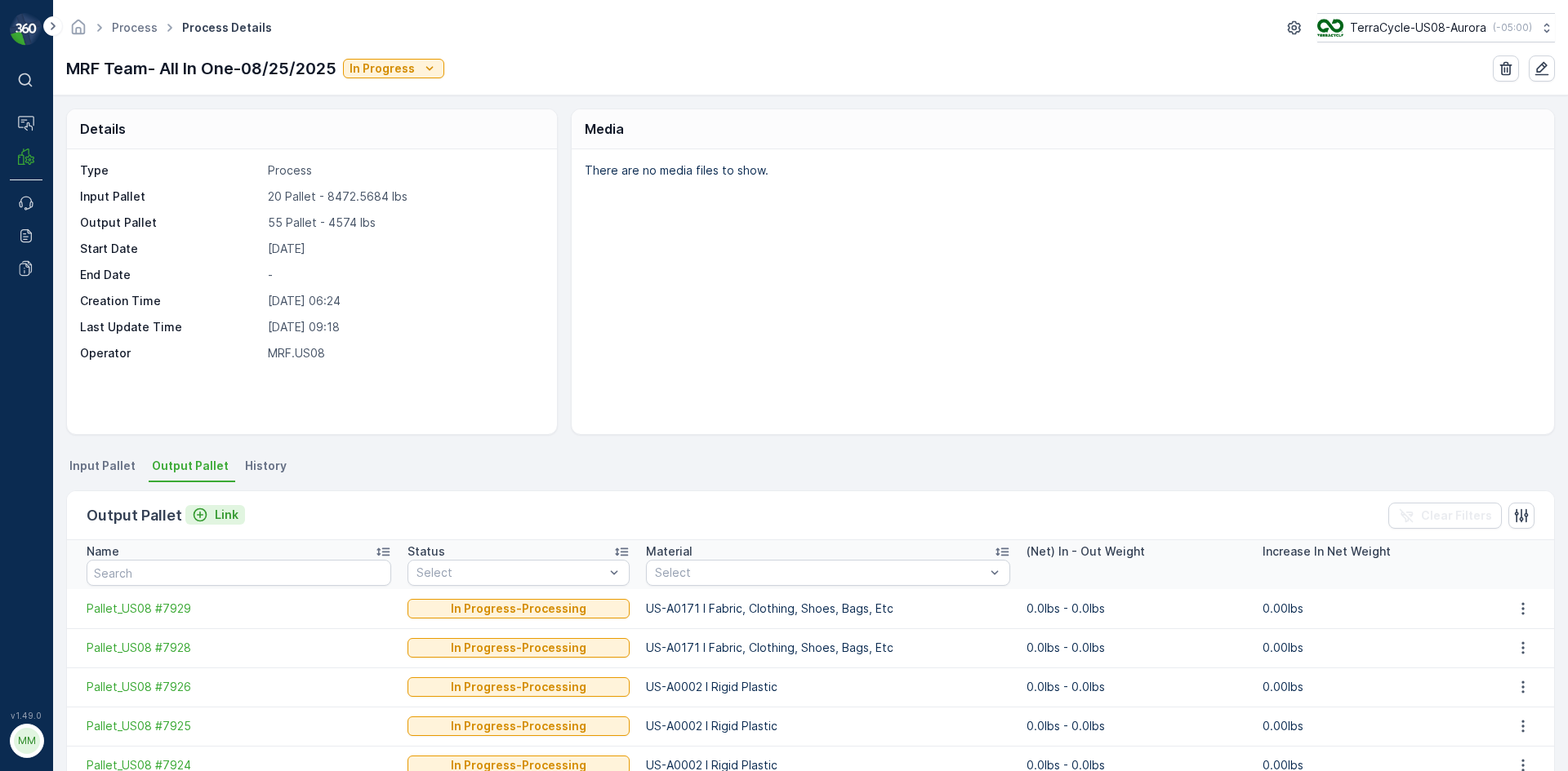
click at [221, 518] on p "Link" at bounding box center [227, 515] width 24 height 16
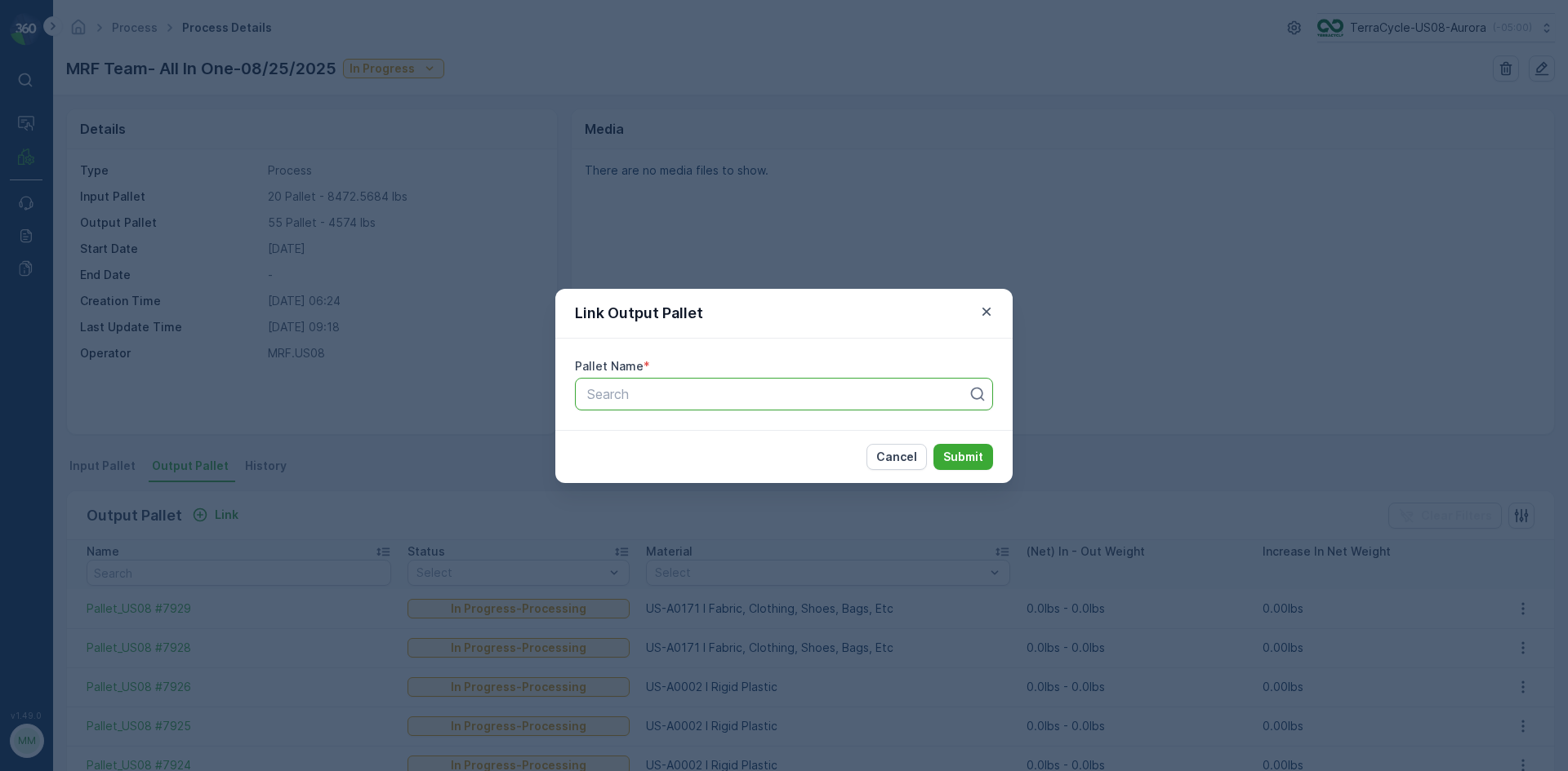
click at [717, 391] on div at bounding box center [777, 394] width 384 height 14
type input "7938"
click at [933, 444] on button "Submit" at bounding box center [963, 457] width 59 height 26
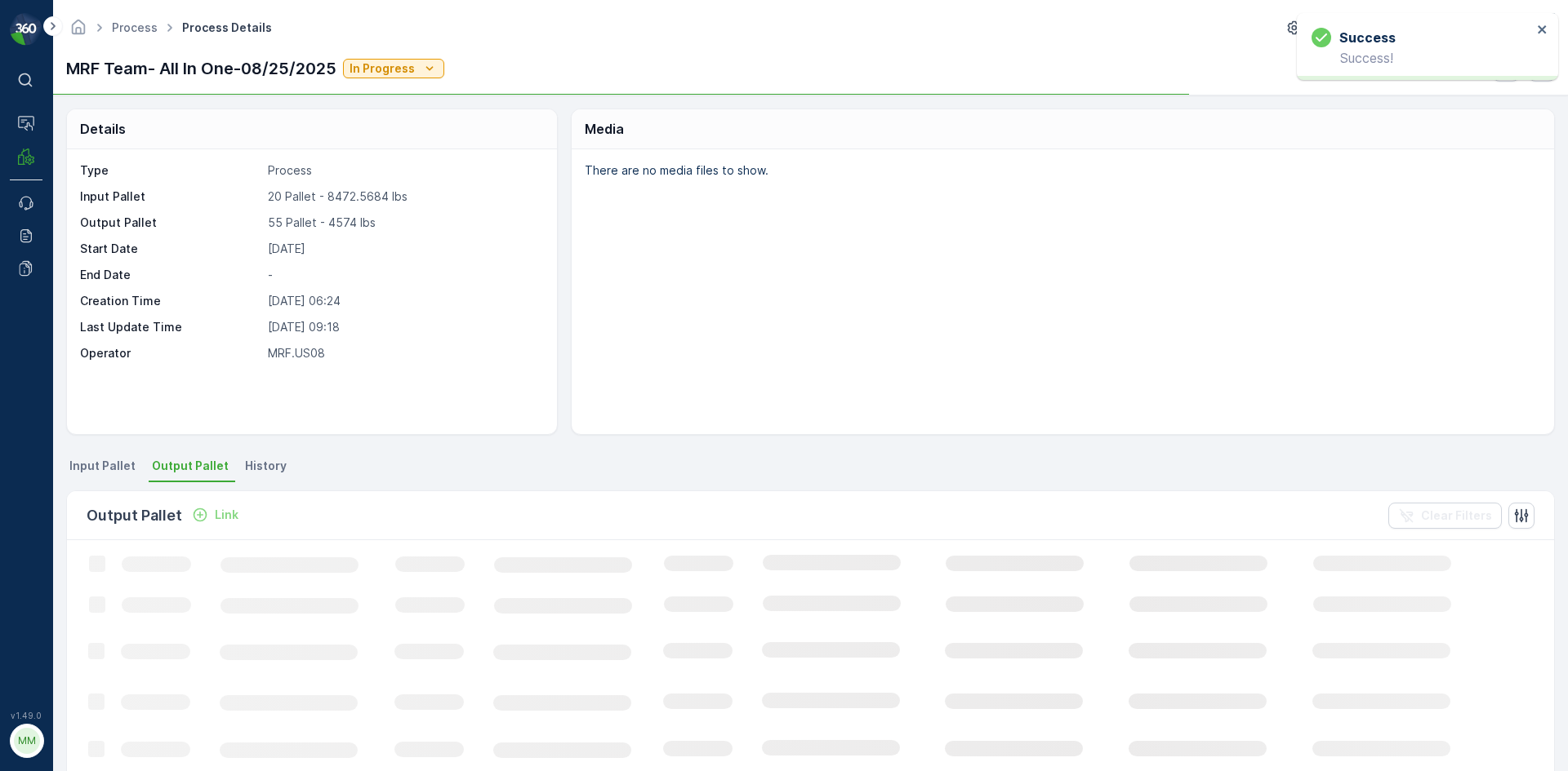
click at [229, 516] on p "Link" at bounding box center [227, 515] width 24 height 16
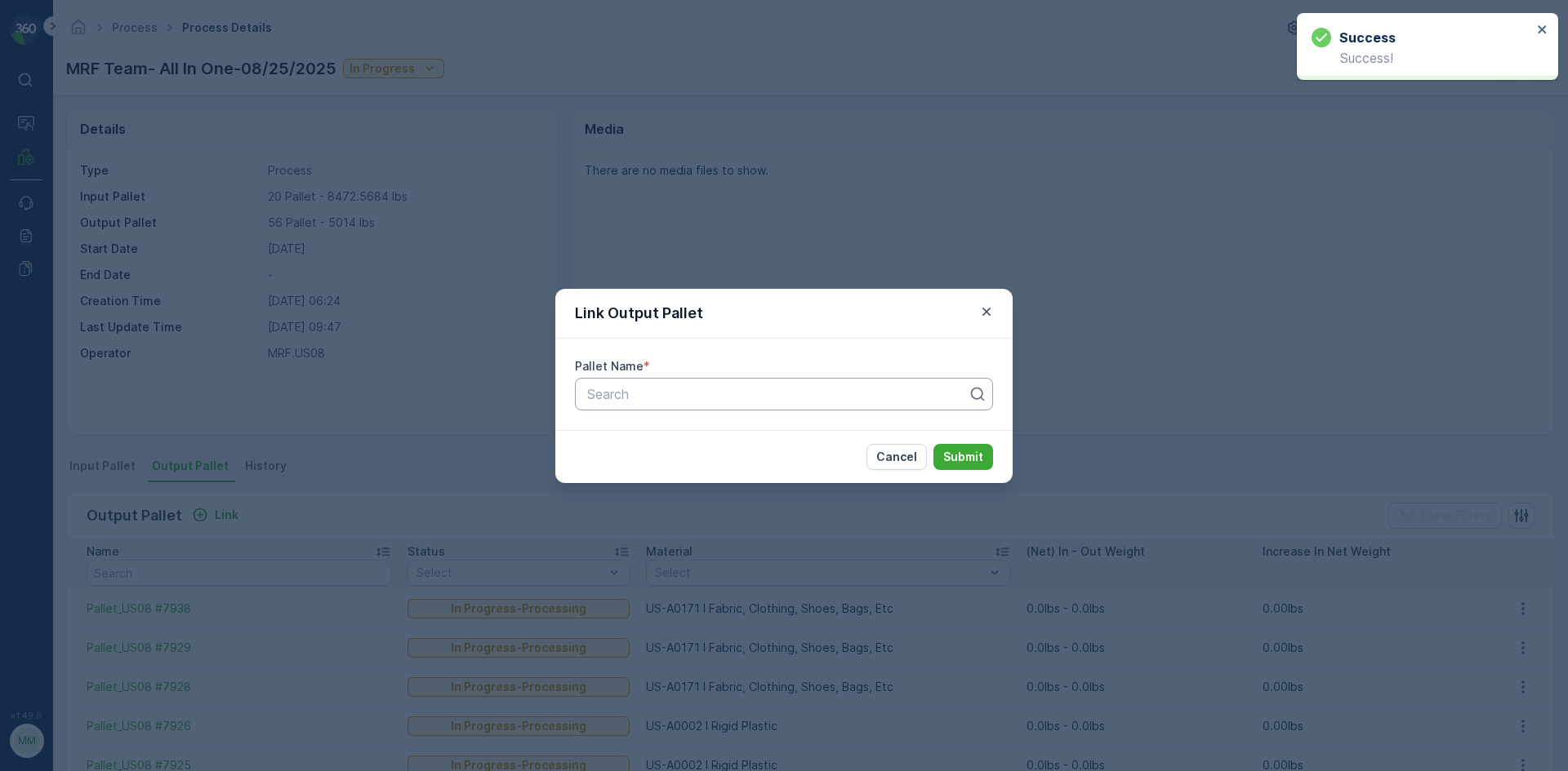
click at [746, 383] on div "Search" at bounding box center [784, 394] width 418 height 32
type input "7939"
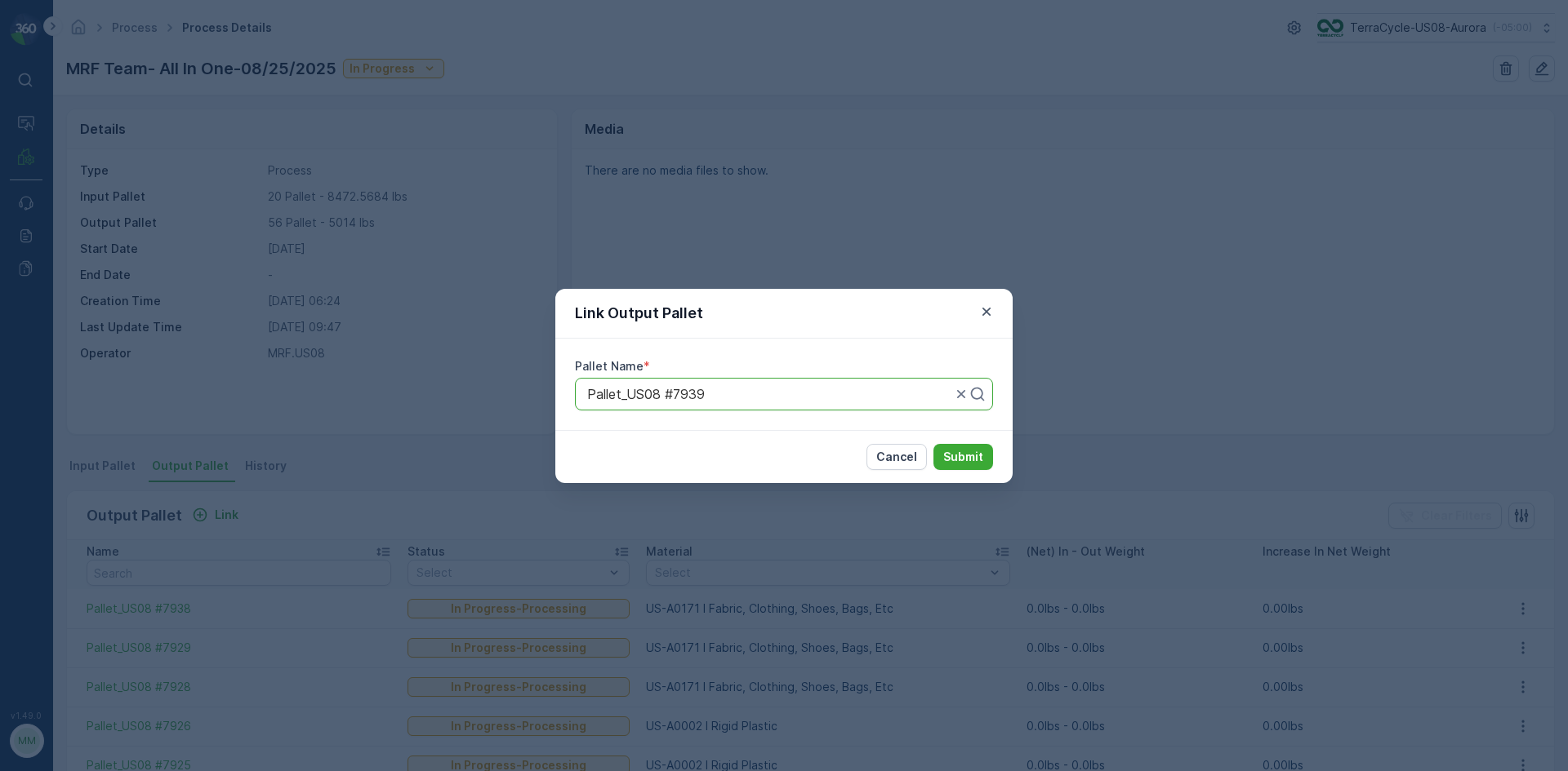
click at [933, 444] on button "Submit" at bounding box center [963, 457] width 59 height 26
